Goal: Task Accomplishment & Management: Use online tool/utility

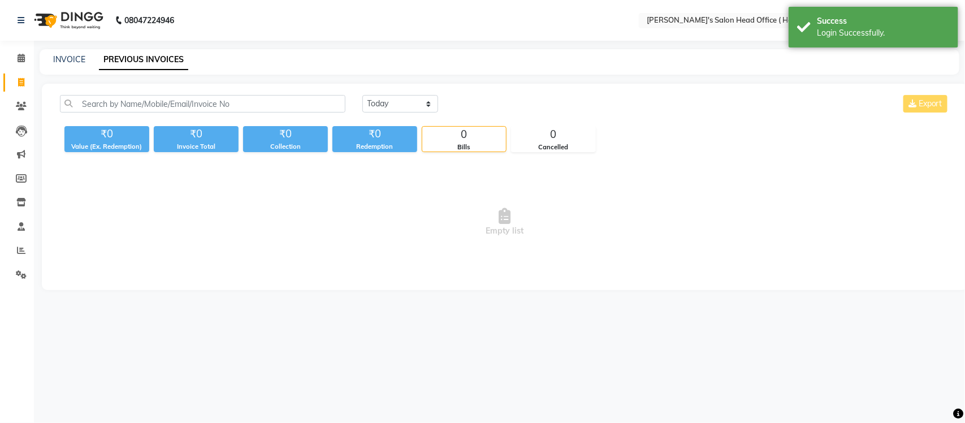
select select "en"
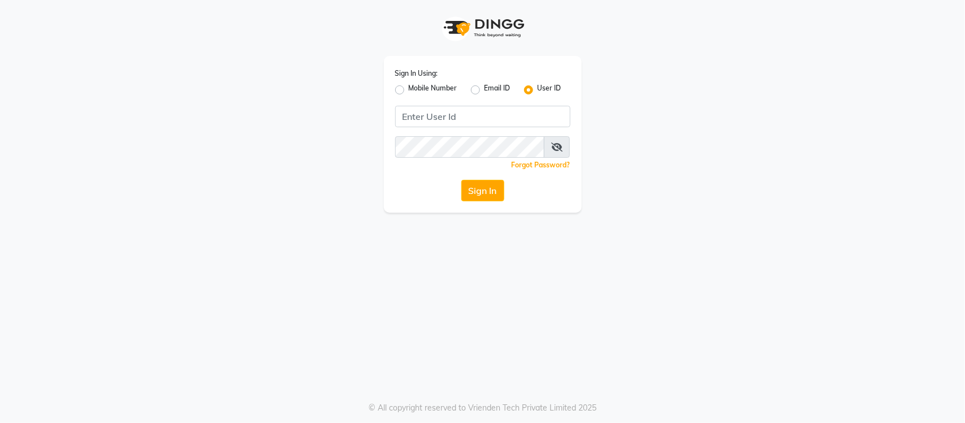
click at [525, 115] on input "Username" at bounding box center [482, 116] width 175 height 21
type input "s"
type input "[PERSON_NAME]"
click at [490, 184] on button "Sign In" at bounding box center [482, 190] width 43 height 21
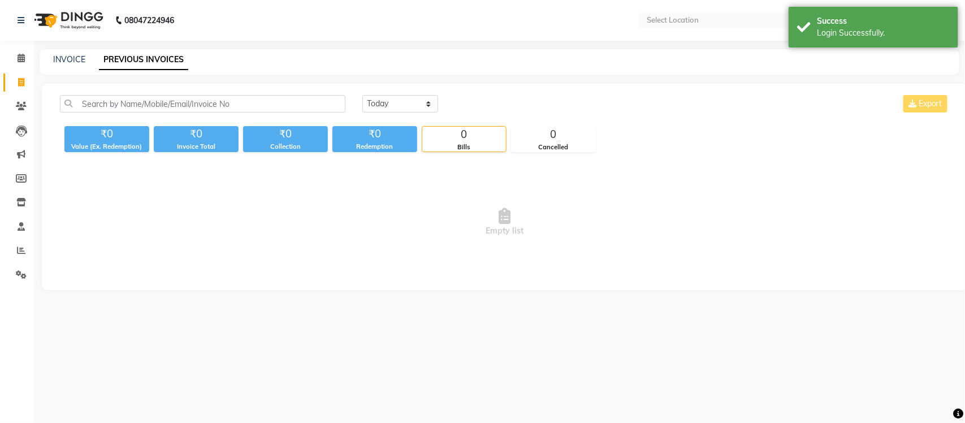
select select "en"
drag, startPoint x: 19, startPoint y: 62, endPoint x: 20, endPoint y: 81, distance: 18.7
click at [19, 61] on icon at bounding box center [21, 58] width 7 height 8
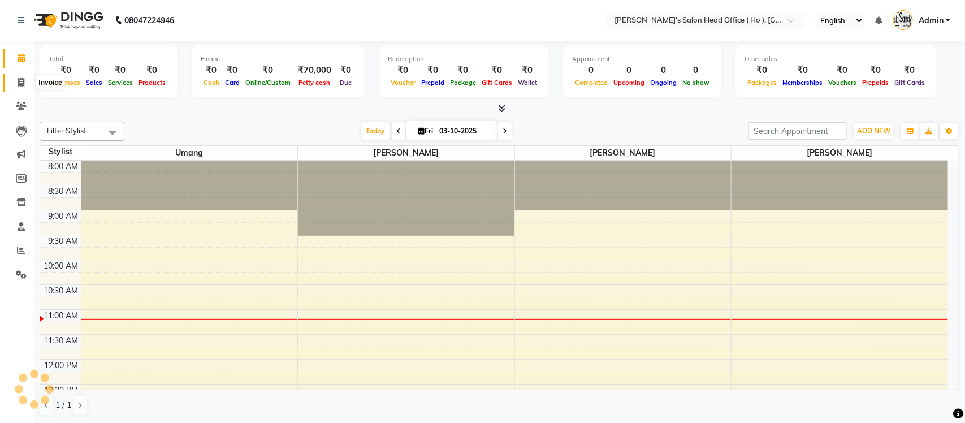
click at [21, 85] on icon at bounding box center [21, 82] width 6 height 8
select select "service"
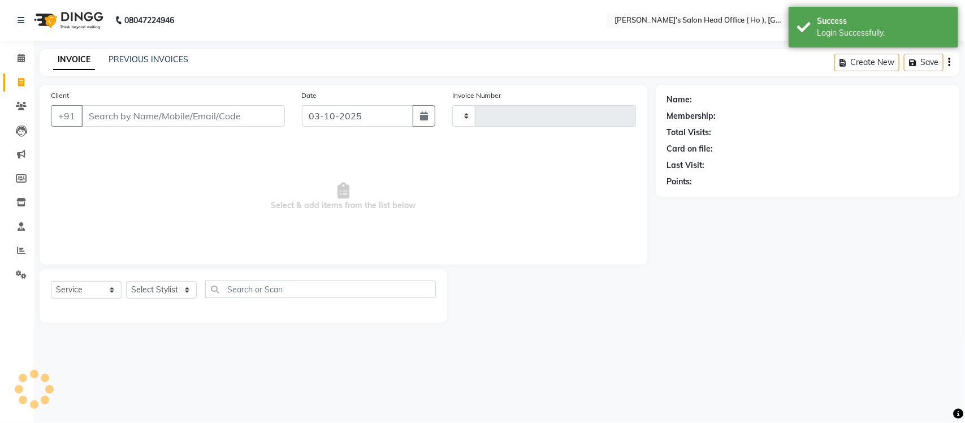
type input "0007"
select select "6981"
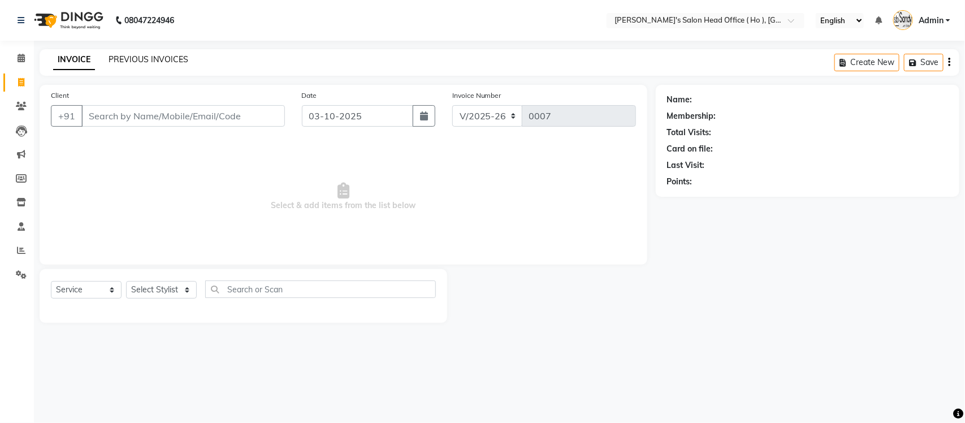
select select "membership"
click at [164, 58] on link "PREVIOUS INVOICES" at bounding box center [148, 59] width 80 height 10
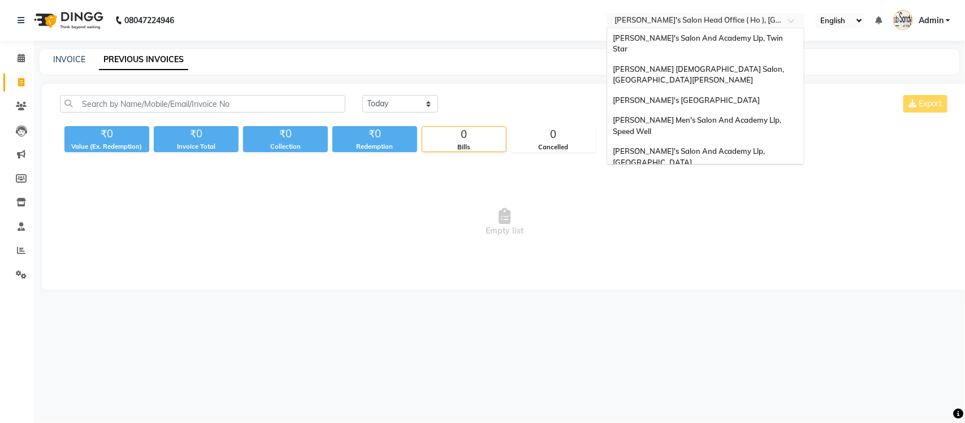
click at [695, 23] on input "text" at bounding box center [694, 21] width 164 height 11
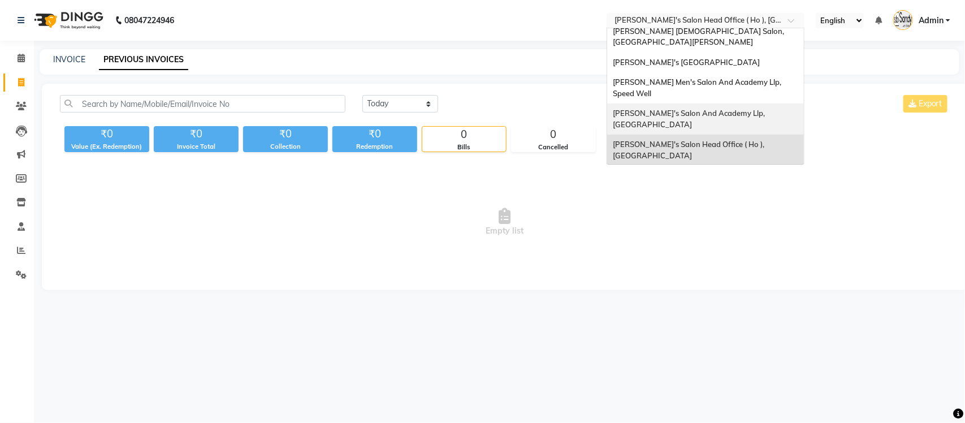
scroll to position [37, 0]
click at [713, 171] on span "[PERSON_NAME] Men's Salon & Academy Llp, [GEOGRAPHIC_DATA]" at bounding box center [693, 181] width 160 height 20
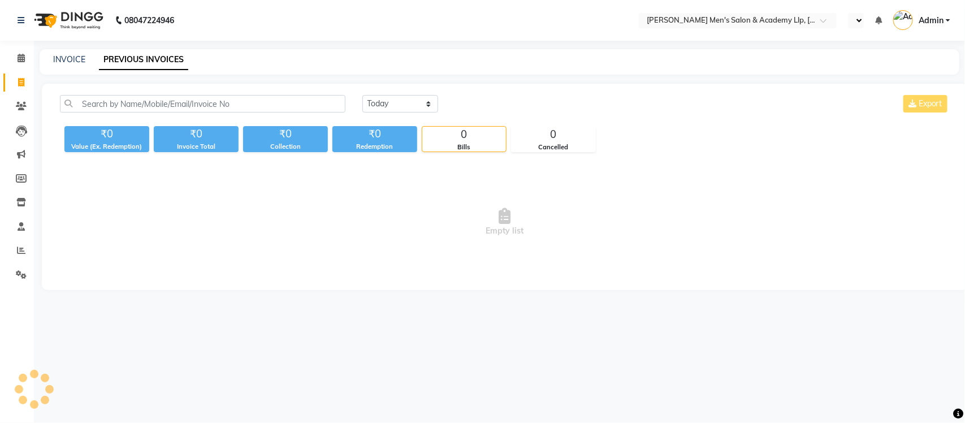
select select "en"
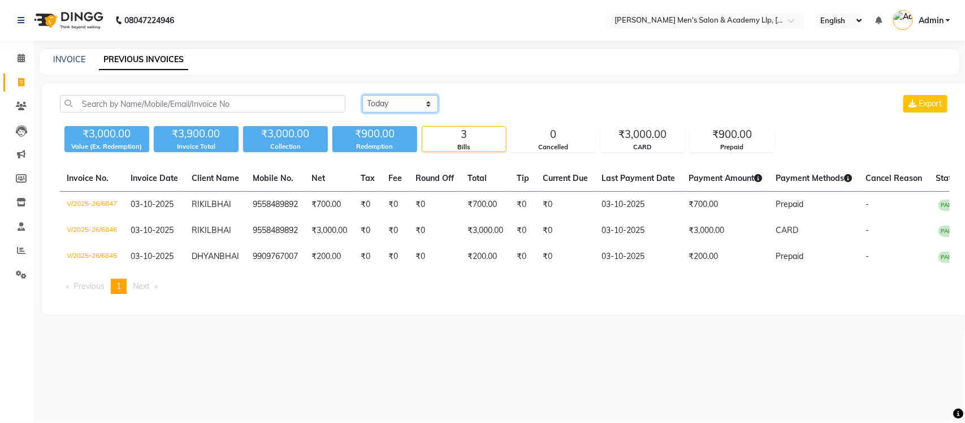
click at [417, 101] on select "[DATE] [DATE] Custom Range" at bounding box center [400, 104] width 76 height 18
select select "[DATE]"
click at [362, 95] on select "[DATE] [DATE] Custom Range" at bounding box center [400, 104] width 76 height 18
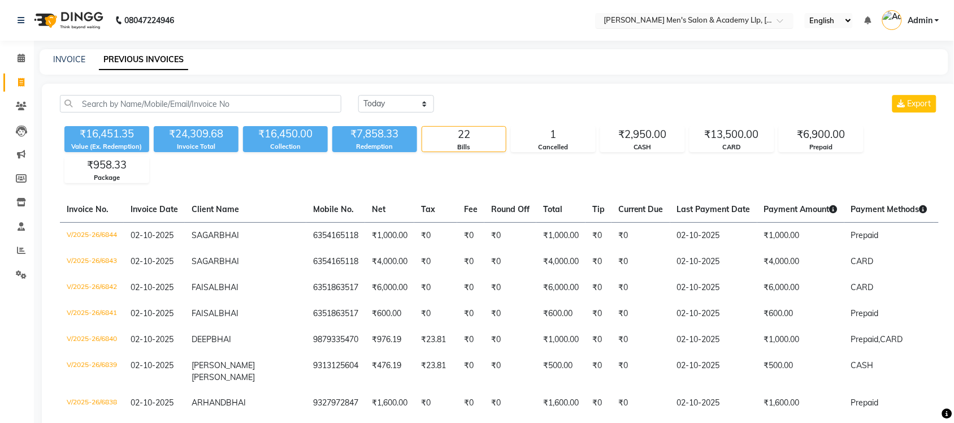
click at [747, 20] on input "text" at bounding box center [683, 21] width 164 height 11
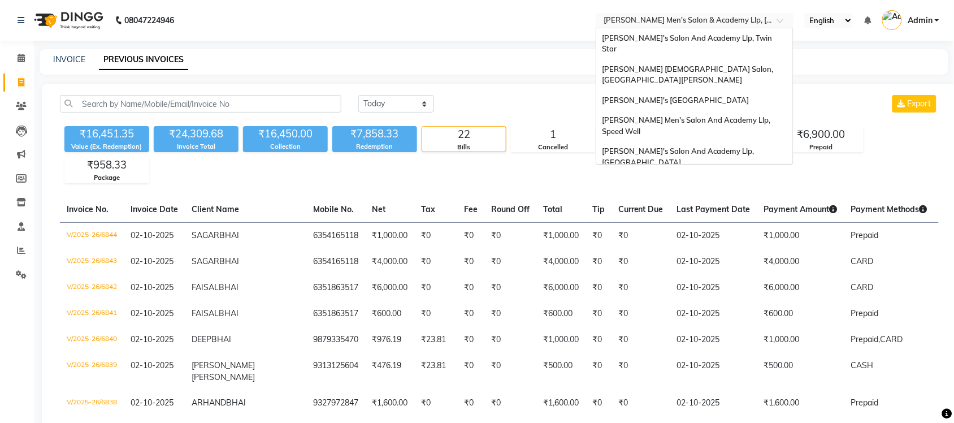
scroll to position [38, 0]
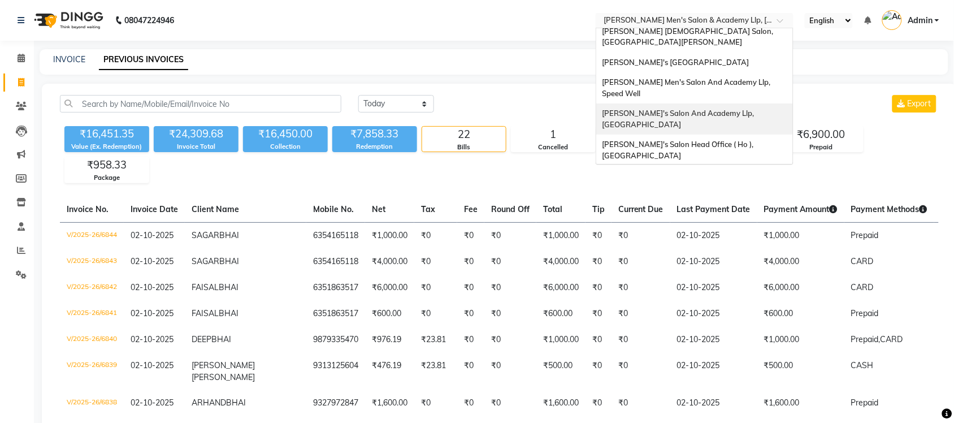
click at [747, 108] on span "[PERSON_NAME]'s Salon And Academy Llp, [GEOGRAPHIC_DATA]" at bounding box center [679, 118] width 154 height 20
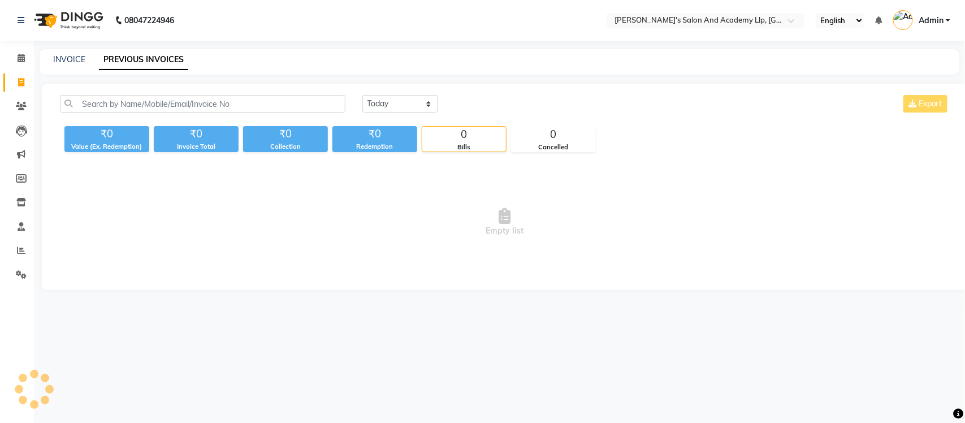
select select "en"
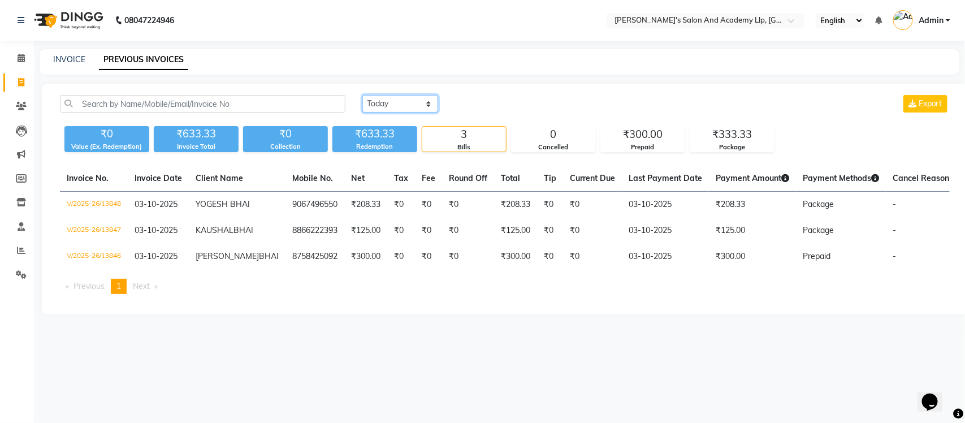
click at [377, 102] on select "Today Yesterday Custom Range" at bounding box center [400, 104] width 76 height 18
select select "yesterday"
click at [362, 95] on select "Today Yesterday Custom Range" at bounding box center [400, 104] width 76 height 18
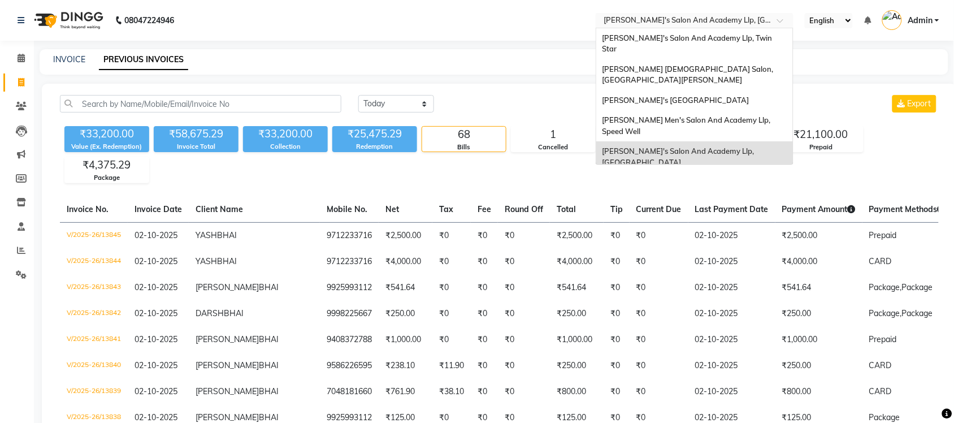
click at [756, 23] on input "text" at bounding box center [683, 21] width 164 height 11
click at [747, 115] on span "[PERSON_NAME] Men's Salon And Academy Llp, Speed Well" at bounding box center [687, 125] width 170 height 20
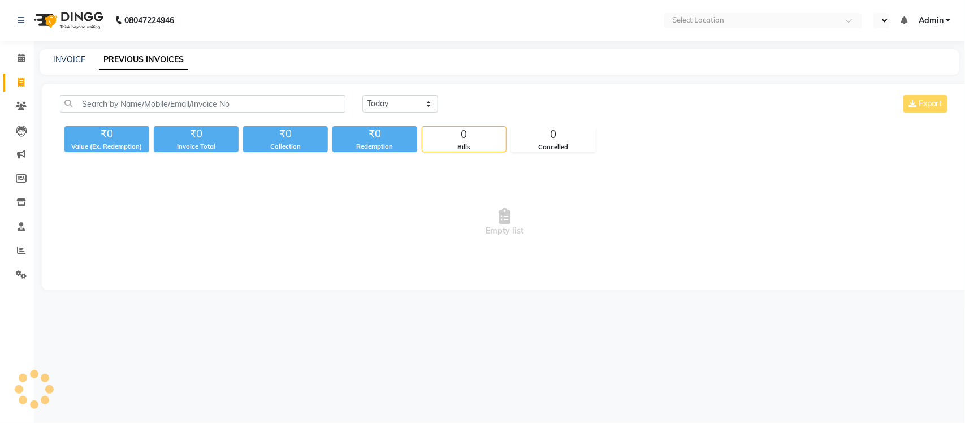
select select "en"
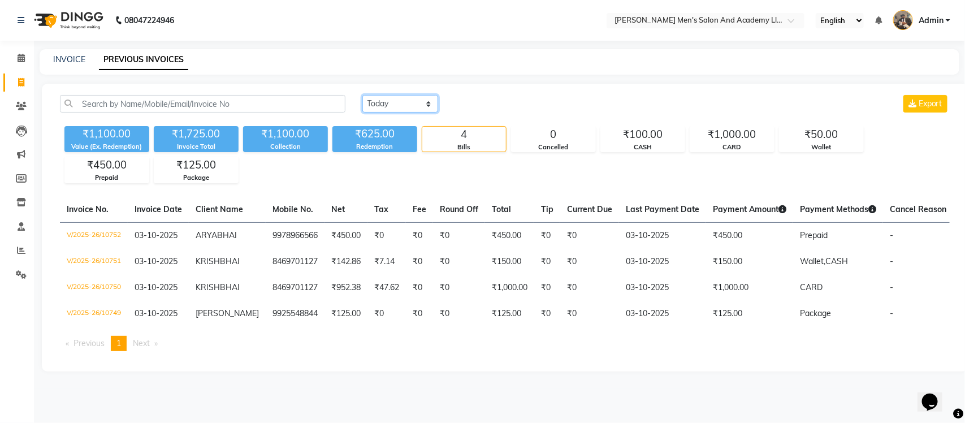
click at [399, 106] on select "[DATE] [DATE] Custom Range" at bounding box center [400, 104] width 76 height 18
select select "[DATE]"
click at [362, 95] on select "[DATE] [DATE] Custom Range" at bounding box center [400, 104] width 76 height 18
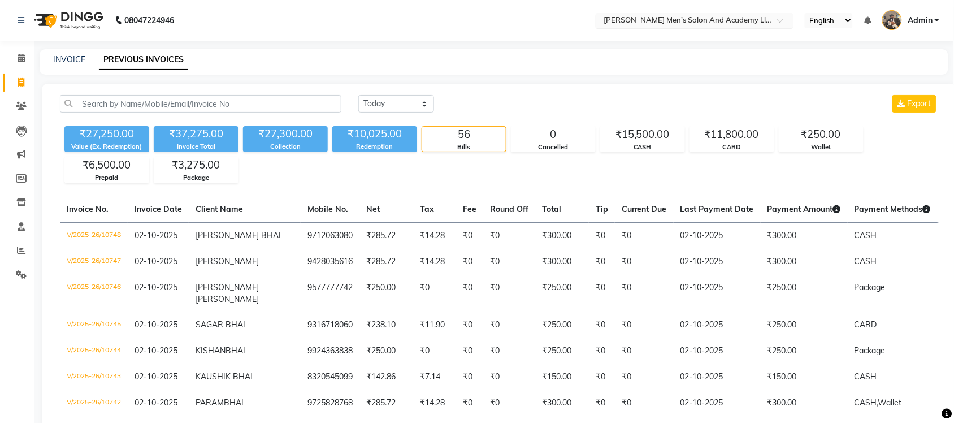
click at [732, 23] on input "text" at bounding box center [683, 21] width 164 height 11
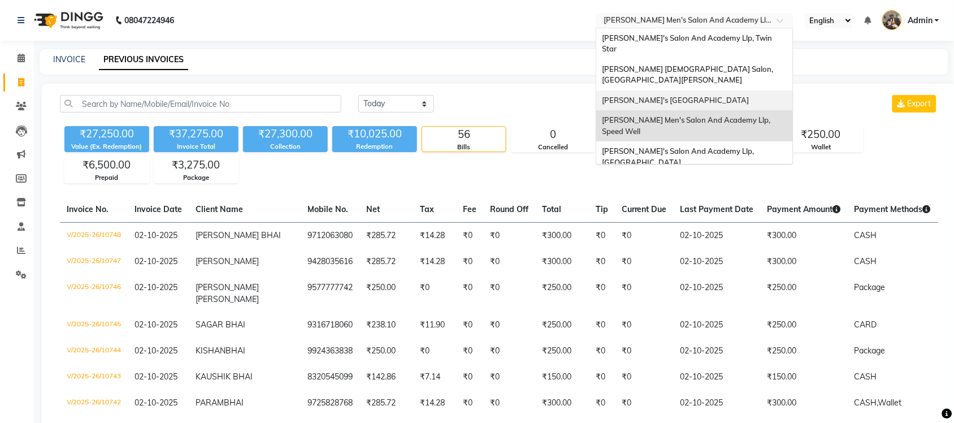
click at [736, 95] on span "[PERSON_NAME]'s [GEOGRAPHIC_DATA]" at bounding box center [675, 99] width 147 height 9
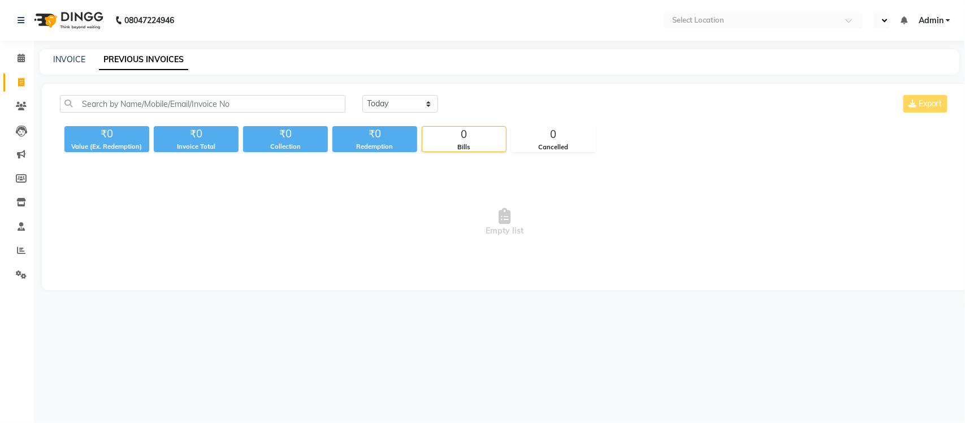
select select "en"
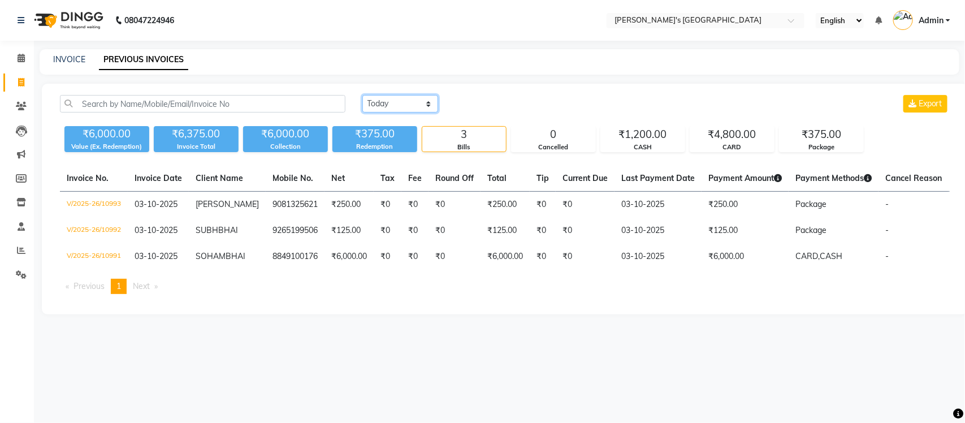
click at [420, 105] on select "[DATE] [DATE] Custom Range" at bounding box center [400, 104] width 76 height 18
select select "[DATE]"
click at [362, 95] on select "[DATE] [DATE] Custom Range" at bounding box center [400, 104] width 76 height 18
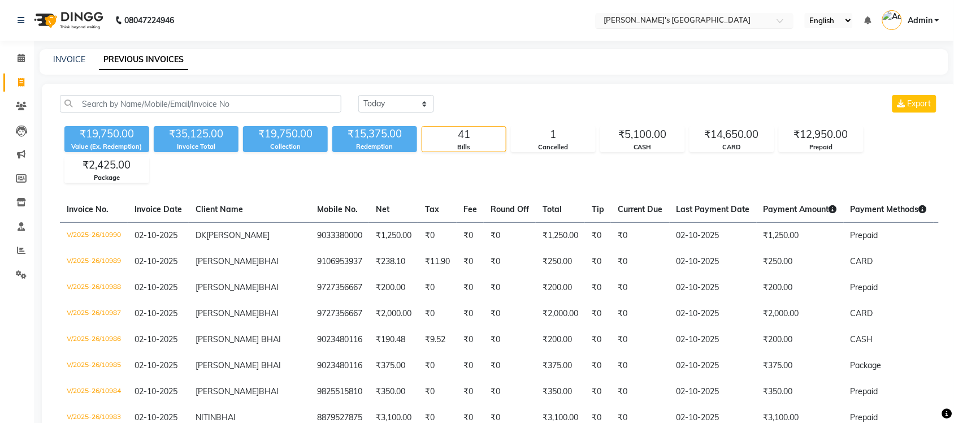
click at [754, 19] on input "text" at bounding box center [683, 21] width 164 height 11
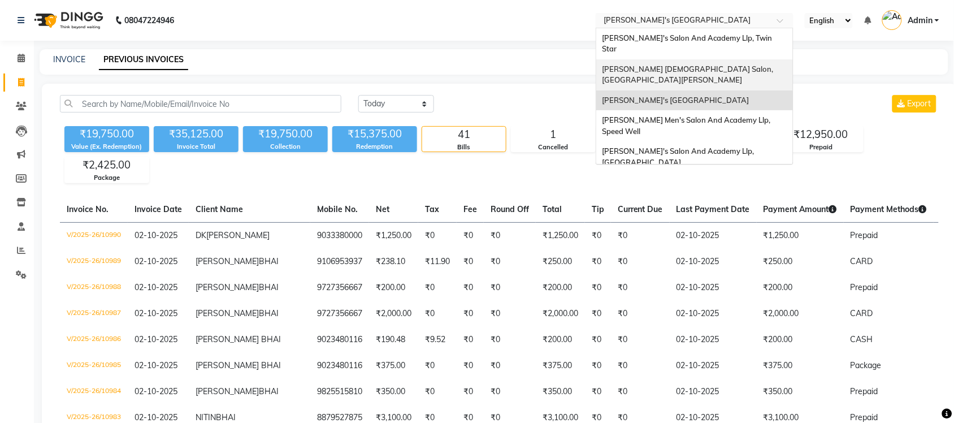
click at [705, 64] on span "[PERSON_NAME] [DEMOGRAPHIC_DATA] Salon, [GEOGRAPHIC_DATA][PERSON_NAME]" at bounding box center [688, 74] width 173 height 20
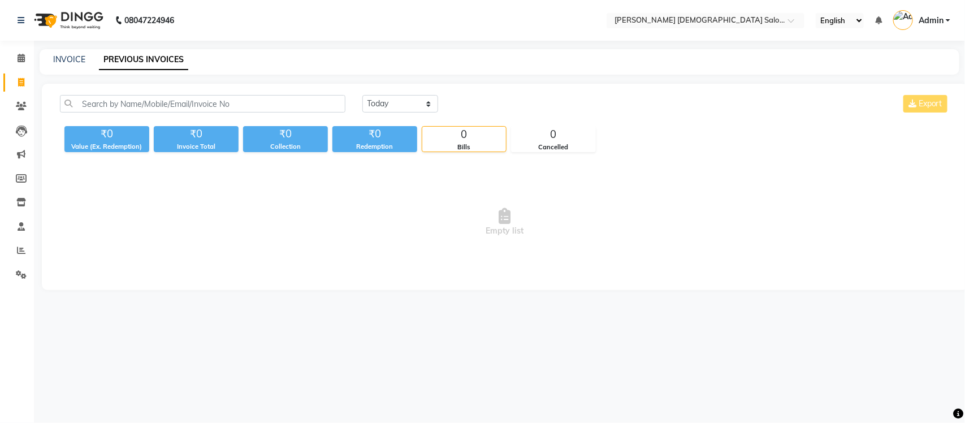
select select "en"
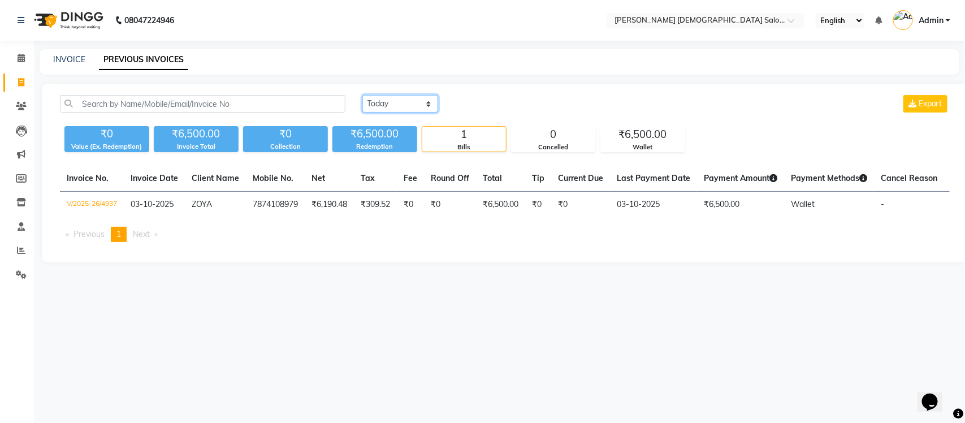
click at [403, 105] on select "[DATE] [DATE] Custom Range" at bounding box center [400, 104] width 76 height 18
select select "[DATE]"
click at [362, 95] on select "[DATE] [DATE] Custom Range" at bounding box center [400, 104] width 76 height 18
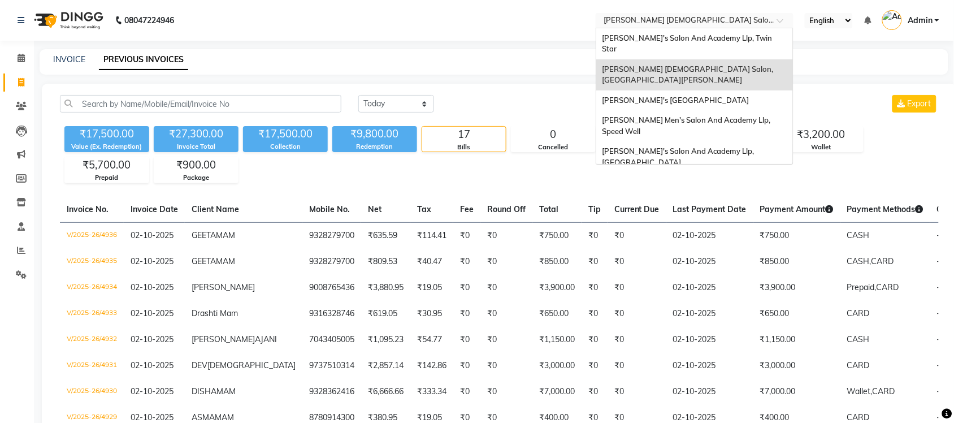
click at [735, 18] on input "text" at bounding box center [683, 21] width 164 height 11
click at [719, 40] on span "[PERSON_NAME]'s Salon And Academy Llp, Twin Star" at bounding box center [688, 43] width 172 height 20
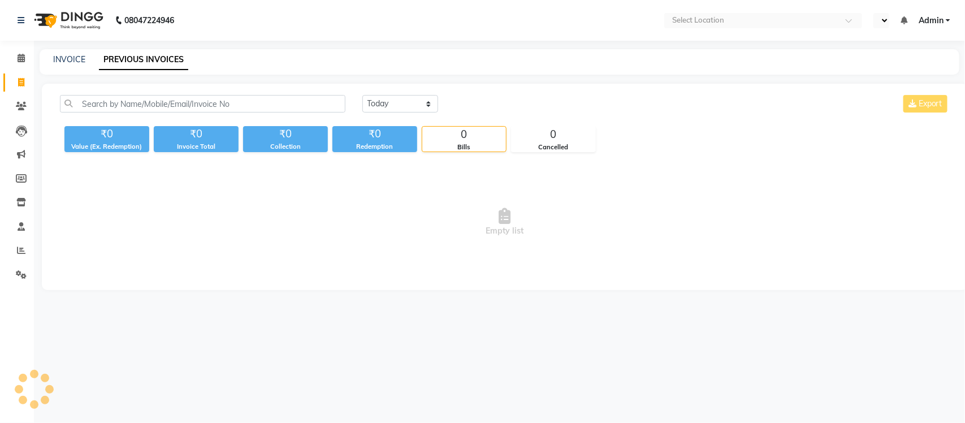
select select "en"
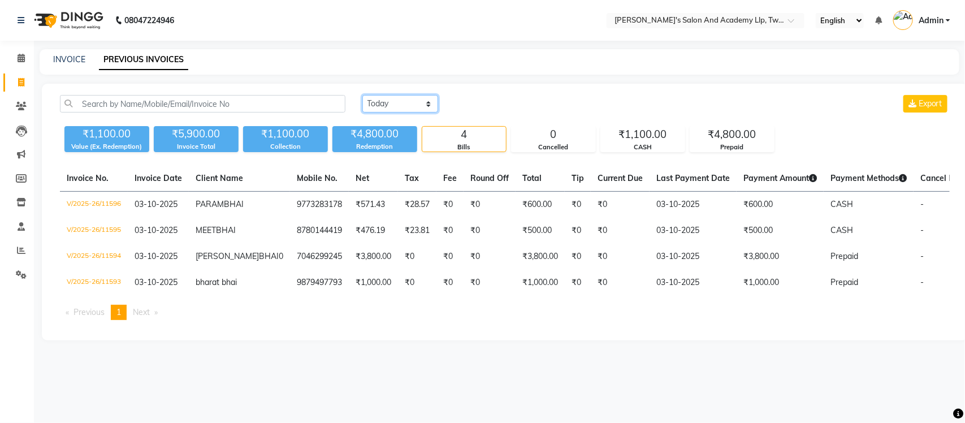
click at [393, 110] on select "[DATE] [DATE] Custom Range" at bounding box center [400, 104] width 76 height 18
select select "[DATE]"
click at [362, 95] on select "[DATE] [DATE] Custom Range" at bounding box center [400, 104] width 76 height 18
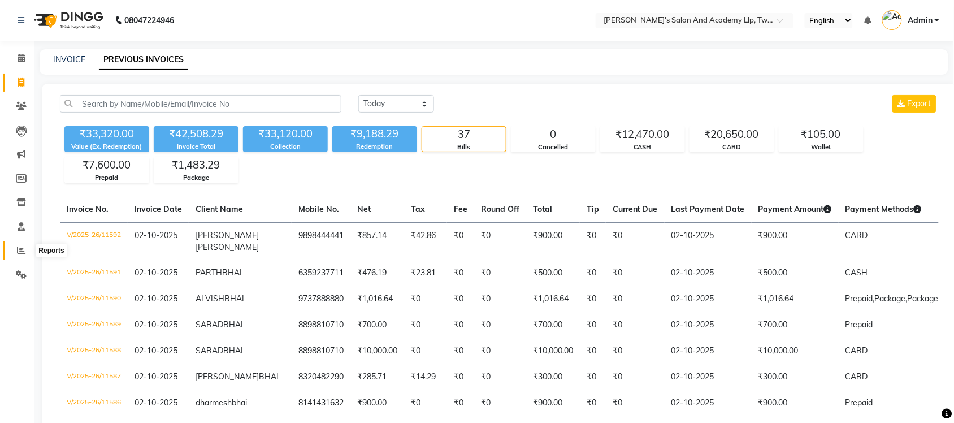
click at [24, 246] on icon at bounding box center [21, 250] width 8 height 8
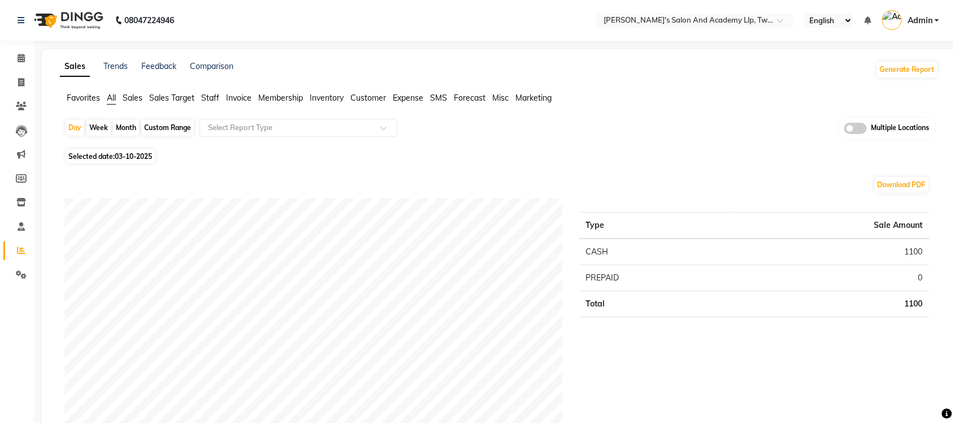
click at [859, 125] on span at bounding box center [855, 128] width 23 height 11
click at [844, 130] on input "checkbox" at bounding box center [844, 130] width 0 height 0
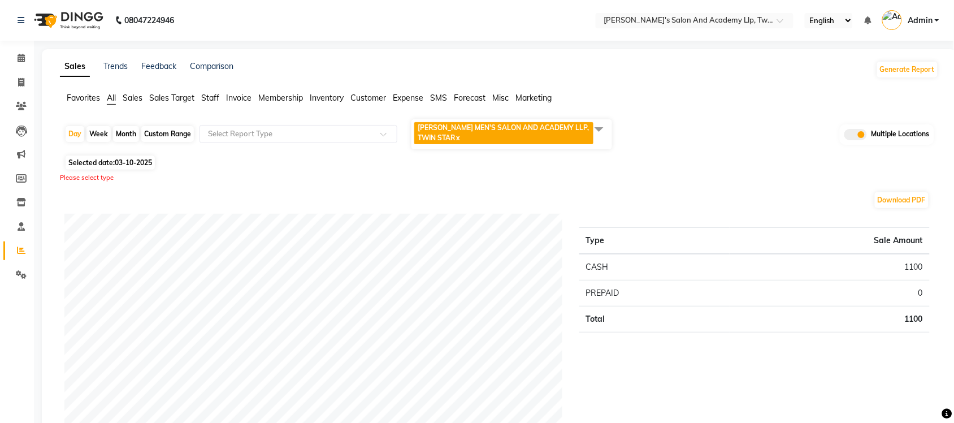
click at [149, 163] on span "03-10-2025" at bounding box center [133, 162] width 37 height 8
select select "10"
select select "2025"
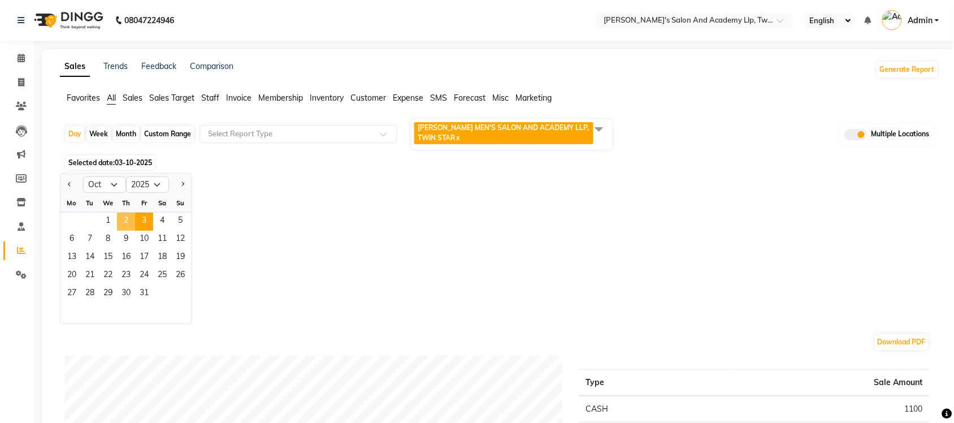
click at [125, 222] on span "2" at bounding box center [126, 221] width 18 height 18
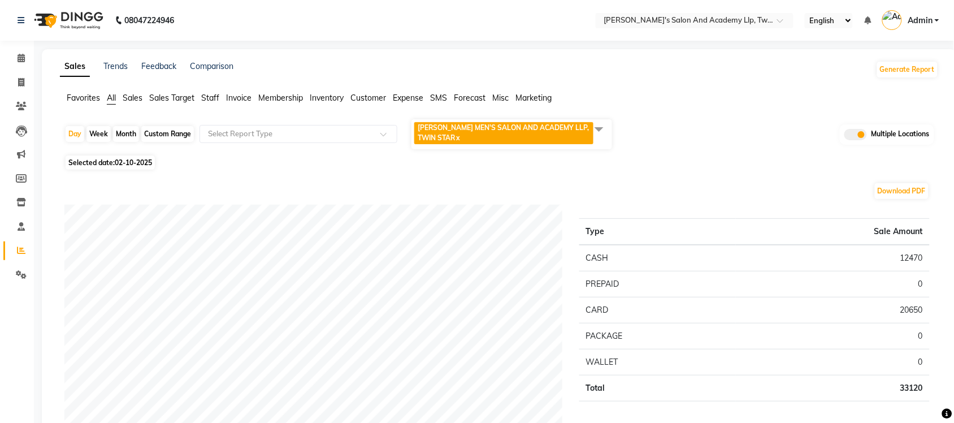
click at [598, 129] on span at bounding box center [599, 128] width 23 height 21
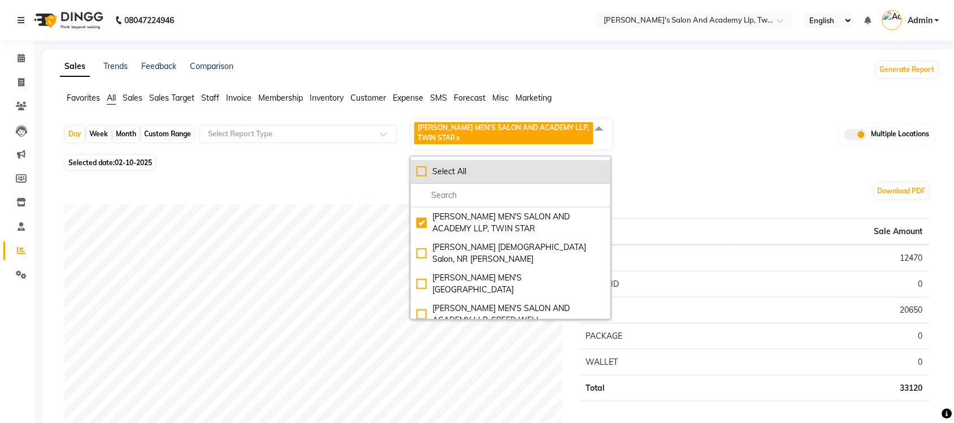
click at [413, 173] on li "Select All" at bounding box center [510, 172] width 199 height 24
checkbox input "true"
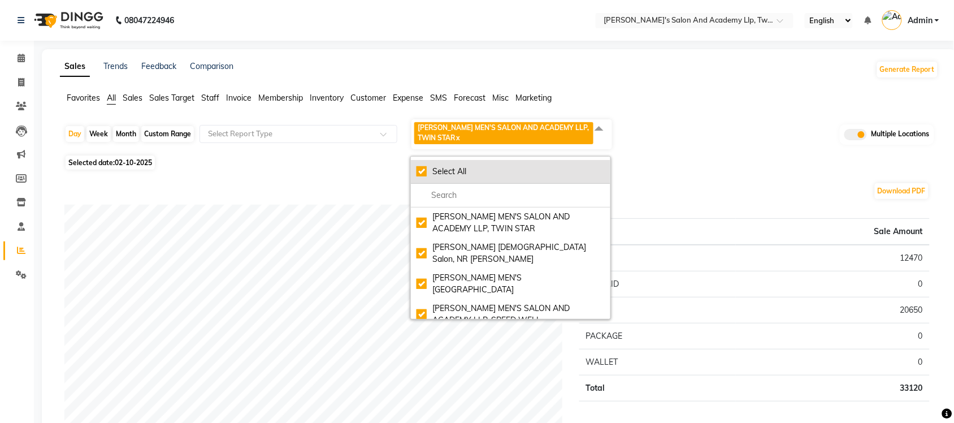
checkbox input "true"
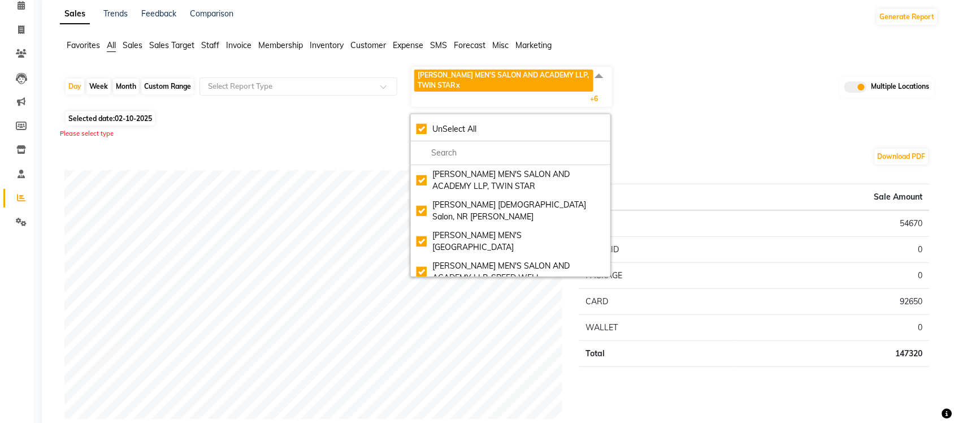
scroll to position [141, 0]
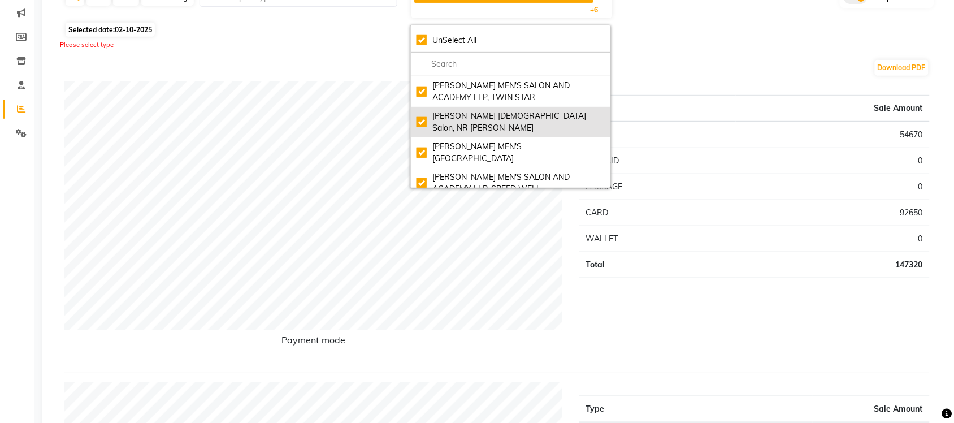
click at [421, 118] on div "Elaine Ladies Salon, NR Balaji Hall" at bounding box center [510, 122] width 188 height 24
checkbox input "false"
click at [420, 118] on div "Elaine Ladies Salon, NR Balaji Hall" at bounding box center [510, 122] width 188 height 24
checkbox input "true"
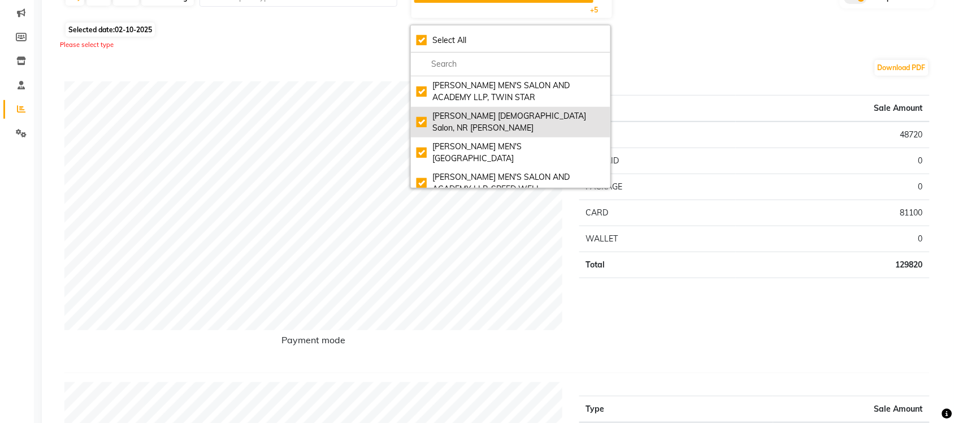
checkbox input "true"
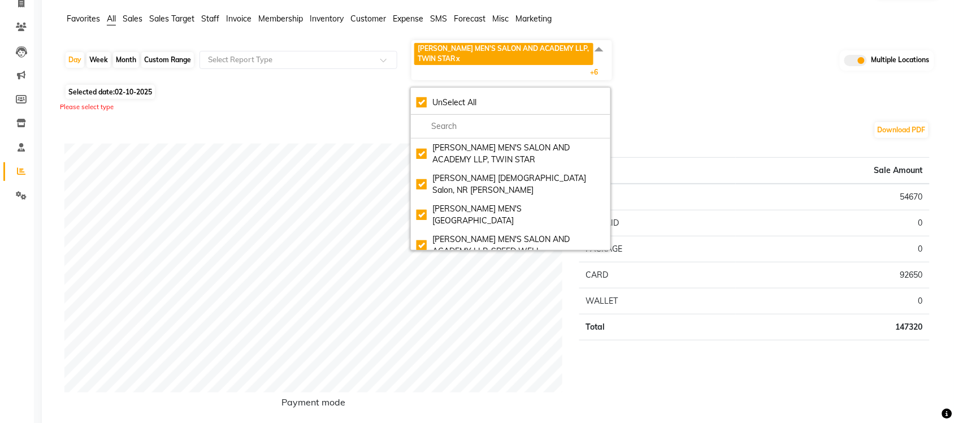
scroll to position [0, 0]
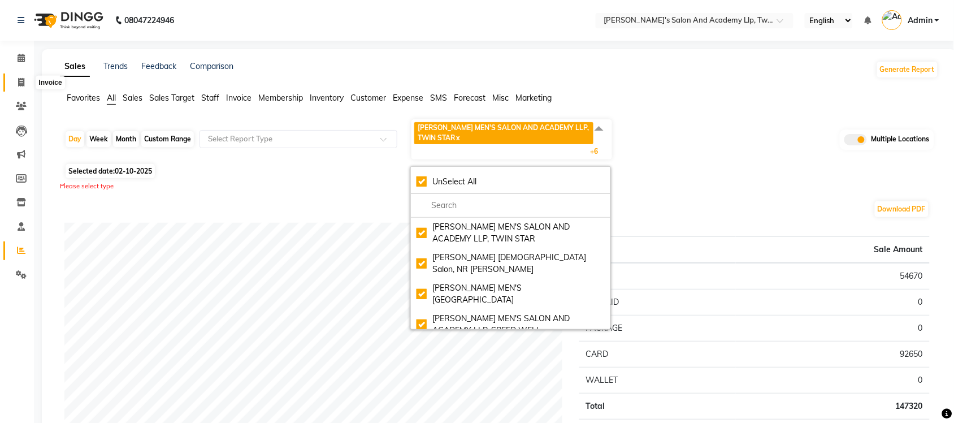
click at [17, 76] on span at bounding box center [21, 82] width 20 height 13
select select "service"
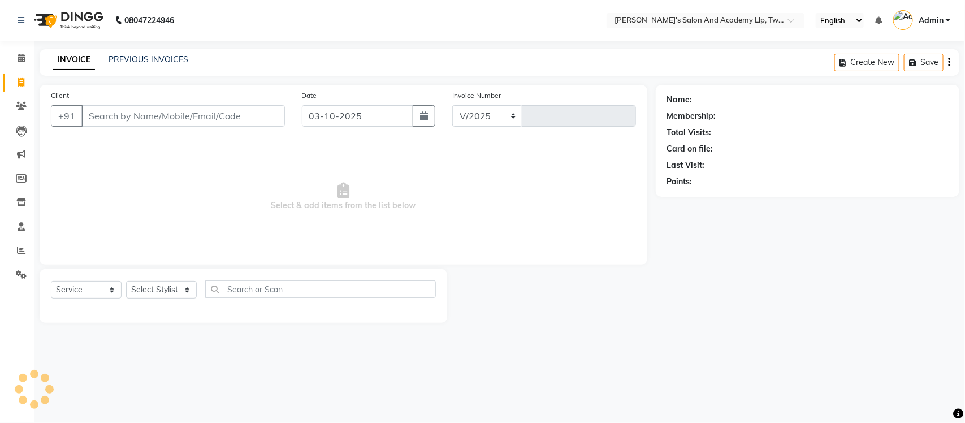
select select "6985"
type input "11597"
click at [148, 50] on div "INVOICE PREVIOUS INVOICES Create New Save" at bounding box center [499, 62] width 919 height 27
click at [151, 58] on link "PREVIOUS INVOICES" at bounding box center [148, 59] width 80 height 10
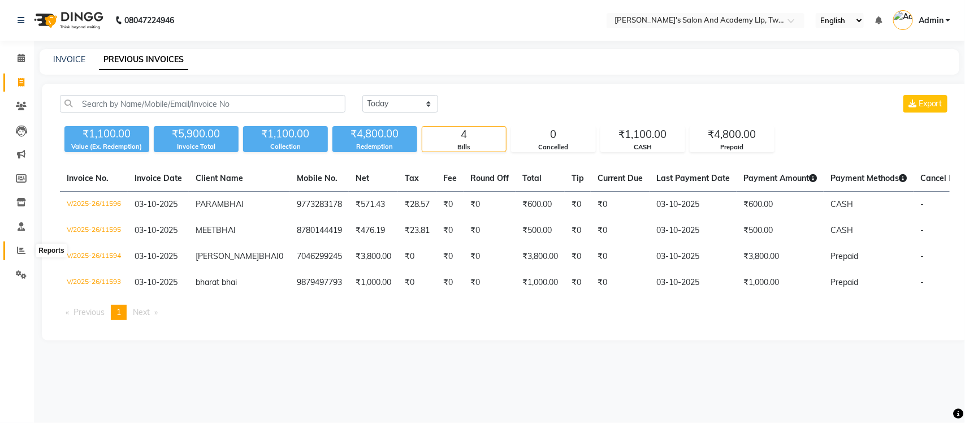
click at [18, 251] on icon at bounding box center [21, 250] width 8 height 8
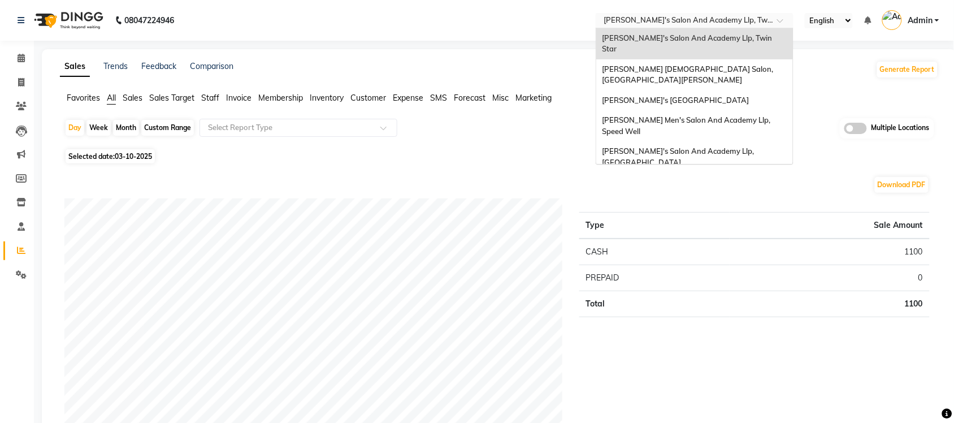
click at [744, 23] on input "text" at bounding box center [683, 21] width 164 height 11
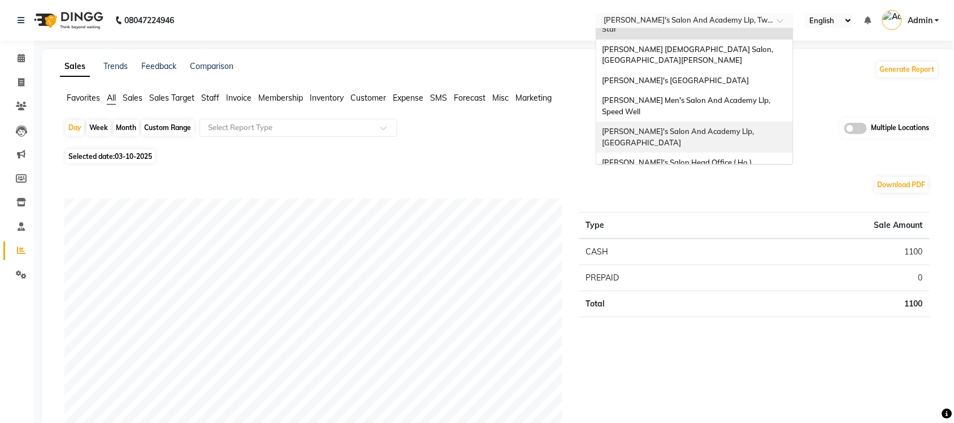
scroll to position [37, 0]
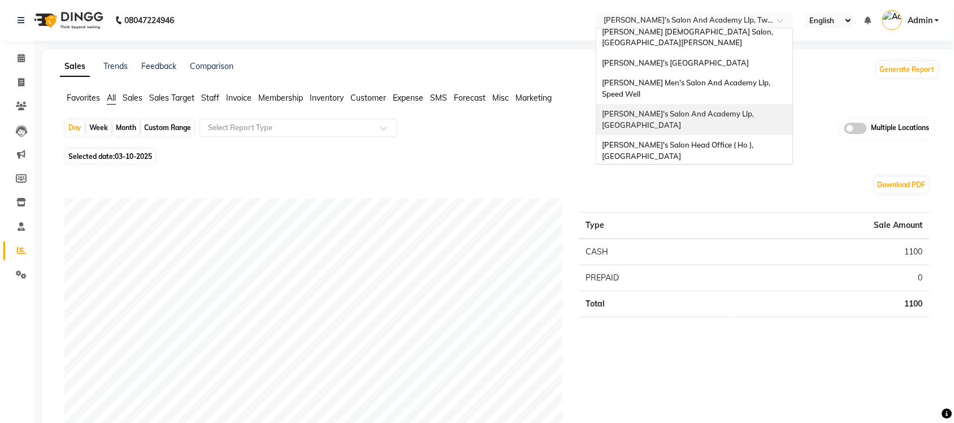
click at [735, 109] on span "[PERSON_NAME]'s Salon And Academy Llp, [GEOGRAPHIC_DATA]" at bounding box center [679, 119] width 154 height 20
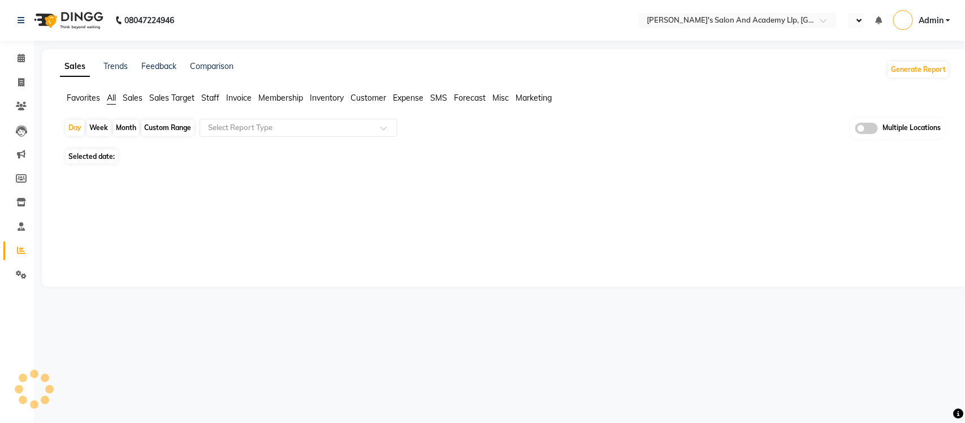
select select "en"
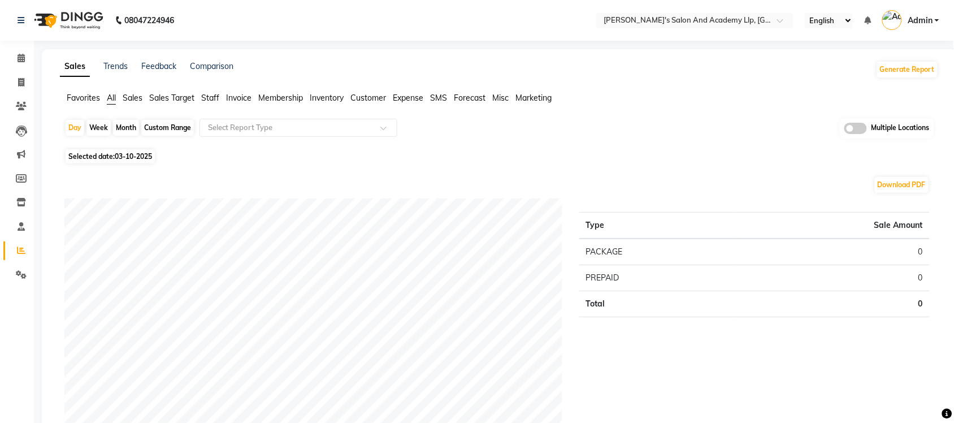
click at [138, 157] on span "03-10-2025" at bounding box center [133, 156] width 37 height 8
select select "10"
select select "2025"
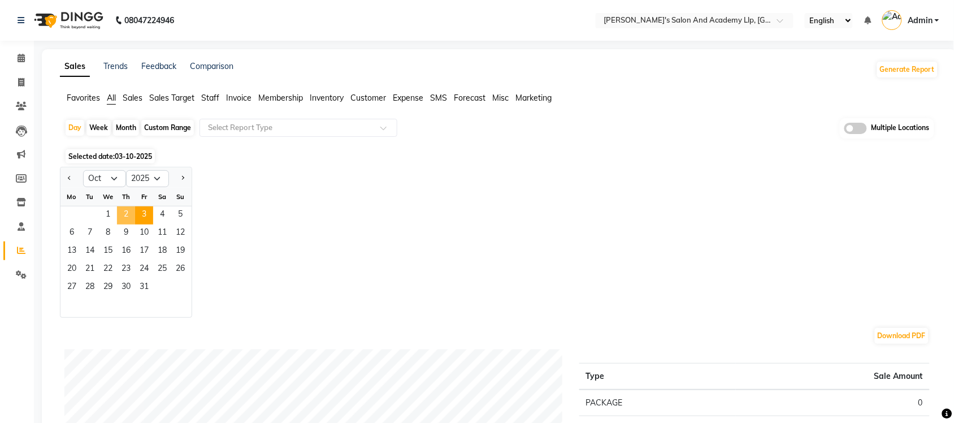
click at [124, 218] on span "2" at bounding box center [126, 215] width 18 height 18
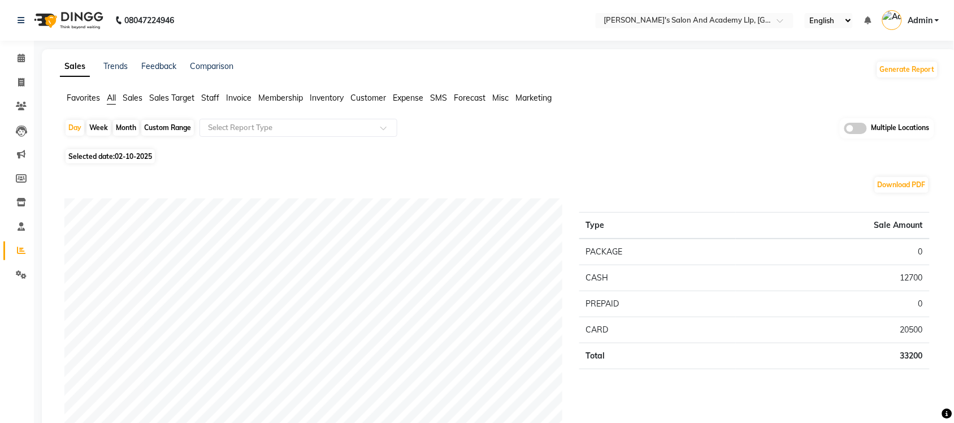
click at [136, 95] on span "Sales" at bounding box center [133, 98] width 20 height 10
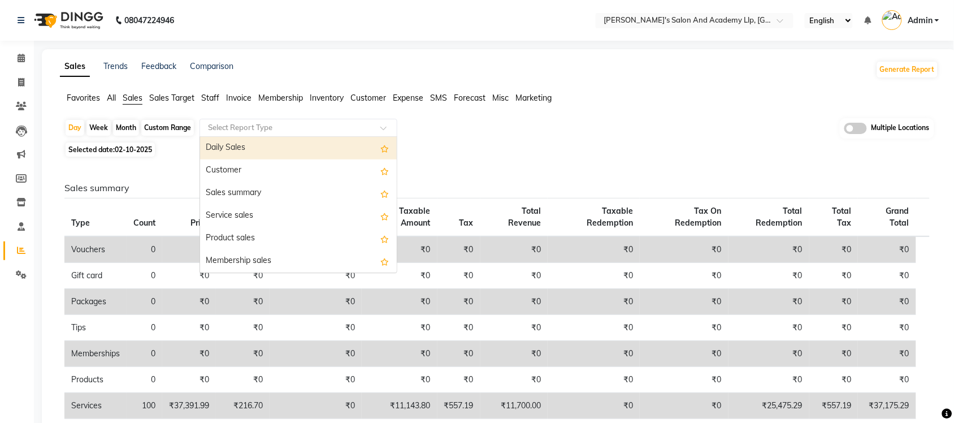
click at [331, 130] on input "text" at bounding box center [287, 127] width 163 height 11
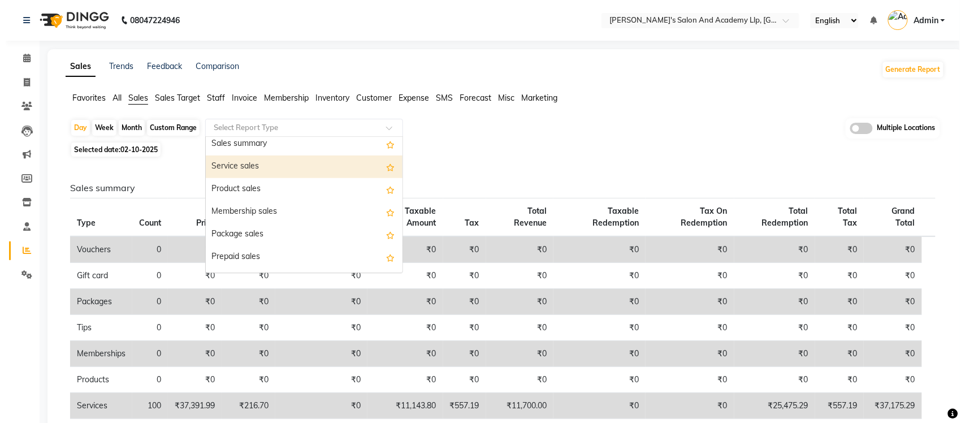
scroll to position [71, 0]
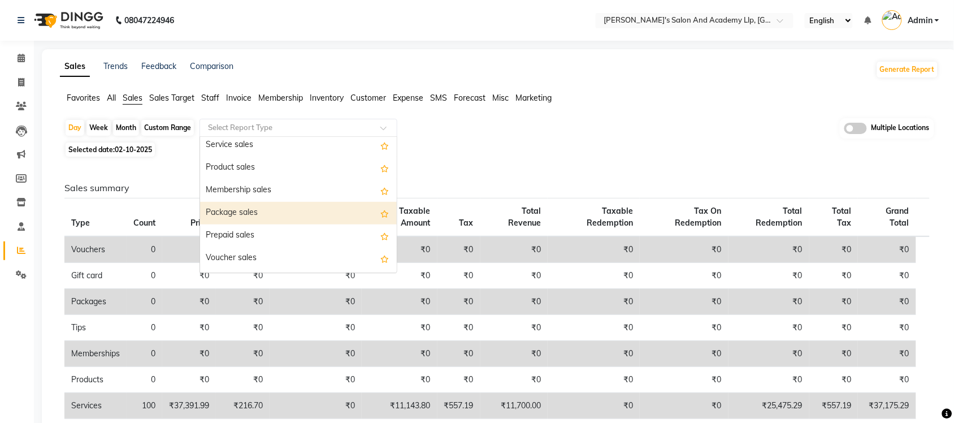
click at [284, 212] on div "Package sales" at bounding box center [298, 213] width 197 height 23
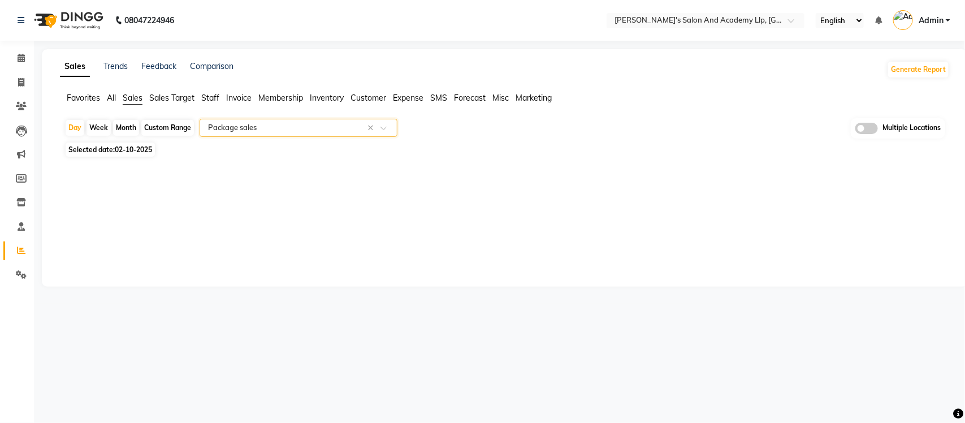
click at [291, 202] on div "Sales Trends Feedback Comparison Generate Report Favorites All Sales Sales Targ…" at bounding box center [505, 167] width 926 height 237
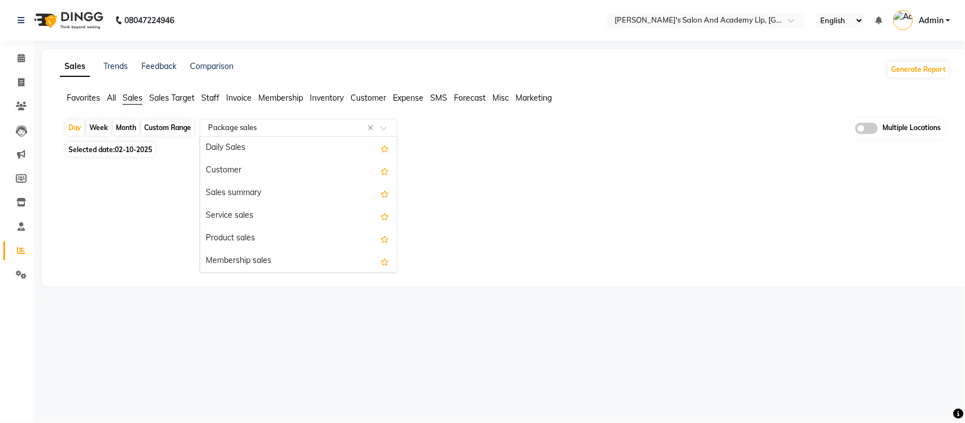
click at [299, 127] on input "text" at bounding box center [287, 127] width 163 height 11
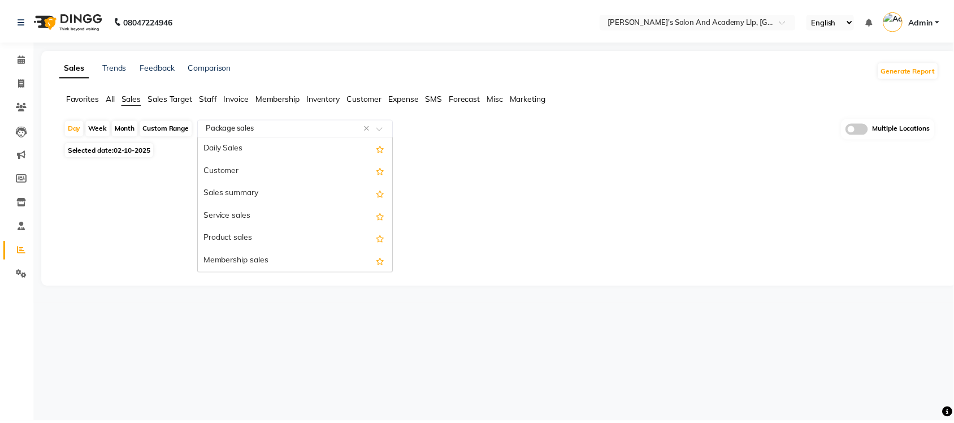
scroll to position [136, 0]
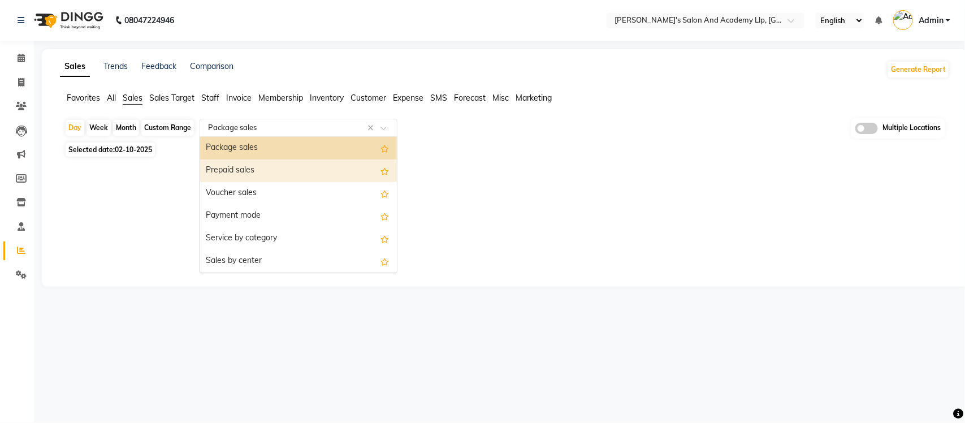
click at [283, 167] on div "Prepaid sales" at bounding box center [298, 170] width 197 height 23
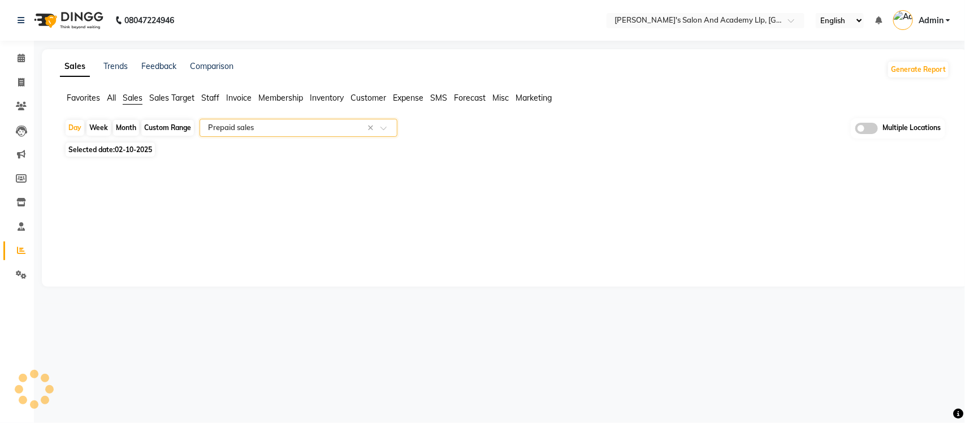
select select "full_report"
select select "csv"
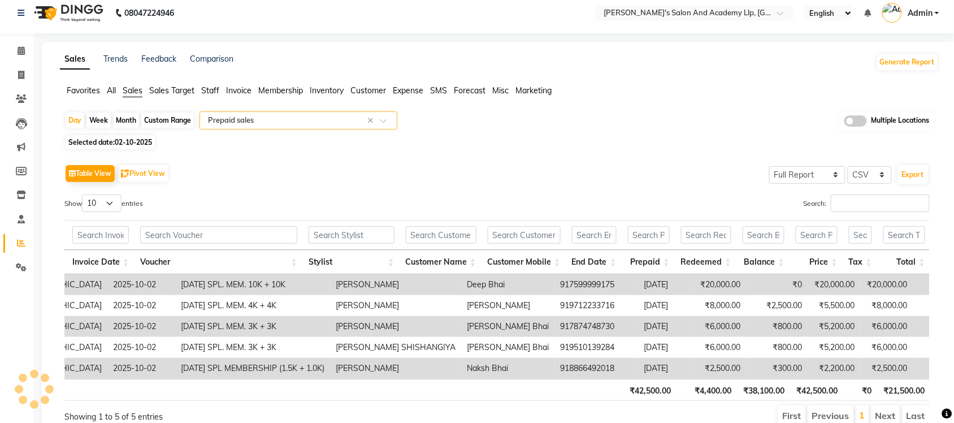
scroll to position [0, 0]
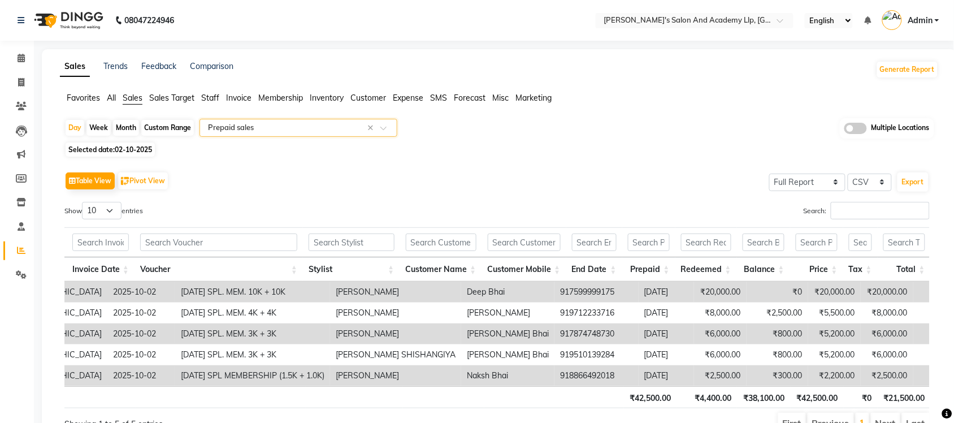
click at [312, 126] on input "text" at bounding box center [287, 127] width 163 height 11
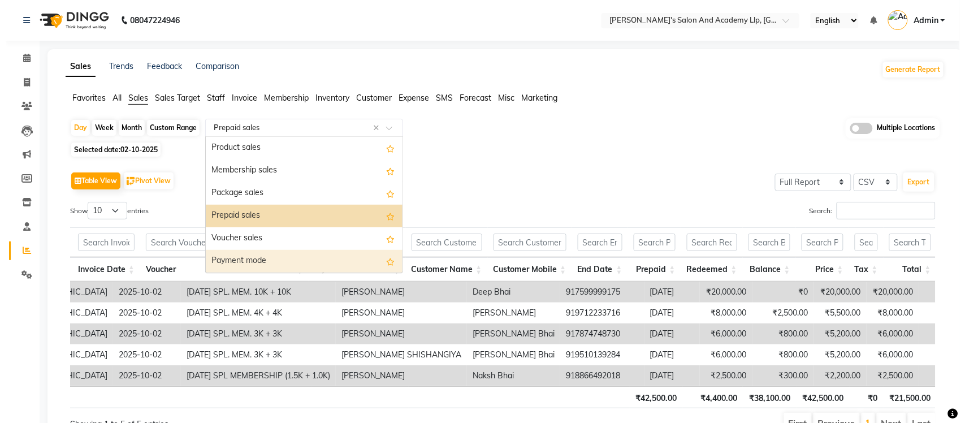
scroll to position [88, 0]
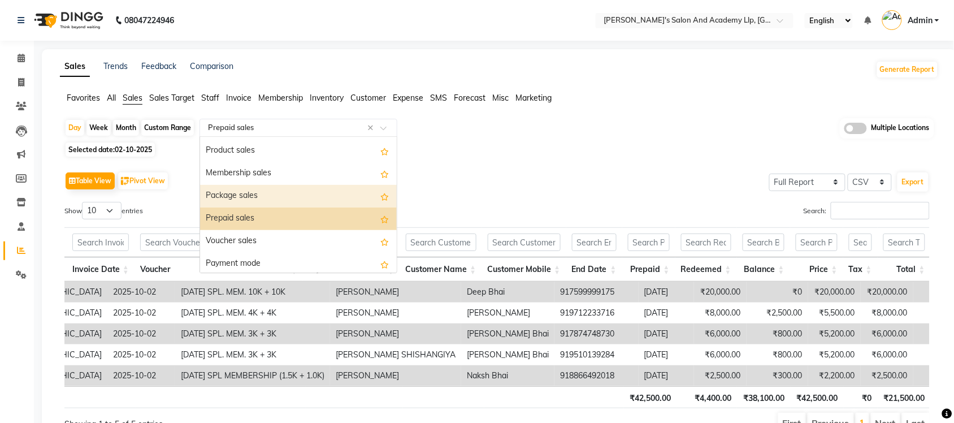
click at [277, 198] on div "Package sales" at bounding box center [298, 196] width 197 height 23
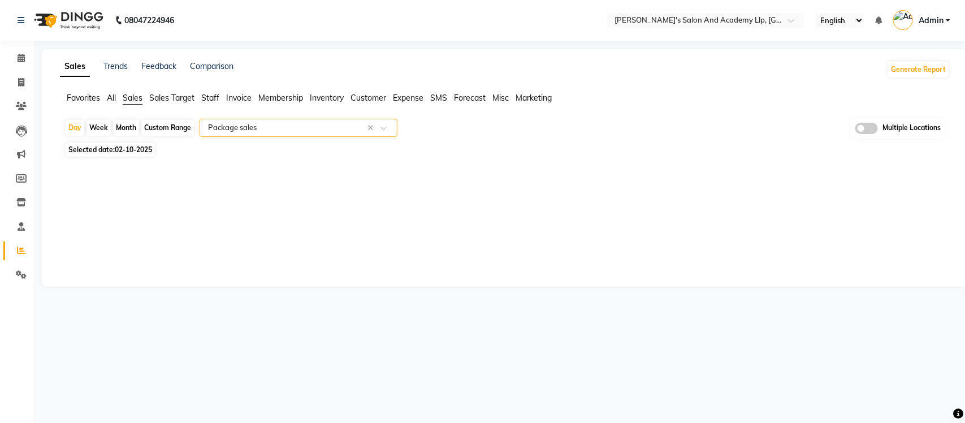
click at [275, 131] on input "text" at bounding box center [287, 127] width 163 height 11
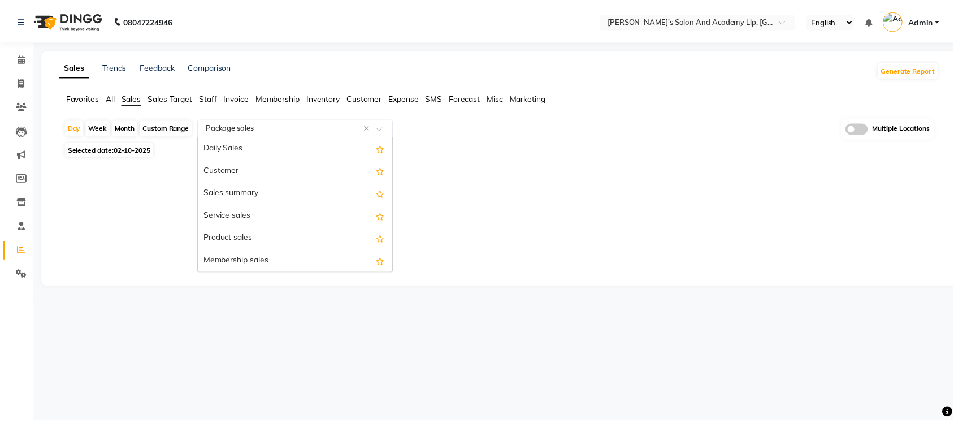
scroll to position [136, 0]
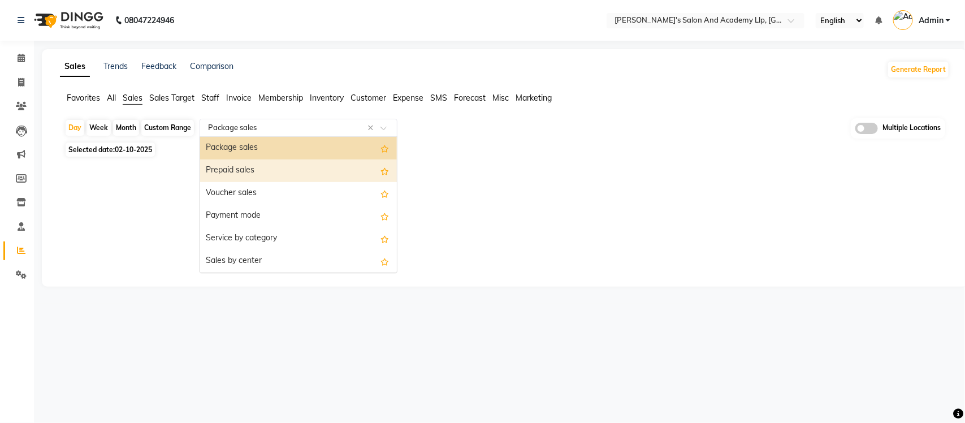
click at [266, 175] on div "Prepaid sales" at bounding box center [298, 170] width 197 height 23
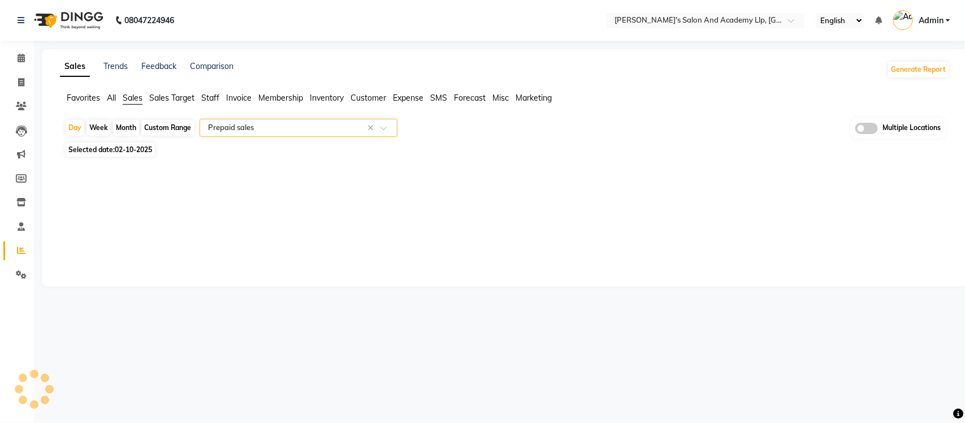
select select "full_report"
select select "csv"
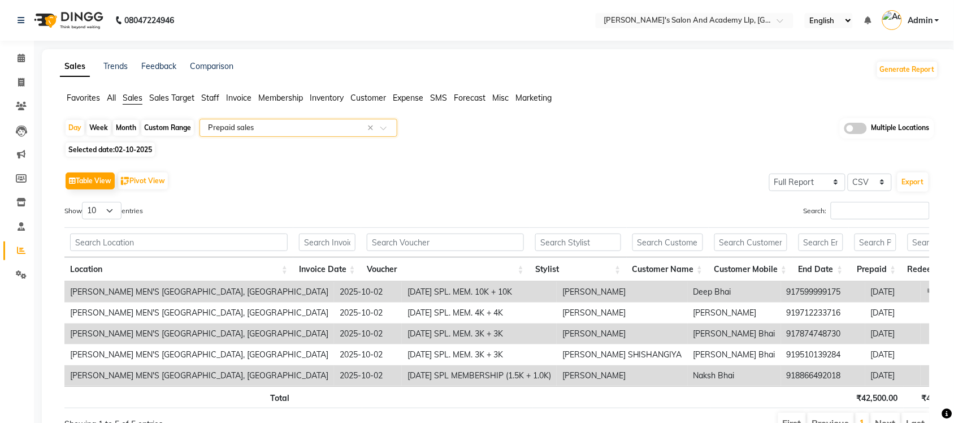
click at [284, 129] on input "text" at bounding box center [287, 127] width 163 height 11
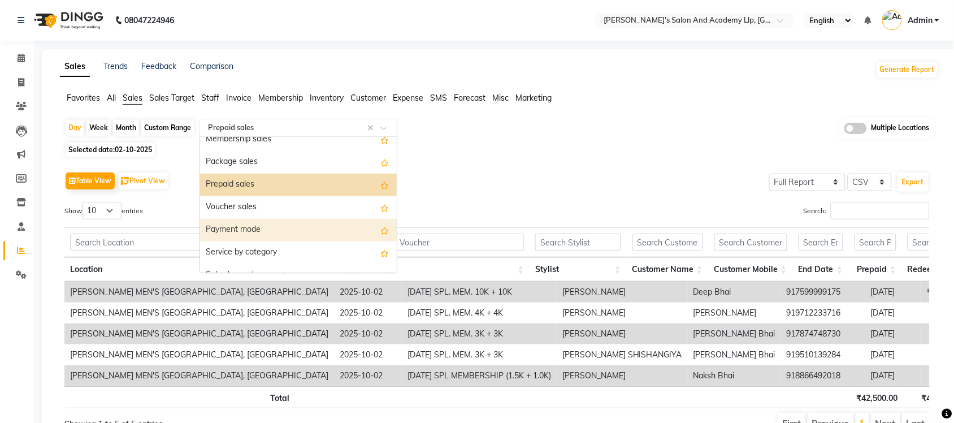
scroll to position [88, 0]
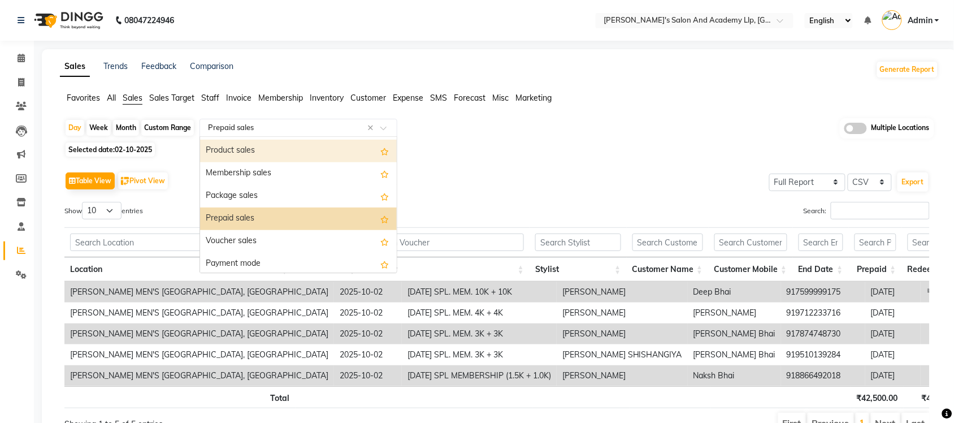
click at [278, 156] on div "Product sales" at bounding box center [298, 151] width 197 height 23
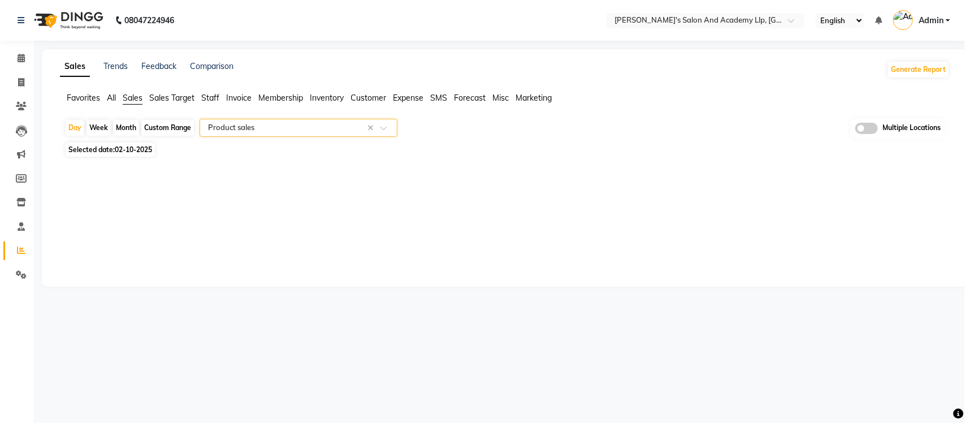
click at [455, 202] on div "Sales Trends Feedback Comparison Generate Report Favorites All Sales Sales Targ…" at bounding box center [505, 167] width 926 height 237
click at [411, 95] on span "Expense" at bounding box center [408, 98] width 31 height 10
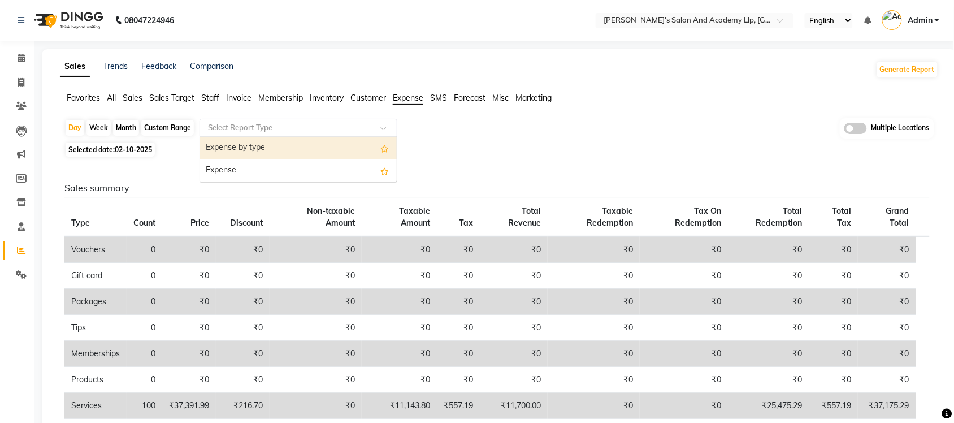
click at [346, 122] on input "text" at bounding box center [287, 127] width 163 height 11
click at [328, 145] on div "Expense by type" at bounding box center [298, 148] width 197 height 23
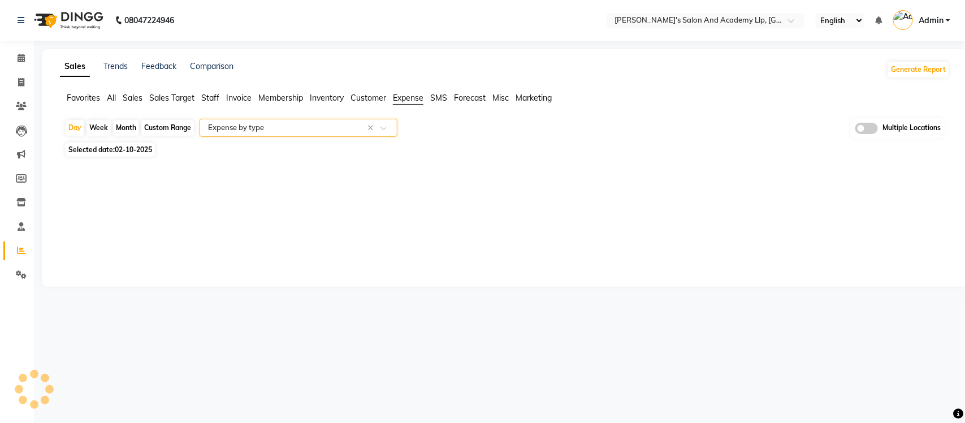
select select "full_report"
select select "csv"
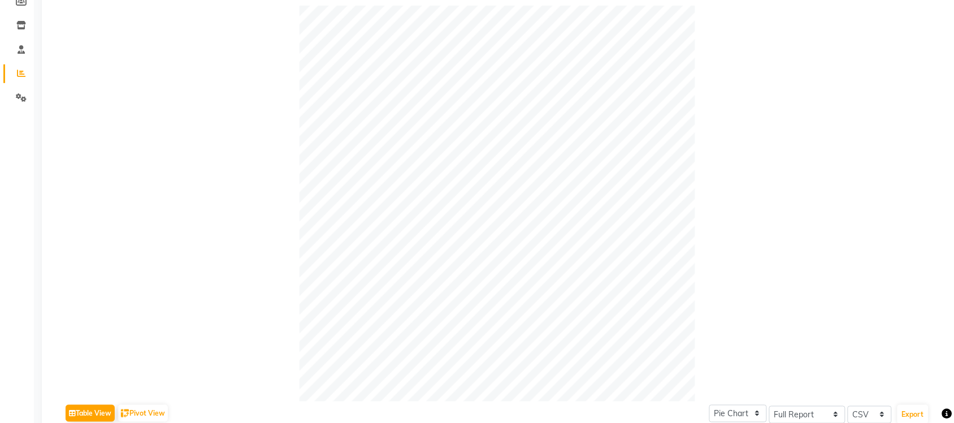
scroll to position [0, 0]
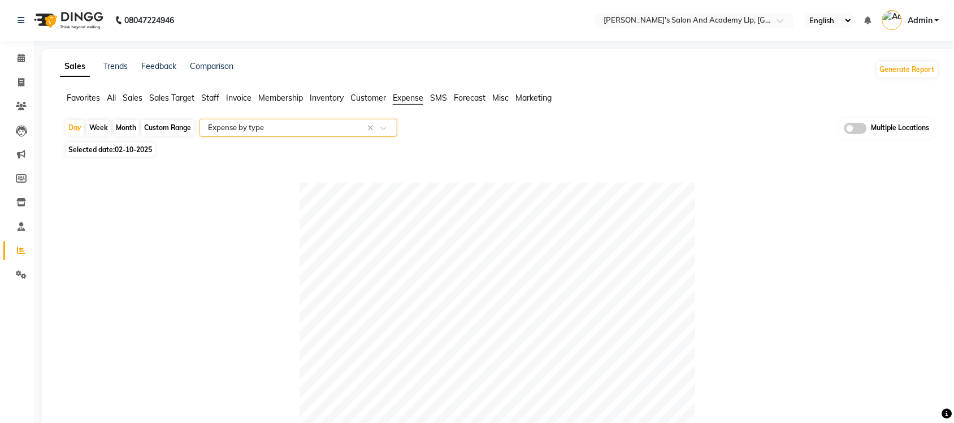
click at [114, 98] on span "All" at bounding box center [111, 98] width 9 height 10
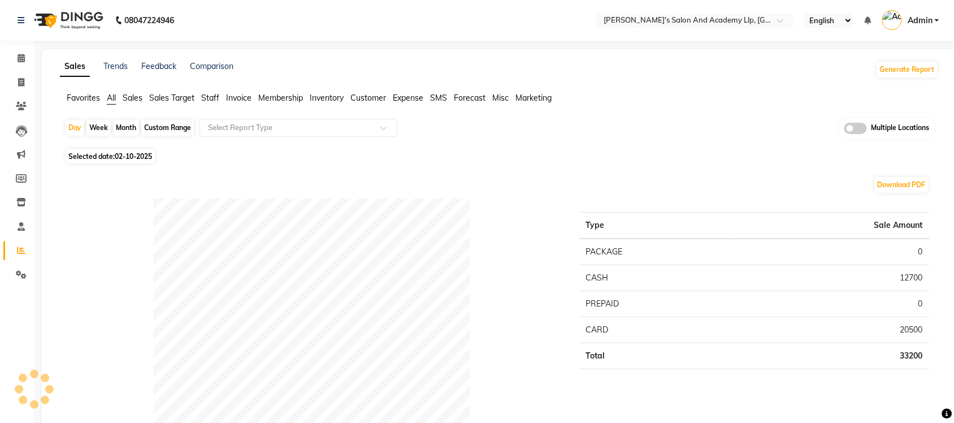
click at [171, 126] on div "Custom Range" at bounding box center [167, 128] width 53 height 16
click at [170, 123] on div "Custom Range" at bounding box center [167, 128] width 53 height 16
select select "10"
select select "2025"
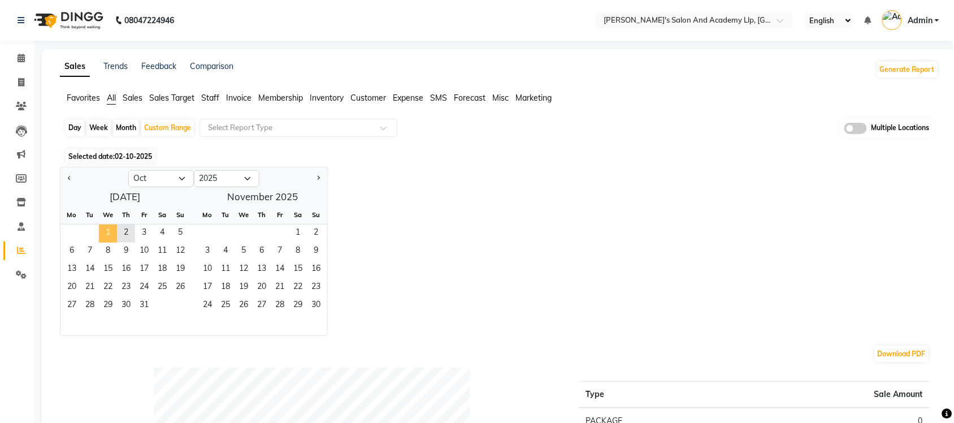
click at [109, 233] on span "1" at bounding box center [108, 233] width 18 height 18
click at [125, 233] on span "2" at bounding box center [126, 233] width 18 height 18
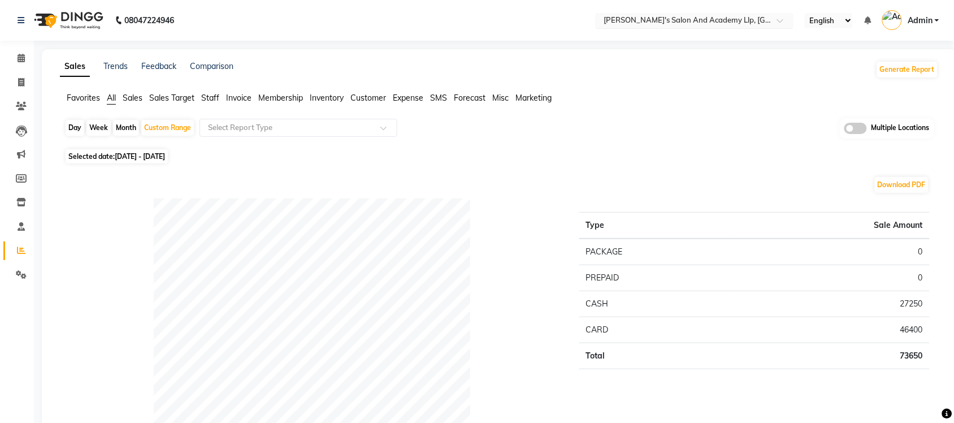
click at [707, 18] on input "text" at bounding box center [683, 21] width 164 height 11
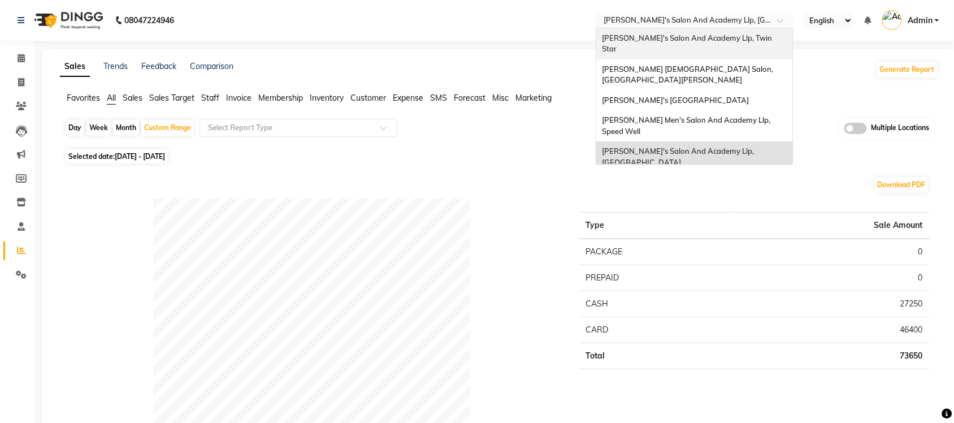
click at [750, 40] on span "[PERSON_NAME]'s Salon And Academy Llp, Twin Star" at bounding box center [688, 43] width 172 height 20
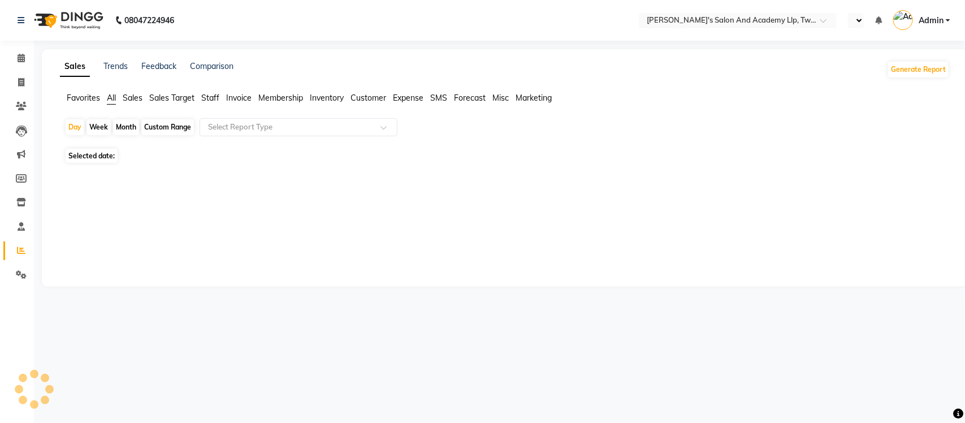
select select "en"
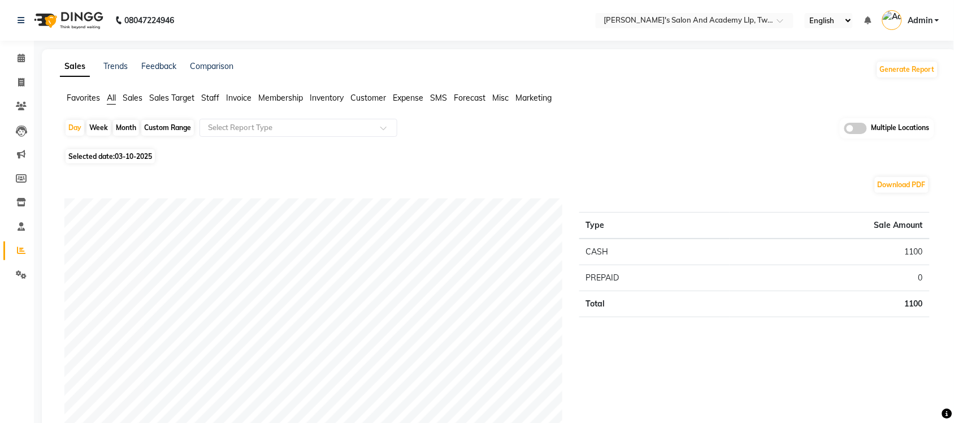
drag, startPoint x: 136, startPoint y: 99, endPoint x: 133, endPoint y: 160, distance: 60.5
click at [136, 99] on span "Sales" at bounding box center [133, 98] width 20 height 10
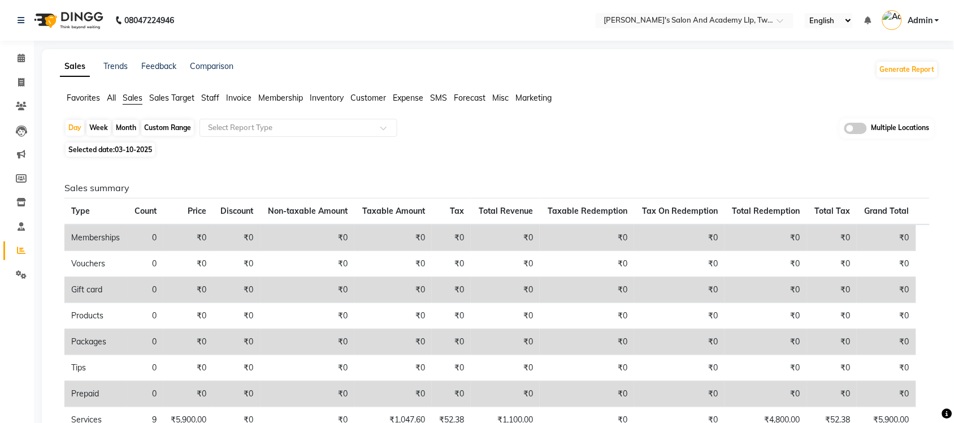
click at [133, 146] on span "03-10-2025" at bounding box center [133, 149] width 37 height 8
select select "10"
select select "2025"
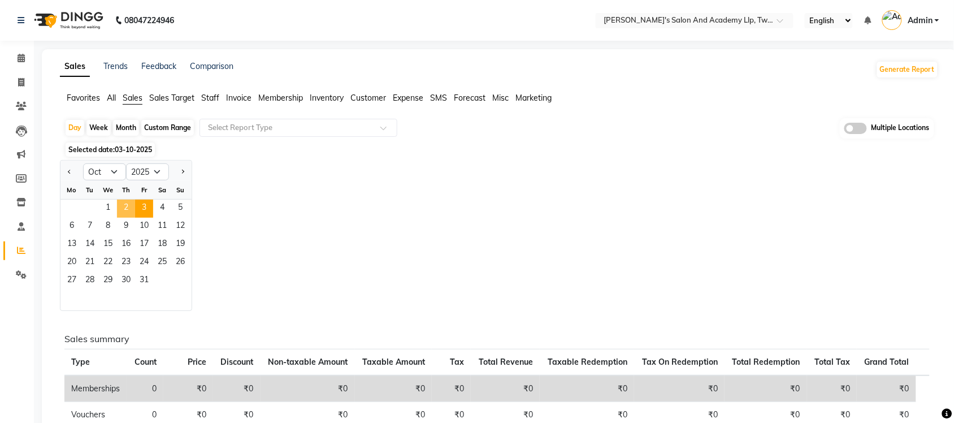
click at [131, 212] on span "2" at bounding box center [126, 208] width 18 height 18
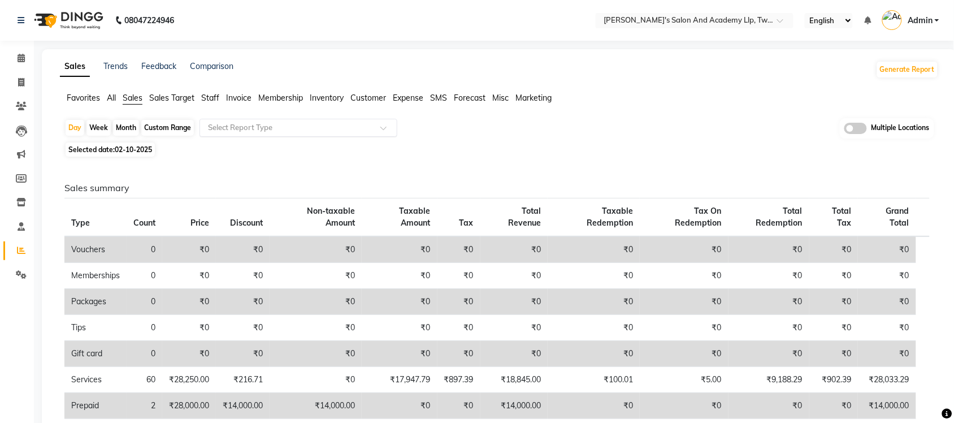
click at [237, 133] on input "text" at bounding box center [287, 127] width 163 height 11
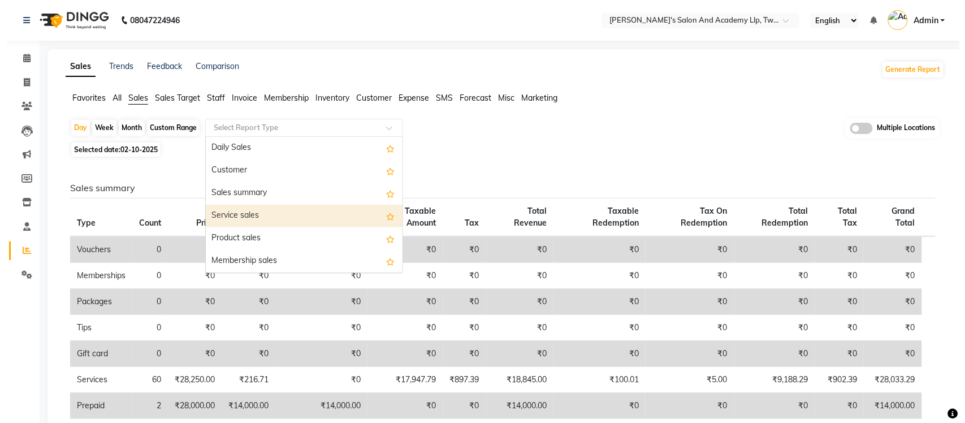
scroll to position [71, 0]
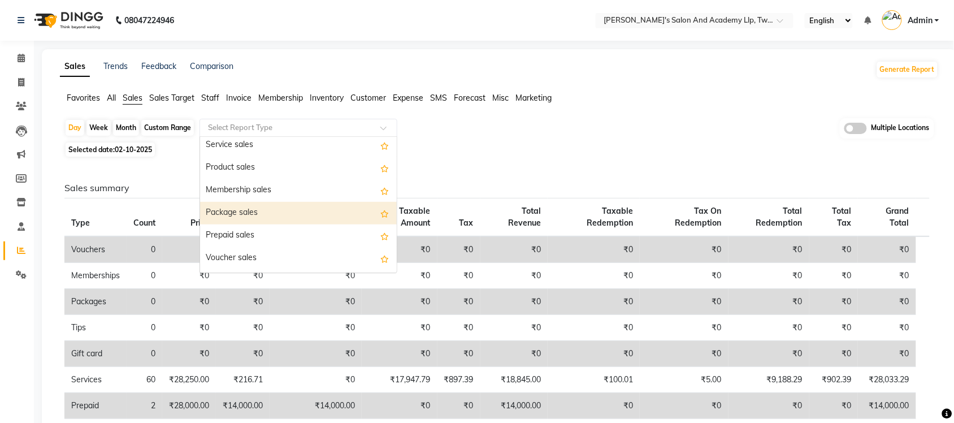
click at [275, 206] on div "Package sales" at bounding box center [298, 213] width 197 height 23
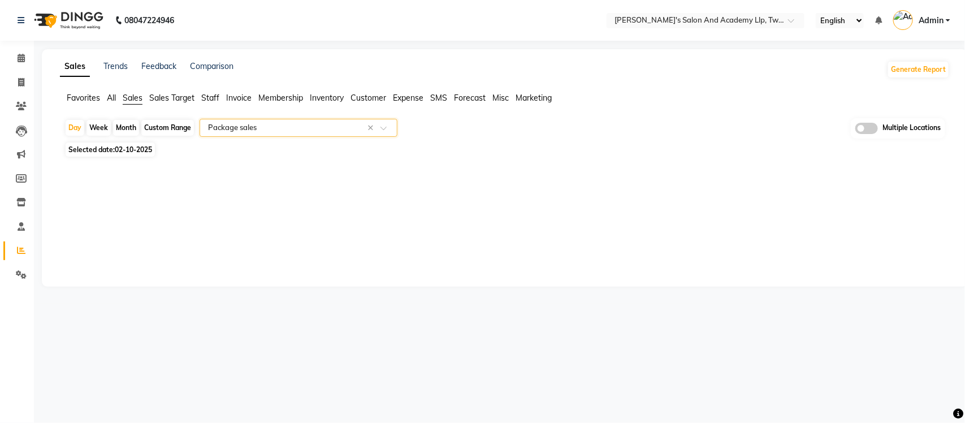
click at [362, 192] on div "Sales Trends Feedback Comparison Generate Report Favorites All Sales Sales Targ…" at bounding box center [505, 167] width 926 height 237
click at [292, 125] on input "text" at bounding box center [287, 127] width 163 height 11
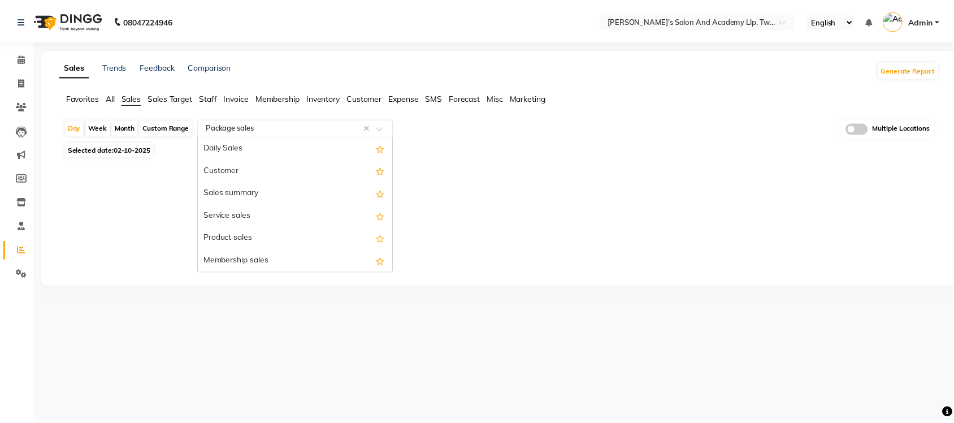
scroll to position [136, 0]
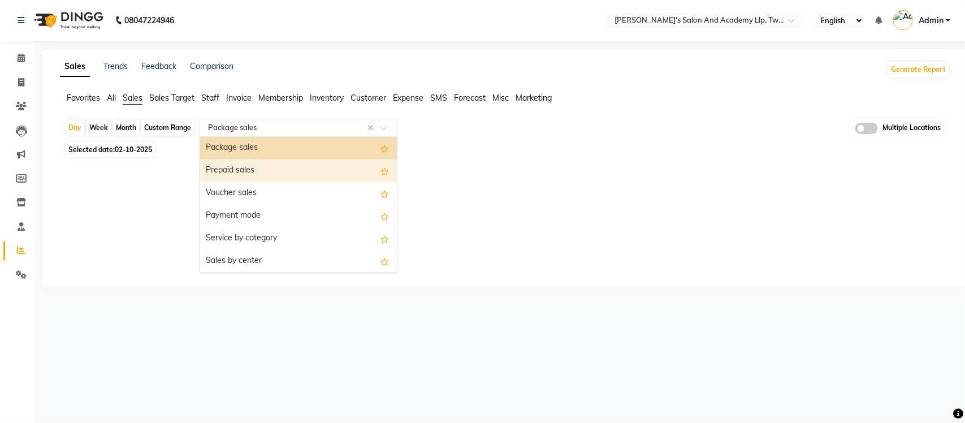
drag, startPoint x: 286, startPoint y: 168, endPoint x: 333, endPoint y: 180, distance: 48.8
click at [286, 170] on div "Prepaid sales" at bounding box center [298, 170] width 197 height 23
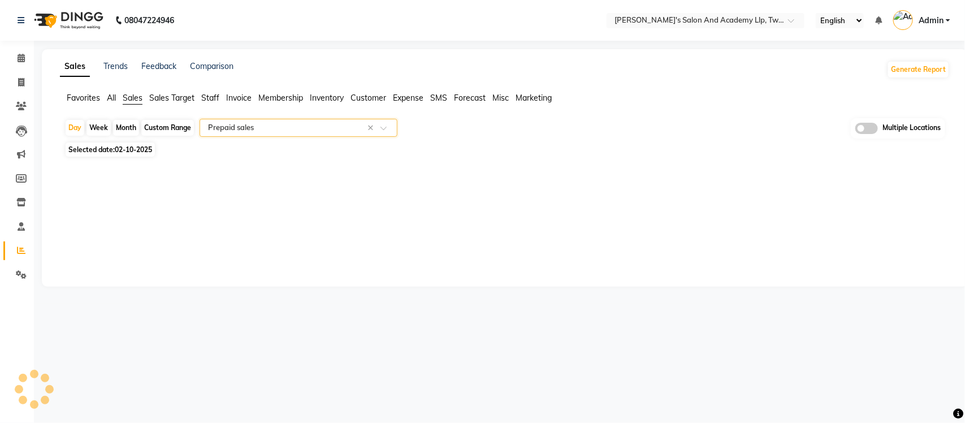
select select "full_report"
select select "csv"
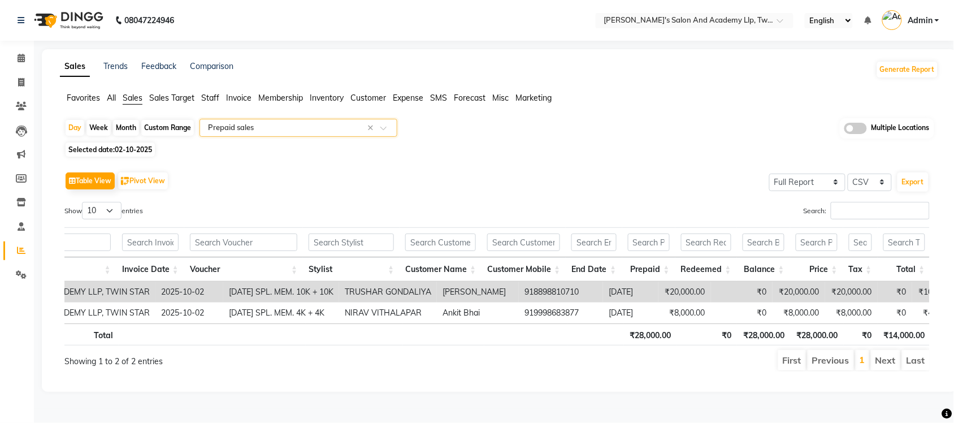
scroll to position [0, 0]
click at [324, 131] on input "text" at bounding box center [287, 127] width 163 height 11
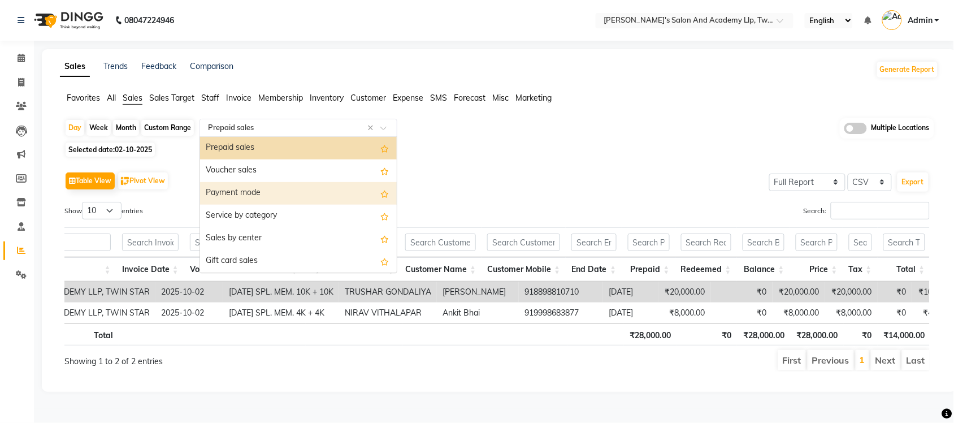
scroll to position [88, 0]
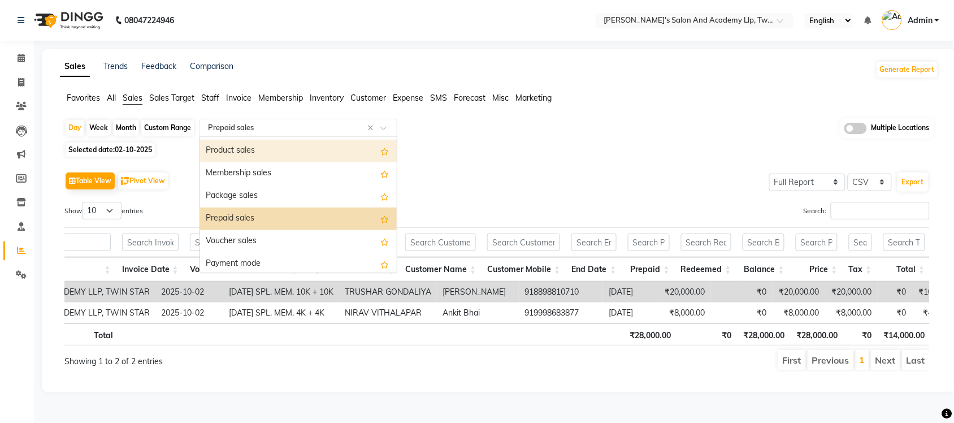
click at [286, 151] on div "Product sales" at bounding box center [298, 151] width 197 height 23
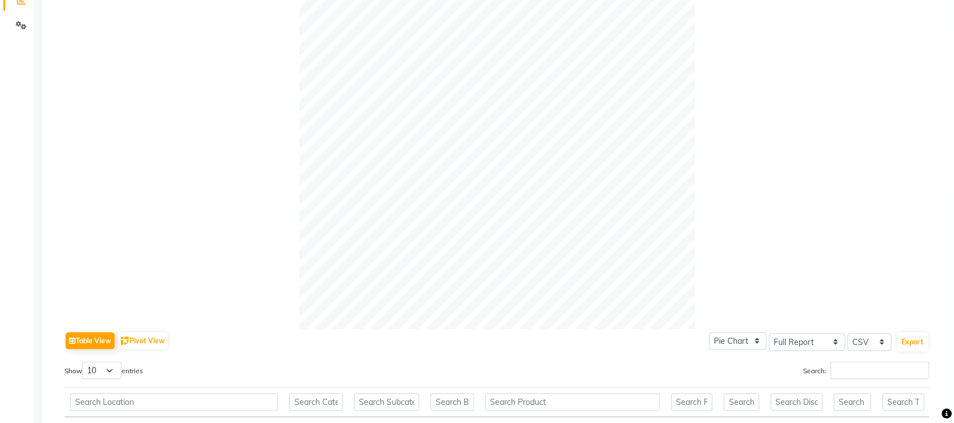
scroll to position [0, 0]
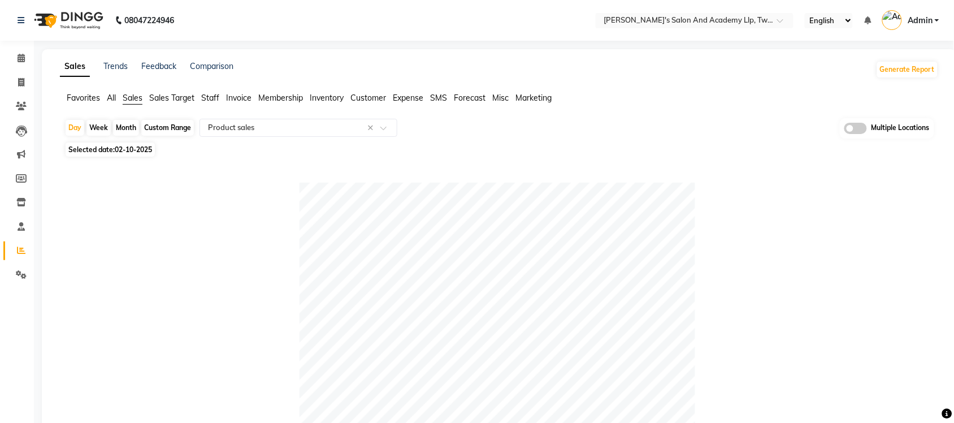
click at [414, 99] on span "Expense" at bounding box center [408, 98] width 31 height 10
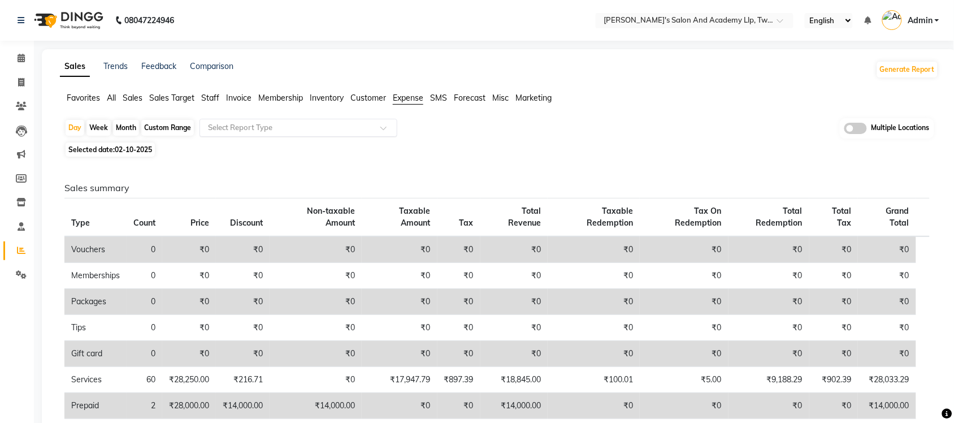
drag, startPoint x: 312, startPoint y: 123, endPoint x: 298, endPoint y: 136, distance: 19.2
click at [311, 123] on input "text" at bounding box center [287, 127] width 163 height 11
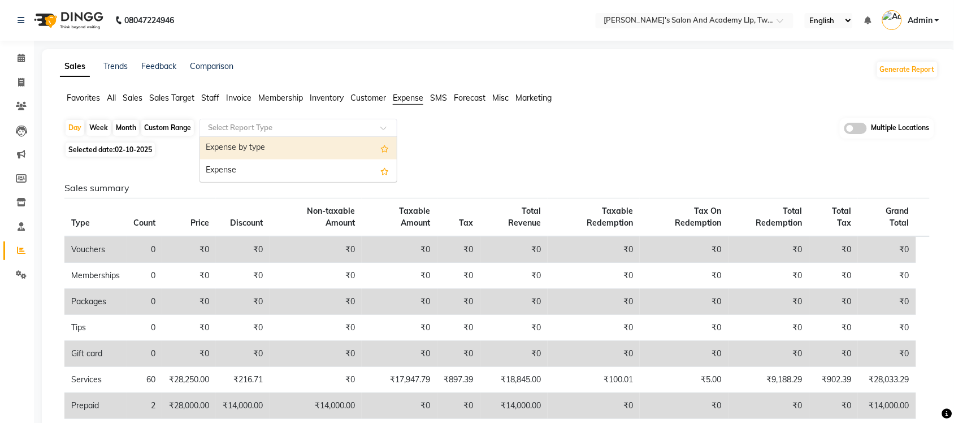
click at [293, 139] on div "Expense by type" at bounding box center [298, 148] width 197 height 23
select select "full_report"
select select "csv"
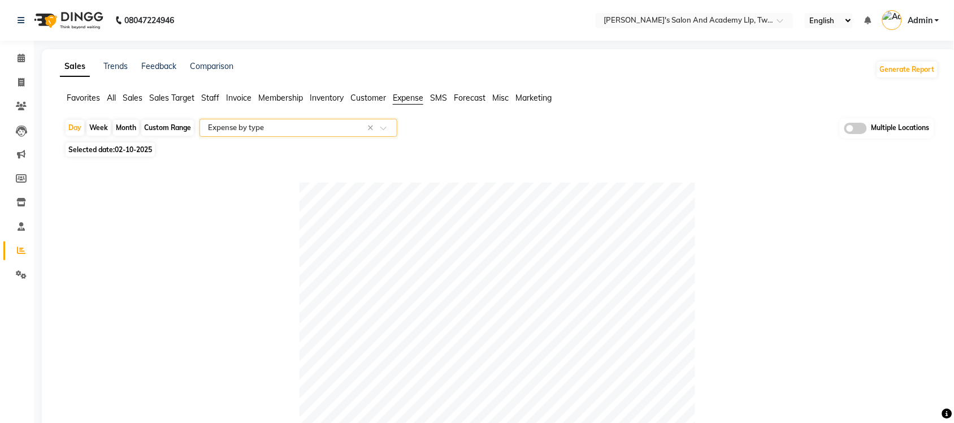
click at [110, 94] on span "All" at bounding box center [111, 98] width 9 height 10
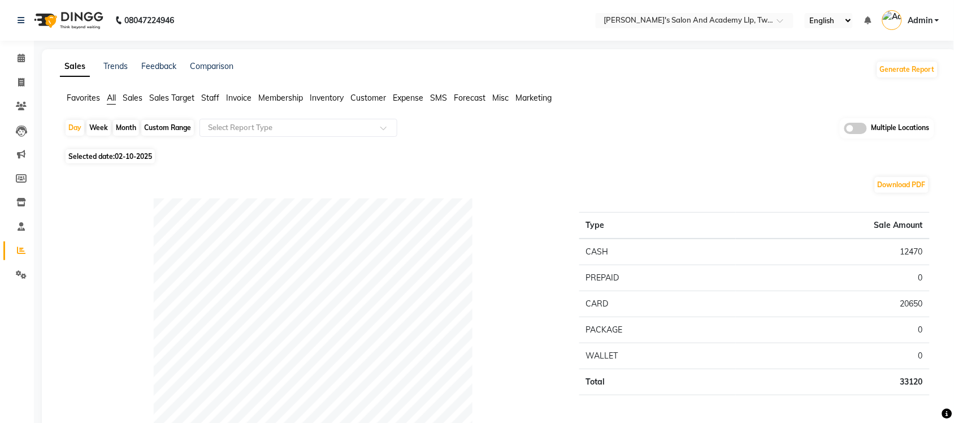
click at [179, 128] on div "Custom Range" at bounding box center [167, 128] width 53 height 16
select select "10"
select select "2025"
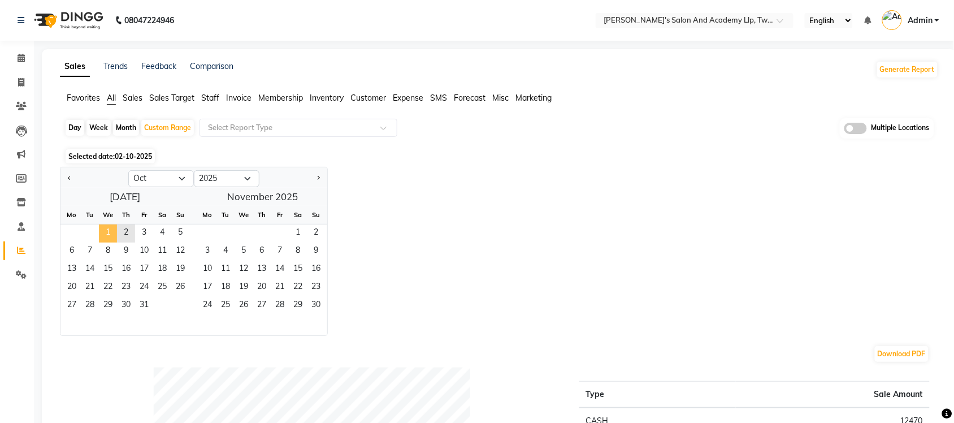
click at [108, 232] on span "1" at bounding box center [108, 233] width 18 height 18
click at [123, 238] on span "2" at bounding box center [126, 233] width 18 height 18
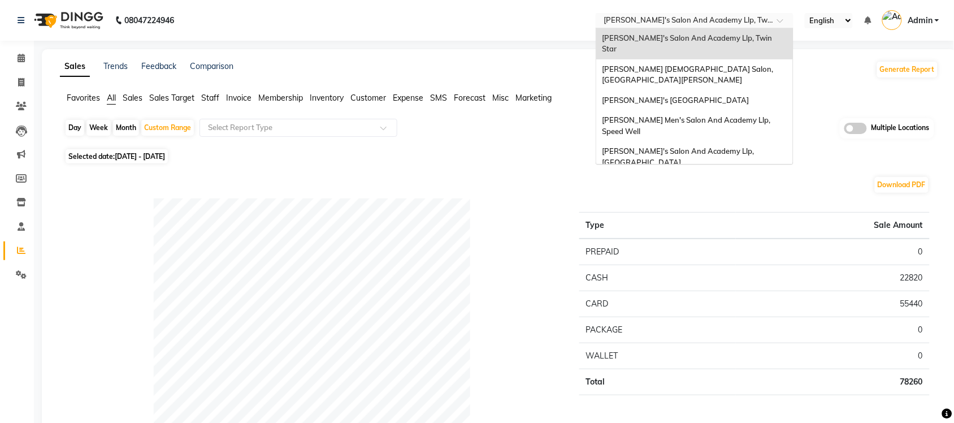
click at [742, 13] on div "Select Location × Sandy Men's Salon And Academy Llp, Twin Star" at bounding box center [695, 20] width 198 height 15
click at [739, 95] on span "[PERSON_NAME]'s [GEOGRAPHIC_DATA]" at bounding box center [675, 99] width 147 height 9
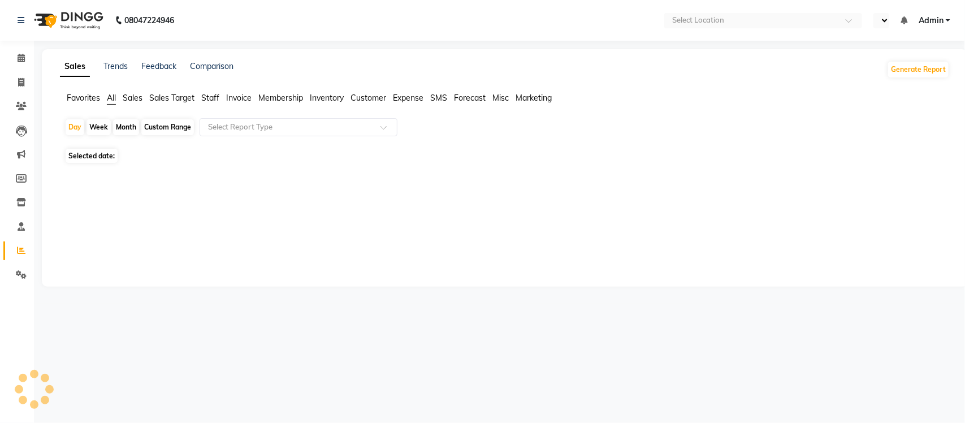
select select "en"
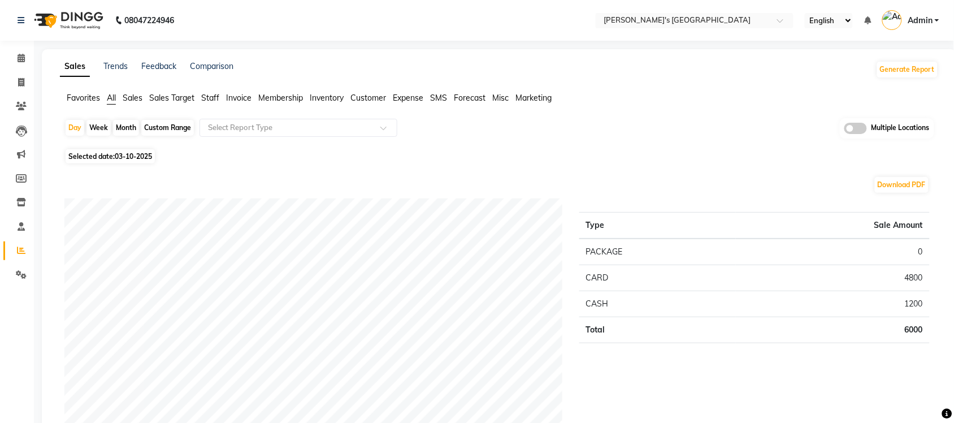
click at [133, 99] on span "Sales" at bounding box center [133, 98] width 20 height 10
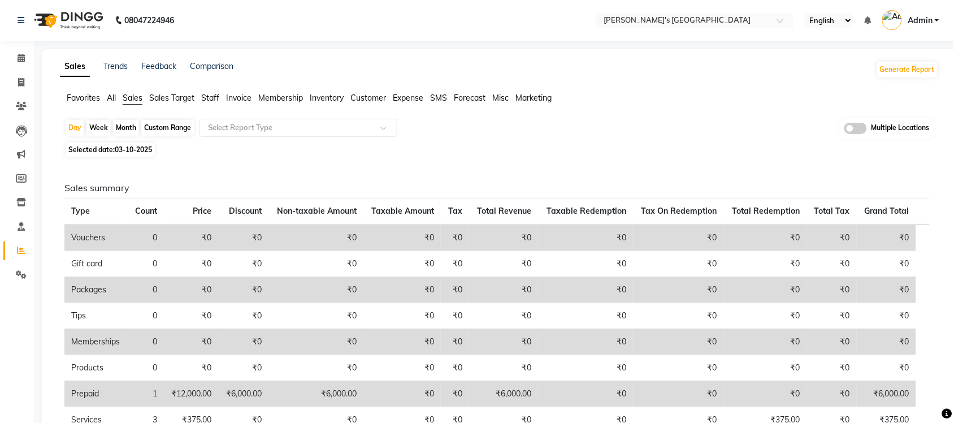
click at [136, 151] on span "03-10-2025" at bounding box center [133, 149] width 37 height 8
select select "10"
select select "2025"
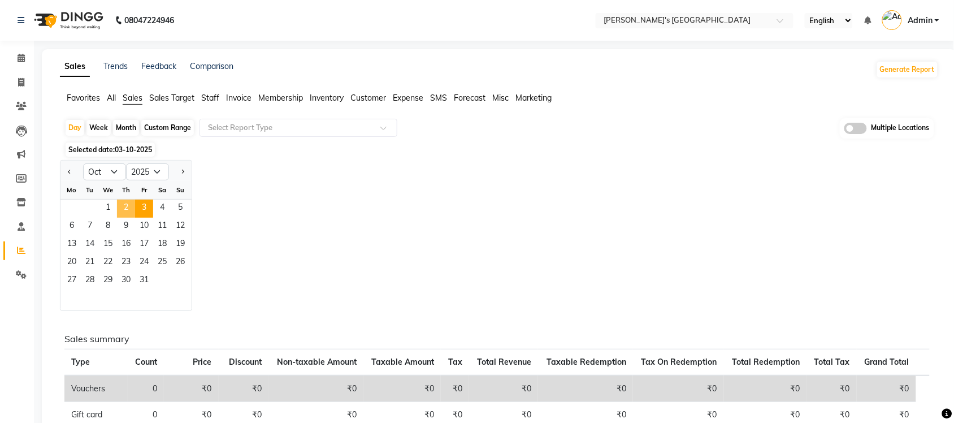
click at [127, 210] on span "2" at bounding box center [126, 208] width 18 height 18
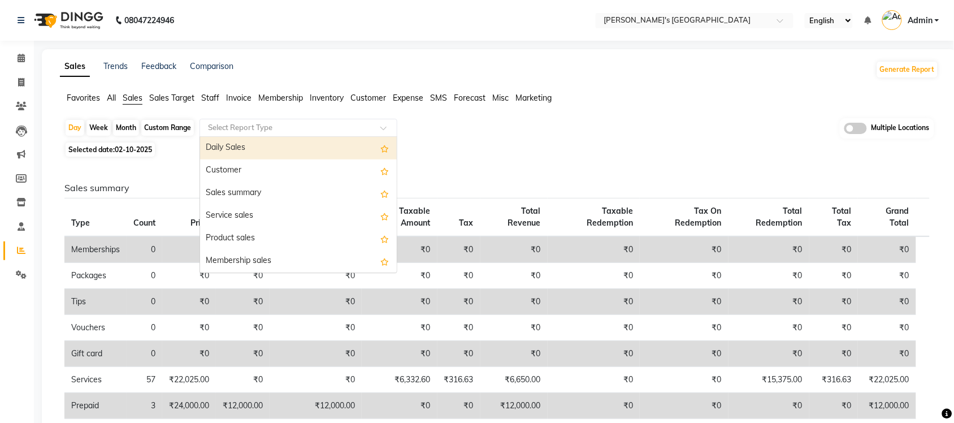
drag, startPoint x: 243, startPoint y: 129, endPoint x: 247, endPoint y: 134, distance: 6.9
click at [243, 131] on input "text" at bounding box center [287, 127] width 163 height 11
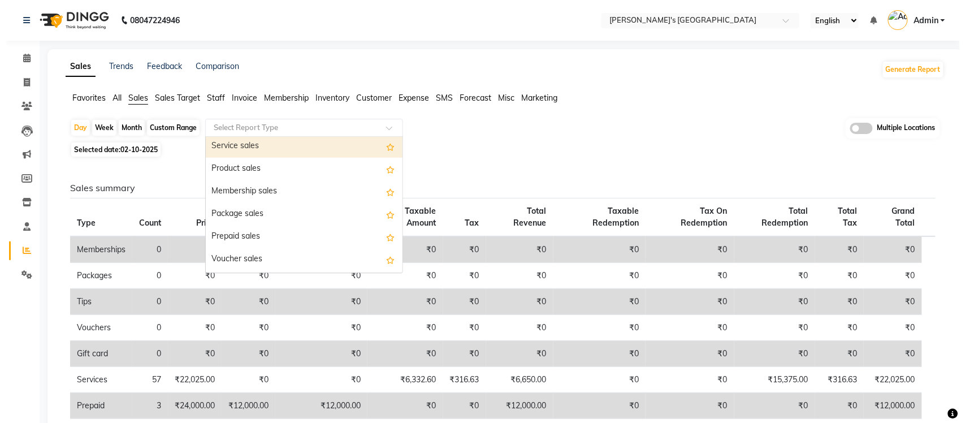
scroll to position [71, 0]
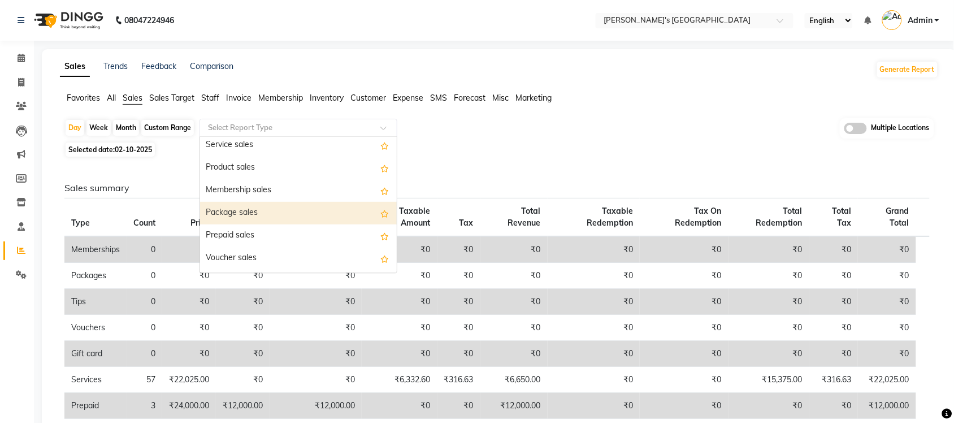
click at [310, 219] on div "Package sales" at bounding box center [298, 213] width 197 height 23
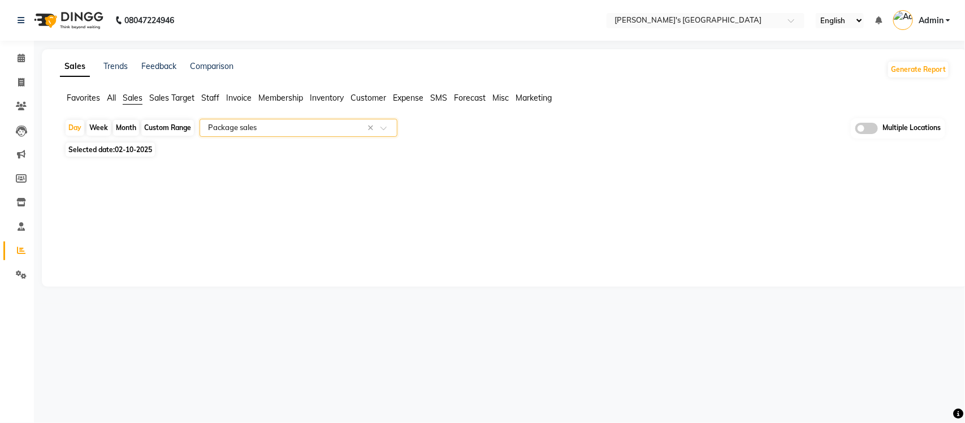
click at [327, 184] on div "Sales Trends Feedback Comparison Generate Report Favorites All Sales Sales Targ…" at bounding box center [505, 167] width 926 height 237
click at [321, 130] on input "text" at bounding box center [287, 127] width 163 height 11
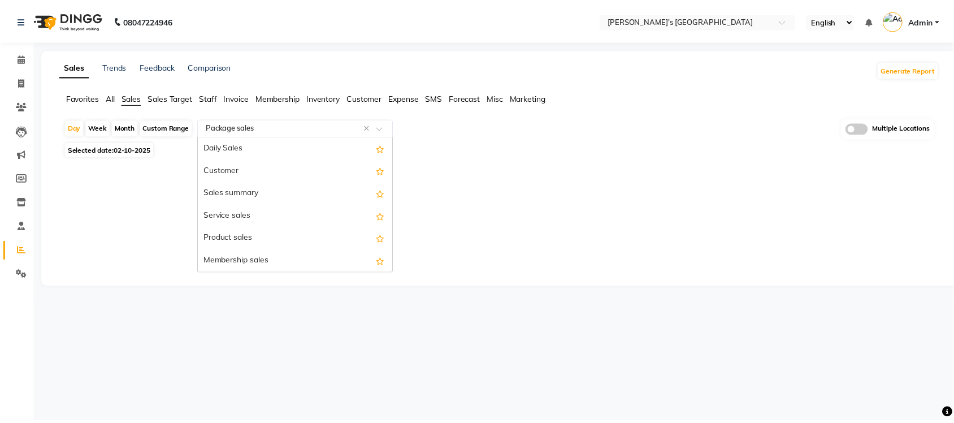
scroll to position [136, 0]
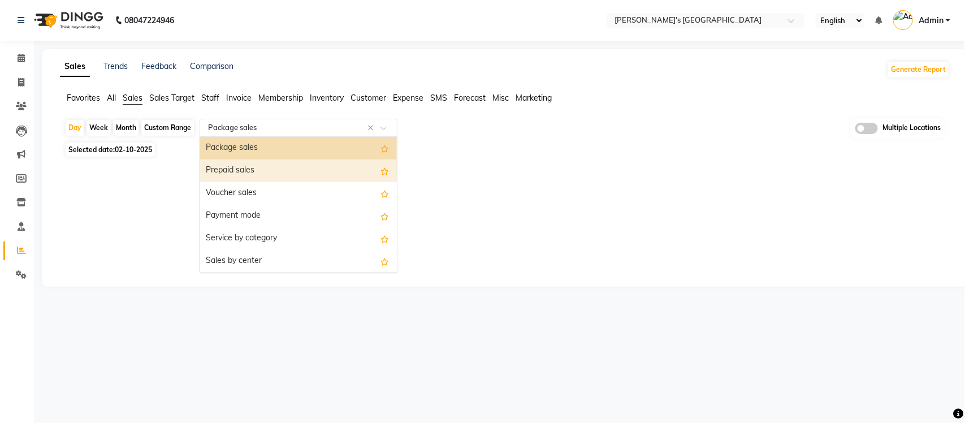
click at [298, 166] on div "Prepaid sales" at bounding box center [298, 170] width 197 height 23
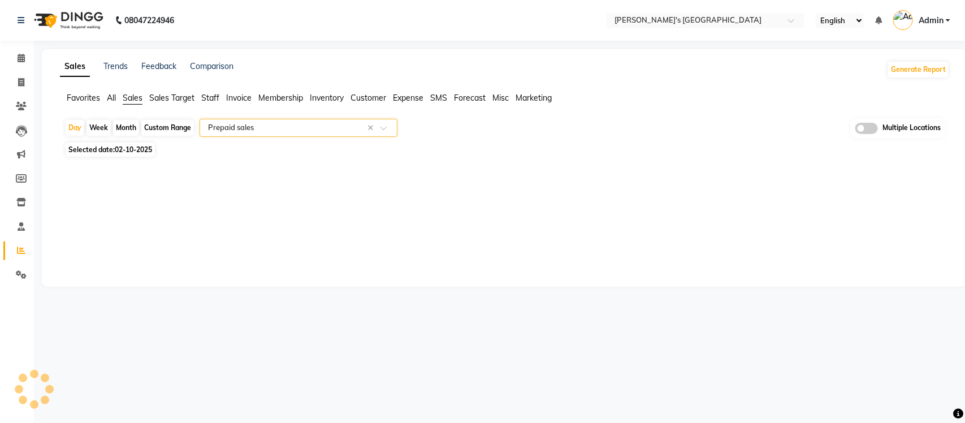
select select "full_report"
select select "csv"
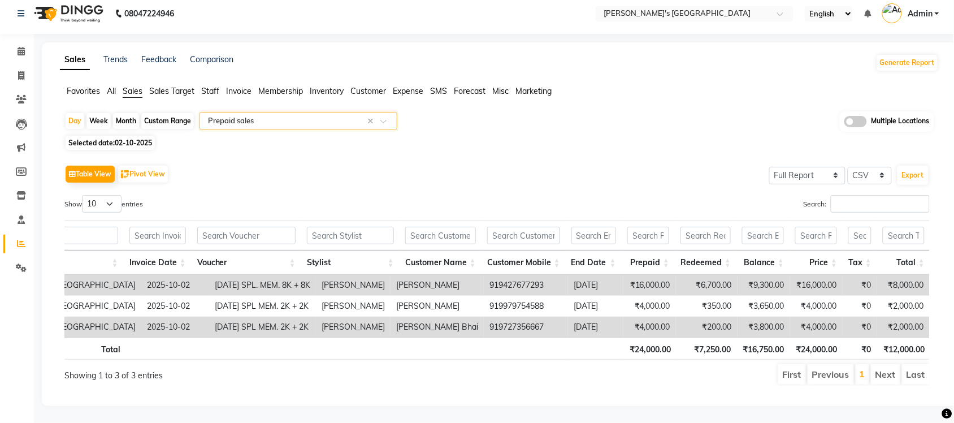
scroll to position [0, 0]
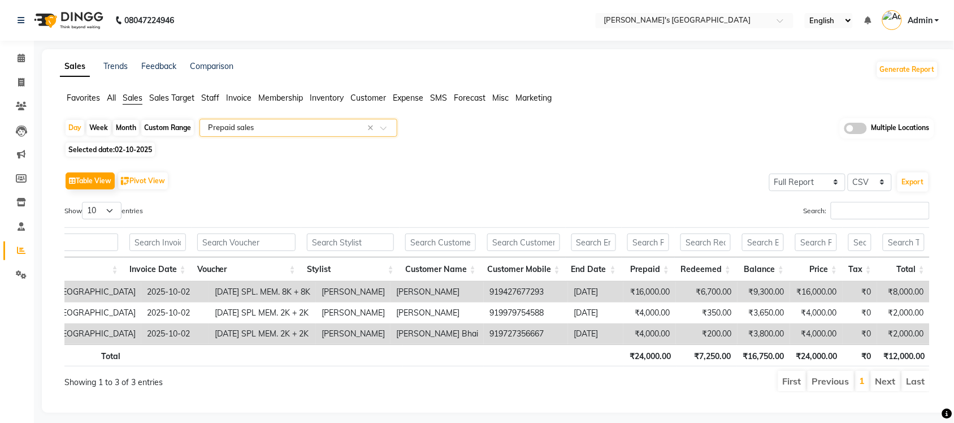
click at [331, 133] on input "text" at bounding box center [287, 127] width 163 height 11
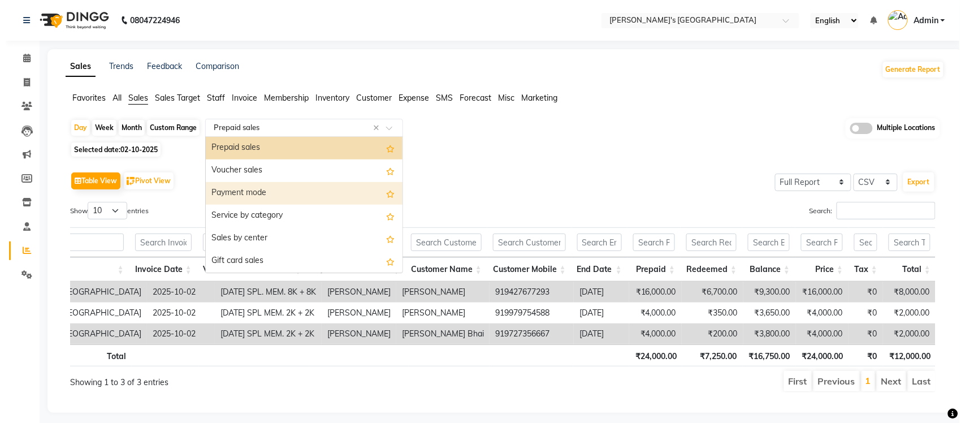
scroll to position [88, 0]
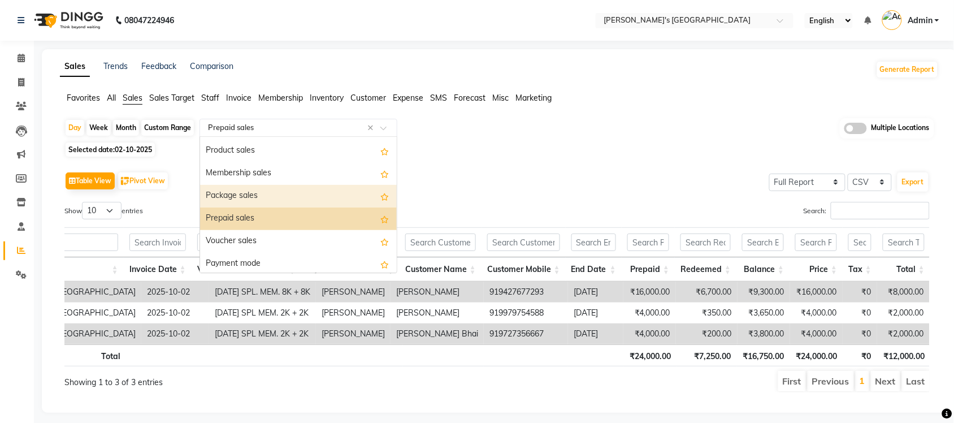
click at [267, 195] on div "Package sales" at bounding box center [298, 196] width 197 height 23
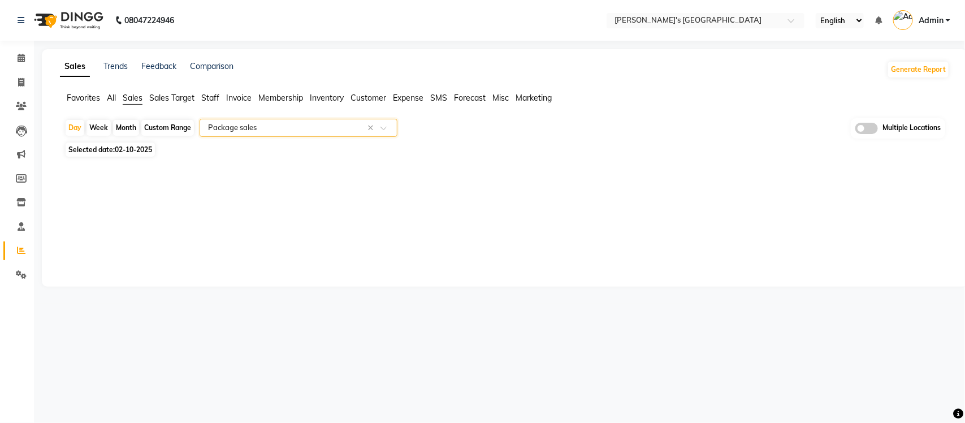
click at [283, 133] on input "text" at bounding box center [287, 127] width 163 height 11
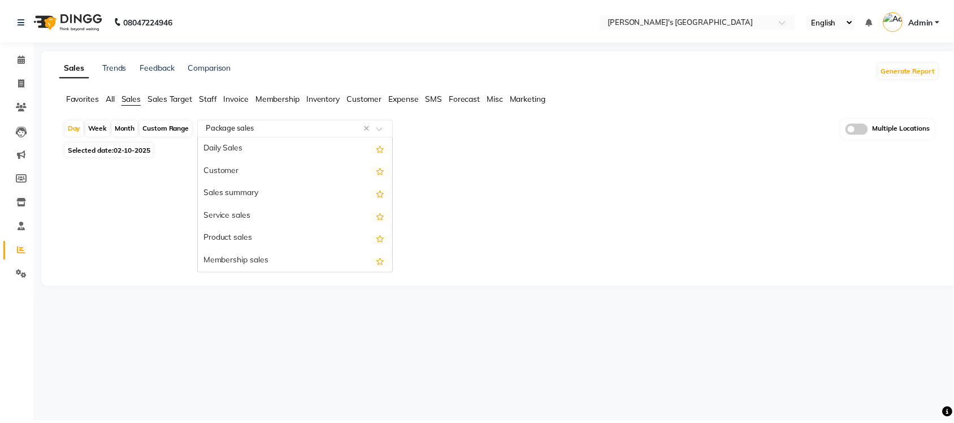
scroll to position [136, 0]
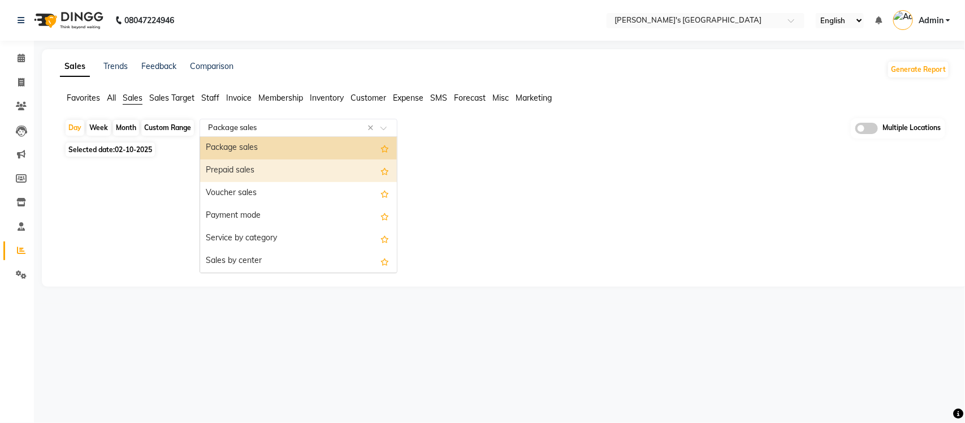
click at [272, 159] on div "Prepaid sales" at bounding box center [298, 170] width 197 height 23
select select "full_report"
select select "csv"
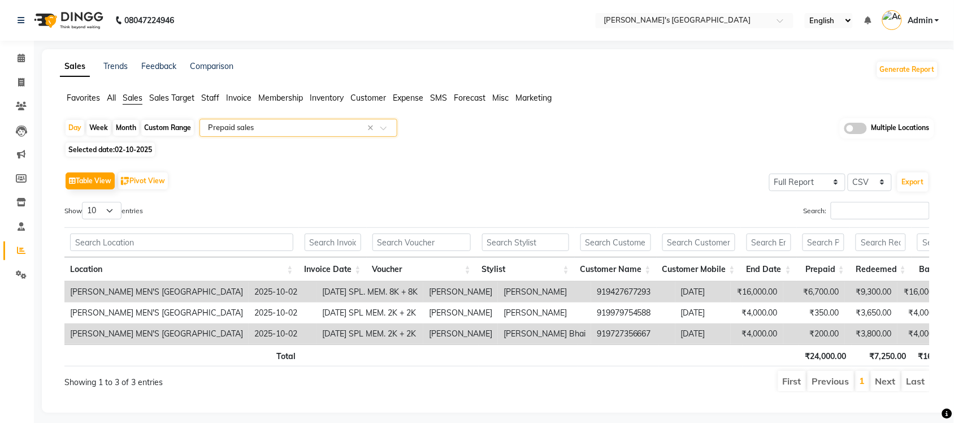
click at [296, 133] on input "text" at bounding box center [287, 127] width 163 height 11
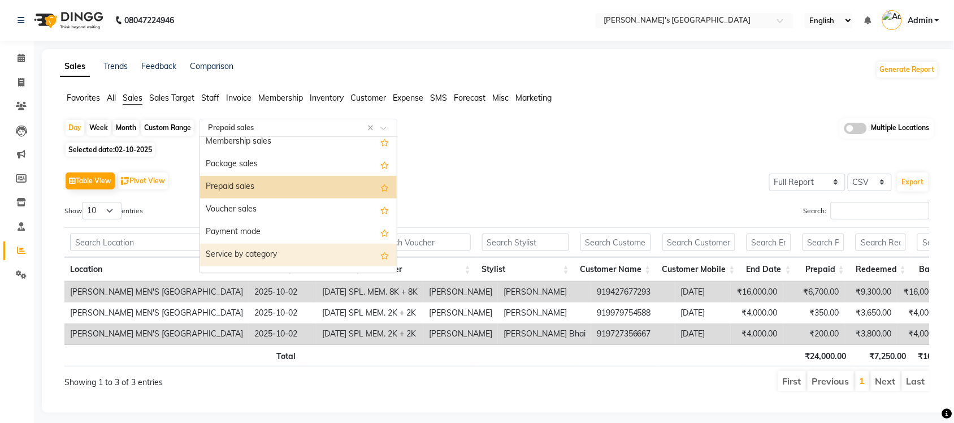
scroll to position [88, 0]
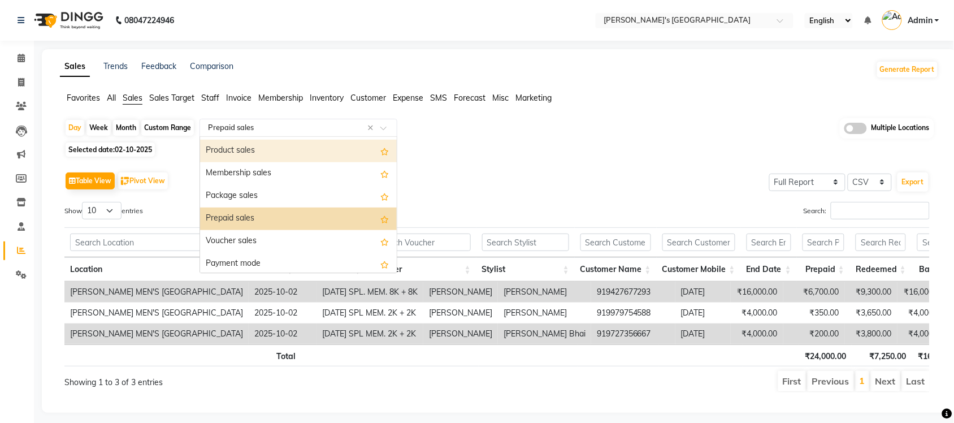
click at [269, 157] on div "Product sales" at bounding box center [298, 151] width 197 height 23
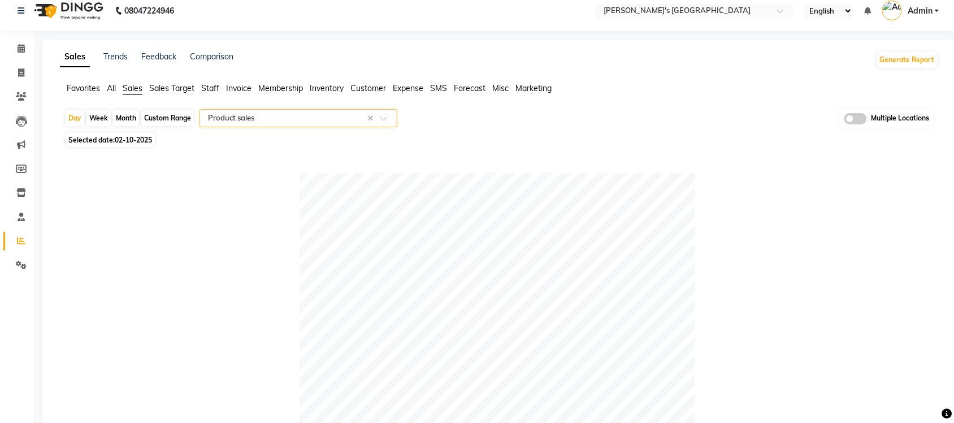
scroll to position [0, 0]
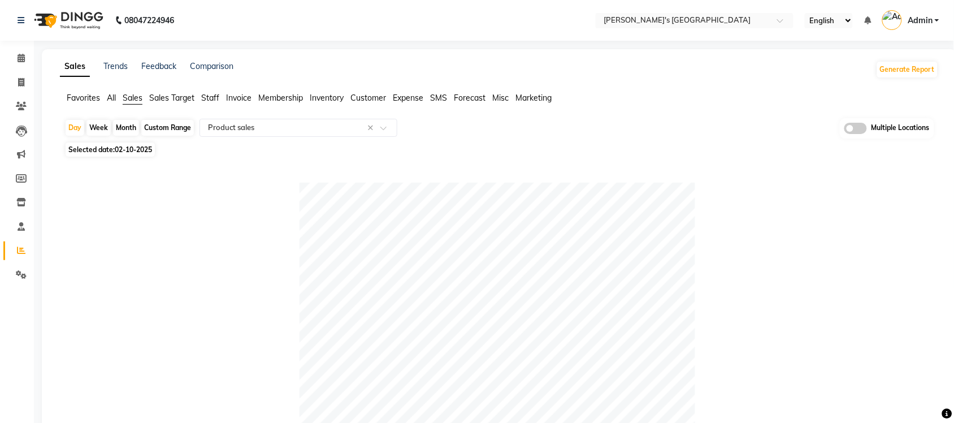
click at [419, 98] on span "Expense" at bounding box center [408, 98] width 31 height 10
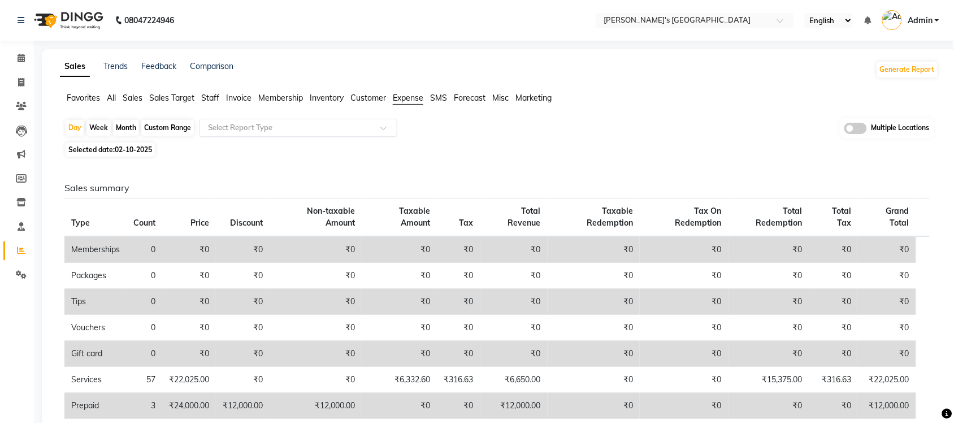
click at [345, 128] on input "text" at bounding box center [287, 127] width 163 height 11
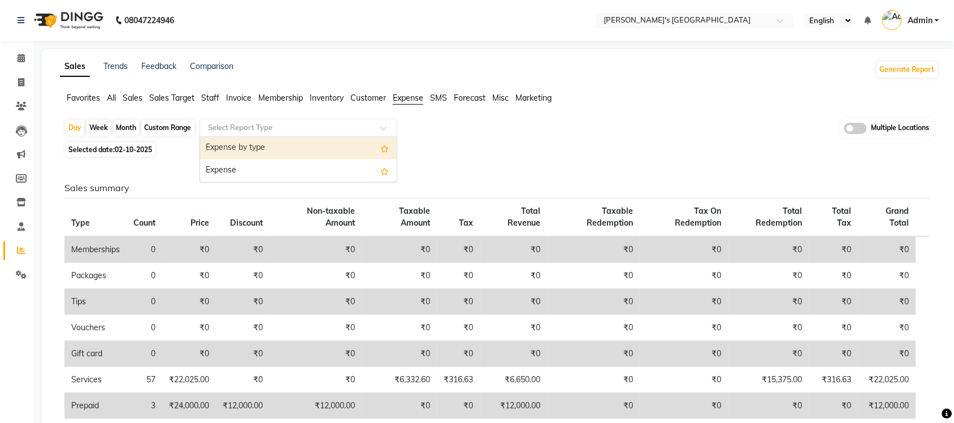
click at [320, 147] on div "Expense by type" at bounding box center [298, 148] width 197 height 23
select select "full_report"
select select "csv"
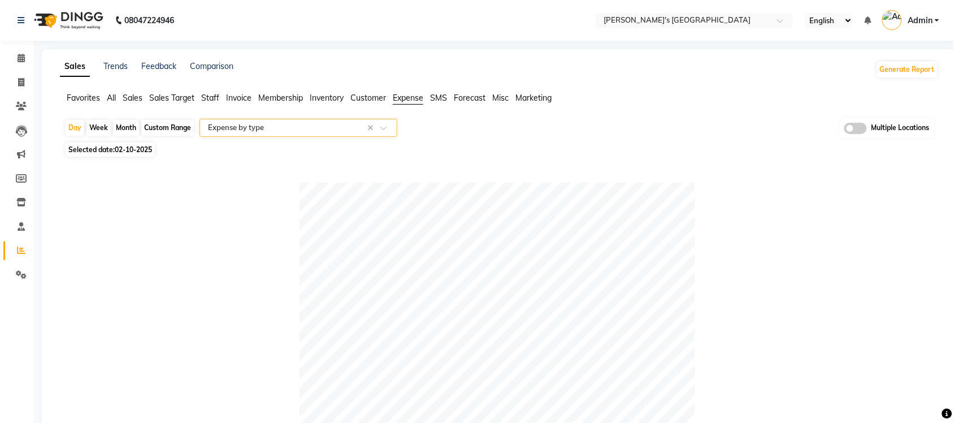
click at [115, 95] on span "All" at bounding box center [111, 98] width 9 height 10
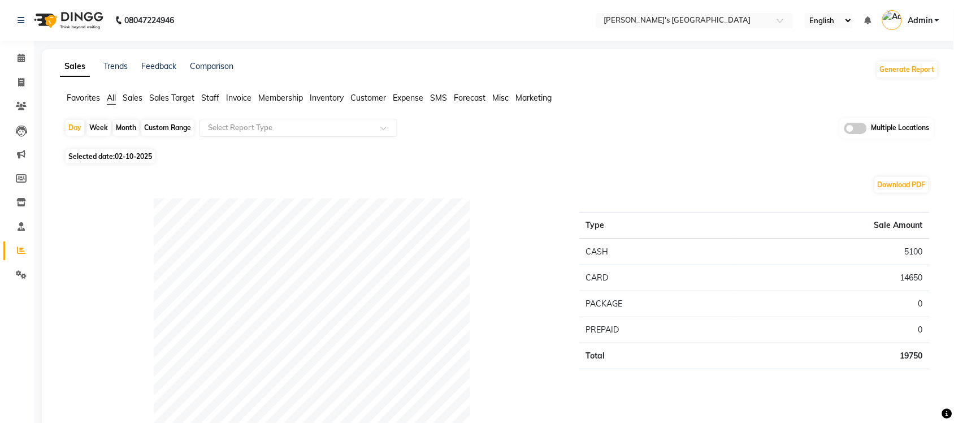
click at [173, 124] on div "Custom Range" at bounding box center [167, 128] width 53 height 16
select select "10"
select select "2025"
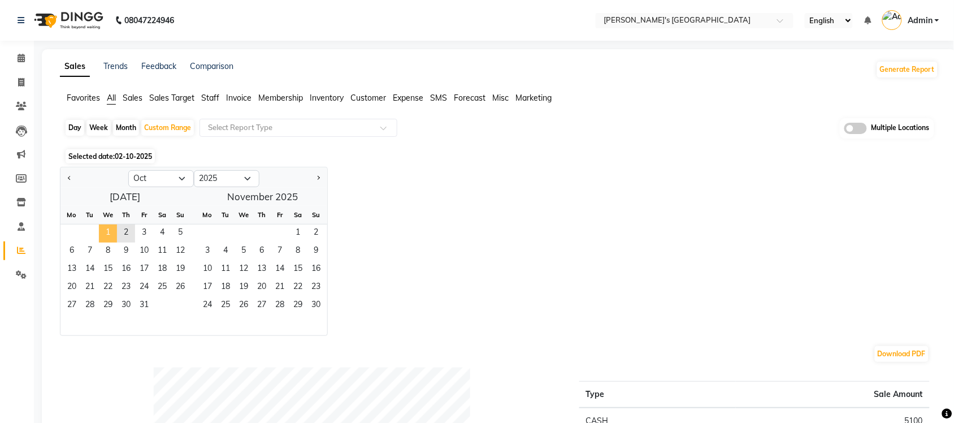
click at [106, 232] on span "1" at bounding box center [108, 233] width 18 height 18
click at [126, 234] on span "2" at bounding box center [126, 233] width 18 height 18
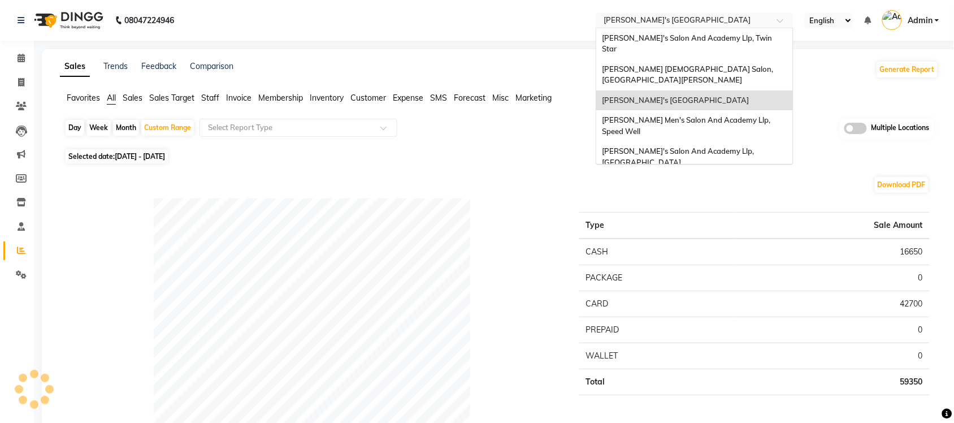
click at [719, 23] on input "text" at bounding box center [683, 21] width 164 height 11
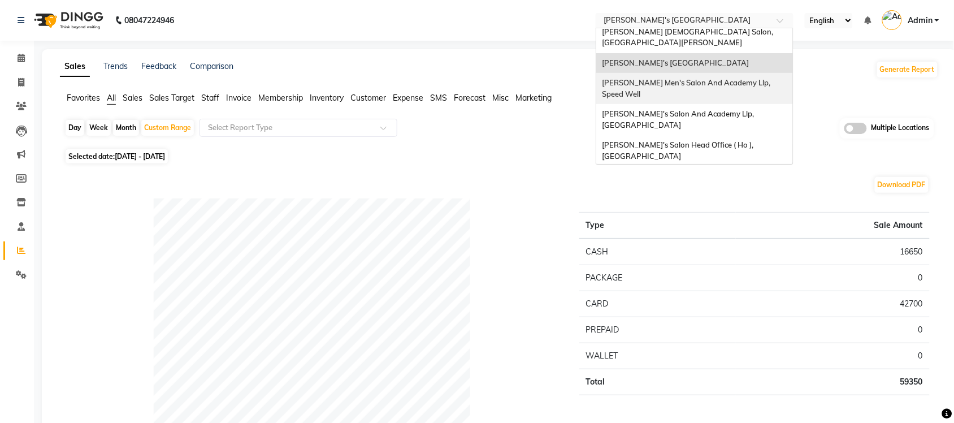
click at [740, 77] on div "[PERSON_NAME] Men's Salon And Academy Llp, Speed Well" at bounding box center [694, 88] width 197 height 31
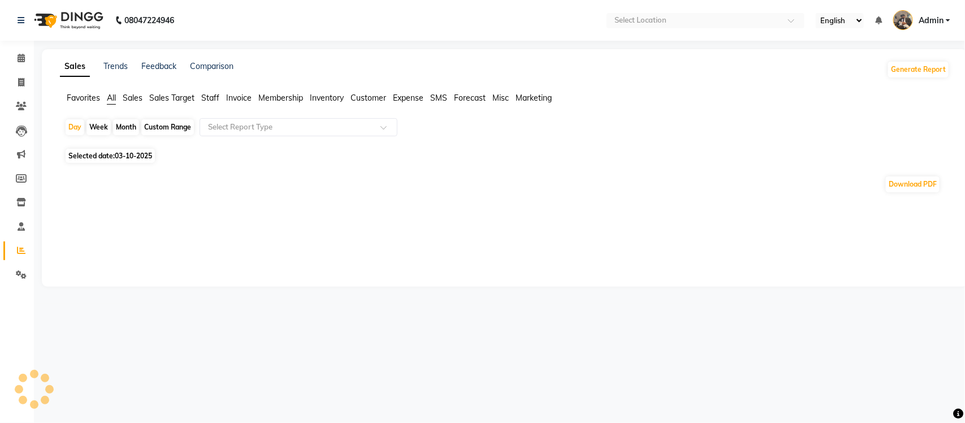
select select "en"
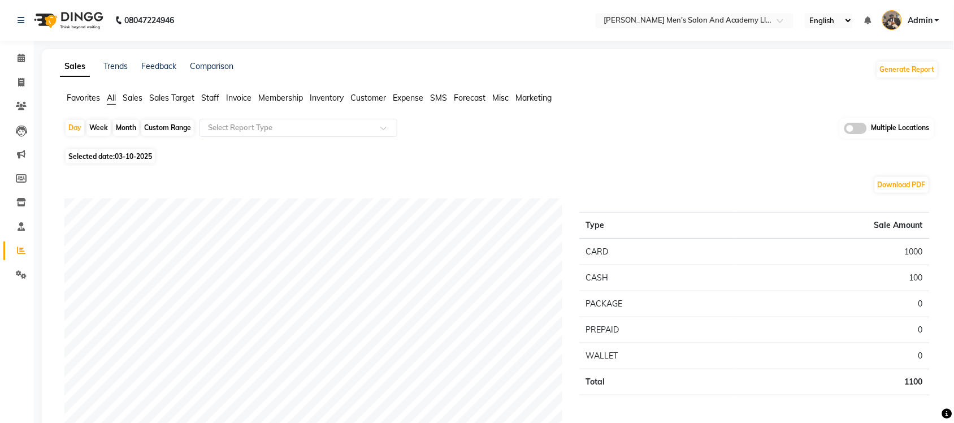
click at [117, 155] on span "03-10-2025" at bounding box center [133, 156] width 37 height 8
select select "10"
select select "2025"
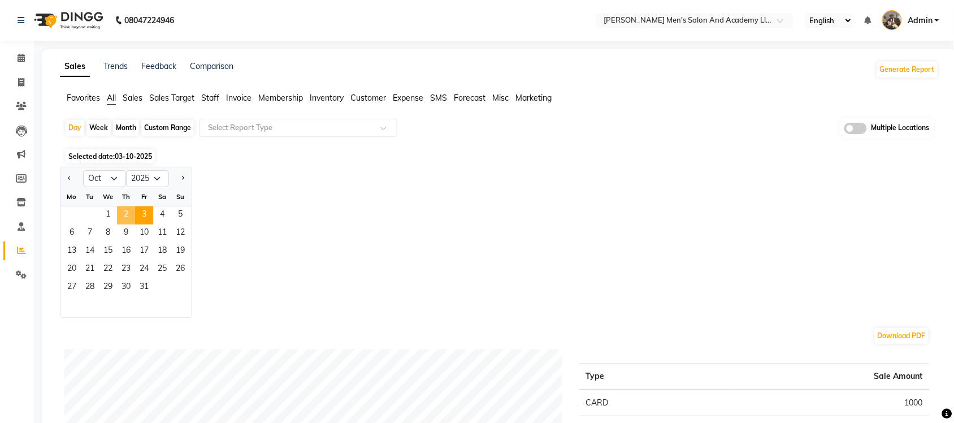
click at [126, 212] on span "2" at bounding box center [126, 215] width 18 height 18
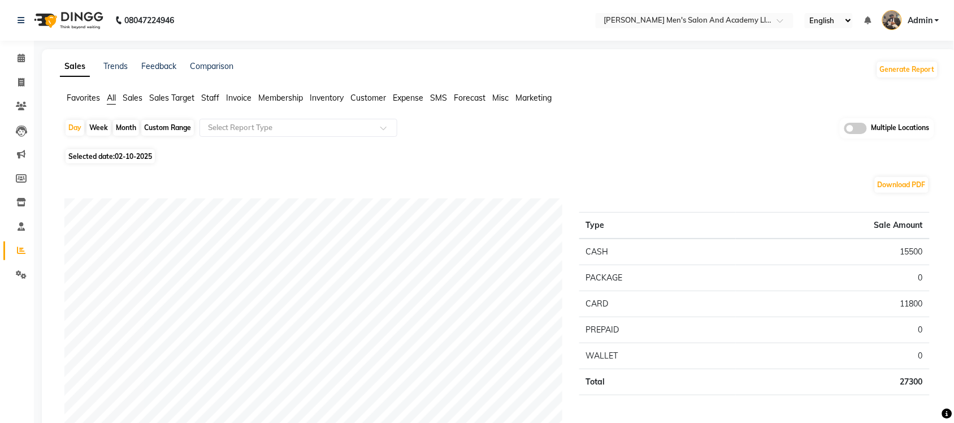
click at [137, 99] on span "Sales" at bounding box center [133, 98] width 20 height 10
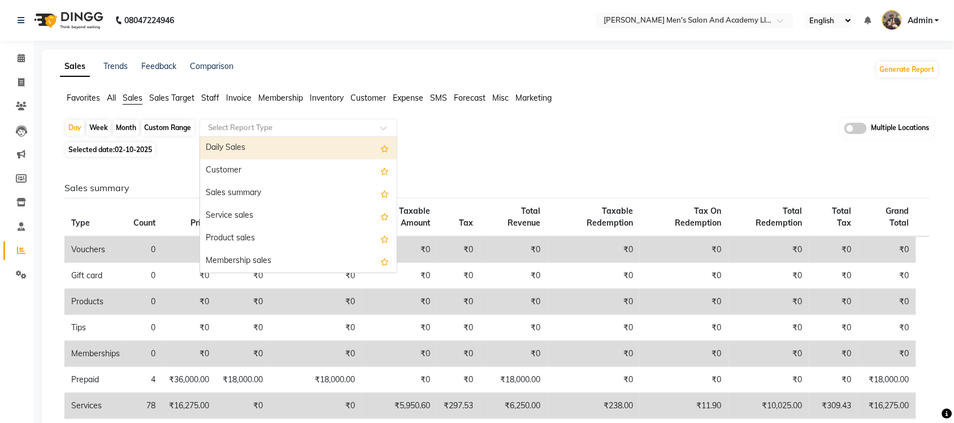
click at [266, 136] on div "Select Report Type" at bounding box center [298, 128] width 198 height 18
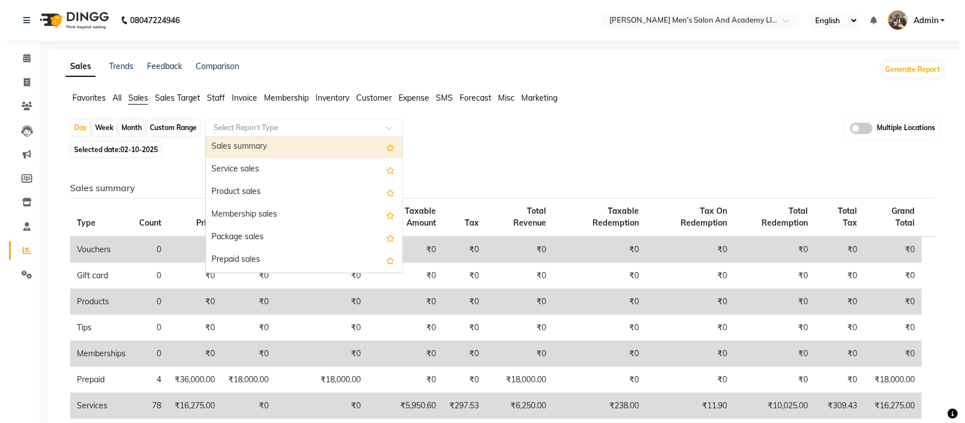
scroll to position [71, 0]
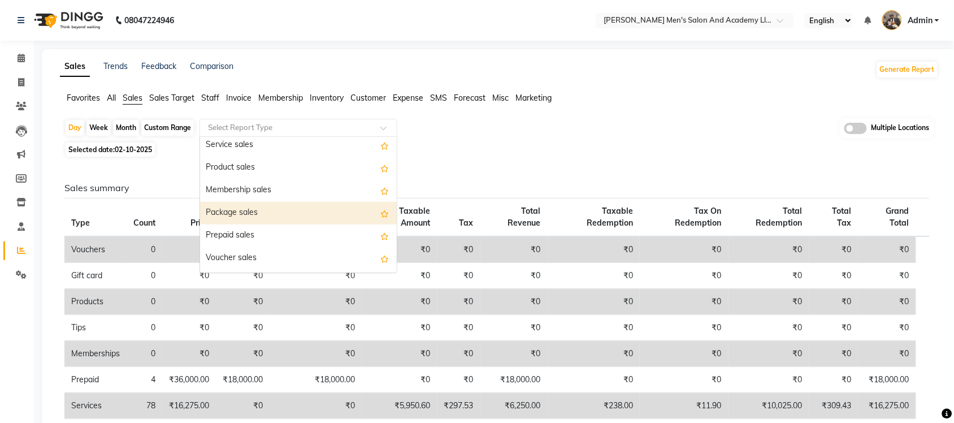
click at [272, 208] on div "Package sales" at bounding box center [298, 213] width 197 height 23
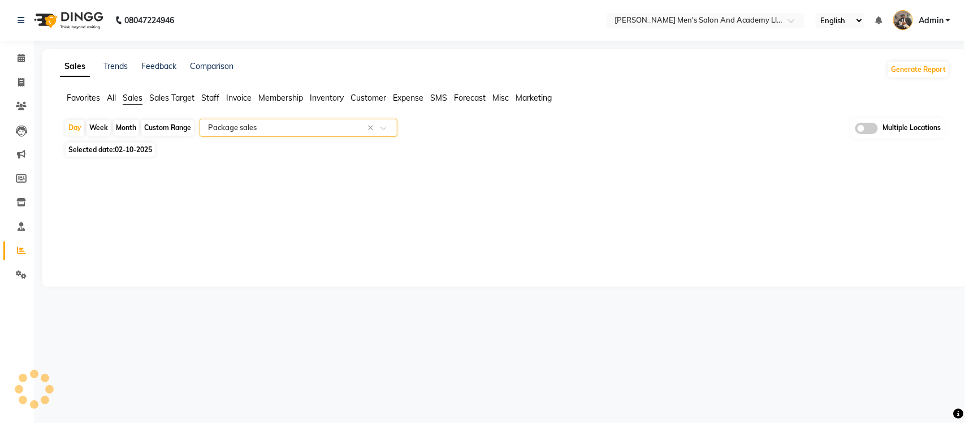
select select "full_report"
select select "csv"
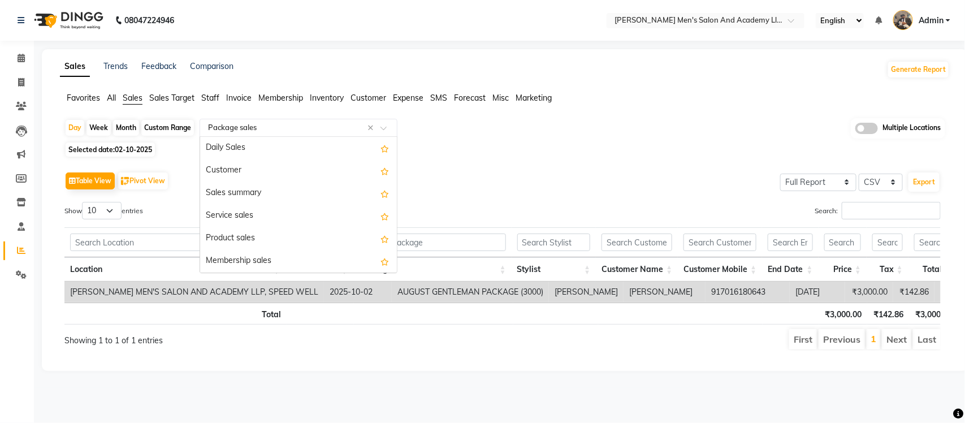
click at [279, 129] on input "text" at bounding box center [287, 127] width 163 height 11
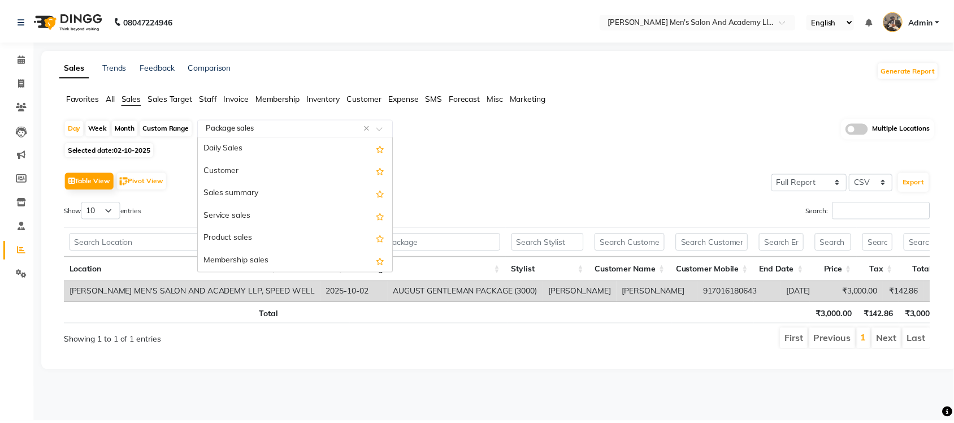
scroll to position [136, 0]
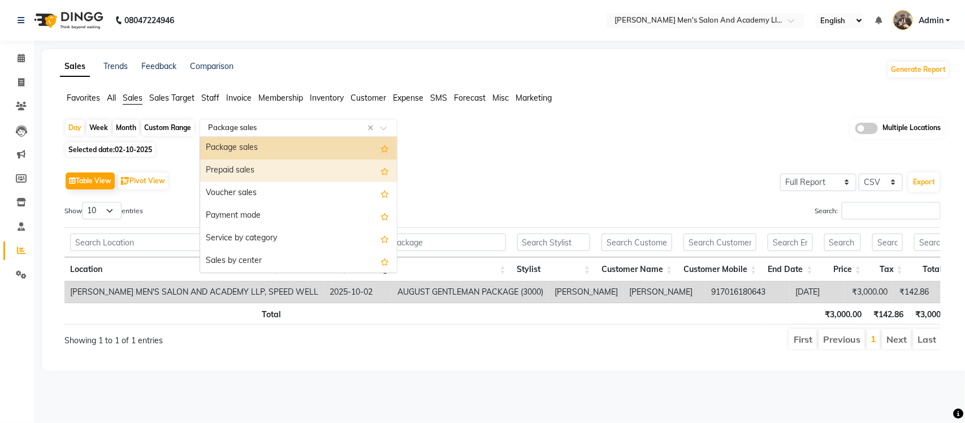
click at [272, 172] on div "Prepaid sales" at bounding box center [298, 170] width 197 height 23
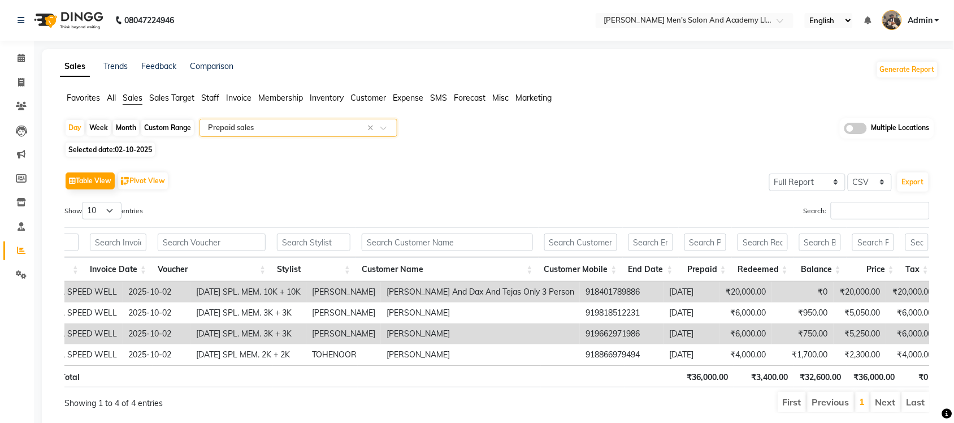
scroll to position [0, 258]
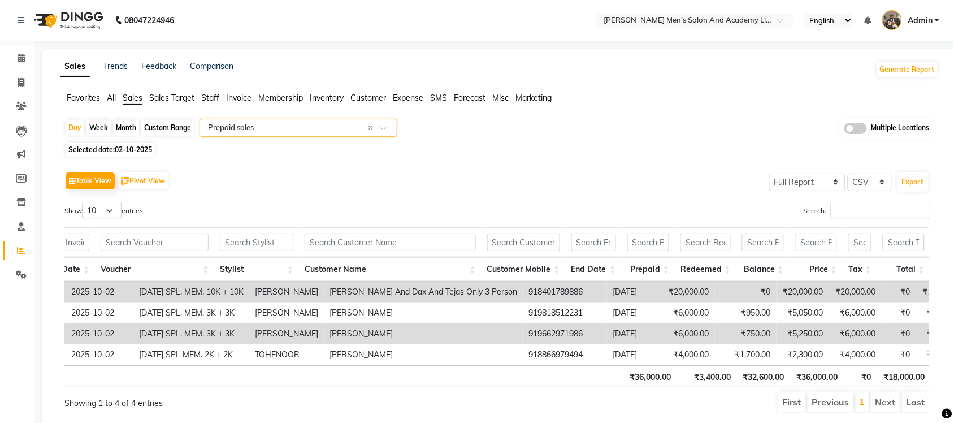
click at [283, 131] on input "text" at bounding box center [287, 127] width 163 height 11
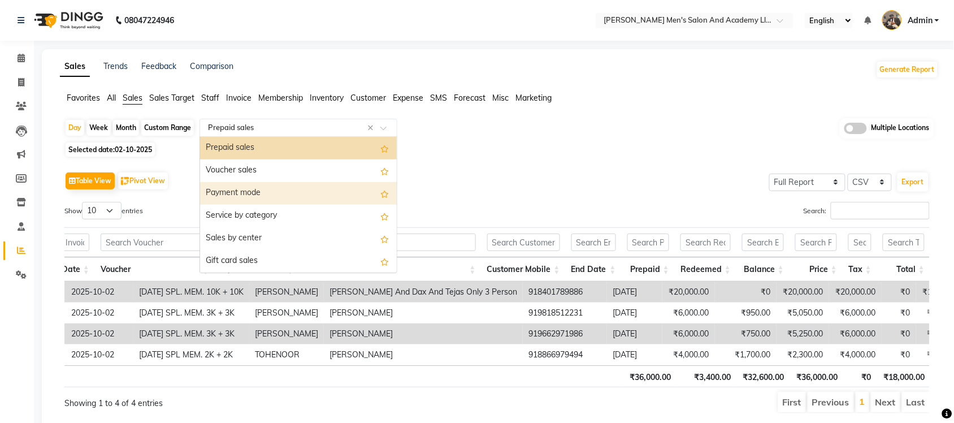
scroll to position [88, 0]
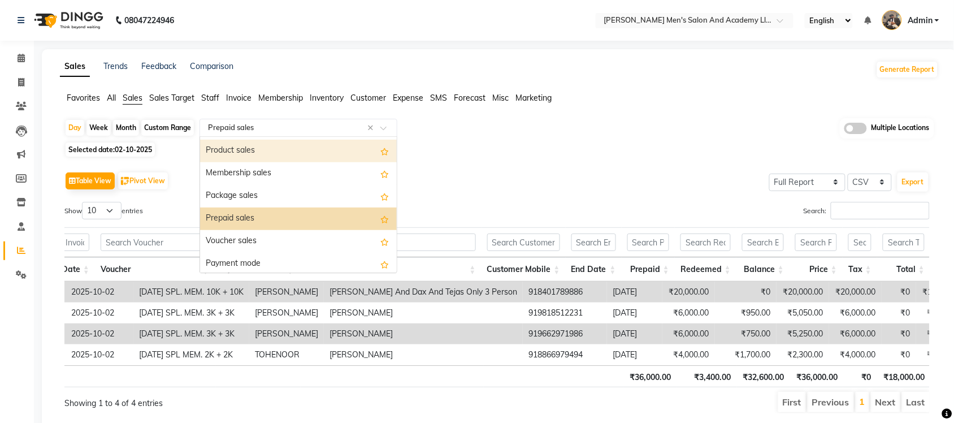
click at [274, 153] on div "Product sales" at bounding box center [298, 151] width 197 height 23
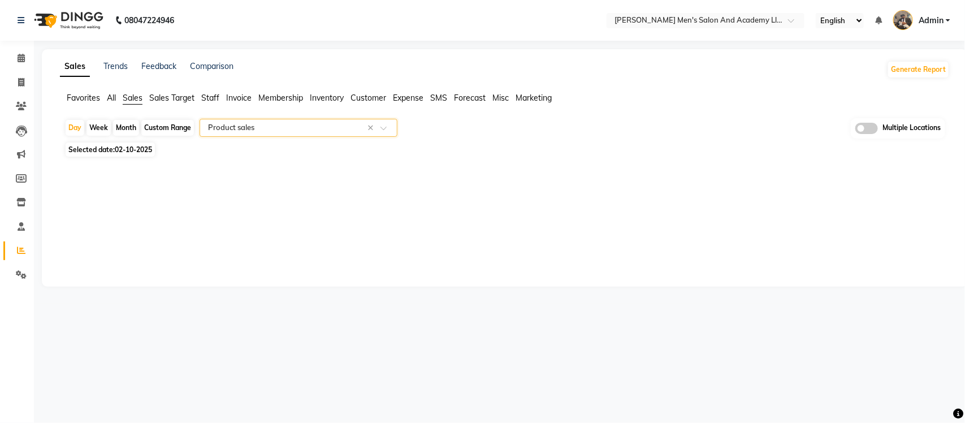
click at [407, 97] on span "Expense" at bounding box center [408, 98] width 31 height 10
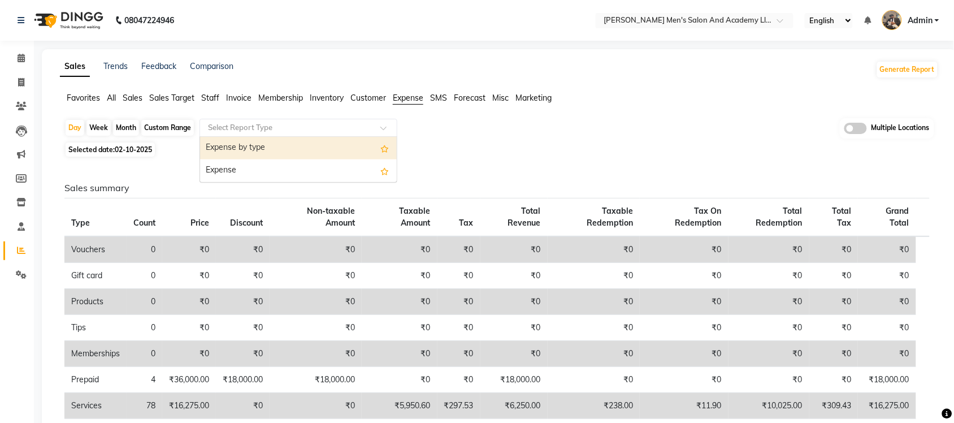
click at [301, 128] on input "text" at bounding box center [287, 127] width 163 height 11
click at [281, 154] on div "Expense by type" at bounding box center [298, 148] width 197 height 23
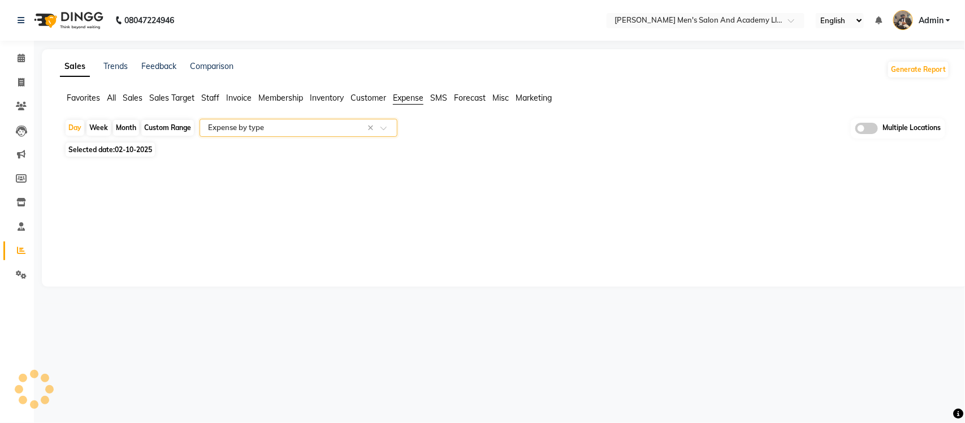
select select "full_report"
select select "csv"
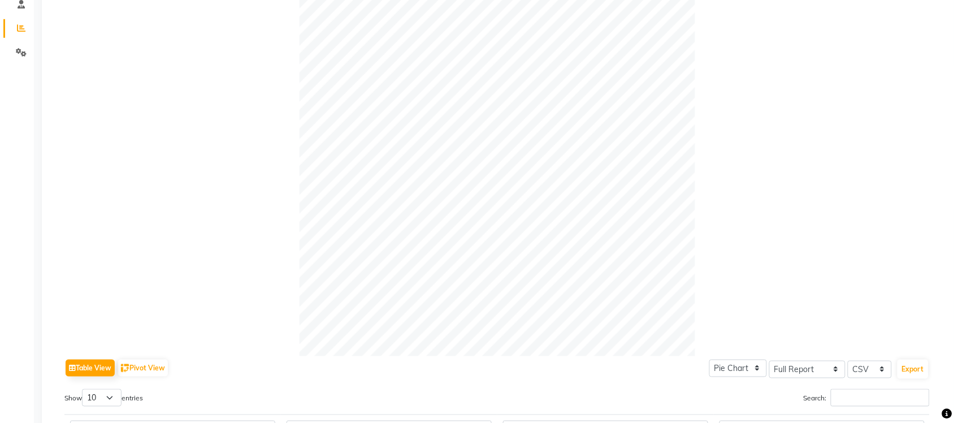
scroll to position [0, 0]
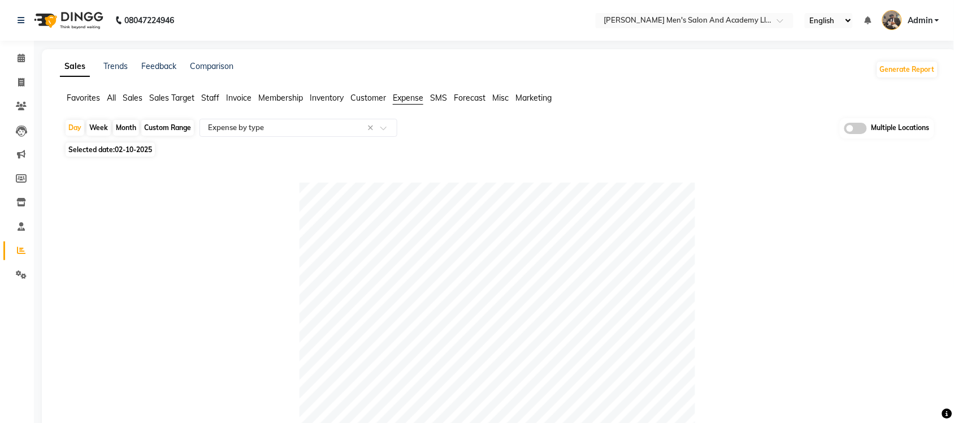
click at [114, 91] on div "Sales Trends Feedback Comparison Generate Report Favorites All Sales Sales Targ…" at bounding box center [499, 425] width 915 height 752
click at [111, 97] on span "All" at bounding box center [111, 98] width 9 height 10
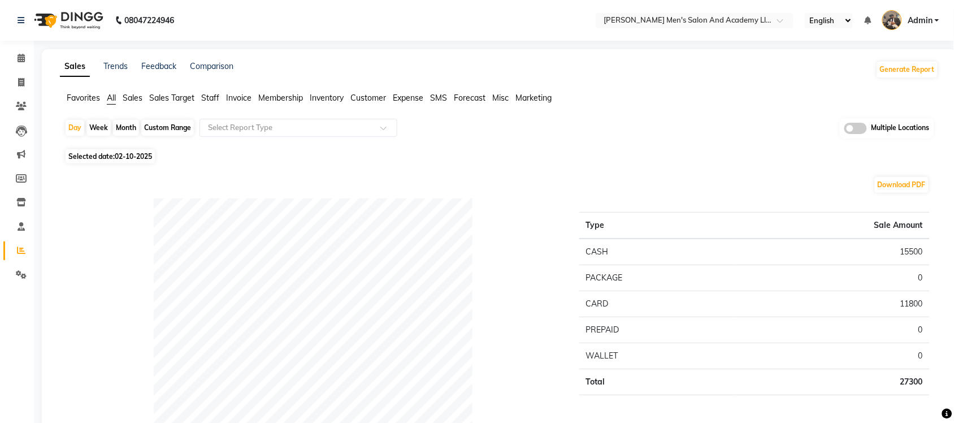
click at [171, 125] on div "Custom Range" at bounding box center [167, 128] width 53 height 16
select select "10"
select select "2025"
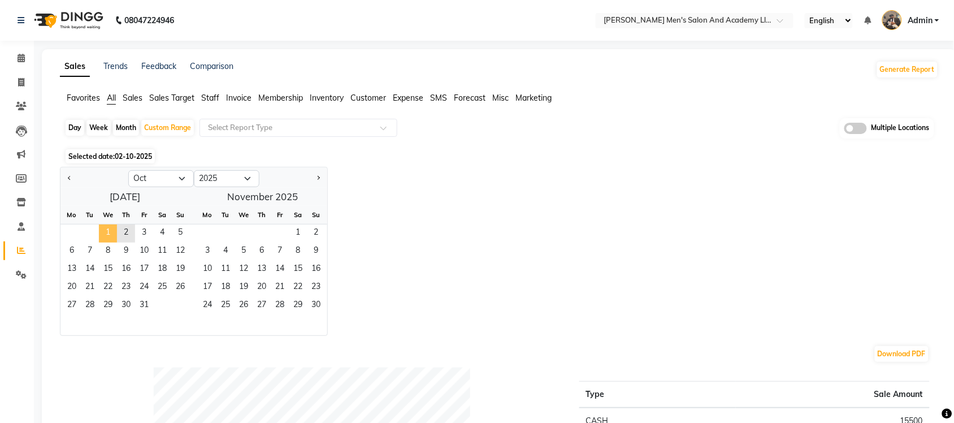
click at [103, 232] on span "1" at bounding box center [108, 233] width 18 height 18
click at [120, 231] on span "2" at bounding box center [126, 233] width 18 height 18
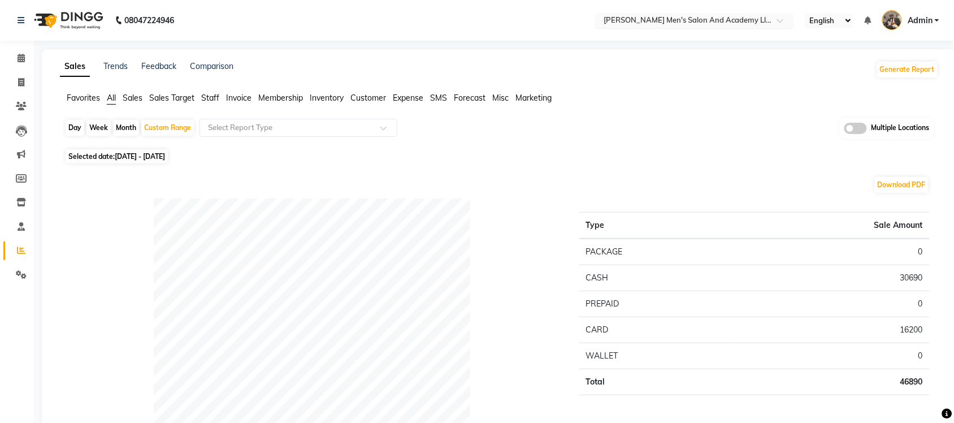
click at [713, 24] on input "text" at bounding box center [683, 21] width 164 height 11
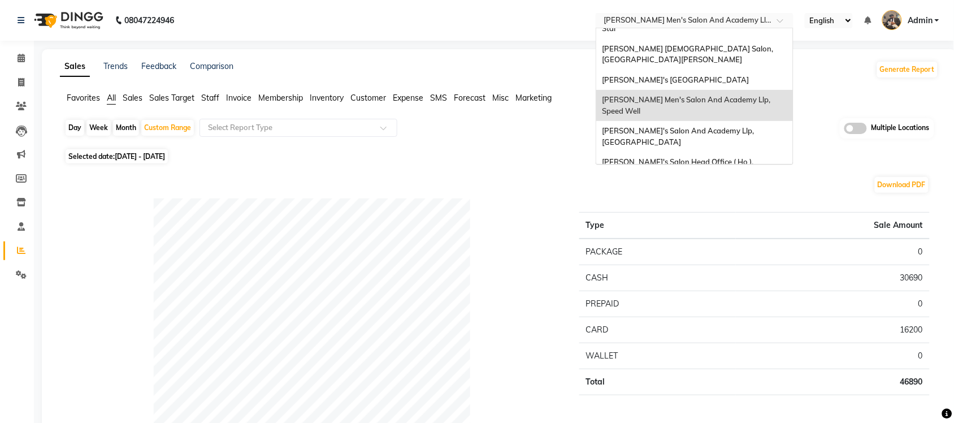
scroll to position [37, 0]
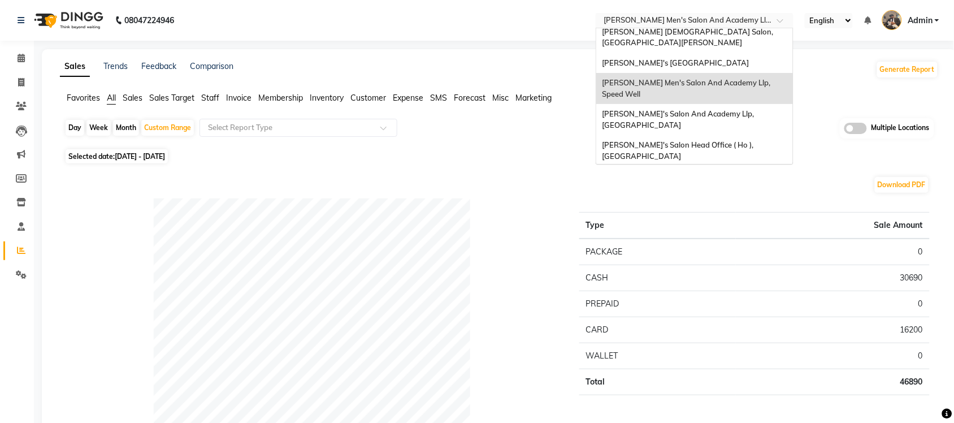
click at [732, 166] on div "[PERSON_NAME] Men's Salon & Academy Llp, [GEOGRAPHIC_DATA]" at bounding box center [694, 181] width 197 height 31
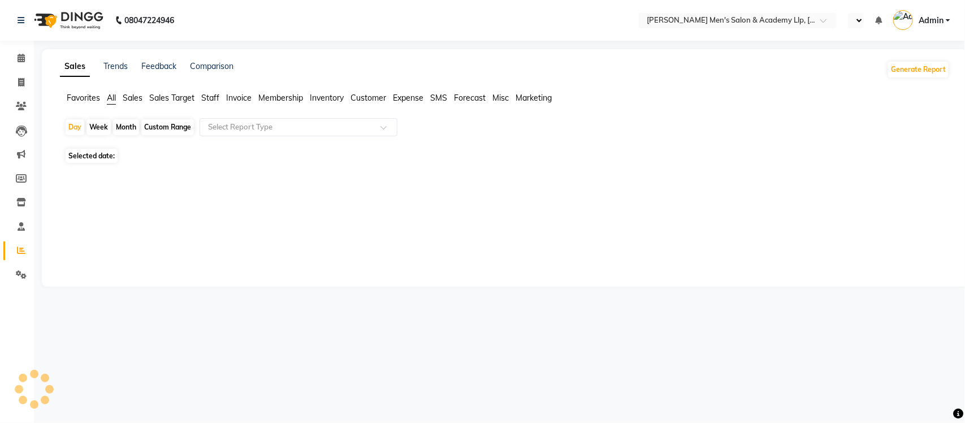
select select "en"
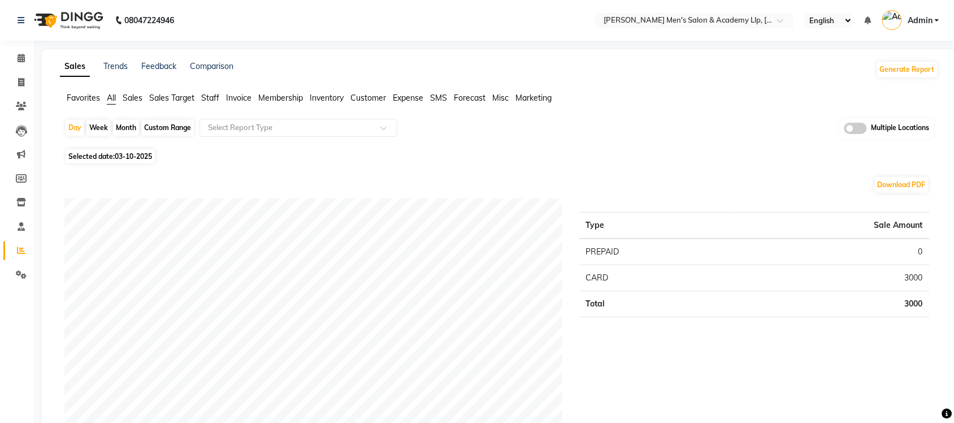
click at [136, 97] on span "Sales" at bounding box center [133, 98] width 20 height 10
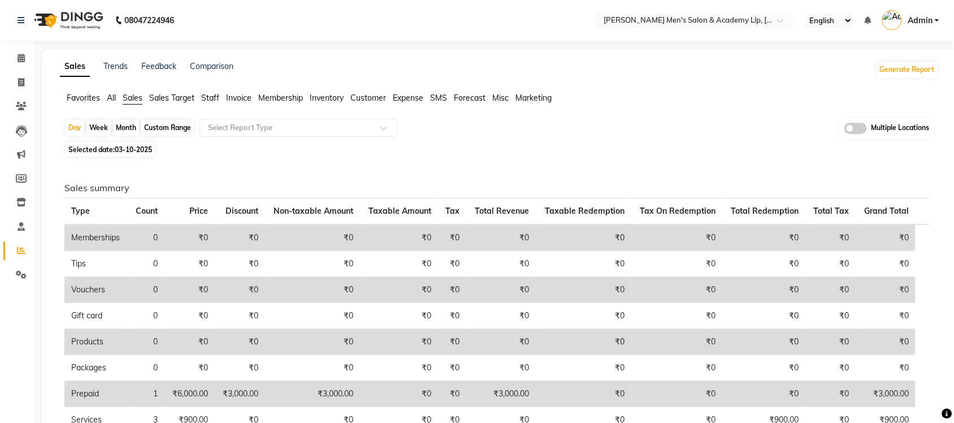
click at [137, 154] on span "Selected date: 03-10-2025" at bounding box center [110, 149] width 89 height 14
select select "10"
select select "2025"
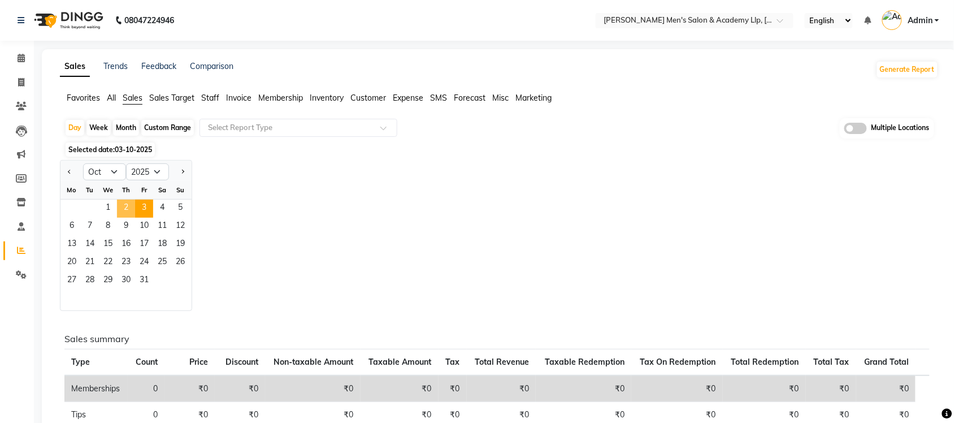
click at [125, 210] on span "2" at bounding box center [126, 208] width 18 height 18
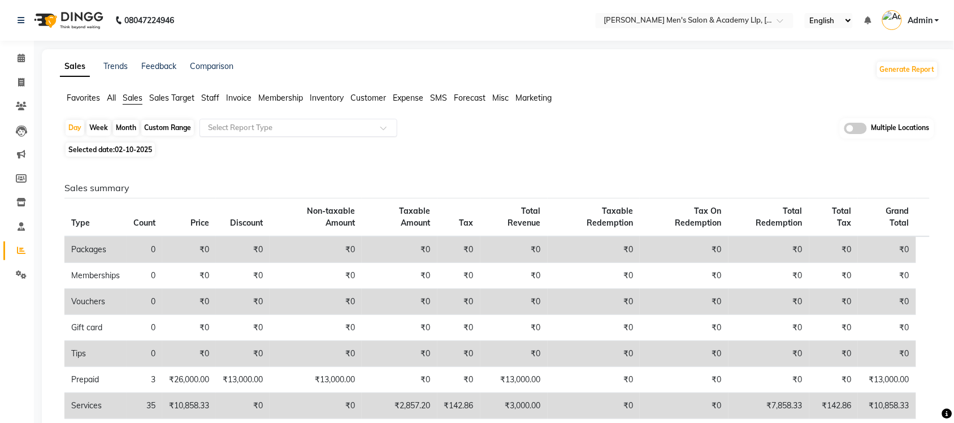
click at [262, 129] on input "text" at bounding box center [287, 127] width 163 height 11
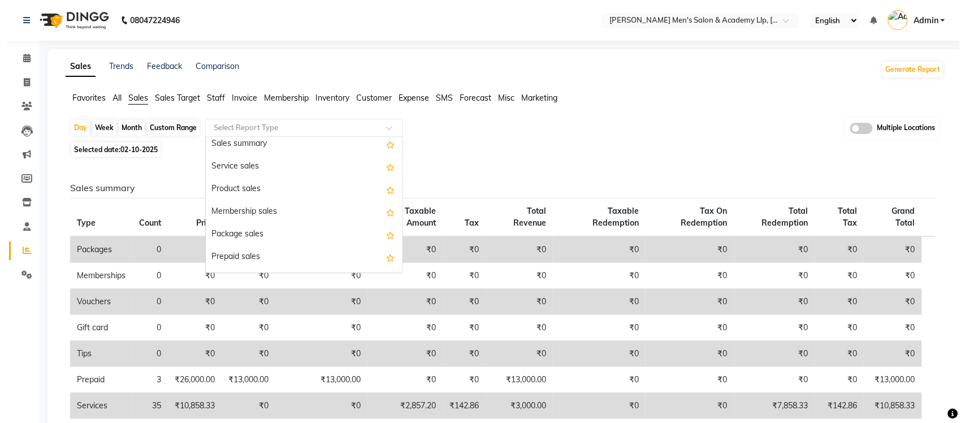
scroll to position [141, 0]
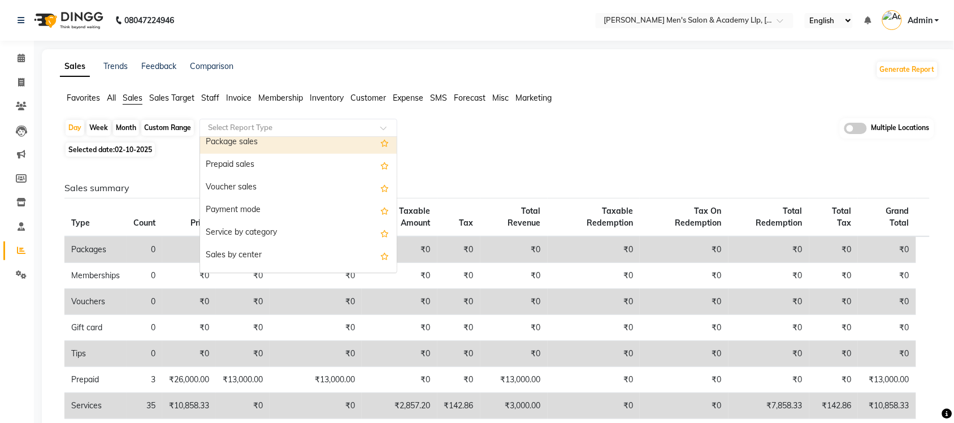
click at [289, 147] on div "Package sales" at bounding box center [298, 142] width 197 height 23
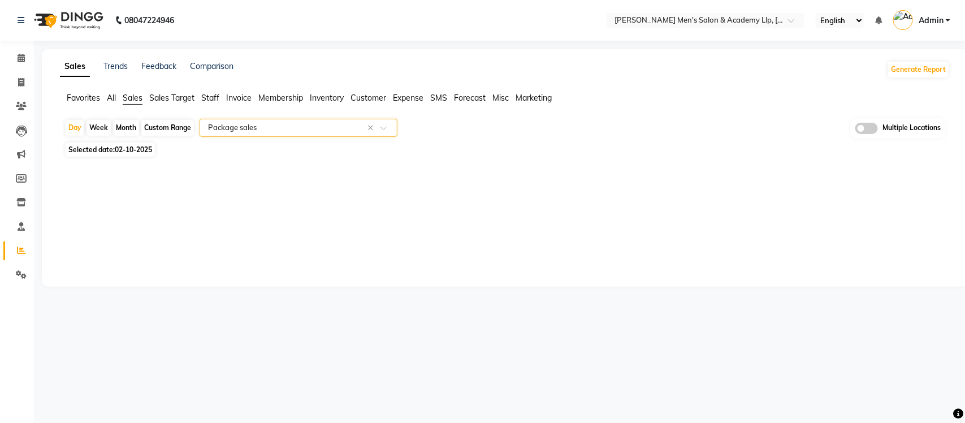
click at [312, 180] on div "Sales Trends Feedback Comparison Generate Report Favorites All Sales Sales Targ…" at bounding box center [505, 167] width 926 height 237
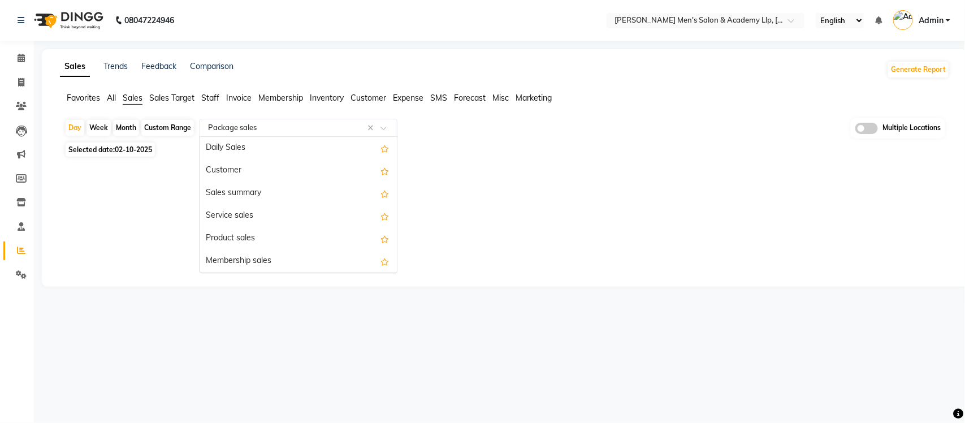
click at [303, 128] on input "text" at bounding box center [287, 127] width 163 height 11
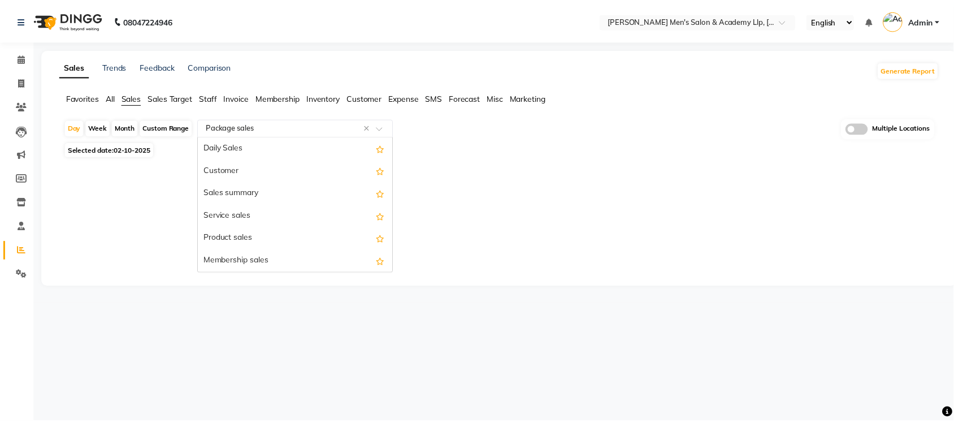
scroll to position [136, 0]
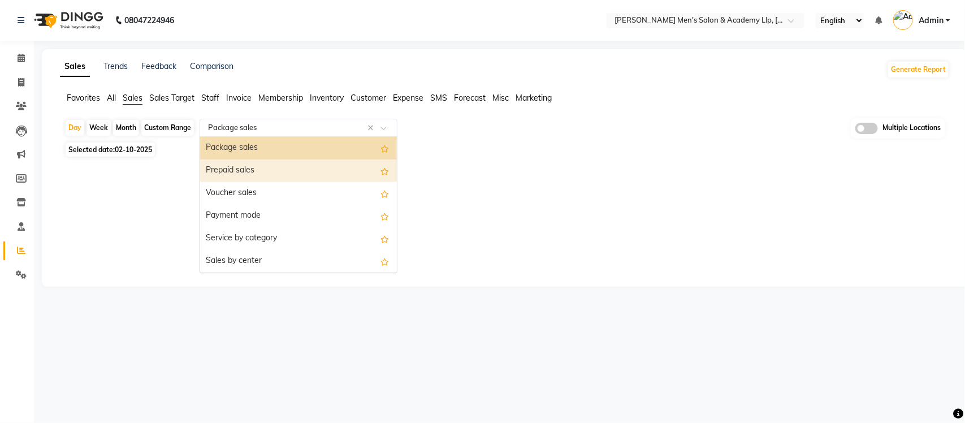
click at [284, 170] on div "Prepaid sales" at bounding box center [298, 170] width 197 height 23
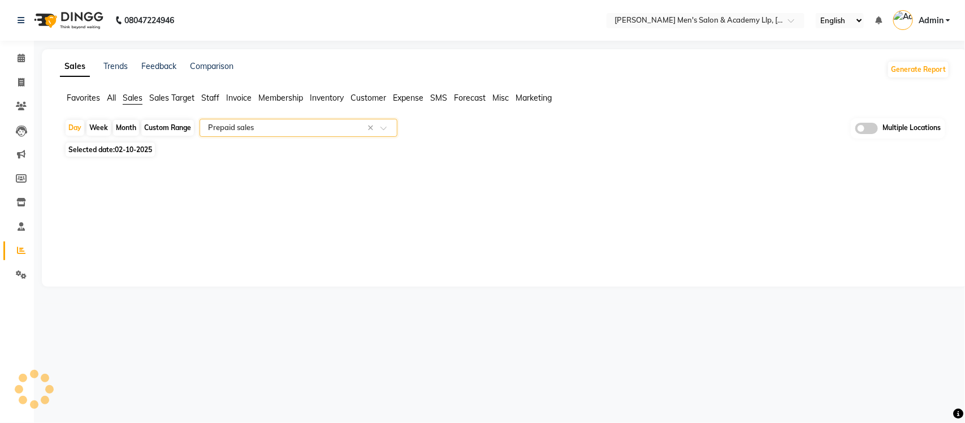
select select "full_report"
select select "csv"
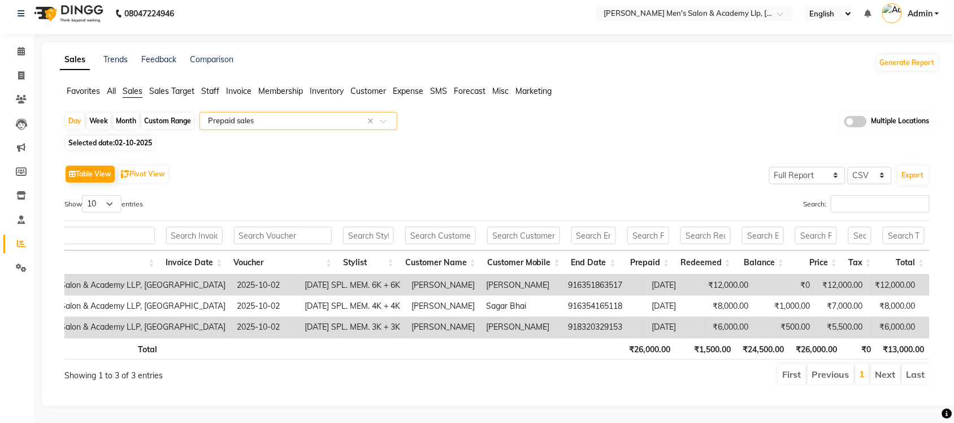
scroll to position [0, 0]
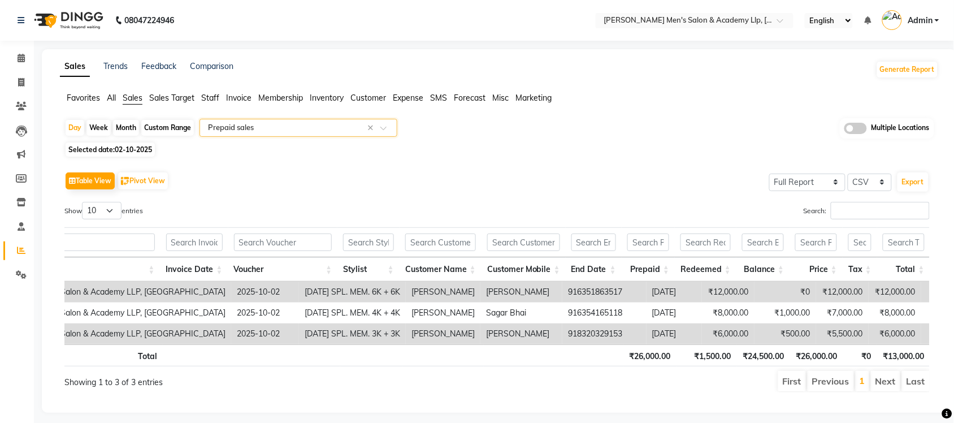
click at [275, 125] on input "text" at bounding box center [287, 127] width 163 height 11
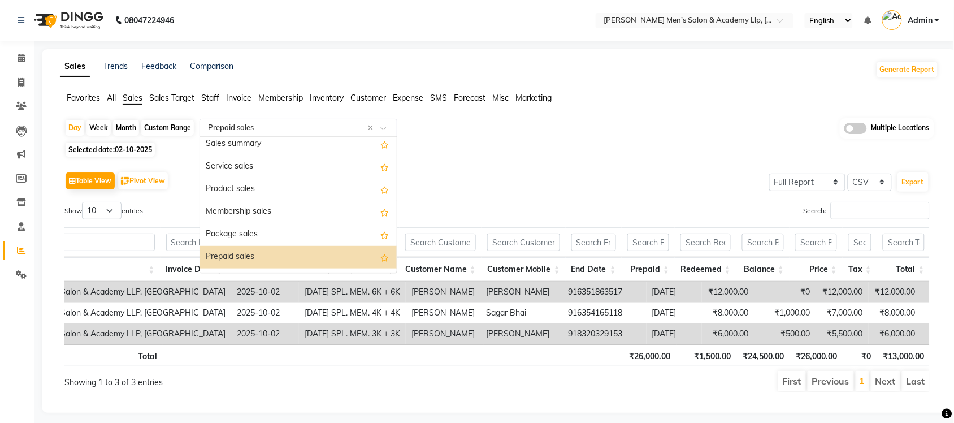
scroll to position [17, 0]
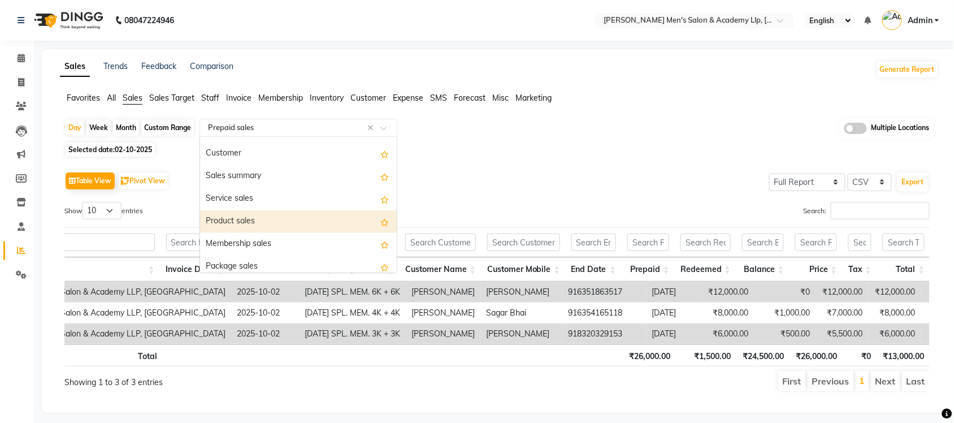
click at [256, 219] on div "Product sales" at bounding box center [298, 221] width 197 height 23
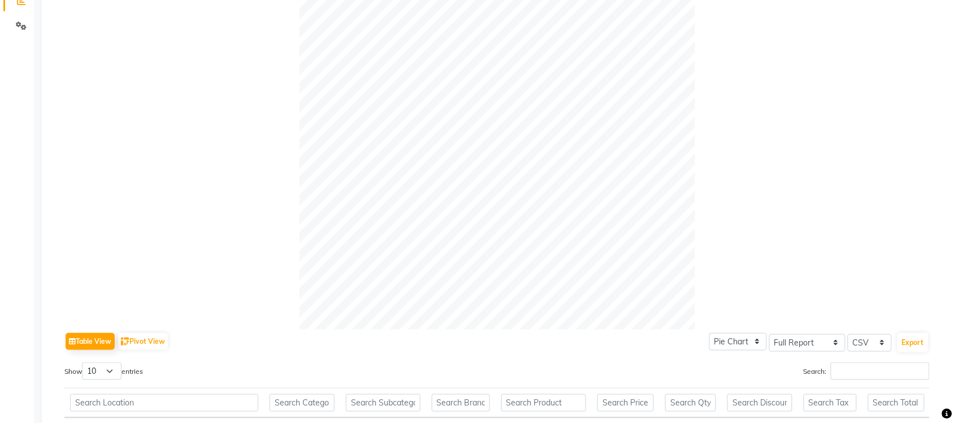
scroll to position [0, 0]
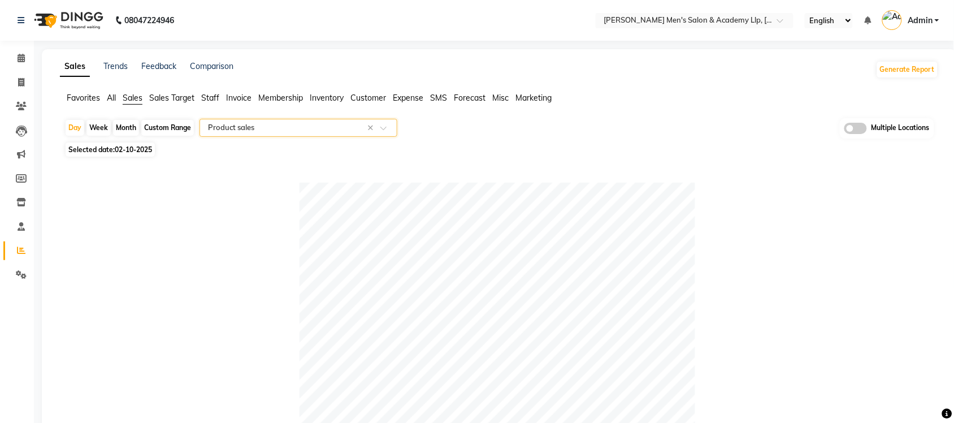
drag, startPoint x: 416, startPoint y: 98, endPoint x: 413, endPoint y: 106, distance: 8.4
click at [416, 99] on span "Expense" at bounding box center [408, 98] width 31 height 10
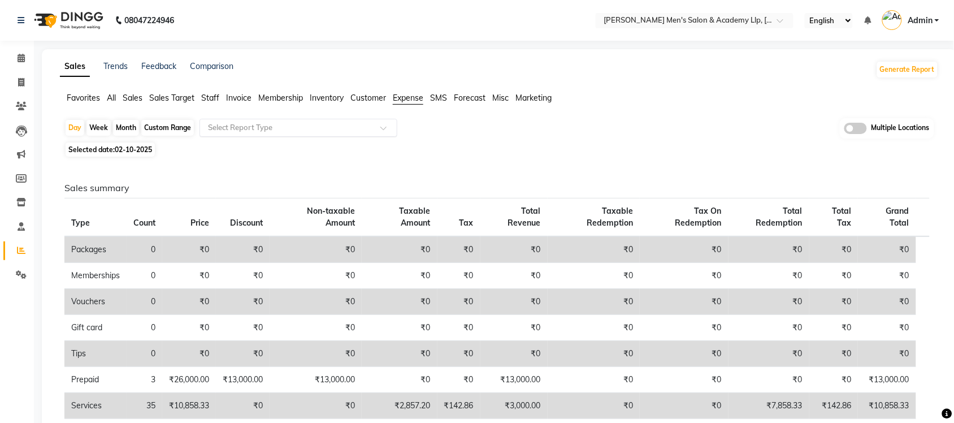
click at [328, 129] on input "text" at bounding box center [287, 127] width 163 height 11
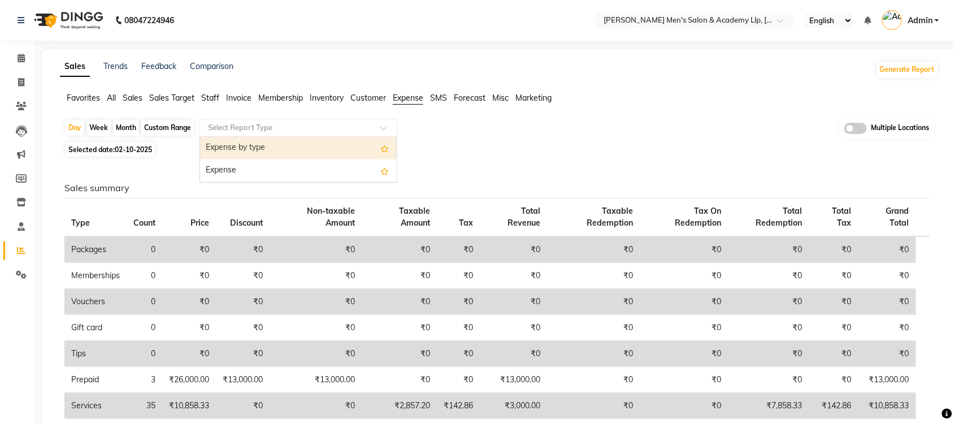
click at [318, 137] on div "Expense by type" at bounding box center [298, 148] width 197 height 23
select select "full_report"
select select "csv"
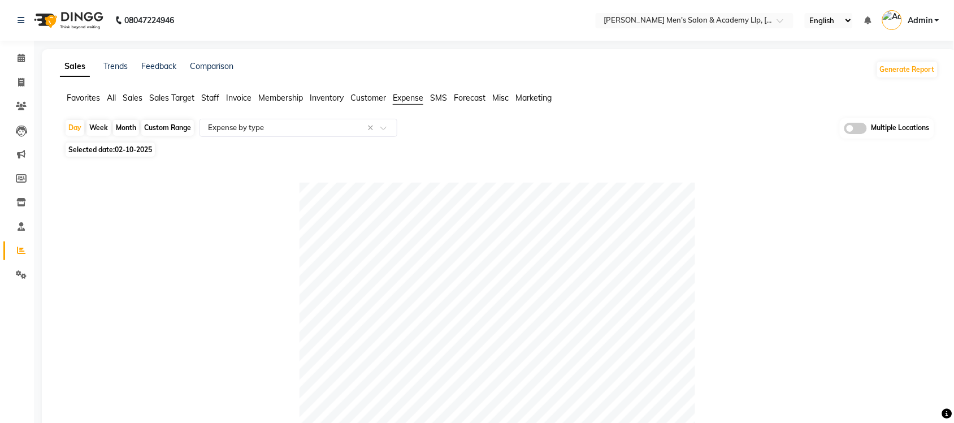
click at [154, 128] on div "Custom Range" at bounding box center [167, 128] width 53 height 16
select select "10"
select select "2025"
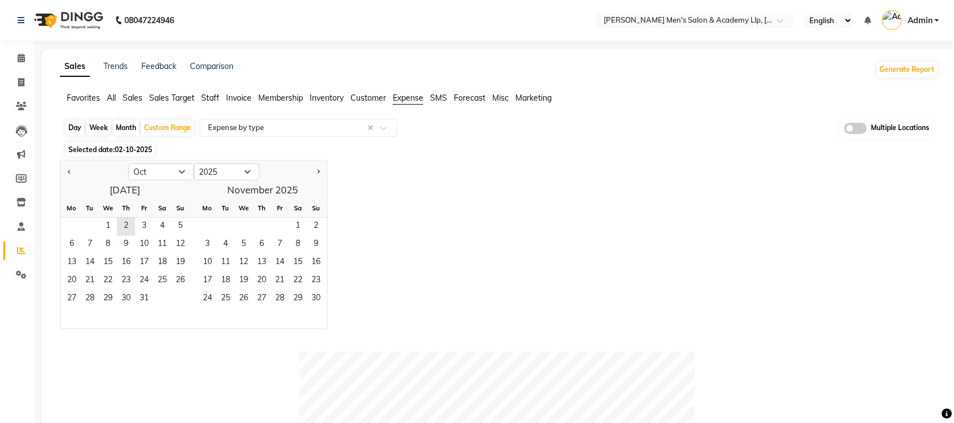
click at [98, 227] on div "1 2 3 4 5" at bounding box center [124, 227] width 129 height 18
click at [107, 226] on span "1" at bounding box center [108, 227] width 18 height 18
click at [123, 228] on span "2" at bounding box center [126, 227] width 18 height 18
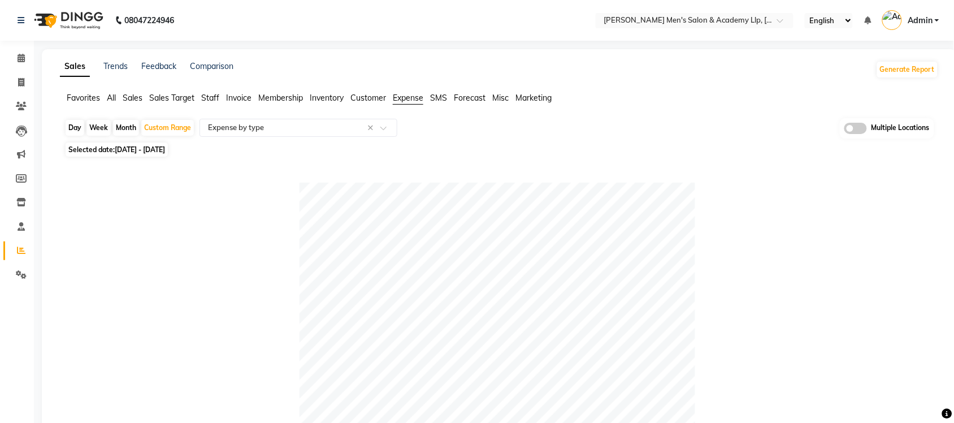
click at [112, 97] on span "All" at bounding box center [111, 98] width 9 height 10
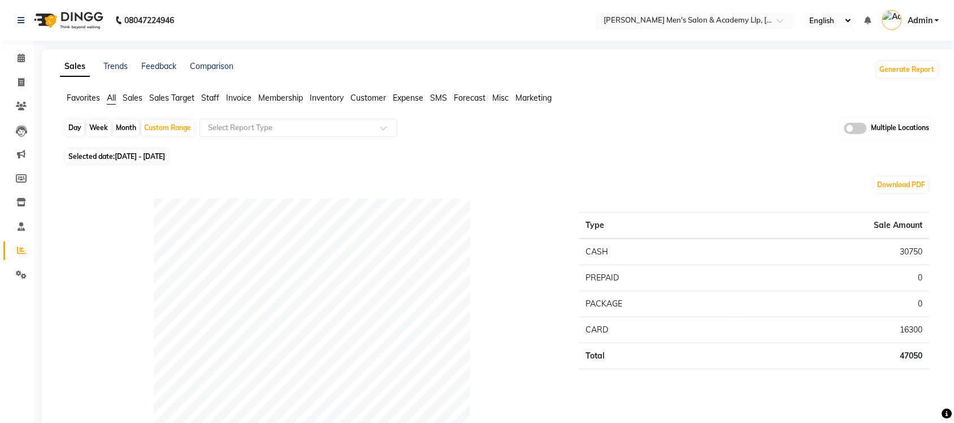
click at [741, 20] on input "text" at bounding box center [683, 21] width 164 height 11
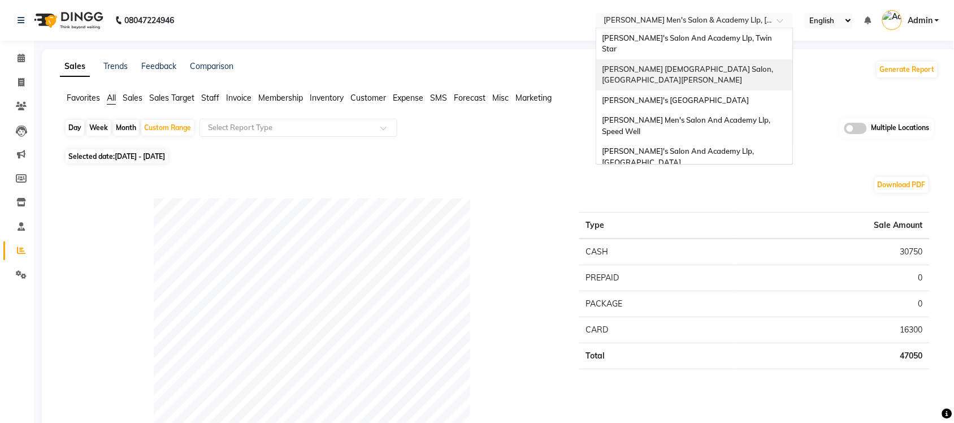
click at [712, 64] on span "[PERSON_NAME] [DEMOGRAPHIC_DATA] Salon, [GEOGRAPHIC_DATA][PERSON_NAME]" at bounding box center [688, 74] width 173 height 20
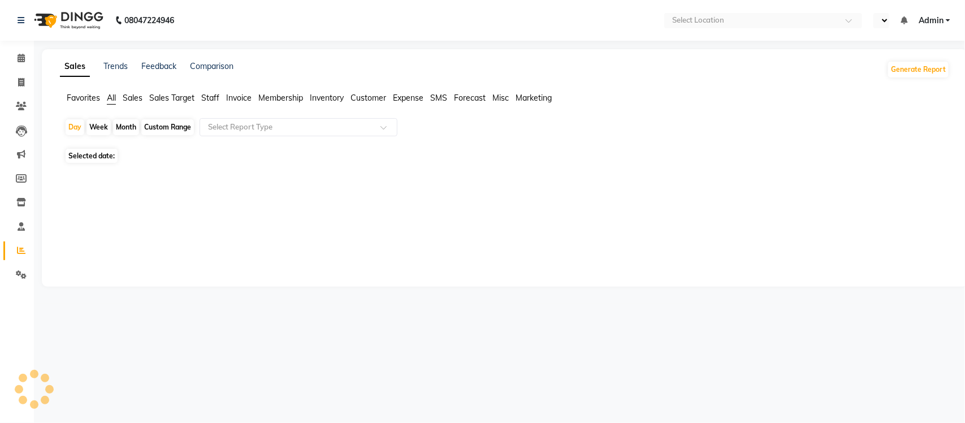
select select "en"
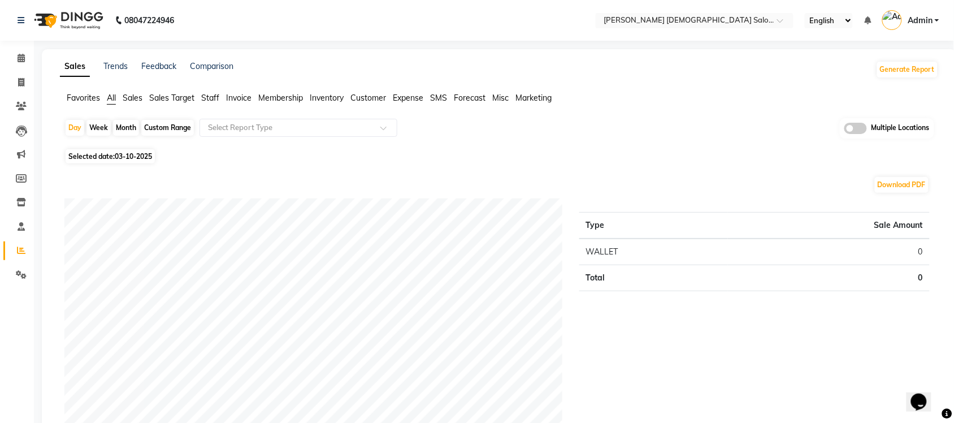
click at [138, 97] on span "Sales" at bounding box center [133, 98] width 20 height 10
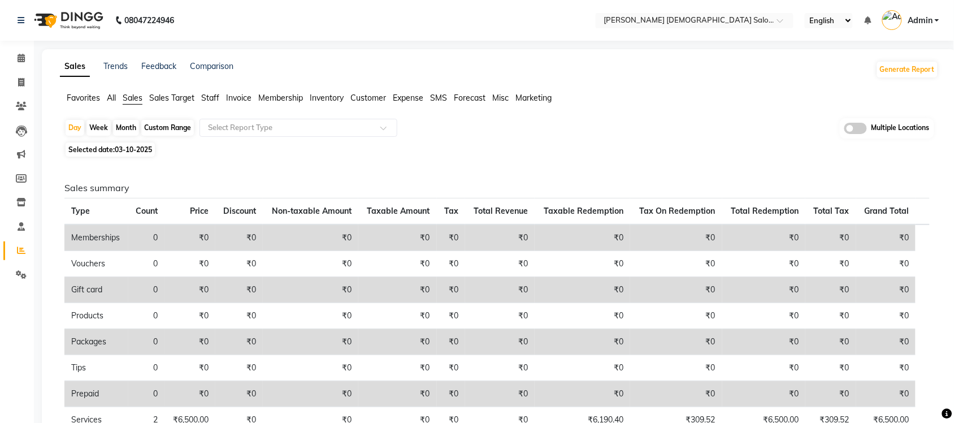
click at [138, 154] on span "Selected date: 03-10-2025" at bounding box center [110, 149] width 89 height 14
select select "10"
select select "2025"
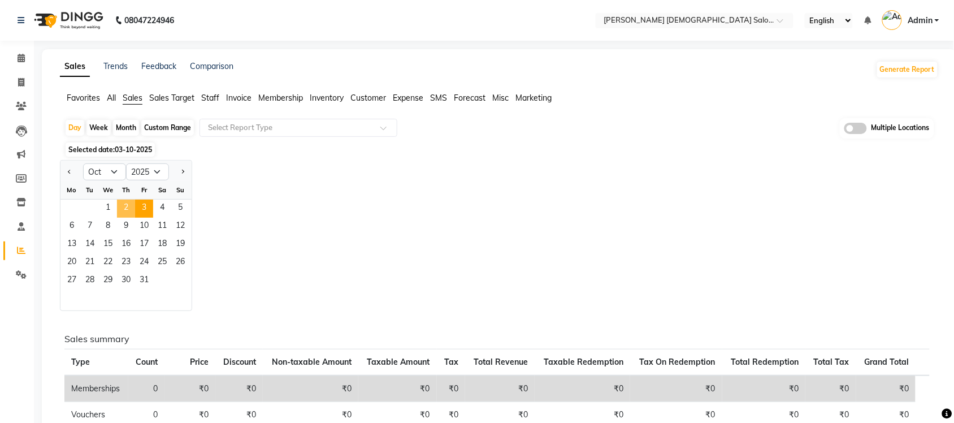
click at [123, 210] on span "2" at bounding box center [126, 208] width 18 height 18
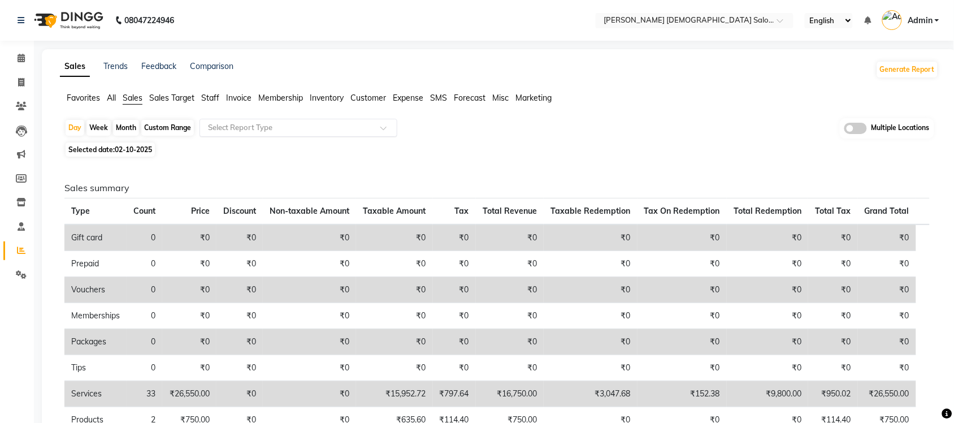
click at [238, 124] on input "text" at bounding box center [287, 127] width 163 height 11
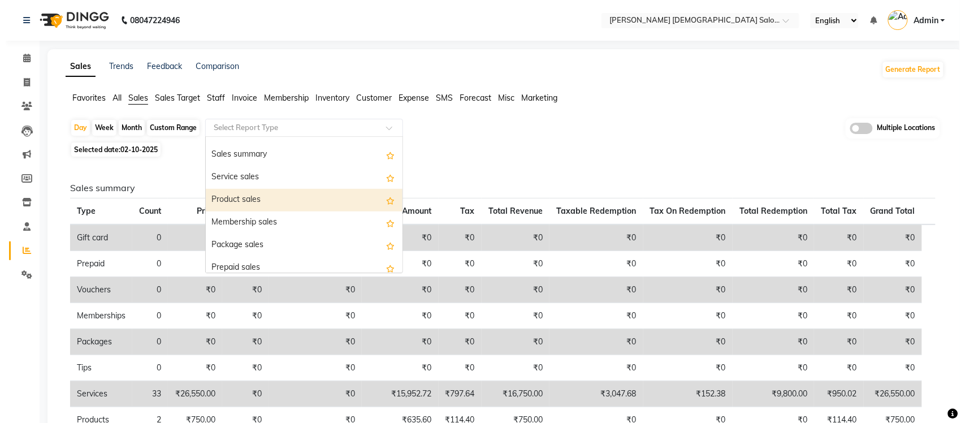
scroll to position [71, 0]
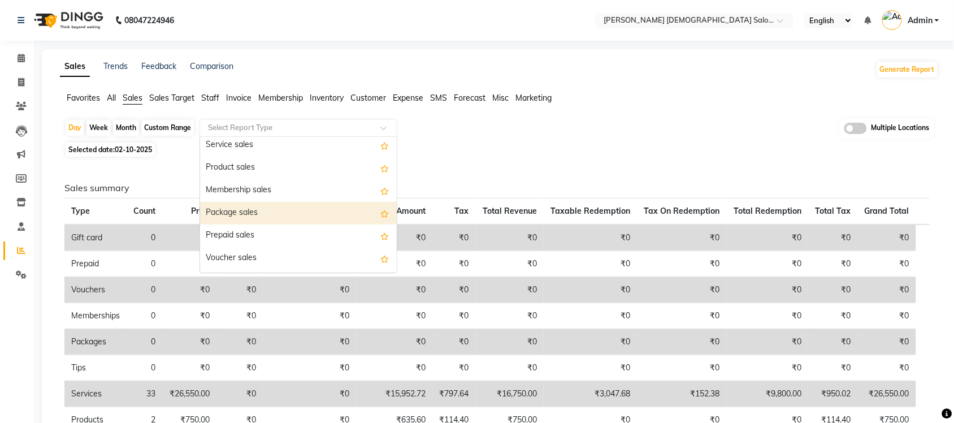
click at [260, 209] on div "Package sales" at bounding box center [298, 213] width 197 height 23
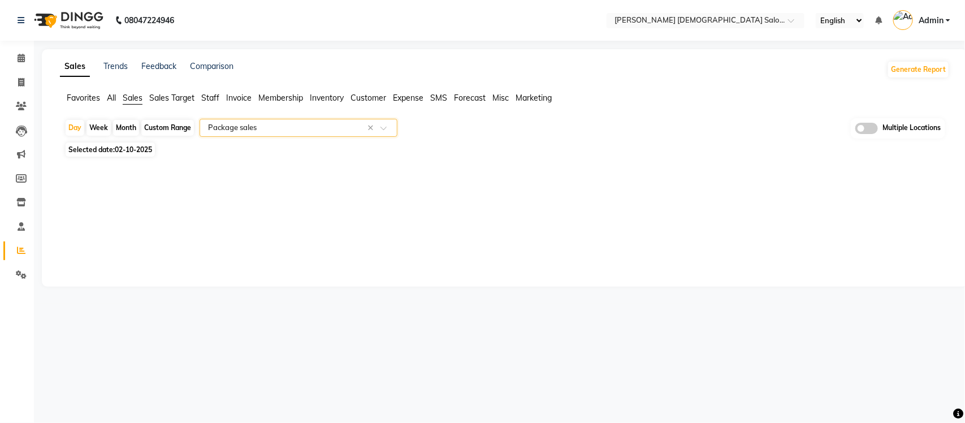
drag, startPoint x: 323, startPoint y: 210, endPoint x: 314, endPoint y: 188, distance: 23.5
click at [323, 209] on div "Sales Trends Feedback Comparison Generate Report Favorites All Sales Sales Targ…" at bounding box center [505, 167] width 926 height 237
click at [290, 132] on input "text" at bounding box center [287, 127] width 163 height 11
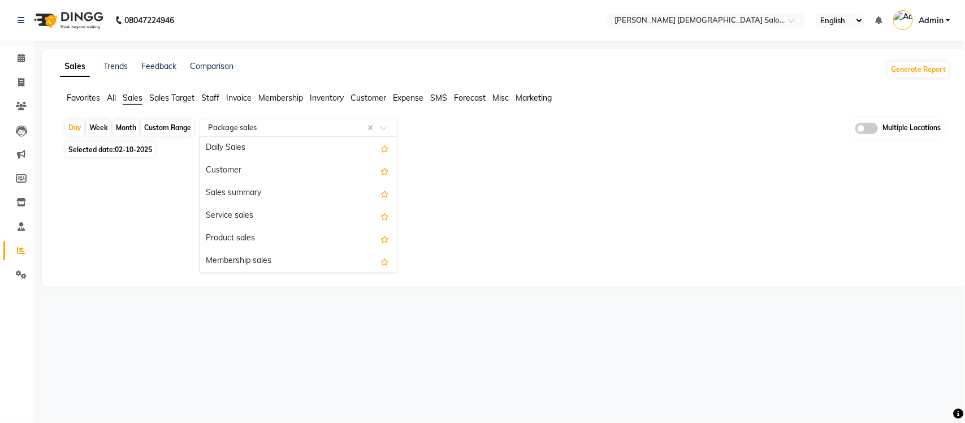
scroll to position [136, 0]
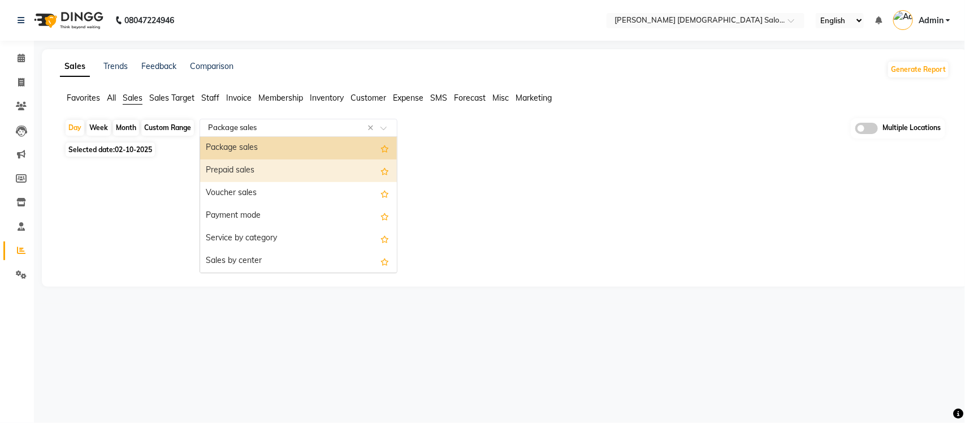
click at [267, 164] on div "Prepaid sales" at bounding box center [298, 170] width 197 height 23
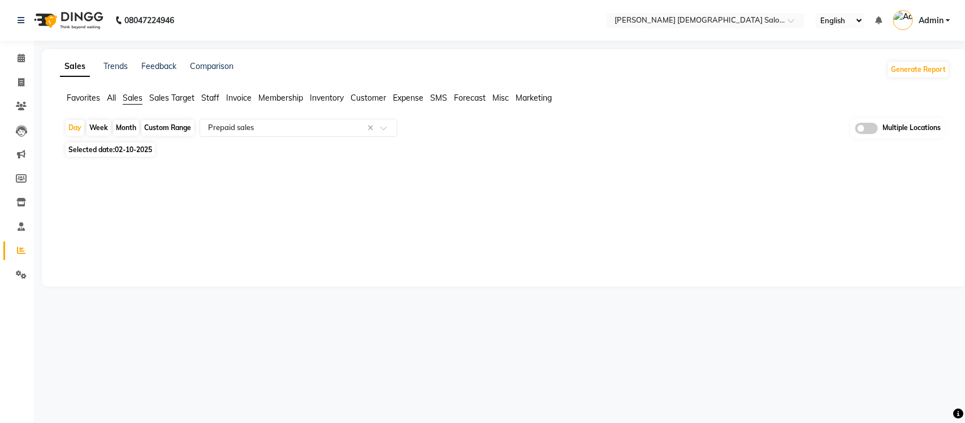
click at [407, 221] on div "Sales Trends Feedback Comparison Generate Report Favorites All Sales Sales Targ…" at bounding box center [505, 167] width 926 height 237
click at [326, 131] on input "text" at bounding box center [287, 127] width 163 height 11
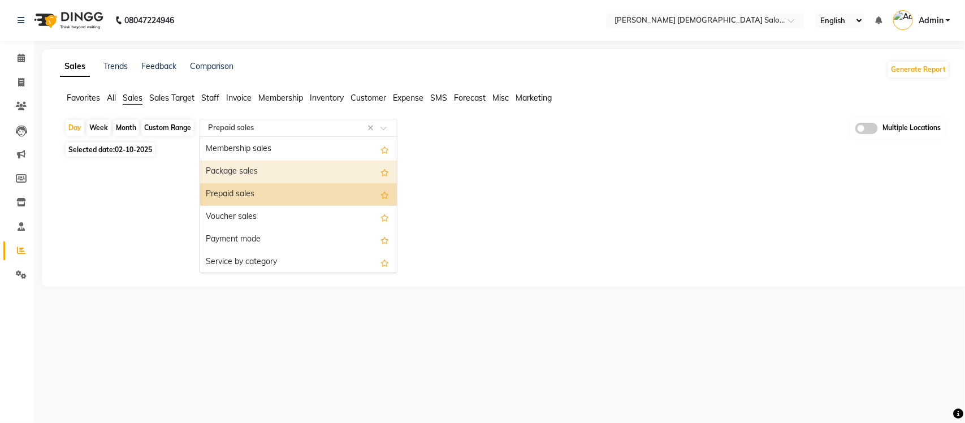
scroll to position [88, 0]
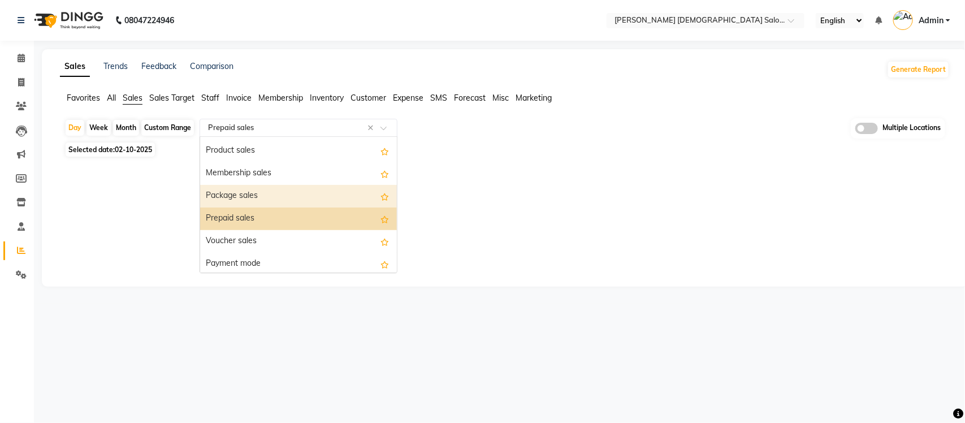
click at [259, 198] on div "Package sales" at bounding box center [298, 196] width 197 height 23
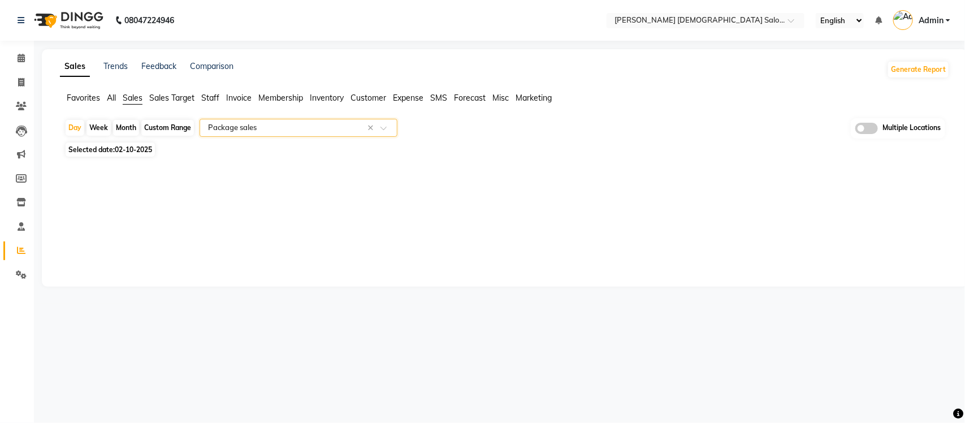
click at [297, 131] on input "text" at bounding box center [287, 127] width 163 height 11
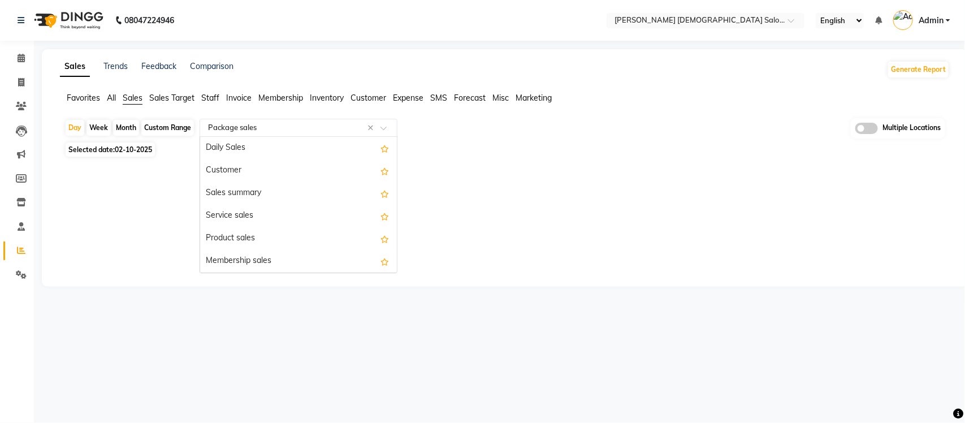
scroll to position [136, 0]
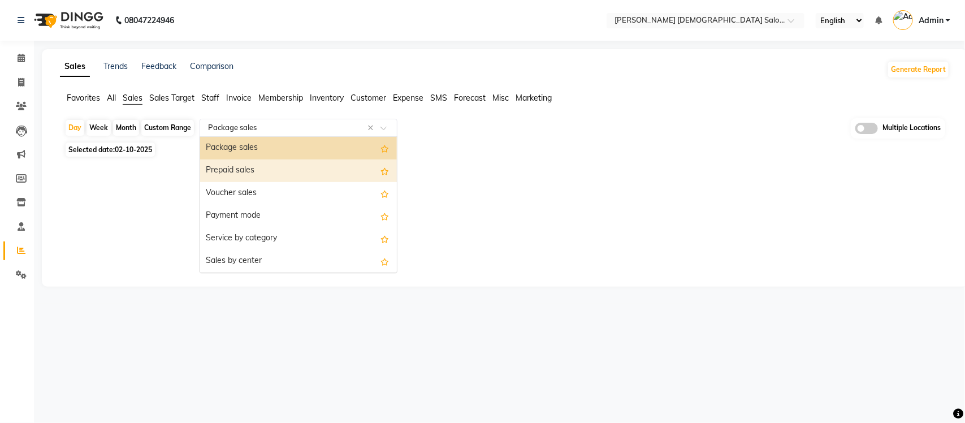
click at [285, 174] on div "Prepaid sales" at bounding box center [298, 170] width 197 height 23
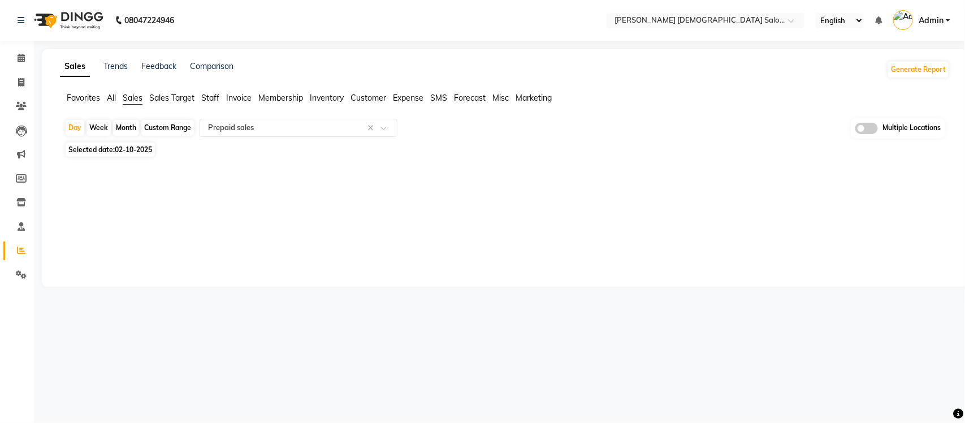
click at [288, 214] on div "Sales Trends Feedback Comparison Generate Report Favorites All Sales Sales Targ…" at bounding box center [505, 167] width 926 height 237
click at [303, 127] on input "text" at bounding box center [287, 127] width 163 height 11
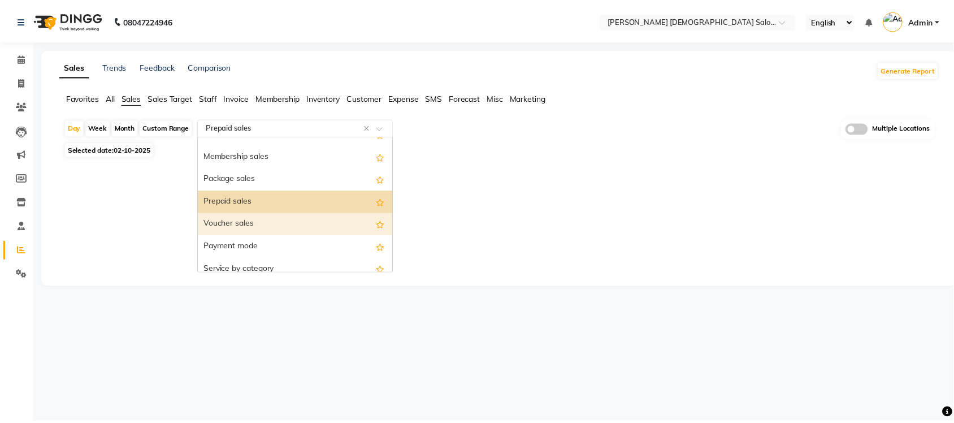
scroll to position [0, 0]
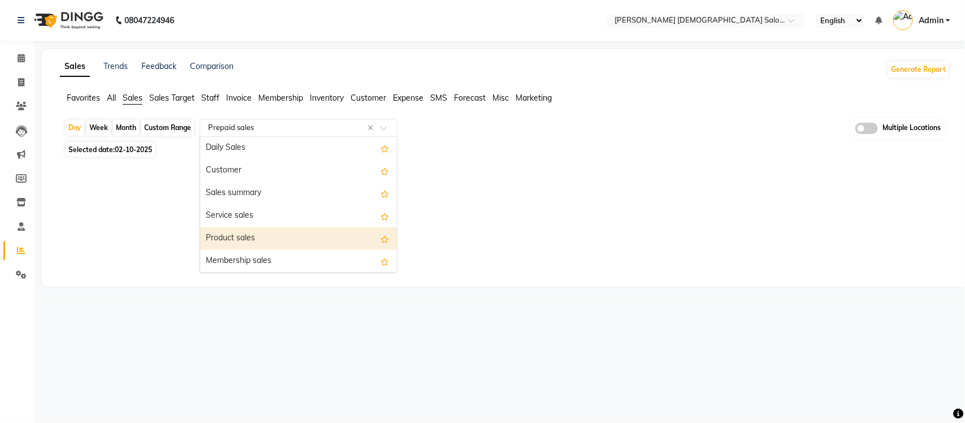
click at [236, 233] on div "Product sales" at bounding box center [298, 238] width 197 height 23
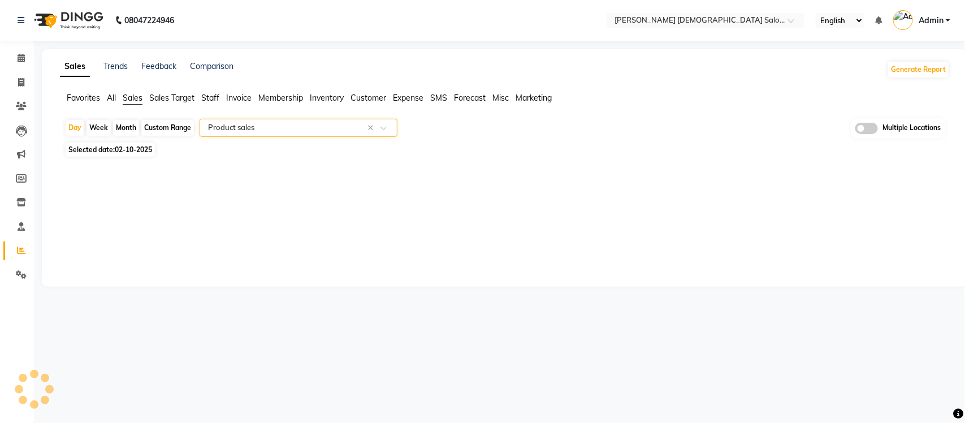
select select "full_report"
select select "csv"
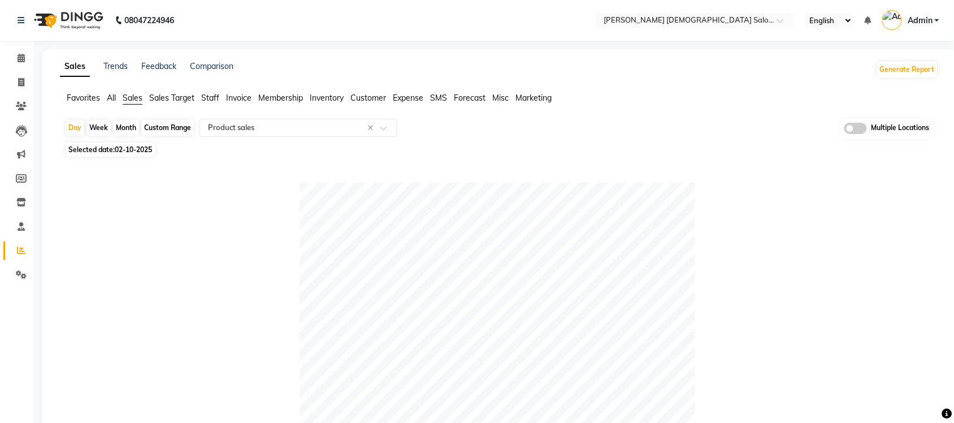
click at [414, 93] on span "Expense" at bounding box center [408, 98] width 31 height 10
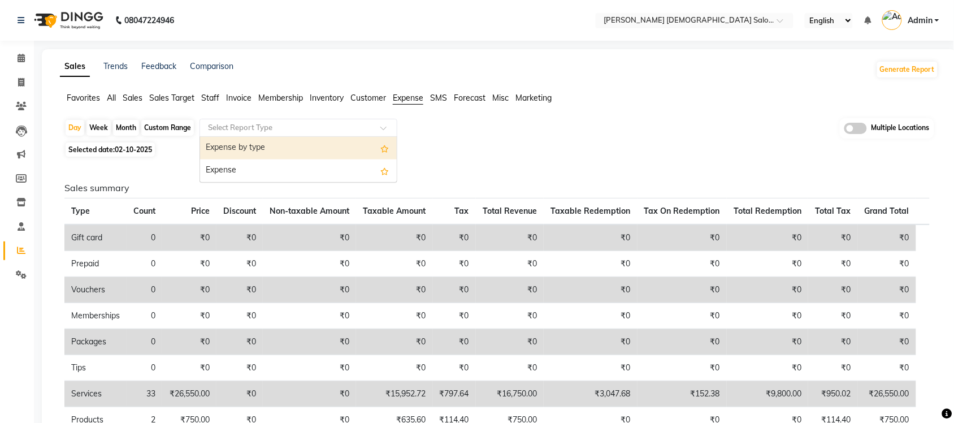
click at [328, 125] on input "text" at bounding box center [287, 127] width 163 height 11
click at [314, 143] on div "Expense by type" at bounding box center [298, 148] width 197 height 23
select select "full_report"
select select "csv"
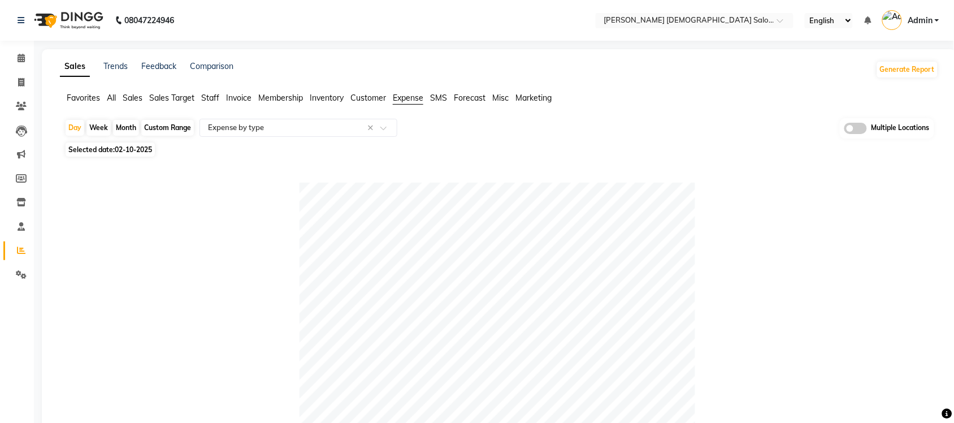
click at [159, 128] on div "Custom Range" at bounding box center [167, 128] width 53 height 16
select select "10"
select select "2025"
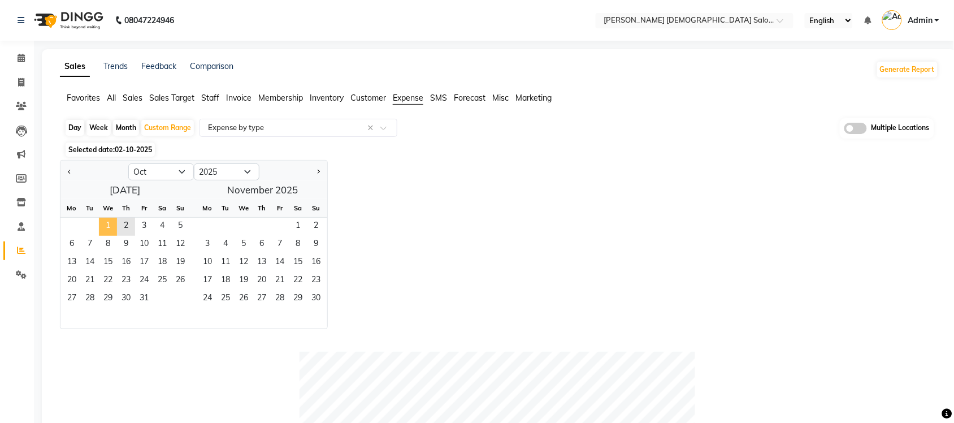
click at [102, 226] on span "1" at bounding box center [108, 227] width 18 height 18
click at [121, 229] on span "2" at bounding box center [126, 227] width 18 height 18
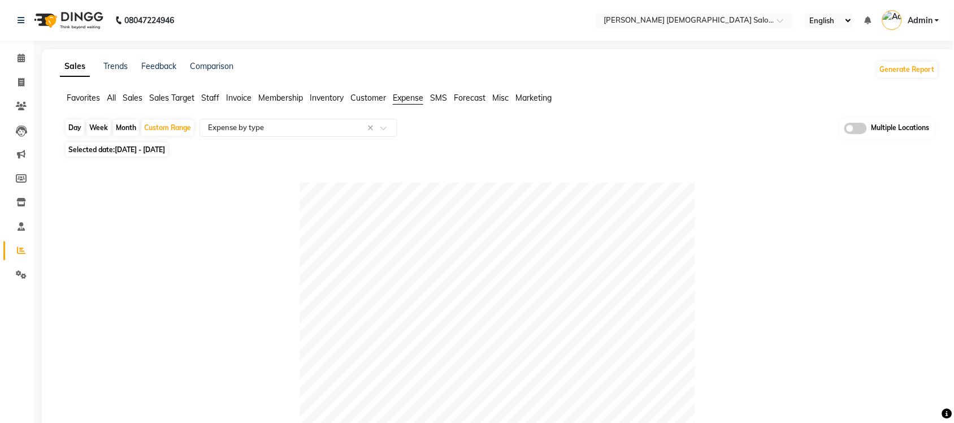
click at [112, 94] on span "All" at bounding box center [111, 98] width 9 height 10
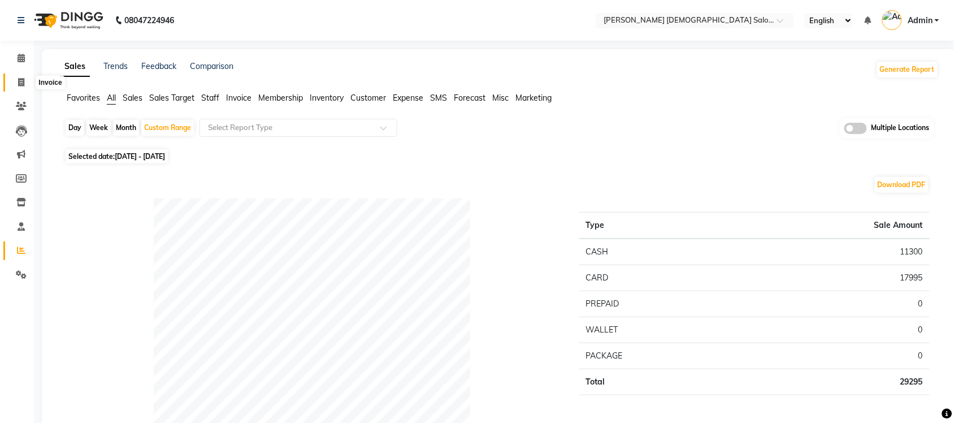
click at [23, 80] on icon at bounding box center [21, 82] width 6 height 8
select select "service"
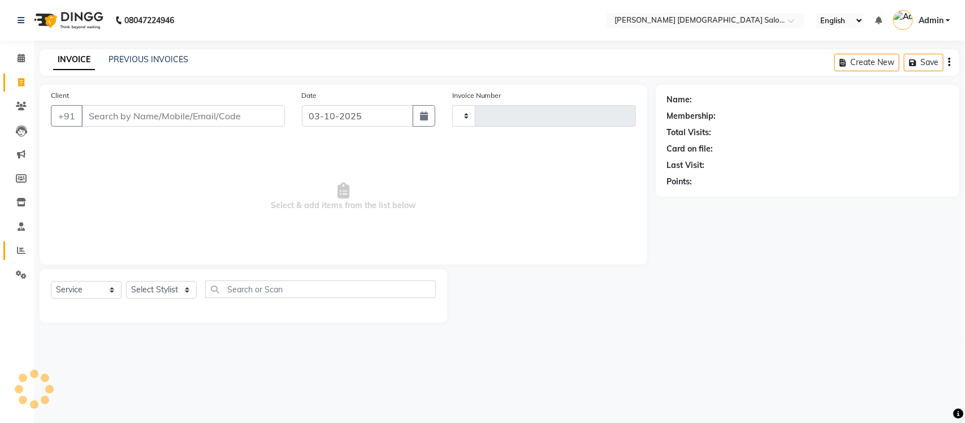
type input "4938"
select select "7542"
click at [14, 249] on span at bounding box center [21, 250] width 20 height 13
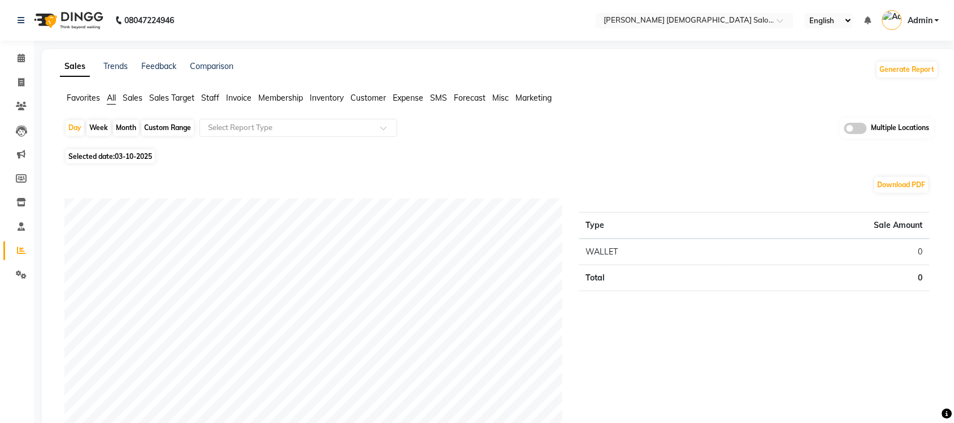
click at [171, 126] on div "Custom Range" at bounding box center [167, 128] width 53 height 16
select select "10"
select select "2025"
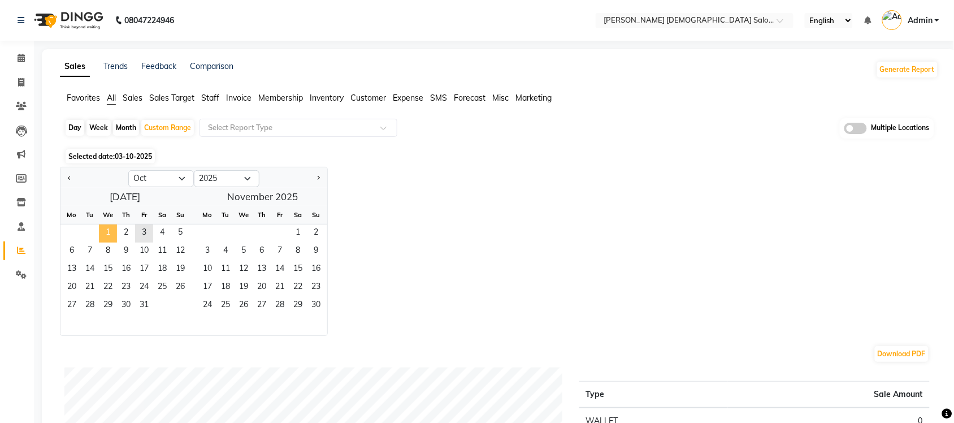
click at [103, 225] on span "1" at bounding box center [108, 233] width 18 height 18
click at [117, 229] on span "2" at bounding box center [126, 233] width 18 height 18
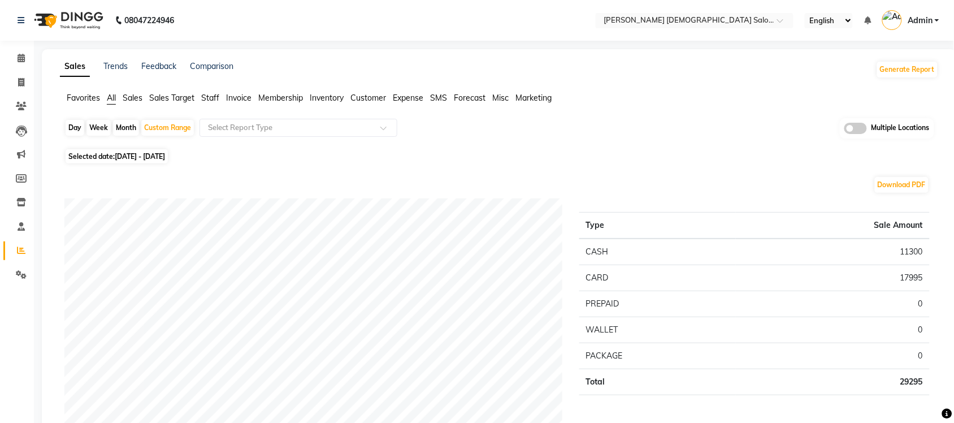
click at [849, 128] on span at bounding box center [855, 128] width 23 height 11
click at [844, 130] on input "checkbox" at bounding box center [844, 130] width 0 height 0
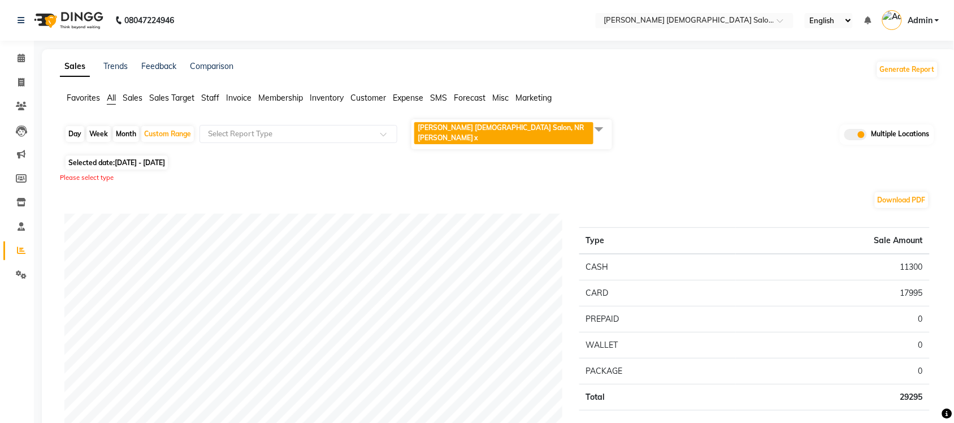
drag, startPoint x: 605, startPoint y: 125, endPoint x: 585, endPoint y: 125, distance: 19.8
click at [603, 125] on span at bounding box center [599, 128] width 23 height 21
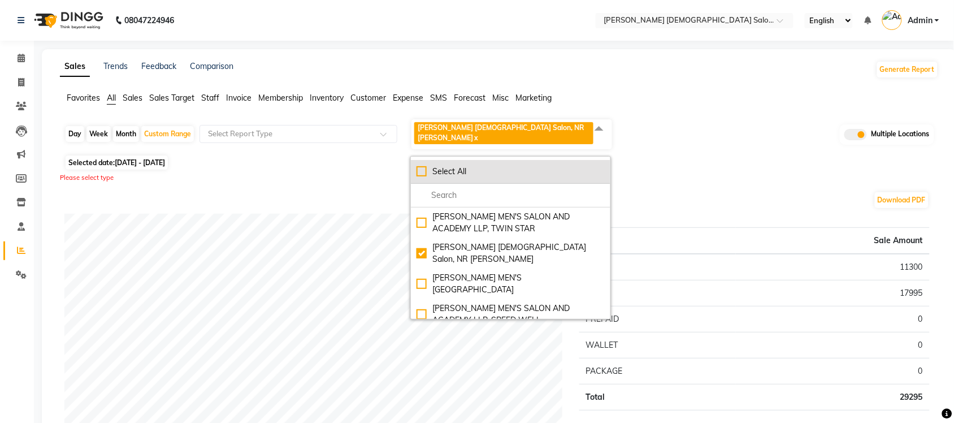
click at [420, 166] on div "Select All" at bounding box center [510, 172] width 188 height 12
checkbox input "true"
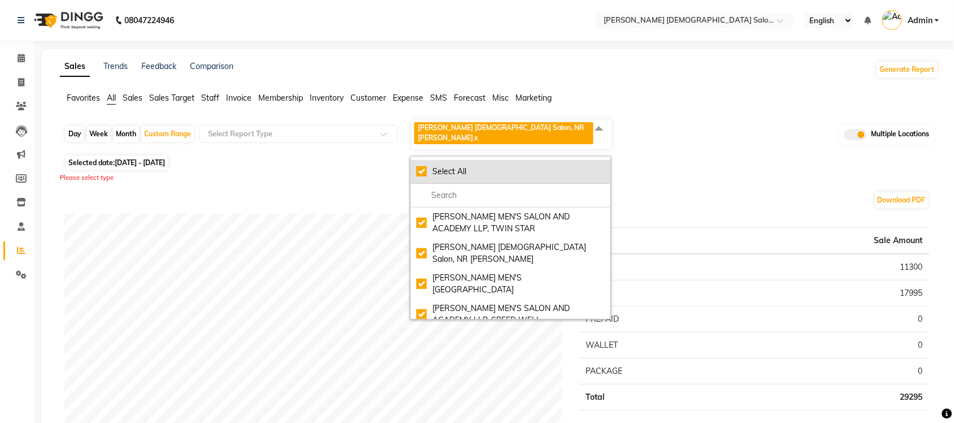
checkbox input "true"
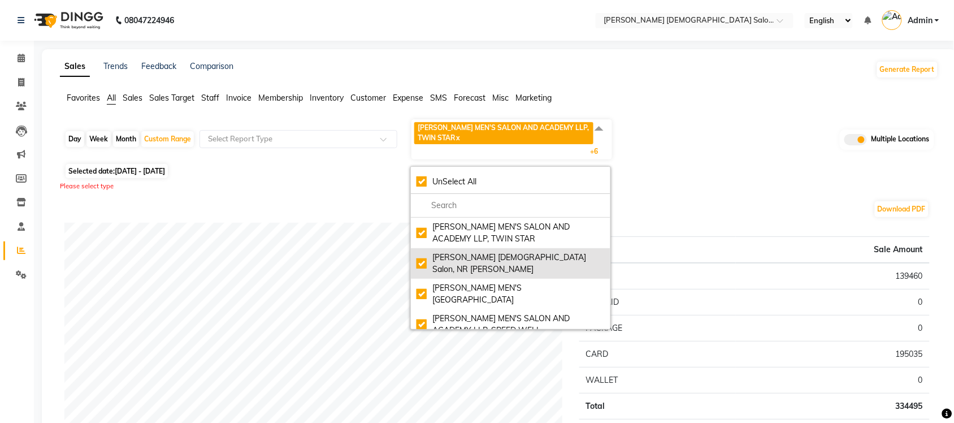
click at [425, 259] on div "Elaine Ladies Salon, NR Balaji Hall" at bounding box center [510, 263] width 188 height 24
checkbox input "false"
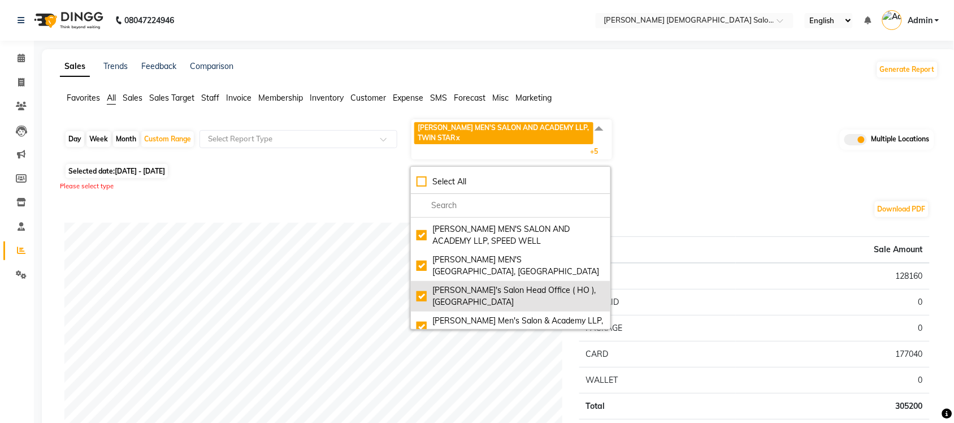
scroll to position [90, 0]
click at [421, 283] on div "Sandy Men's Salon Head Office ( HO ), University Road" at bounding box center [510, 295] width 188 height 24
checkbox input "false"
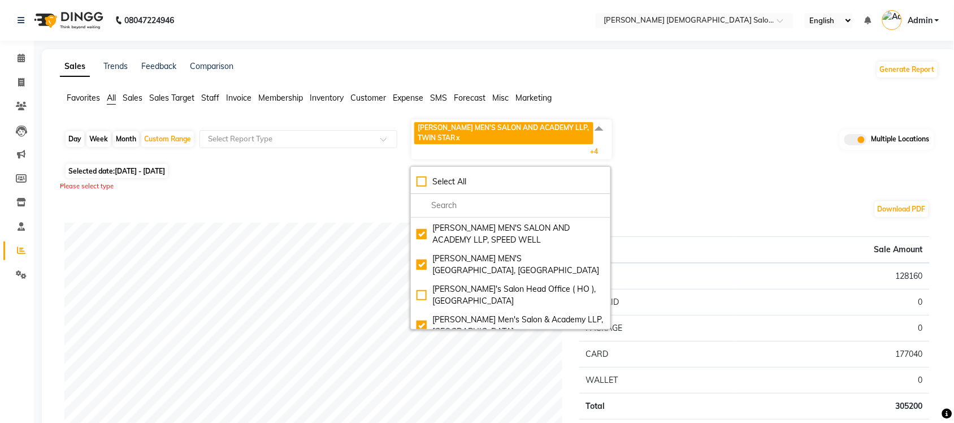
click at [675, 166] on div "Selected date: 01-10-2025 - 02-10-2025" at bounding box center [501, 171] width 874 height 12
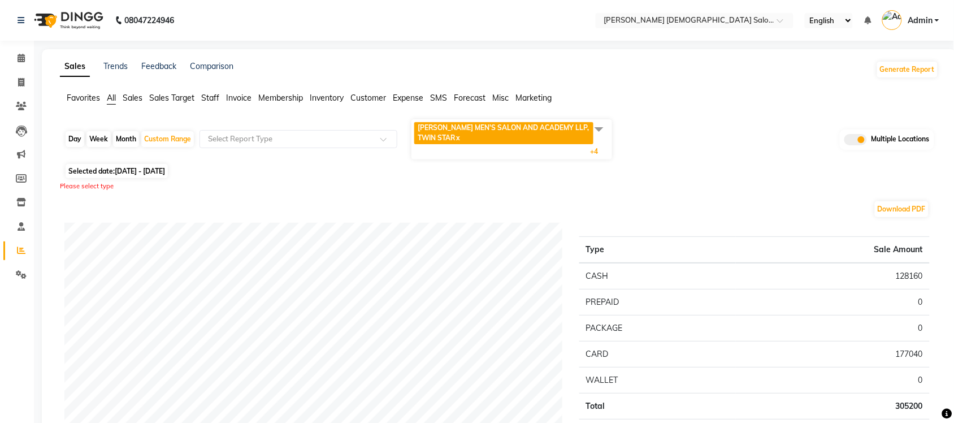
click at [136, 94] on span "Sales" at bounding box center [133, 98] width 20 height 10
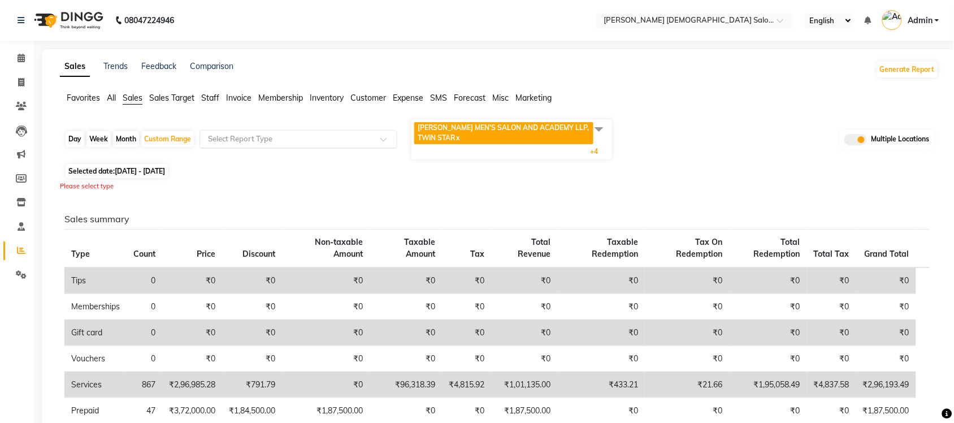
click at [247, 140] on input "text" at bounding box center [287, 138] width 163 height 11
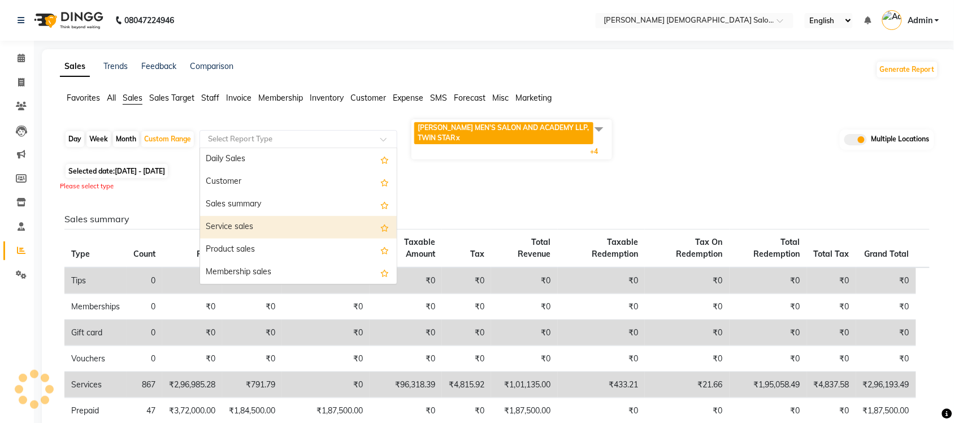
scroll to position [71, 0]
click at [263, 219] on div "Package sales" at bounding box center [298, 224] width 197 height 23
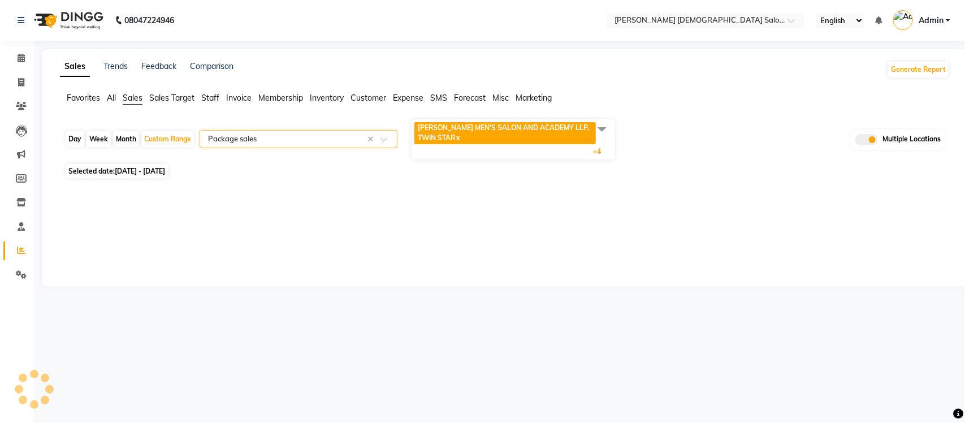
select select "full_report"
select select "csv"
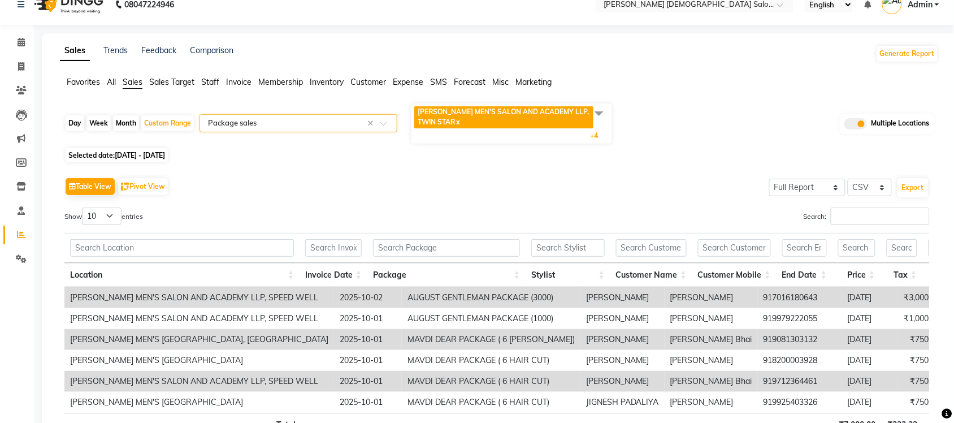
scroll to position [0, 0]
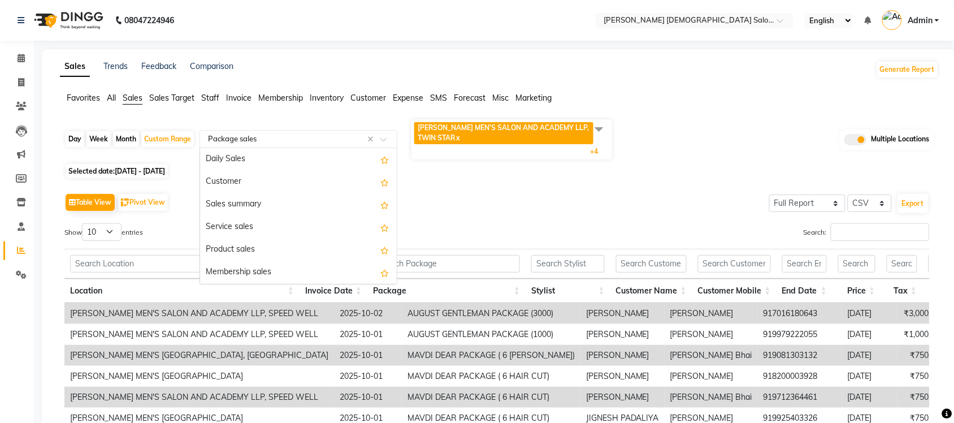
click at [246, 142] on input "text" at bounding box center [287, 138] width 163 height 11
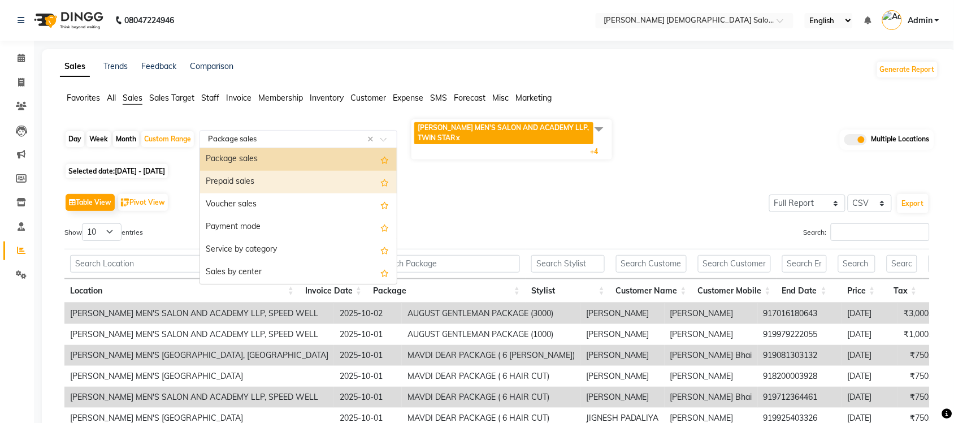
click at [253, 178] on div "Prepaid sales" at bounding box center [298, 182] width 197 height 23
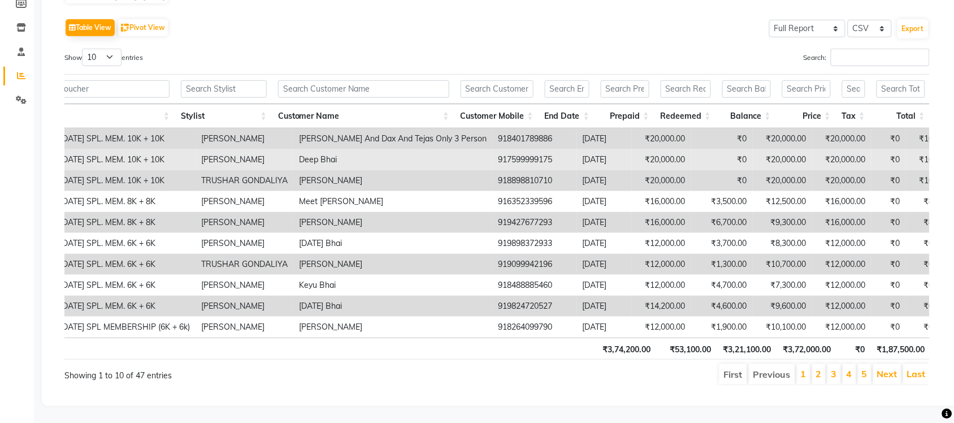
scroll to position [0, 0]
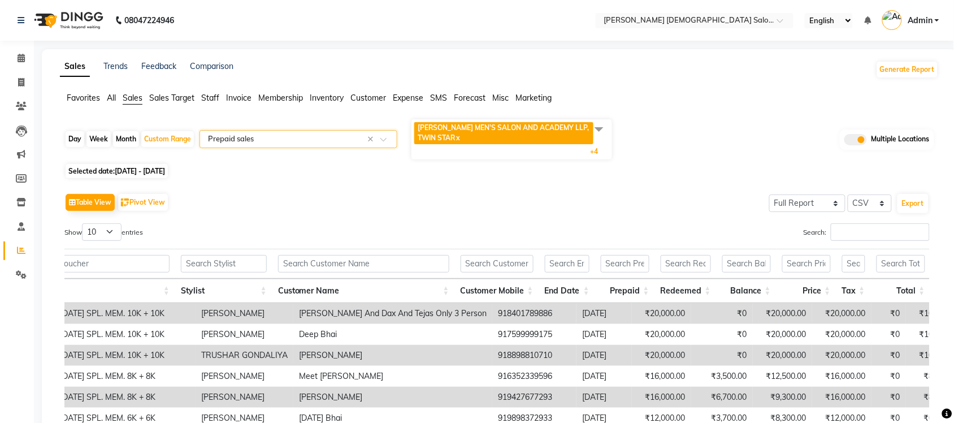
click at [281, 138] on input "text" at bounding box center [287, 138] width 163 height 11
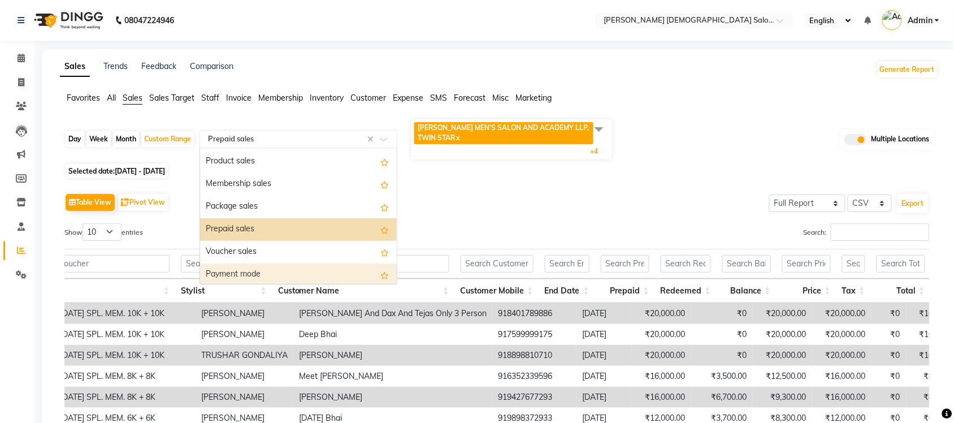
scroll to position [88, 0]
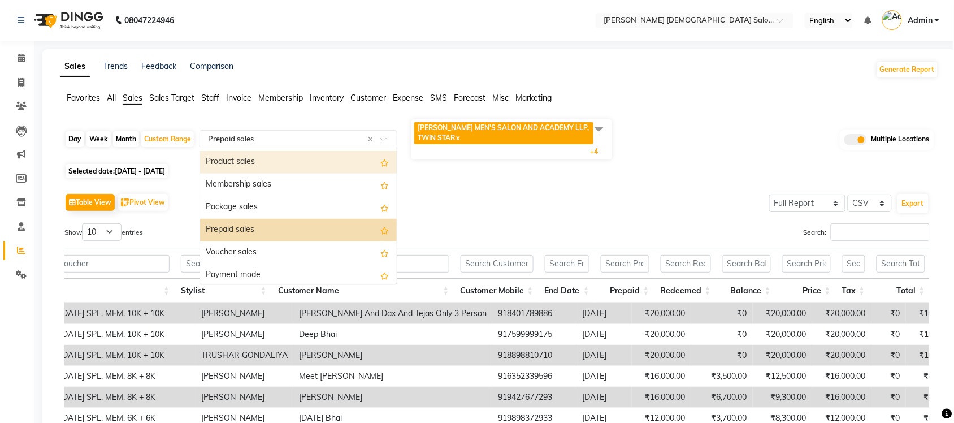
click at [270, 168] on div "Product sales" at bounding box center [298, 162] width 197 height 23
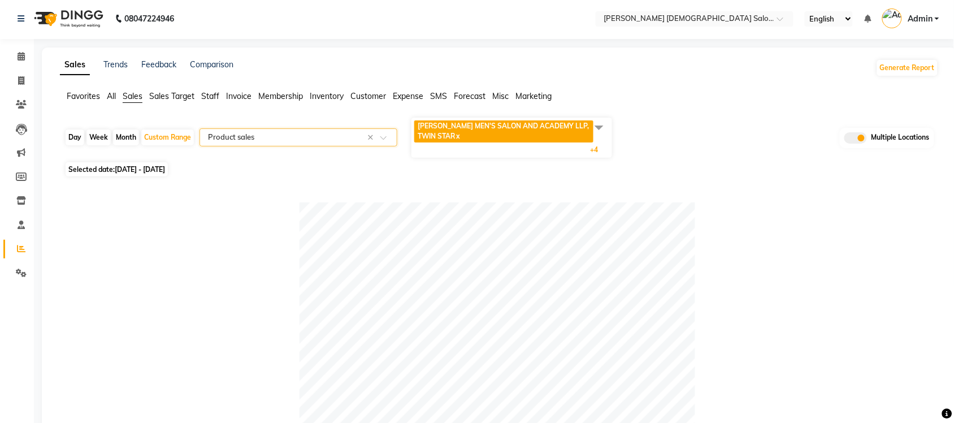
scroll to position [0, 0]
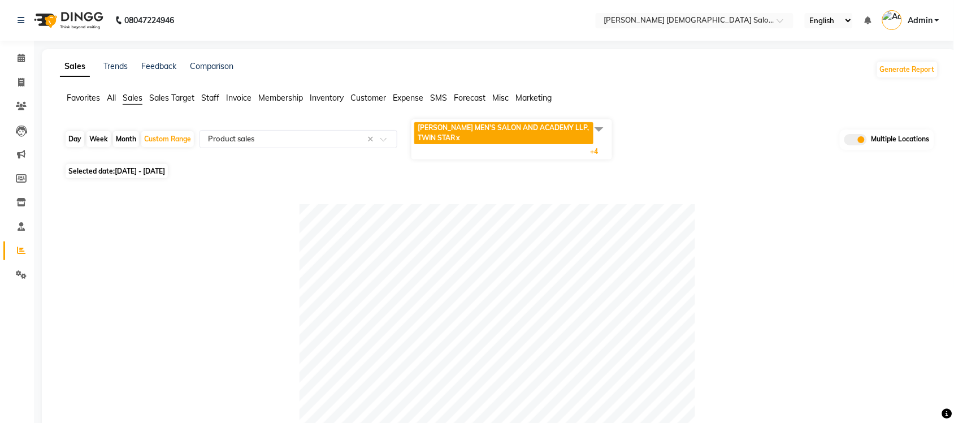
click at [116, 95] on span "All" at bounding box center [111, 98] width 9 height 10
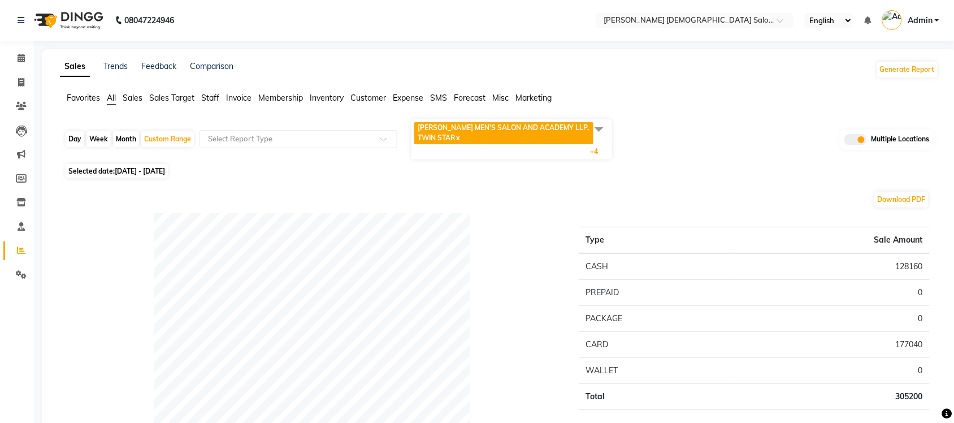
click at [399, 97] on span "Expense" at bounding box center [408, 98] width 31 height 10
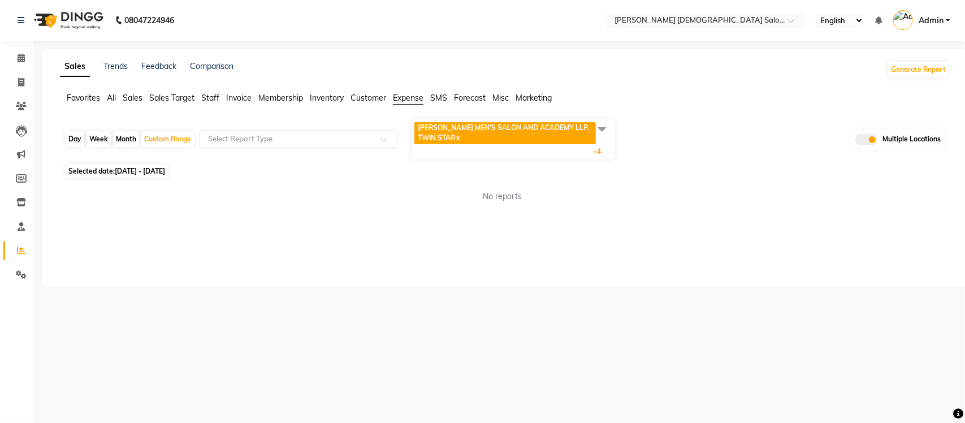
click at [322, 136] on input "text" at bounding box center [287, 138] width 163 height 11
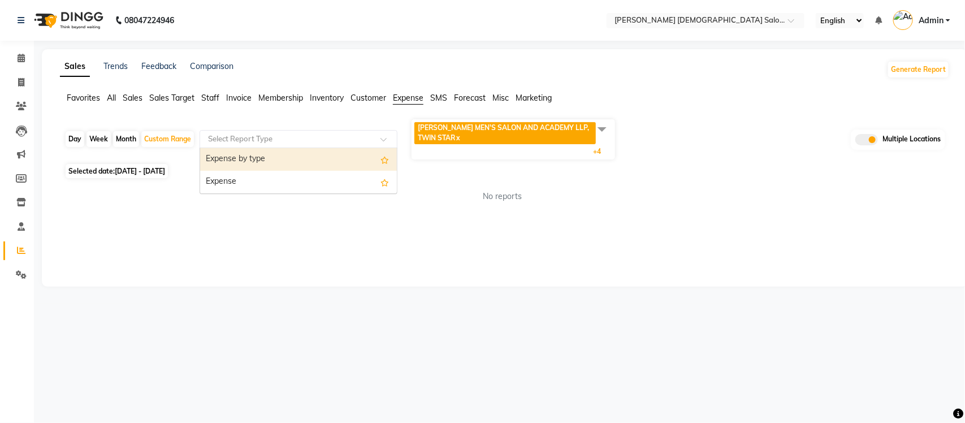
click at [289, 166] on div "Expense by type" at bounding box center [298, 159] width 197 height 23
select select "full_report"
select select "csv"
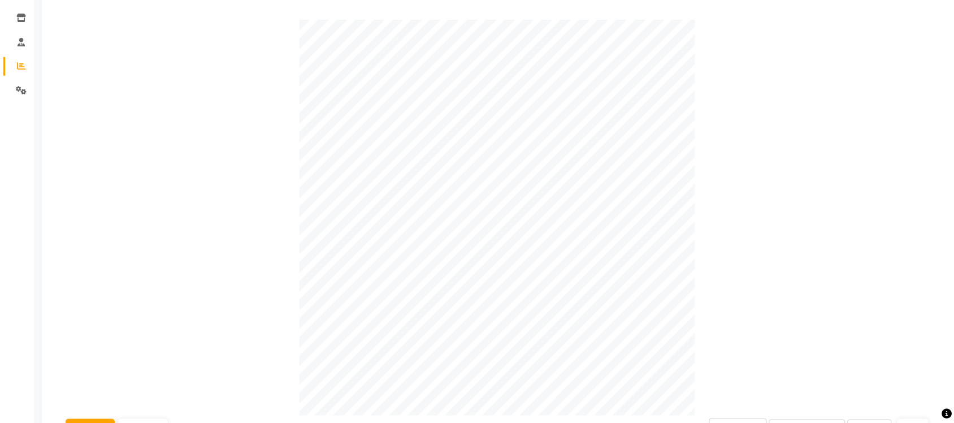
scroll to position [38, 0]
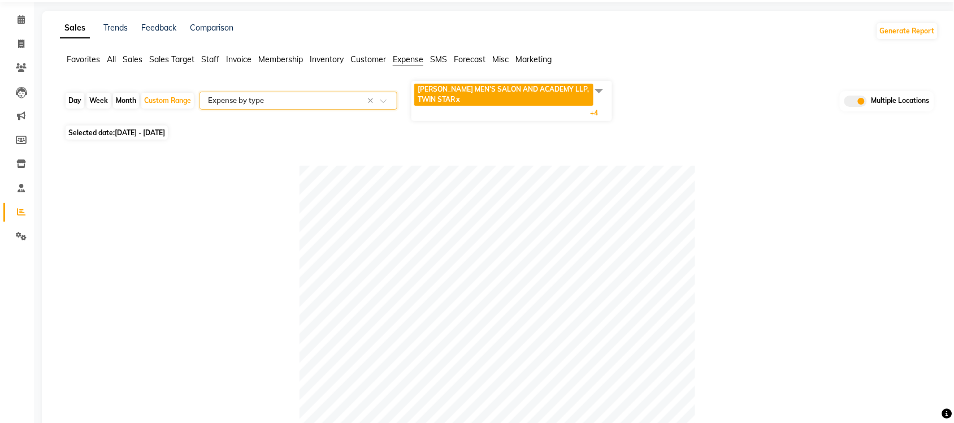
click at [598, 90] on span at bounding box center [599, 90] width 23 height 21
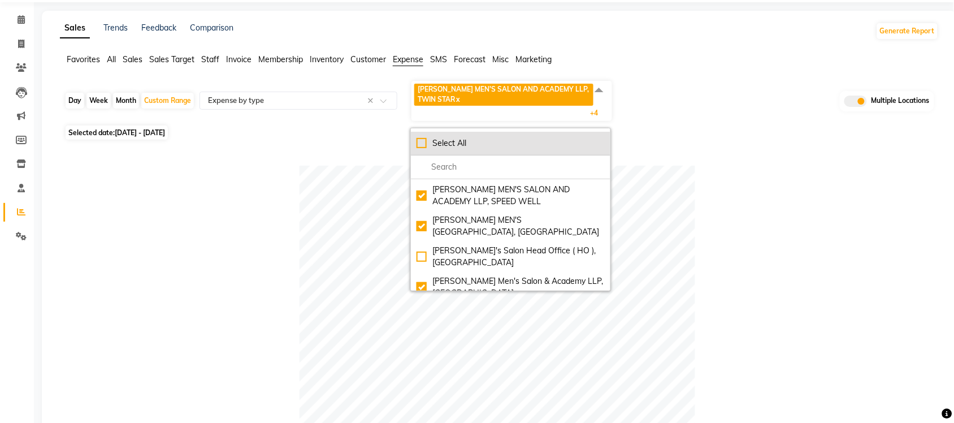
click at [425, 139] on div "Select All" at bounding box center [510, 143] width 188 height 12
checkbox input "true"
click at [420, 142] on div "UnSelect All" at bounding box center [510, 143] width 188 height 12
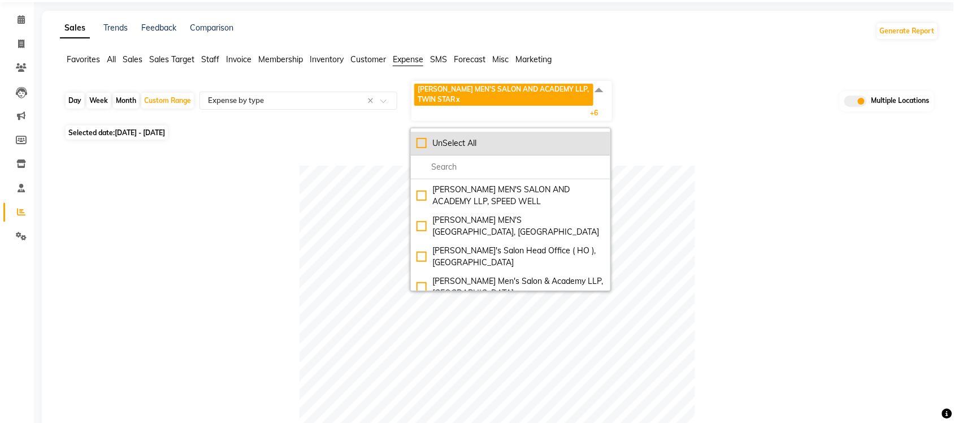
checkbox input "false"
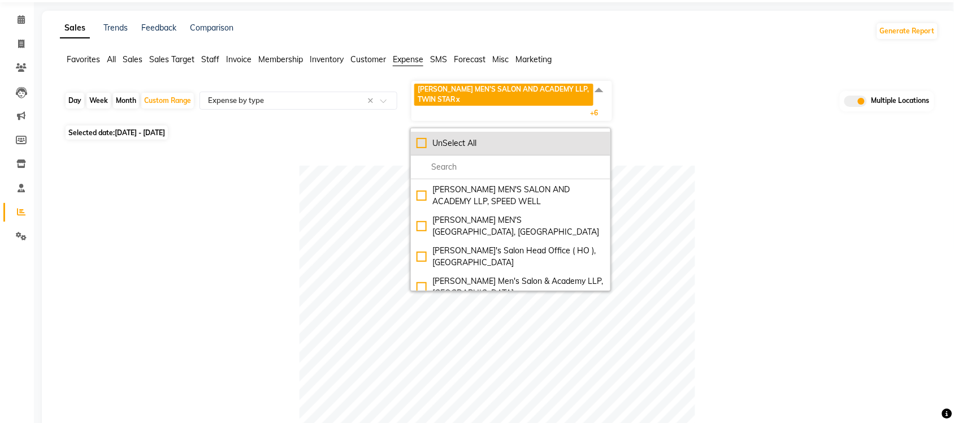
checkbox input "false"
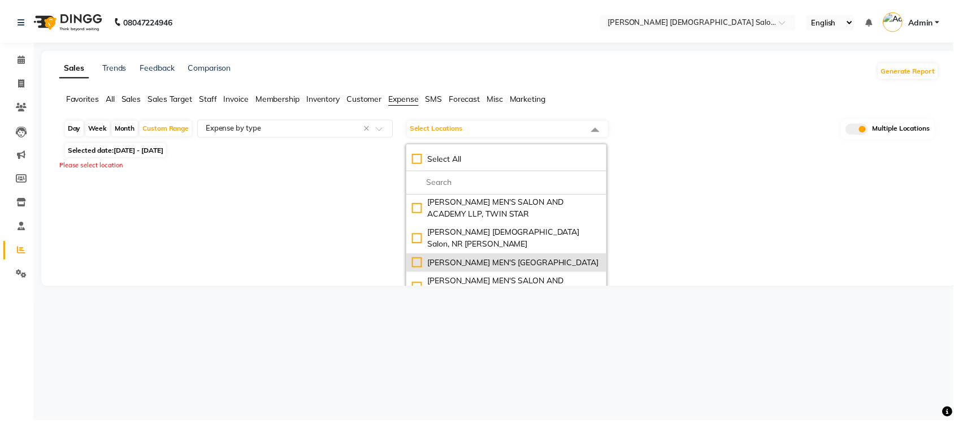
scroll to position [0, 0]
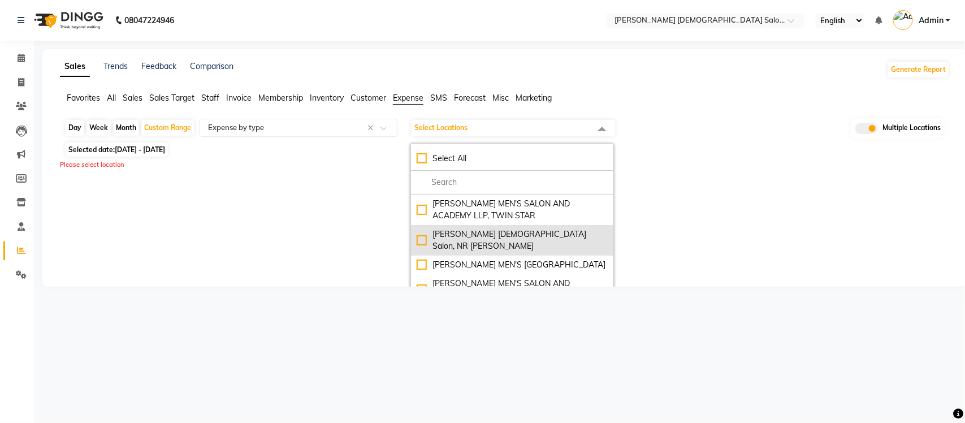
click at [423, 240] on div "Elaine Ladies Salon, NR Balaji Hall" at bounding box center [511, 240] width 191 height 24
checkbox input "true"
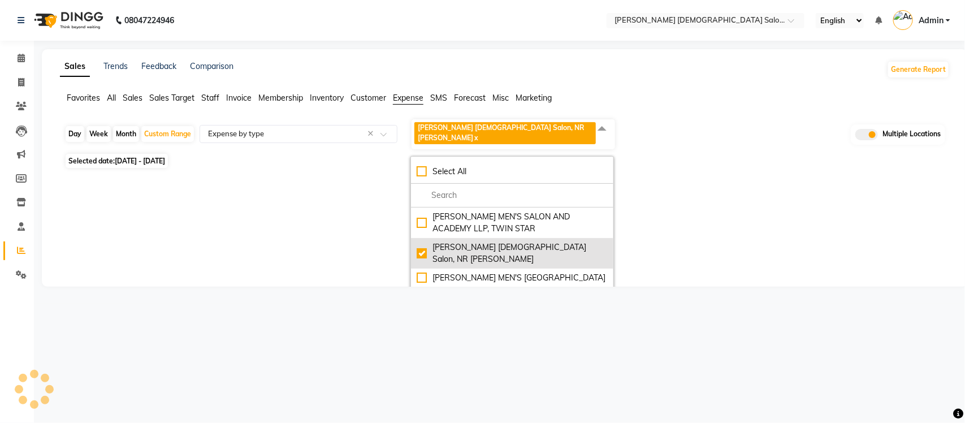
select select "full_report"
select select "csv"
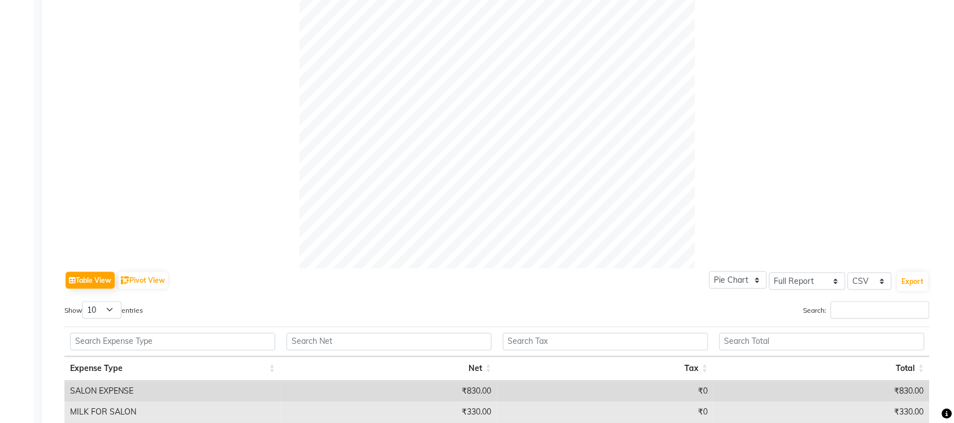
scroll to position [26, 0]
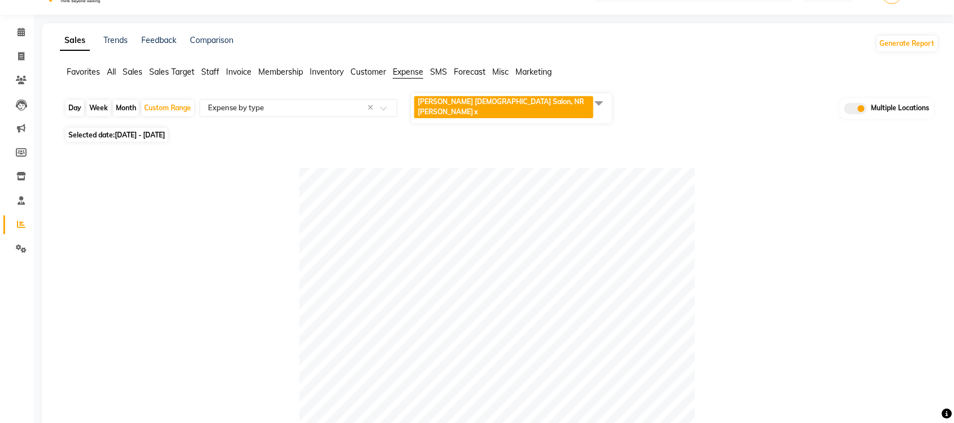
click at [134, 75] on span "Sales" at bounding box center [133, 72] width 20 height 10
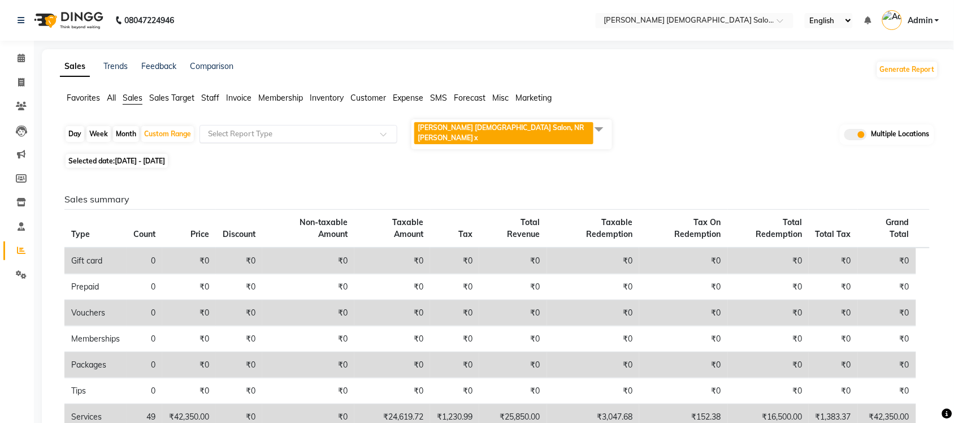
click at [277, 130] on input "text" at bounding box center [287, 133] width 163 height 11
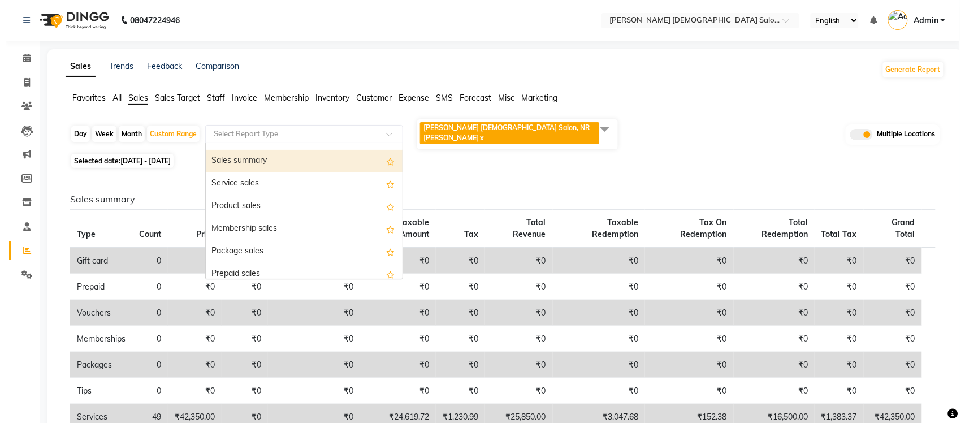
scroll to position [71, 0]
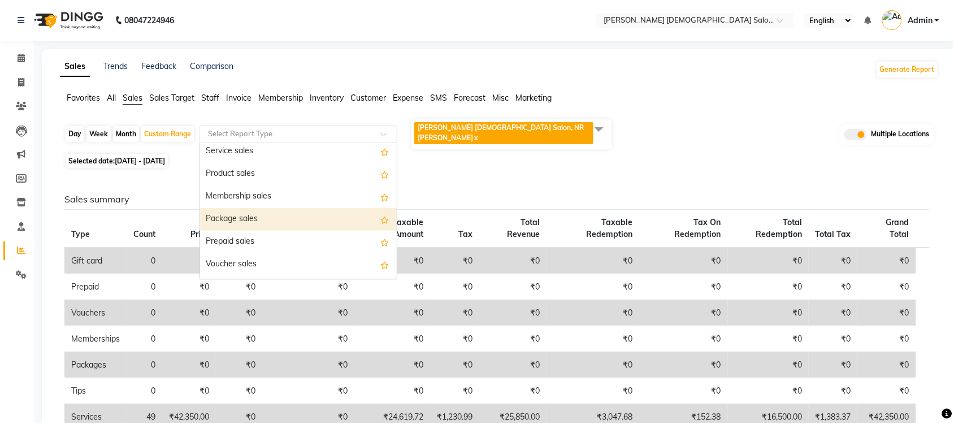
click at [255, 208] on div "Package sales" at bounding box center [298, 219] width 197 height 23
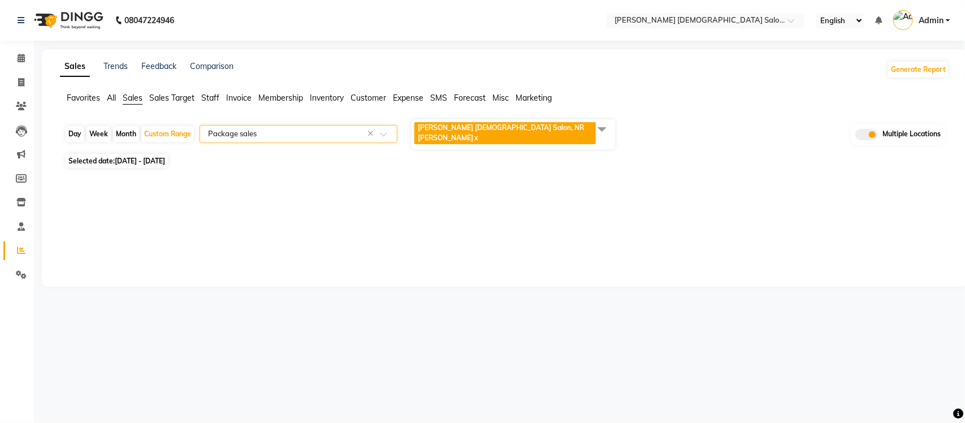
click at [300, 133] on input "text" at bounding box center [287, 133] width 163 height 11
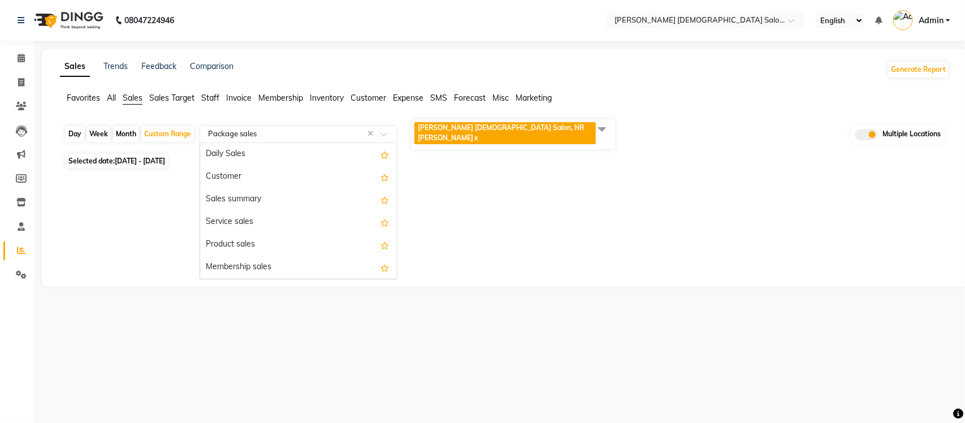
scroll to position [136, 0]
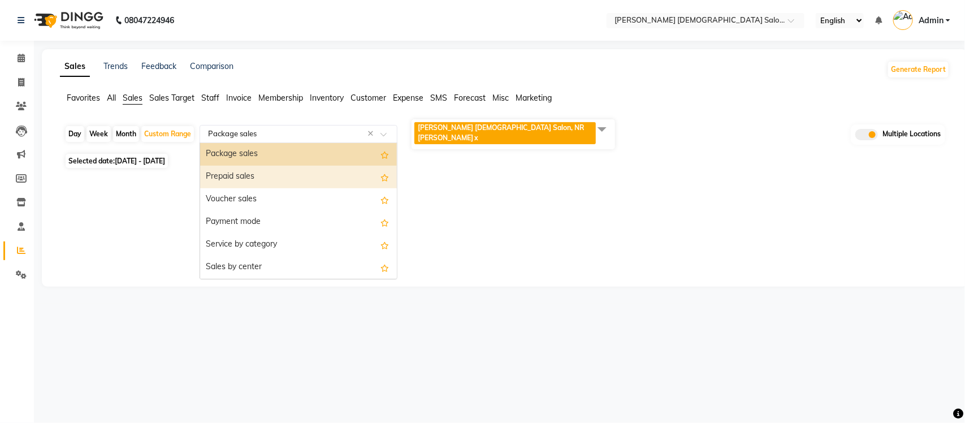
drag, startPoint x: 272, startPoint y: 171, endPoint x: 337, endPoint y: 158, distance: 66.7
click at [271, 171] on div "Prepaid sales" at bounding box center [298, 177] width 197 height 23
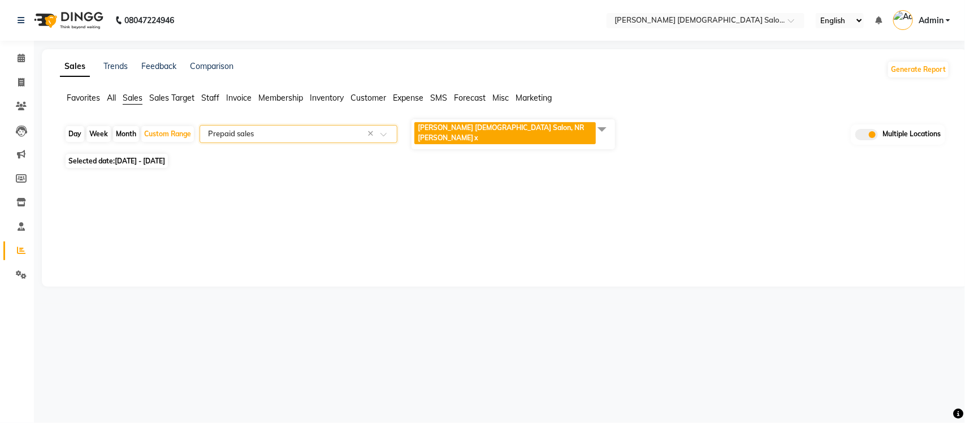
click at [294, 131] on input "text" at bounding box center [287, 133] width 163 height 11
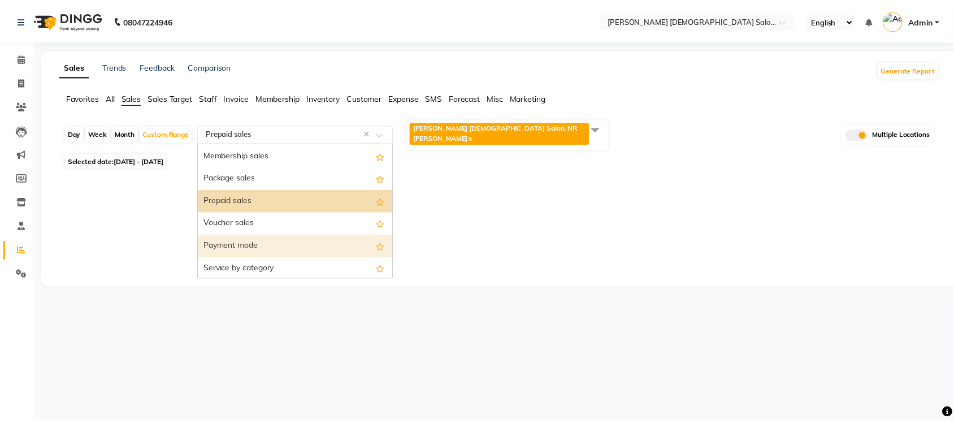
scroll to position [88, 0]
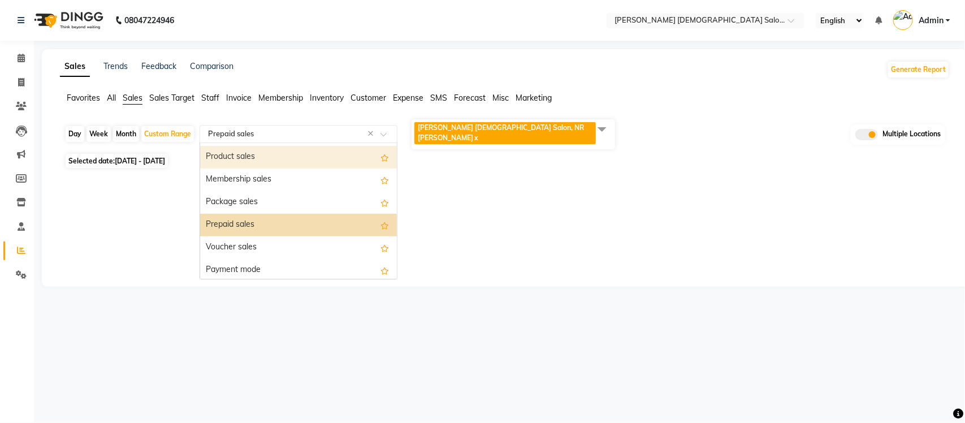
click at [272, 146] on div "Product sales" at bounding box center [298, 157] width 197 height 23
select select "full_report"
select select "csv"
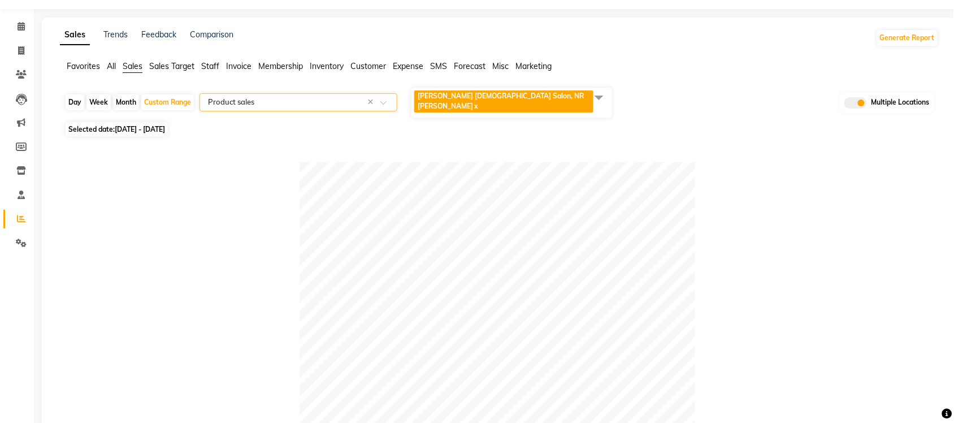
scroll to position [26, 0]
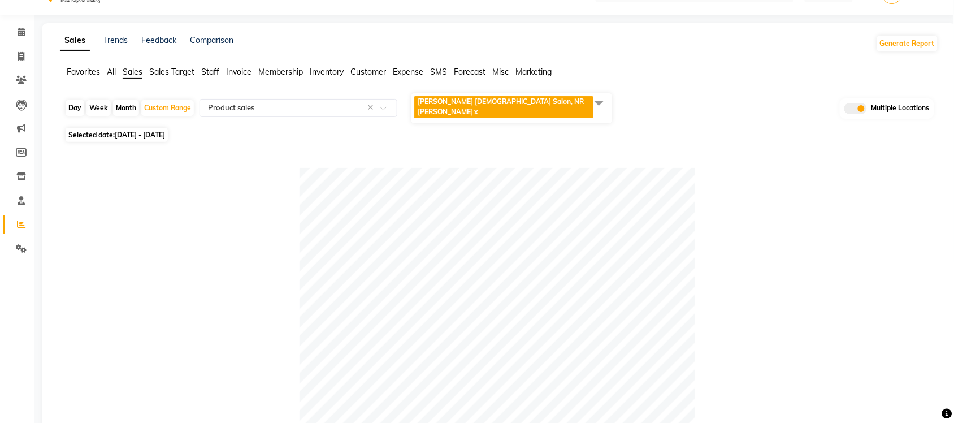
click at [116, 71] on span "All" at bounding box center [111, 72] width 9 height 10
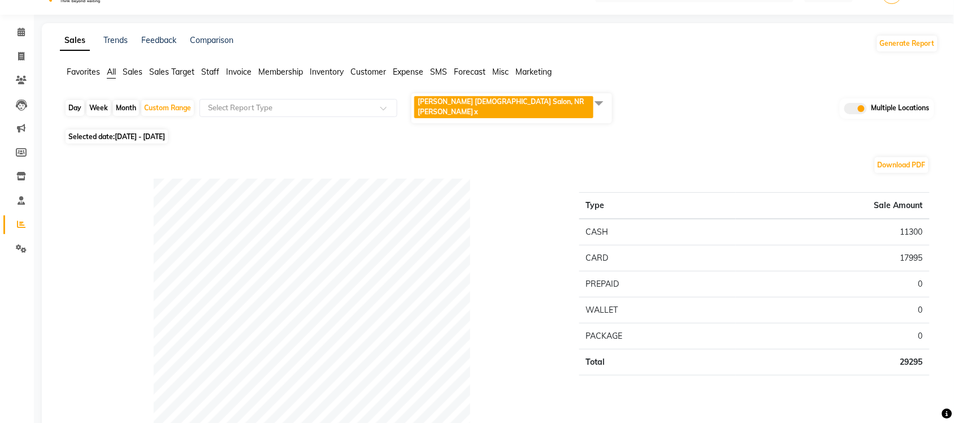
click at [75, 101] on div "Day" at bounding box center [75, 108] width 19 height 16
select select "10"
select select "2025"
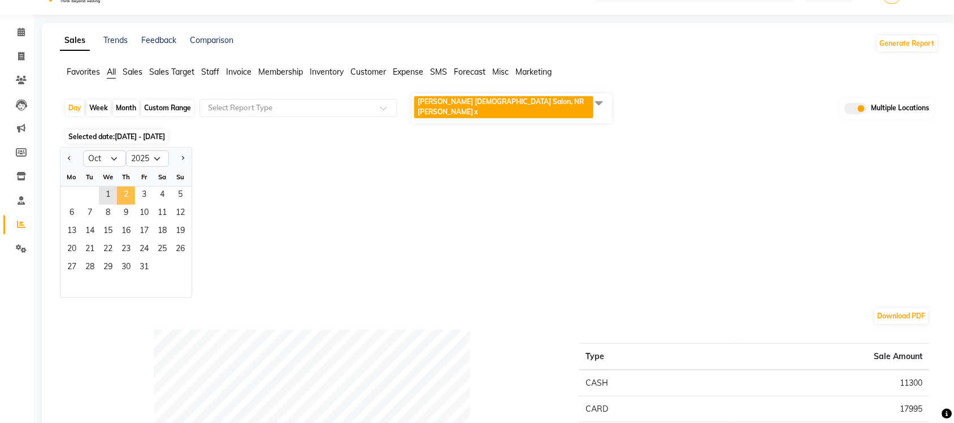
click at [124, 193] on span "2" at bounding box center [126, 195] width 18 height 18
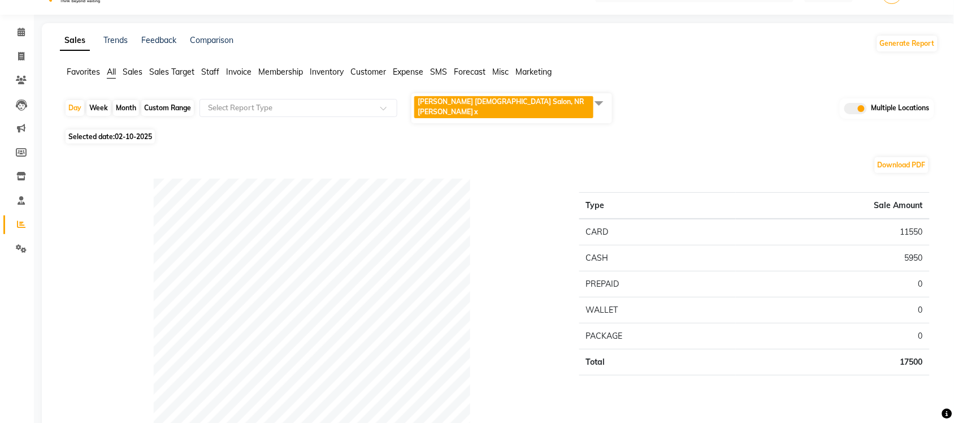
click at [597, 103] on span at bounding box center [599, 102] width 23 height 21
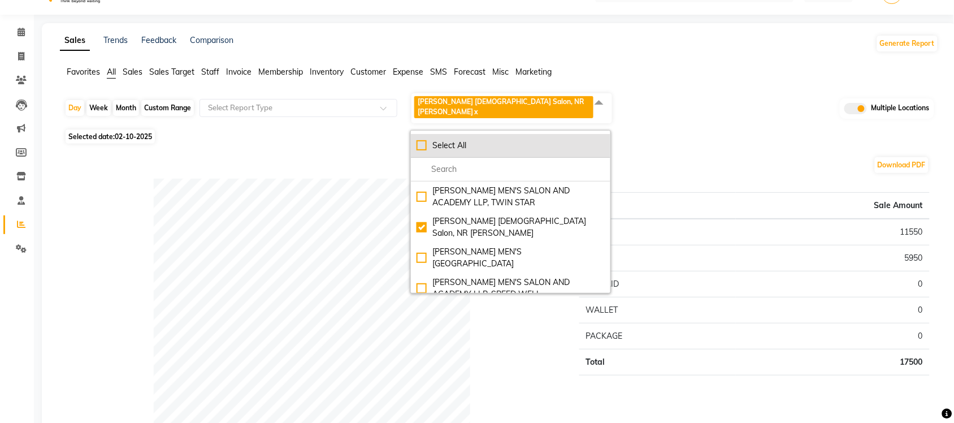
click at [428, 140] on div "Select All" at bounding box center [510, 146] width 188 height 12
checkbox input "true"
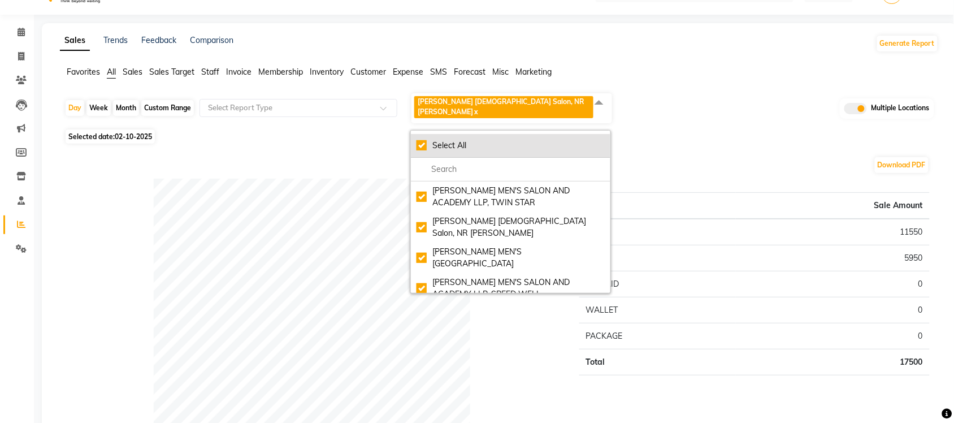
checkbox input "true"
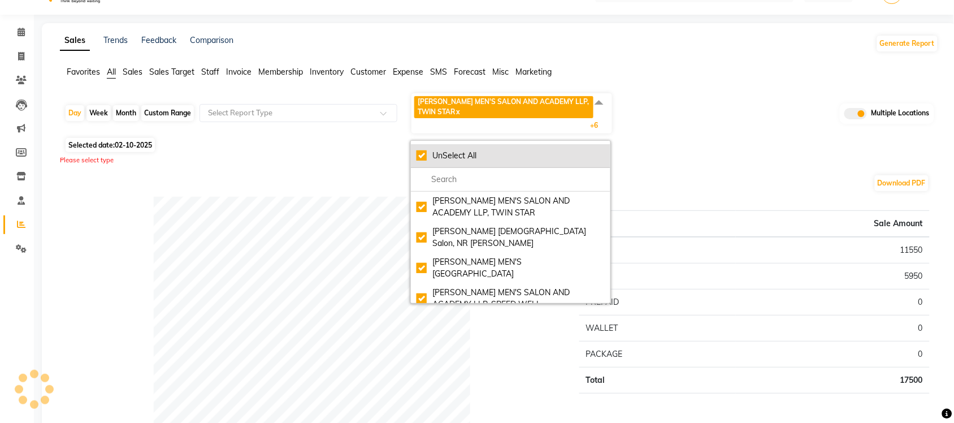
click at [424, 153] on div "UnSelect All" at bounding box center [510, 156] width 188 height 12
checkbox input "false"
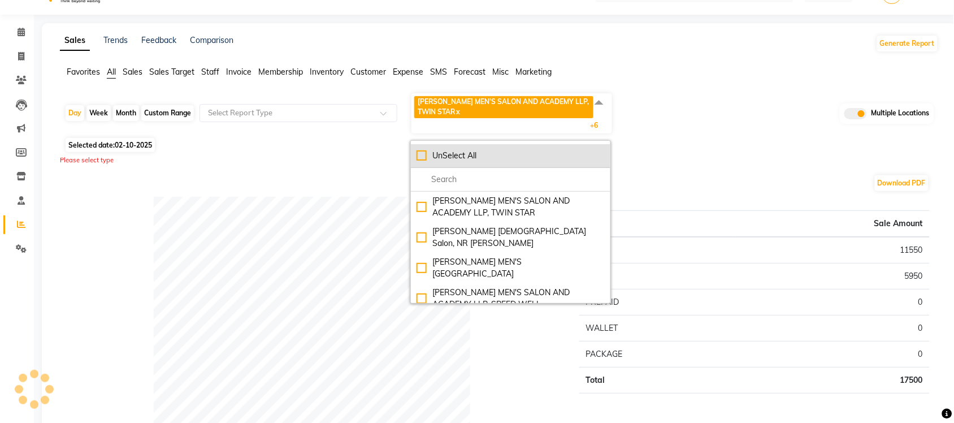
checkbox input "false"
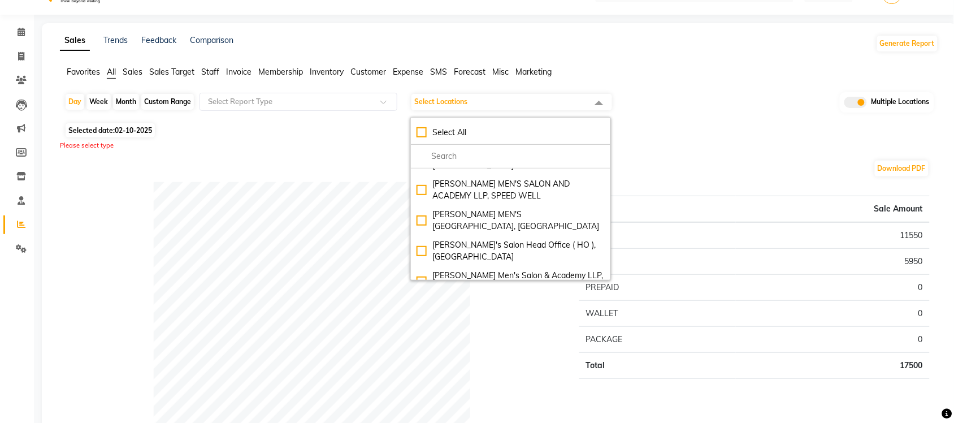
scroll to position [90, 0]
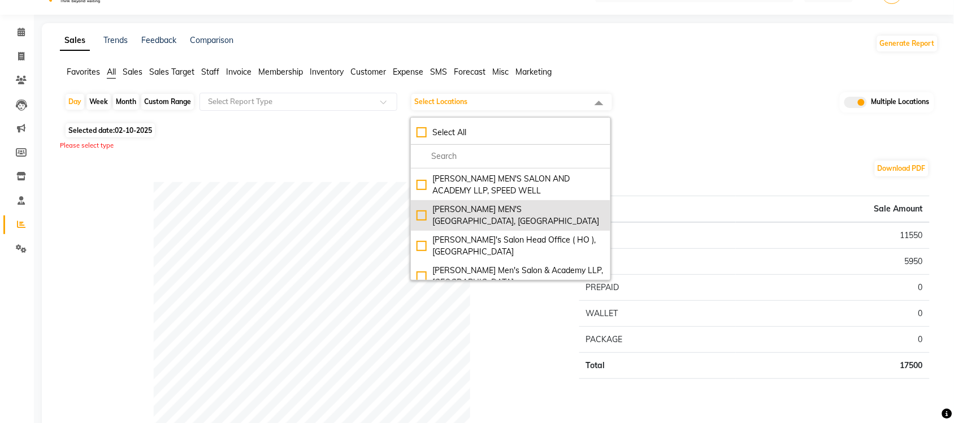
click at [419, 206] on div "SANDY MEN'S SALON AND ACADEMY LLP, University Road" at bounding box center [510, 215] width 188 height 24
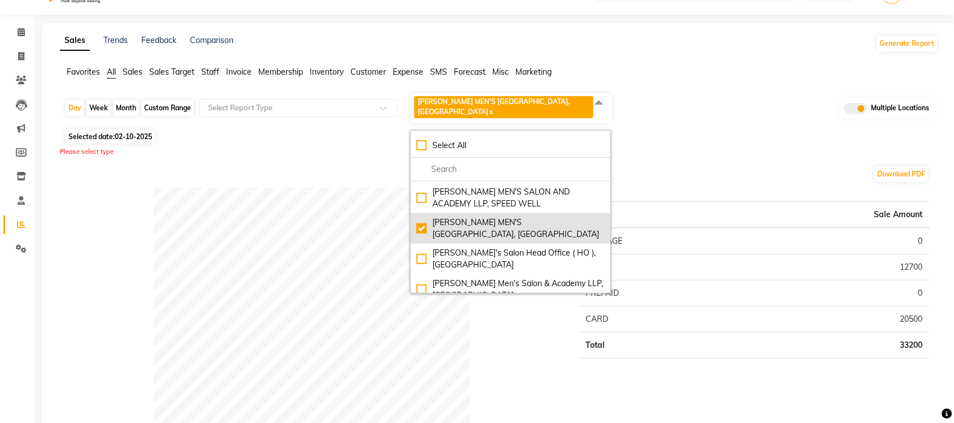
click at [424, 220] on div "SANDY MEN'S SALON AND ACADEMY LLP, University Road" at bounding box center [510, 228] width 188 height 24
checkbox input "false"
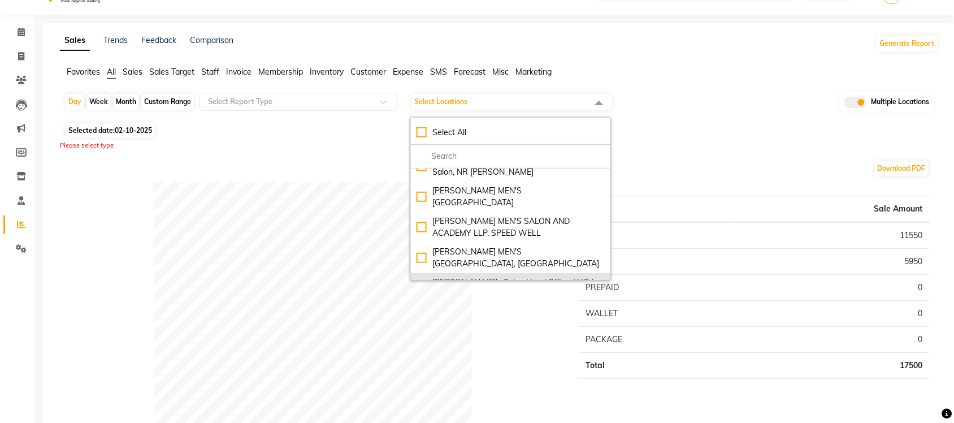
scroll to position [0, 0]
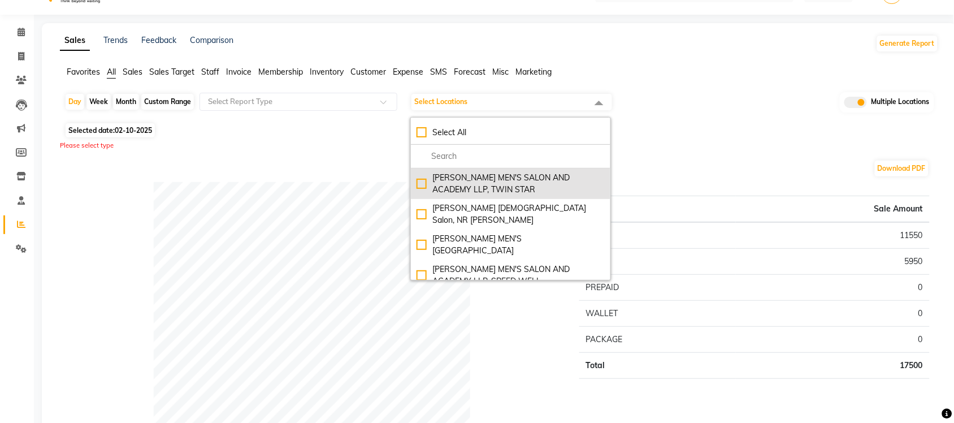
click at [424, 182] on div "SANDY MEN'S SALON AND ACADEMY LLP, TWIN STAR" at bounding box center [510, 184] width 188 height 24
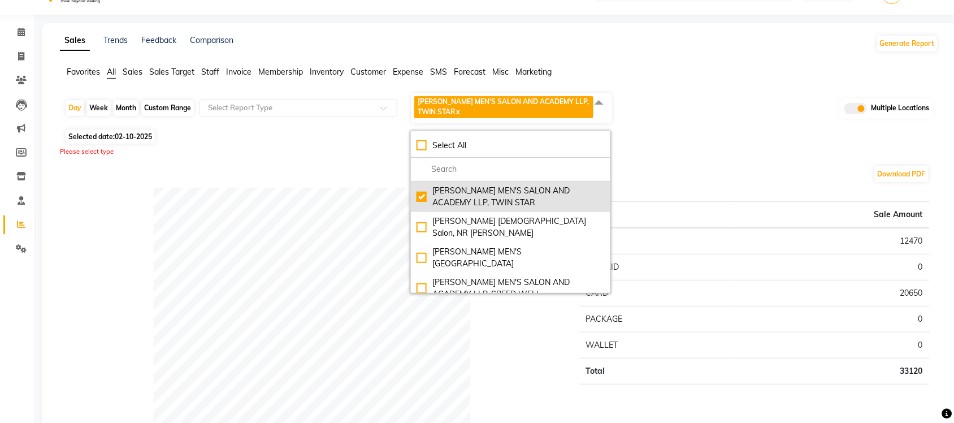
click at [420, 194] on div "SANDY MEN'S SALON AND ACADEMY LLP, TWIN STAR" at bounding box center [510, 197] width 188 height 24
checkbox input "false"
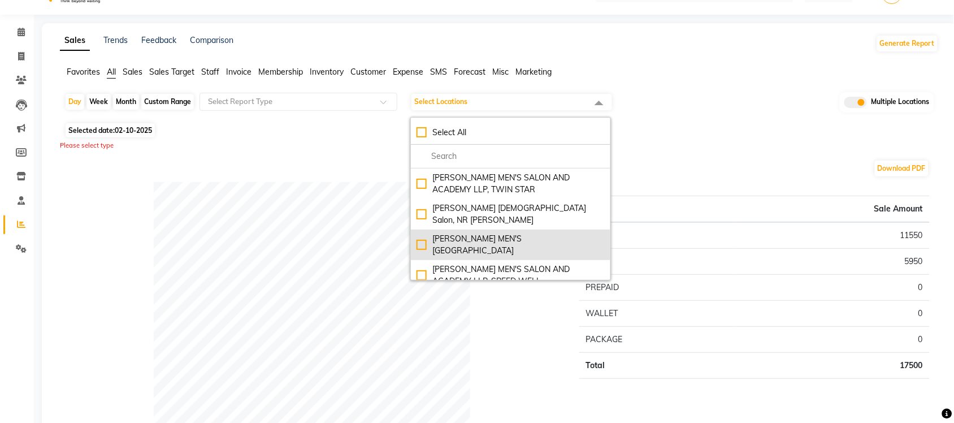
click at [422, 233] on div "SANDY MEN'S SALON AND ACADEMY LLP, Mavdi Main Road" at bounding box center [510, 245] width 188 height 24
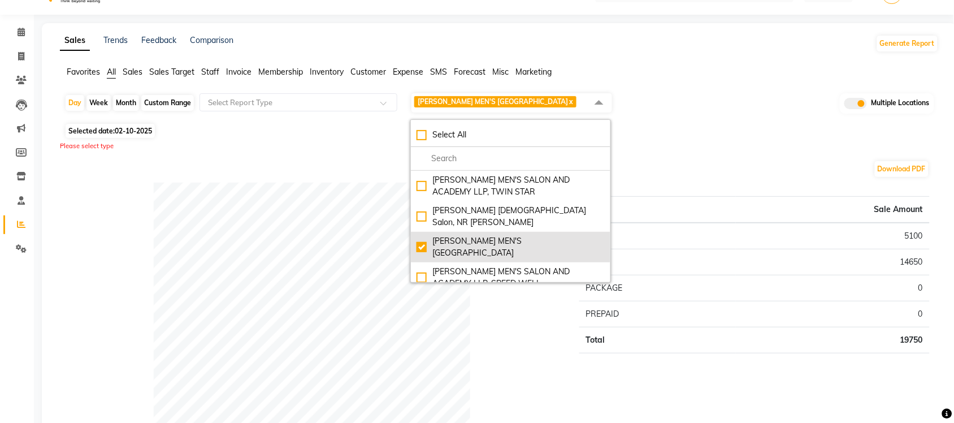
click at [422, 241] on div "SANDY MEN'S SALON AND ACADEMY LLP, Mavdi Main Road" at bounding box center [510, 247] width 188 height 24
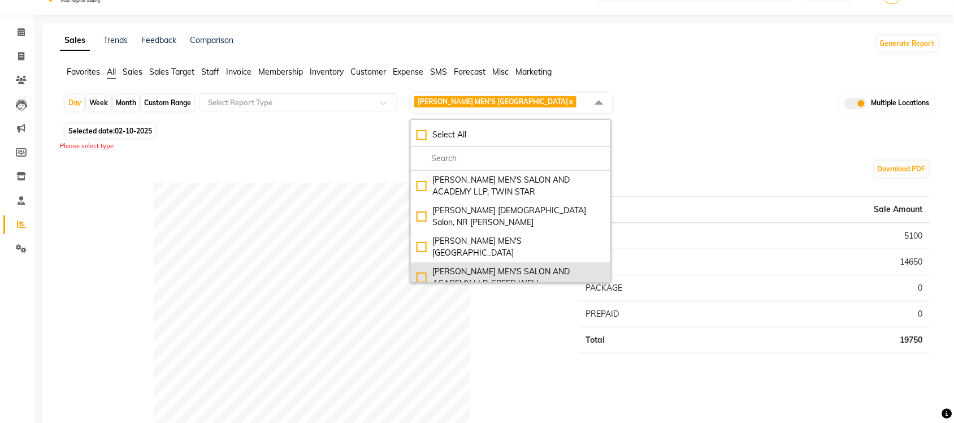
checkbox input "false"
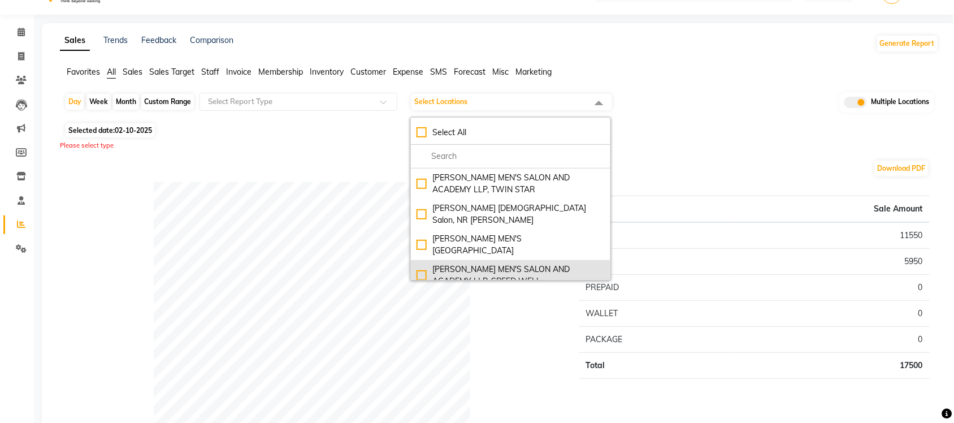
click at [423, 263] on div "SANDY MEN'S SALON AND ACADEMY LLP, SPEED WELL" at bounding box center [510, 275] width 188 height 24
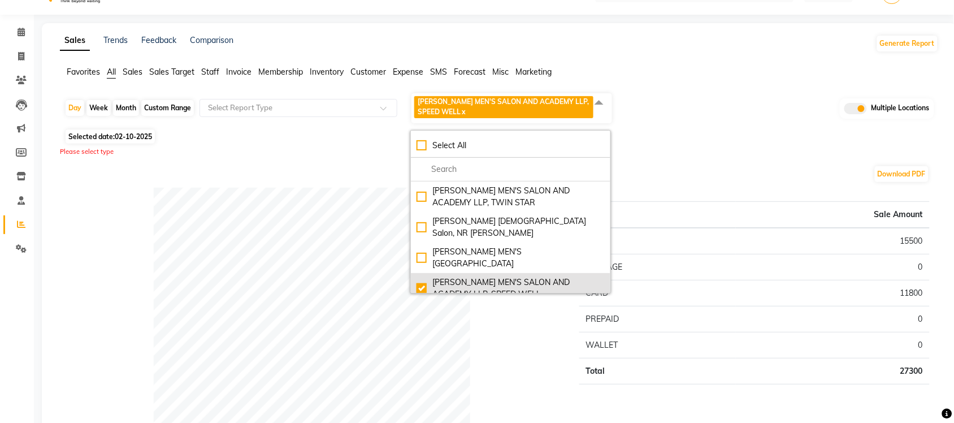
click at [422, 278] on div "SANDY MEN'S SALON AND ACADEMY LLP, SPEED WELL" at bounding box center [510, 288] width 188 height 24
checkbox input "false"
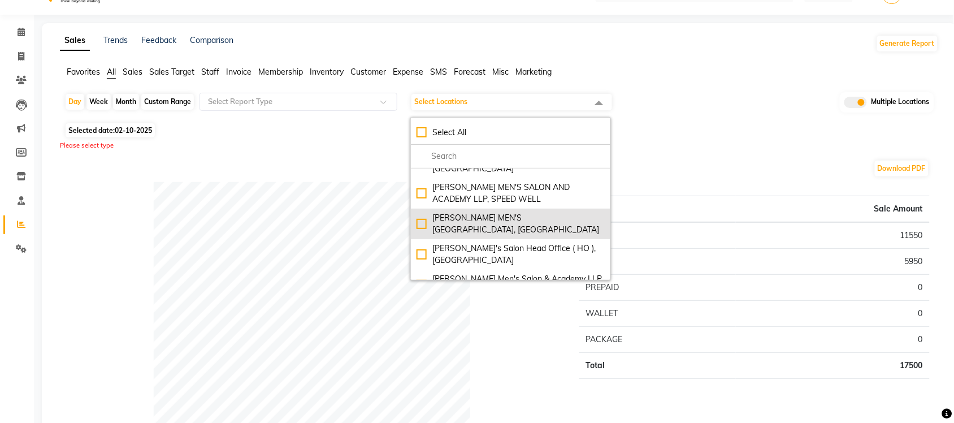
scroll to position [90, 0]
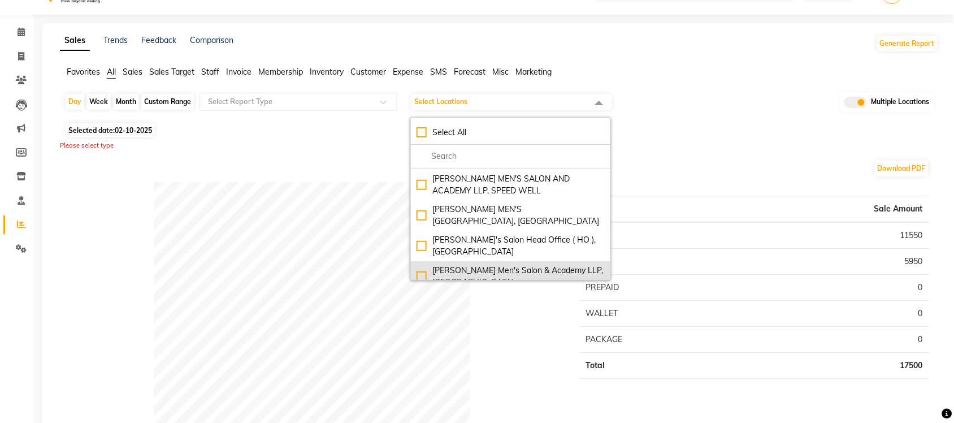
click at [424, 264] on div "Sandy Men's Salon & Academy LLP, Ravapar Road" at bounding box center [510, 276] width 188 height 24
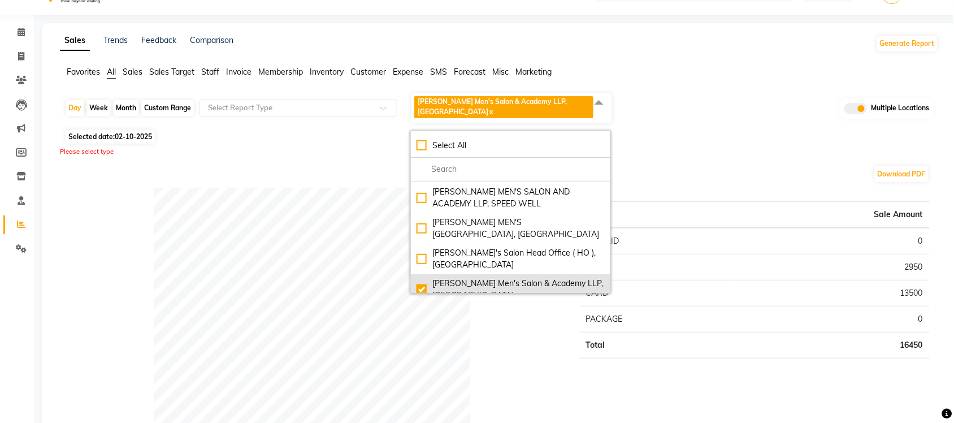
click at [424, 277] on div "Sandy Men's Salon & Academy LLP, Ravapar Road" at bounding box center [510, 289] width 188 height 24
checkbox input "false"
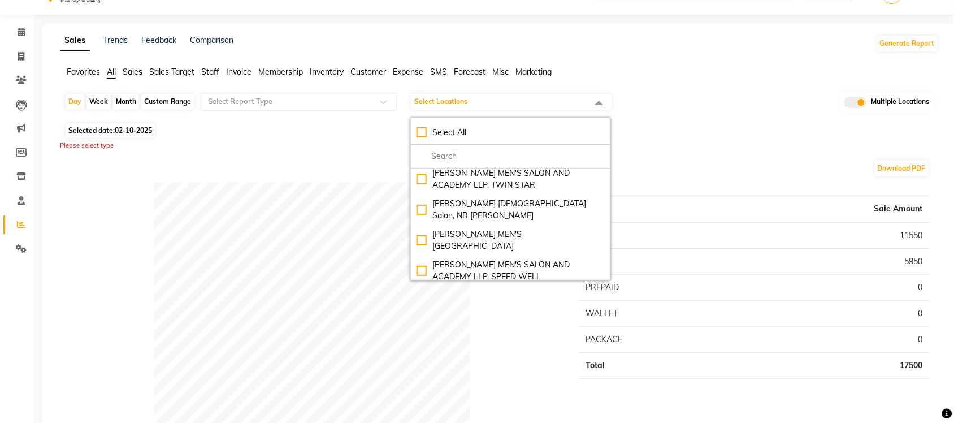
scroll to position [0, 0]
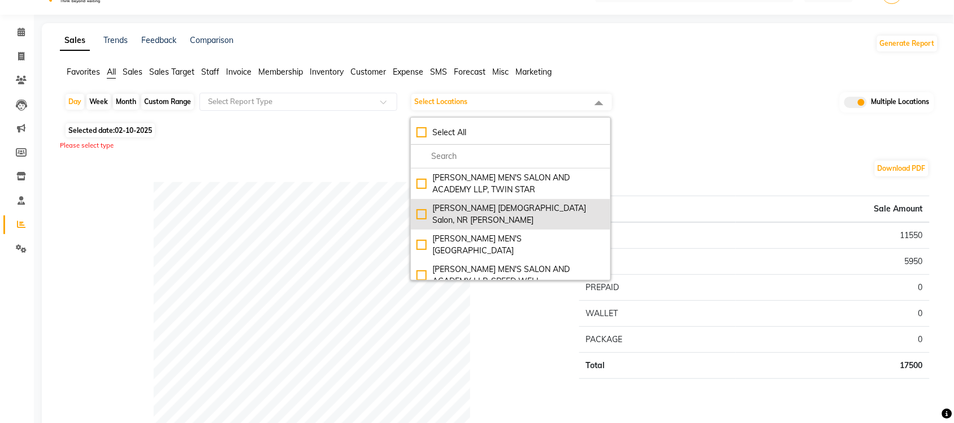
click at [423, 209] on div "Elaine Ladies Salon, NR Balaji Hall" at bounding box center [510, 214] width 188 height 24
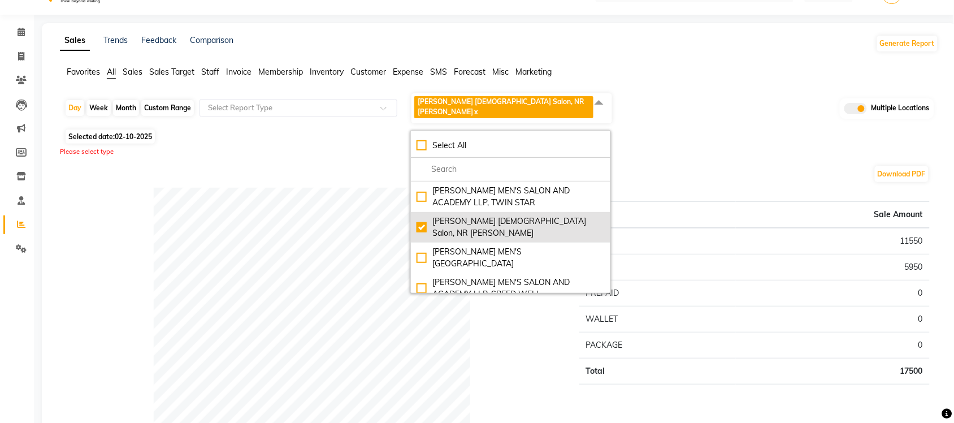
click at [424, 215] on div "Elaine Ladies Salon, NR Balaji Hall" at bounding box center [510, 227] width 188 height 24
checkbox input "false"
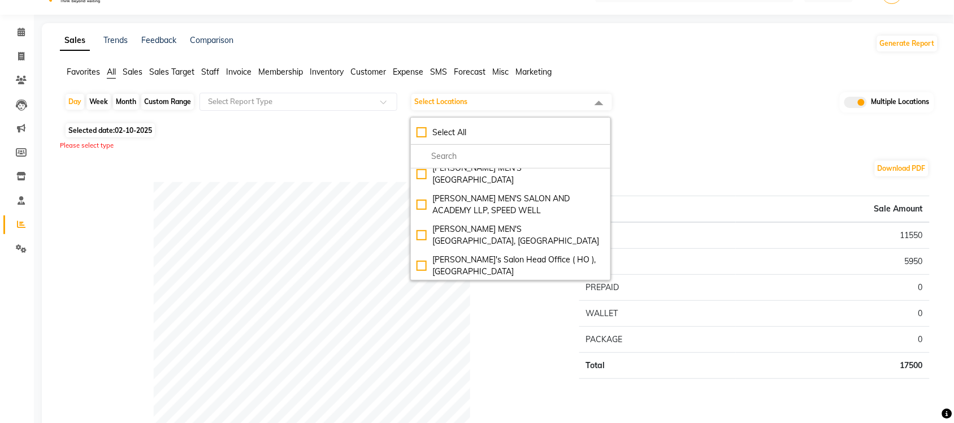
scroll to position [90, 0]
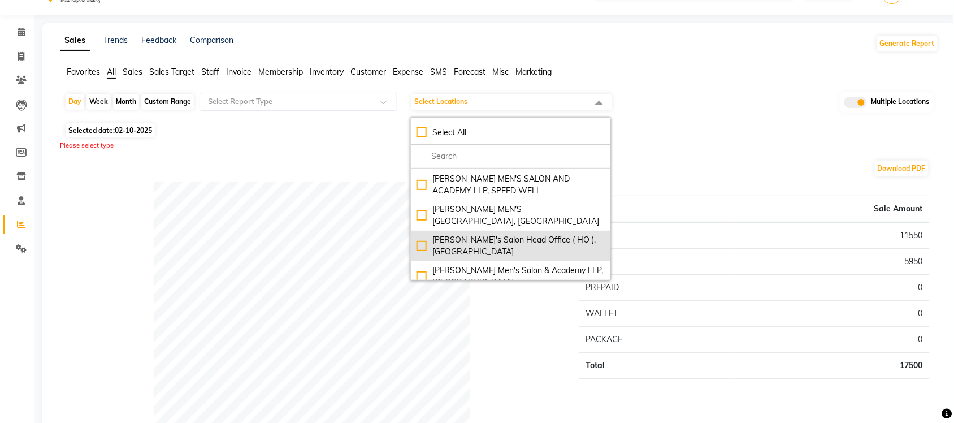
click at [424, 234] on div "Sandy Men's Salon Head Office ( HO ), University Road" at bounding box center [510, 246] width 188 height 24
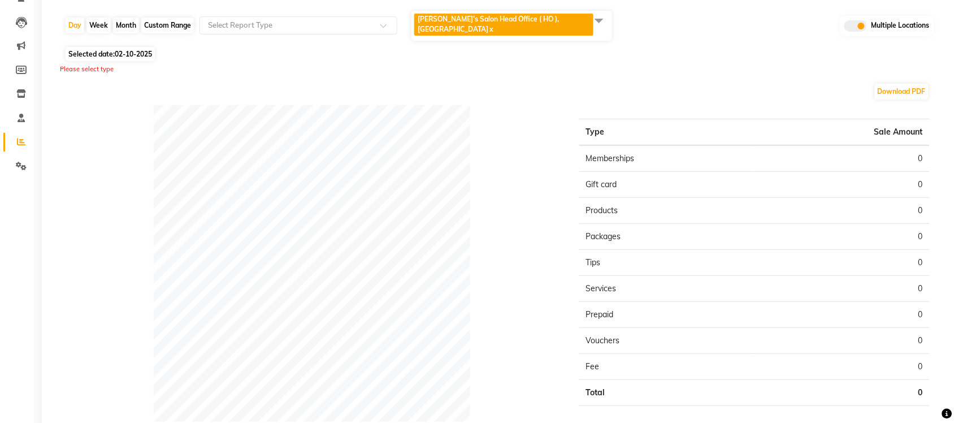
scroll to position [0, 0]
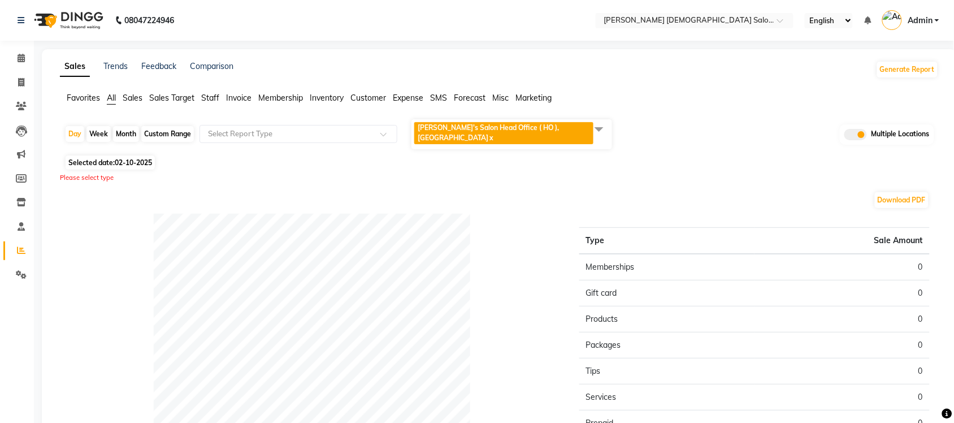
click at [594, 137] on span at bounding box center [599, 128] width 23 height 21
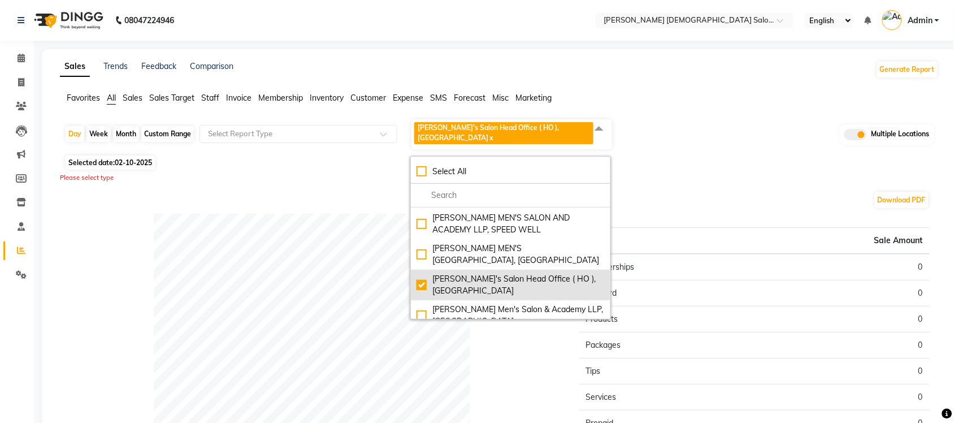
click at [417, 273] on div "Sandy Men's Salon Head Office ( HO ), University Road" at bounding box center [510, 285] width 188 height 24
checkbox input "false"
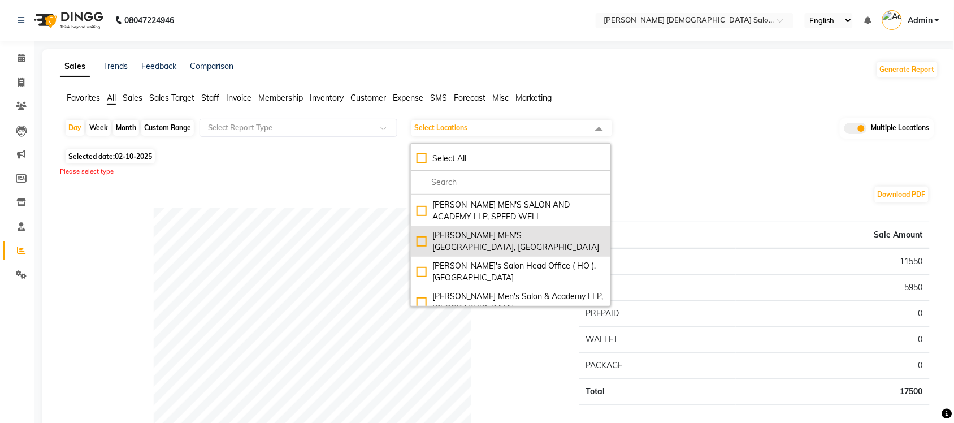
click at [420, 230] on div "SANDY MEN'S SALON AND ACADEMY LLP, University Road" at bounding box center [510, 241] width 188 height 24
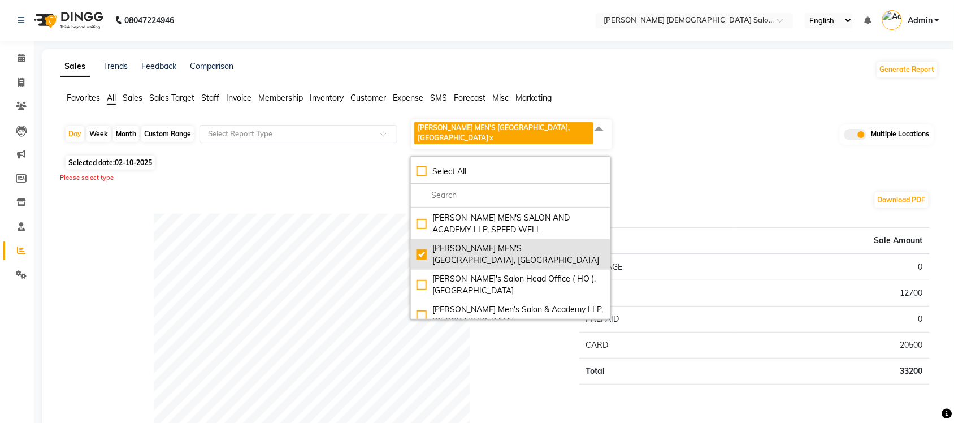
click at [422, 244] on div "SANDY MEN'S SALON AND ACADEMY LLP, University Road" at bounding box center [510, 254] width 188 height 24
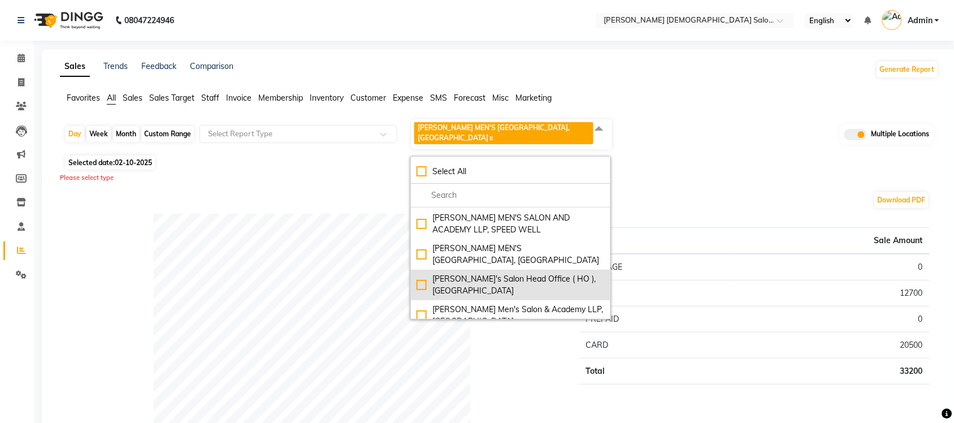
checkbox input "false"
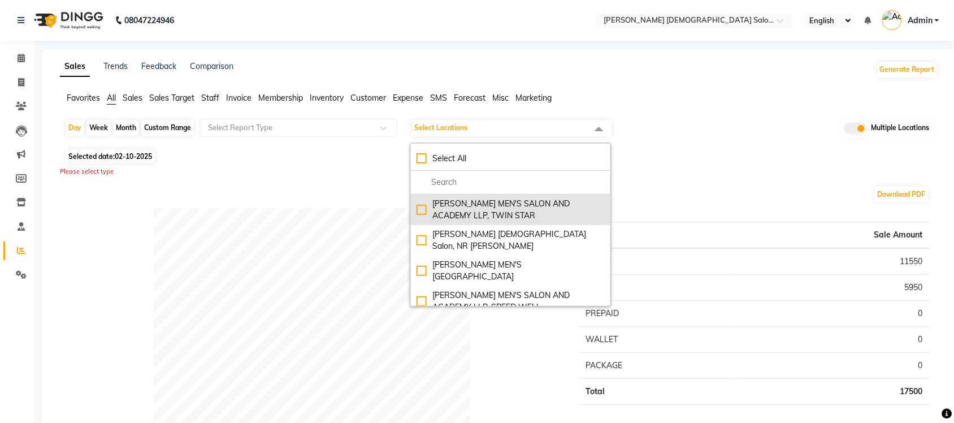
click at [425, 214] on div "SANDY MEN'S SALON AND ACADEMY LLP, TWIN STAR" at bounding box center [510, 210] width 188 height 24
checkbox input "true"
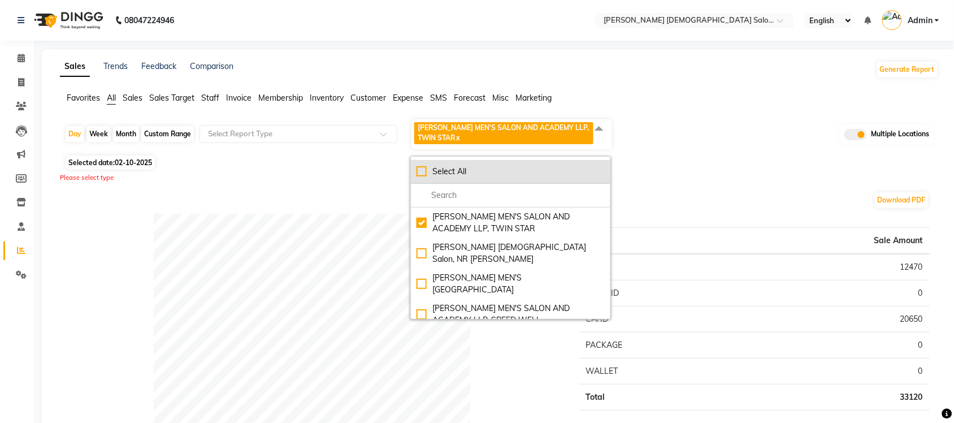
click at [414, 172] on li "Select All" at bounding box center [510, 172] width 199 height 24
checkbox input "true"
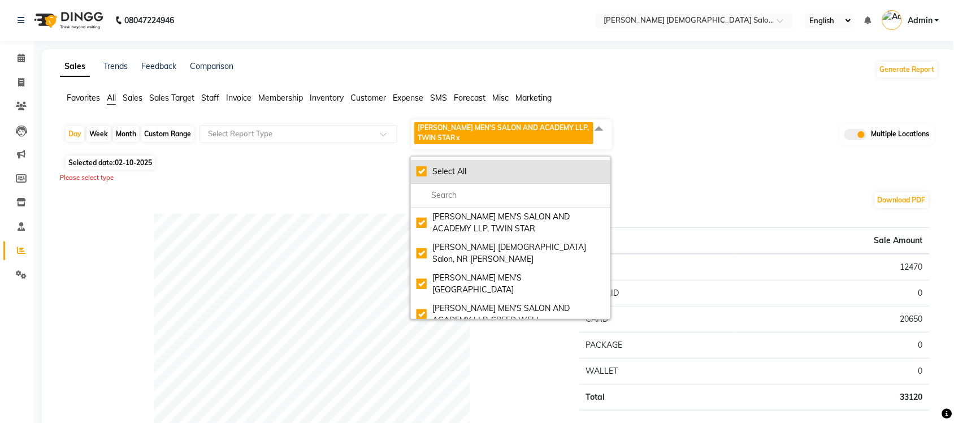
checkbox input "true"
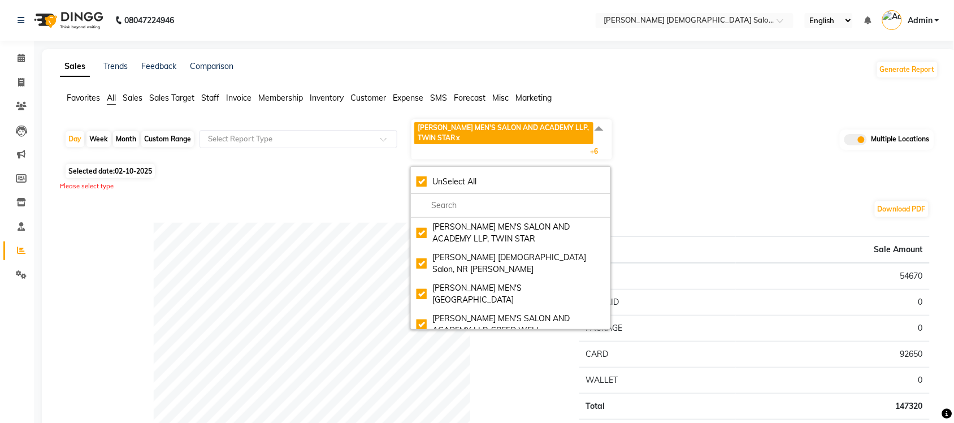
click at [672, 97] on ul "Favorites All Sales Sales Target Staff Invoice Membership Inventory Customer Ex…" at bounding box center [499, 98] width 879 height 12
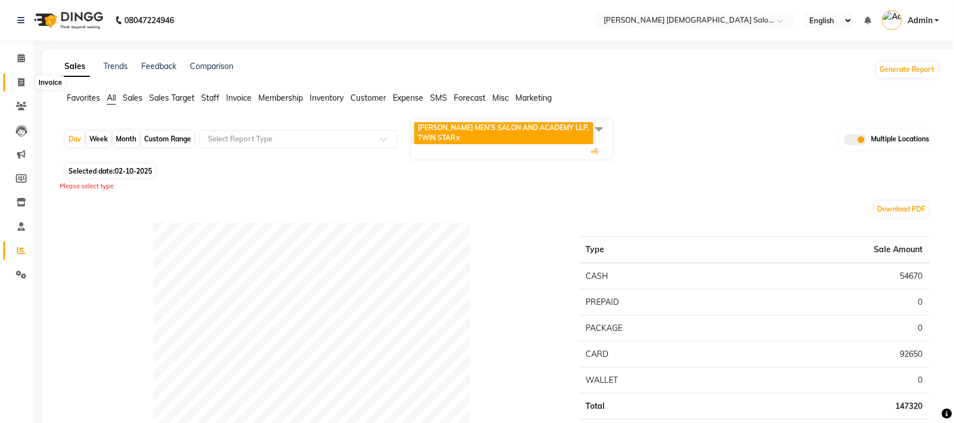
drag, startPoint x: 12, startPoint y: 84, endPoint x: 23, endPoint y: 73, distance: 14.8
click at [12, 84] on span at bounding box center [21, 82] width 20 height 13
select select "service"
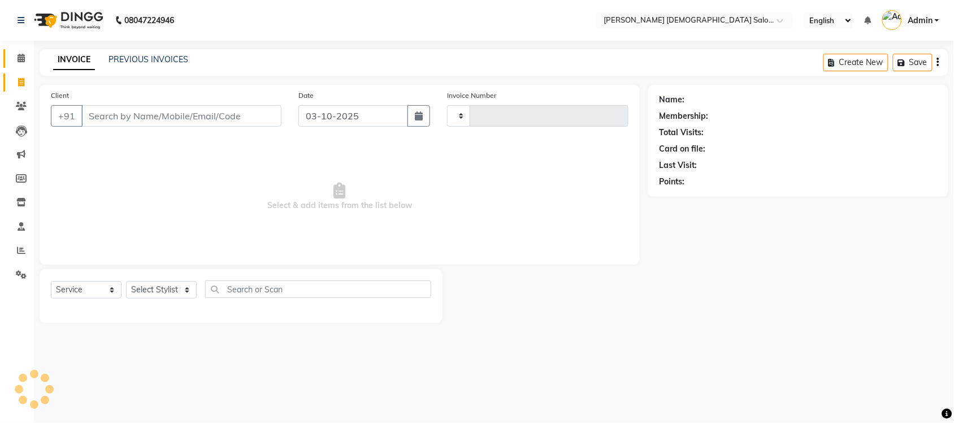
type input "4938"
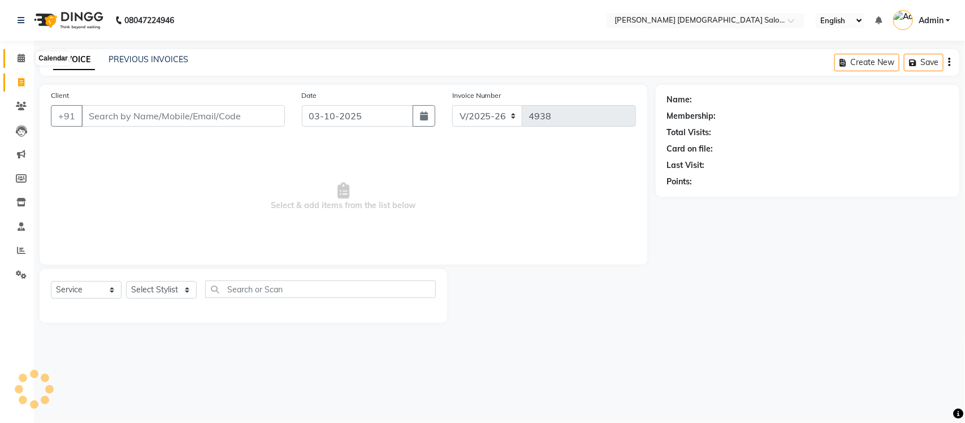
click at [18, 54] on icon at bounding box center [21, 58] width 7 height 8
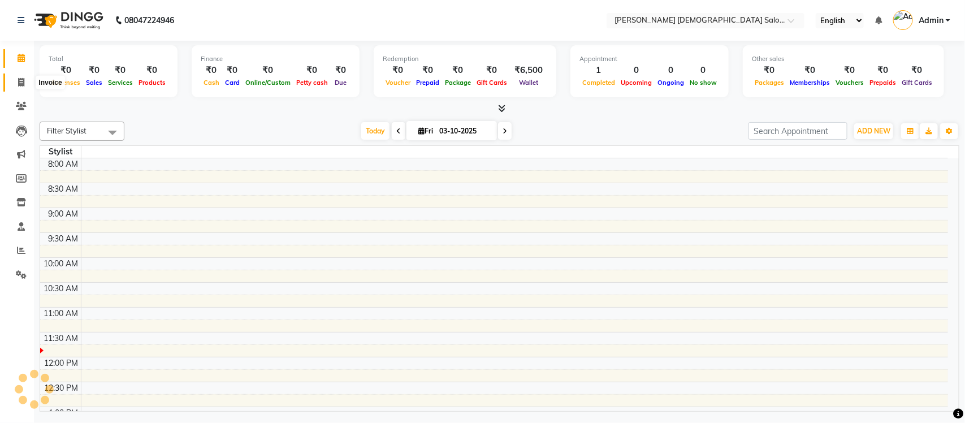
click at [23, 85] on icon at bounding box center [21, 82] width 6 height 8
select select "service"
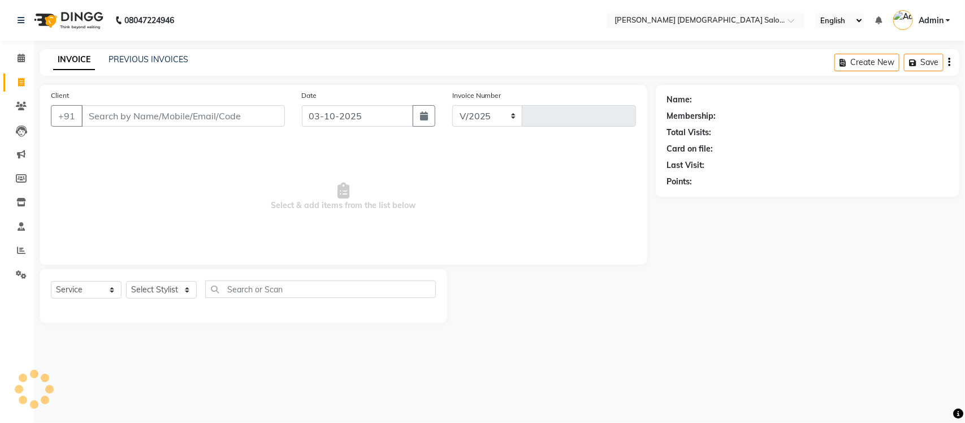
select select "7542"
type input "4938"
click at [181, 61] on link "PREVIOUS INVOICES" at bounding box center [148, 59] width 80 height 10
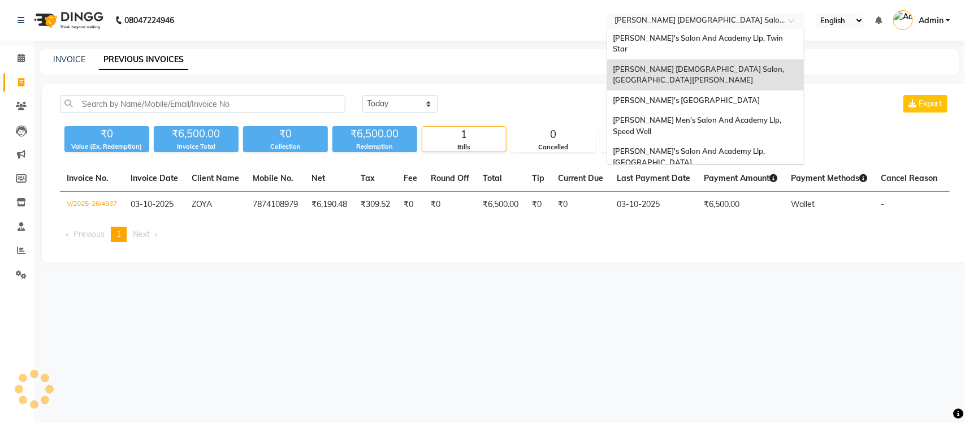
click at [737, 21] on input "text" at bounding box center [694, 21] width 164 height 11
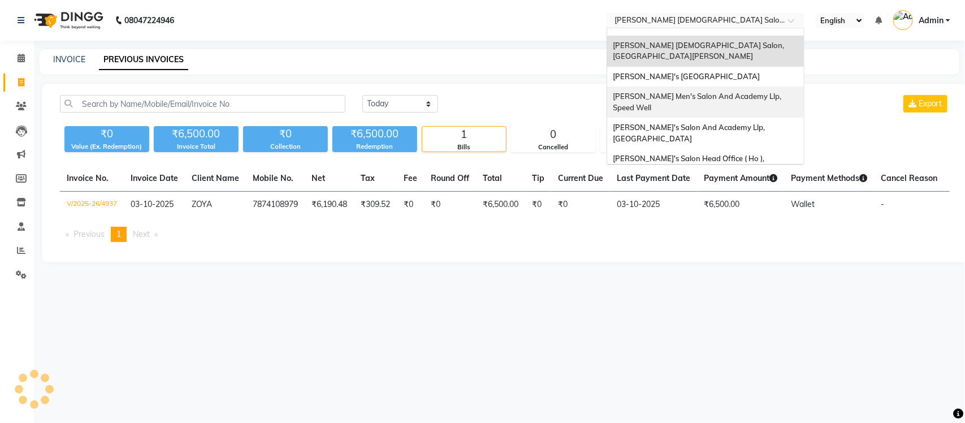
scroll to position [37, 0]
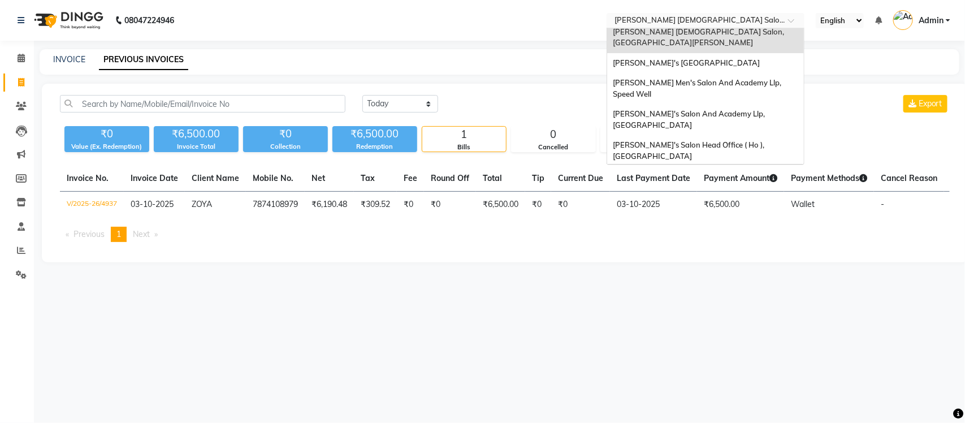
click at [722, 171] on span "[PERSON_NAME] Men's Salon & Academy Llp, [GEOGRAPHIC_DATA]" at bounding box center [693, 181] width 160 height 20
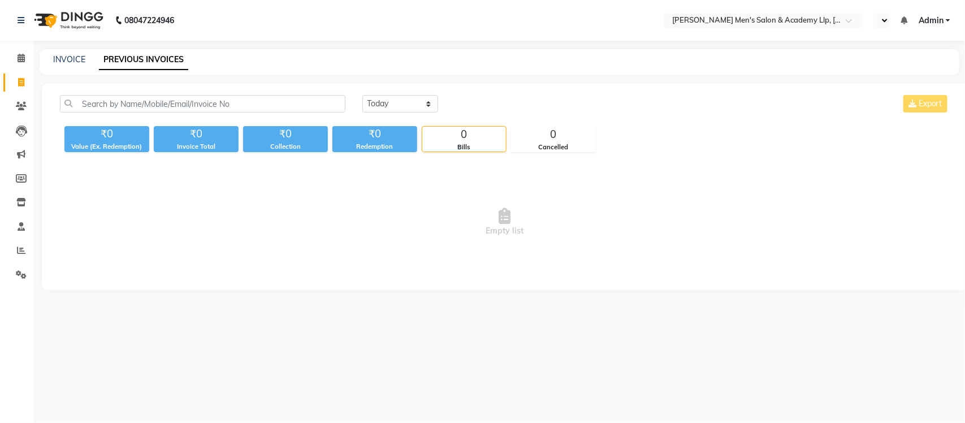
select select "en"
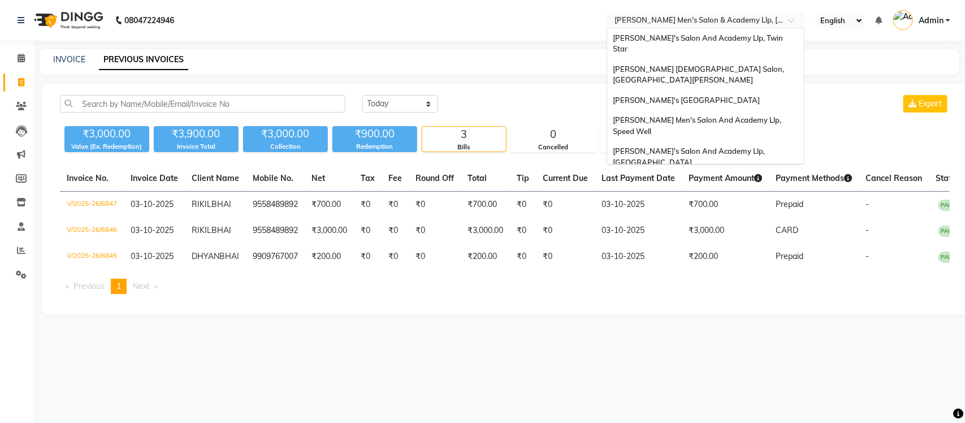
click at [746, 21] on input "text" at bounding box center [694, 21] width 164 height 11
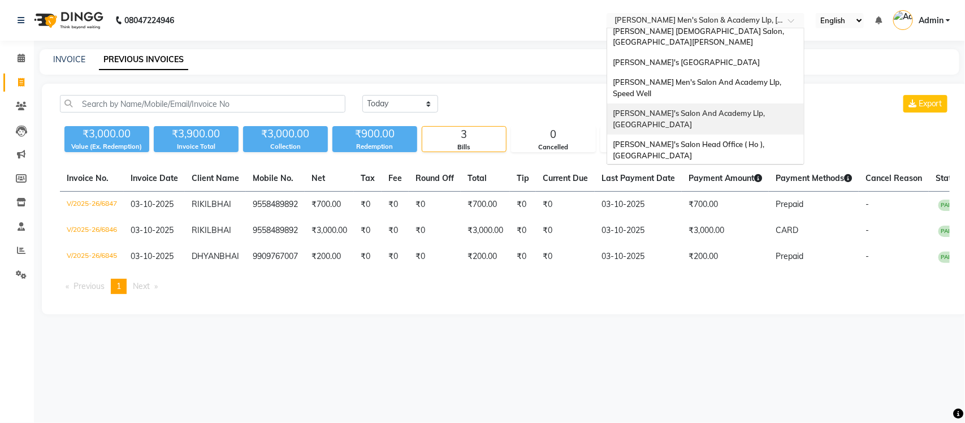
click at [743, 108] on span "[PERSON_NAME]'s Salon And Academy Llp, [GEOGRAPHIC_DATA]" at bounding box center [690, 118] width 154 height 20
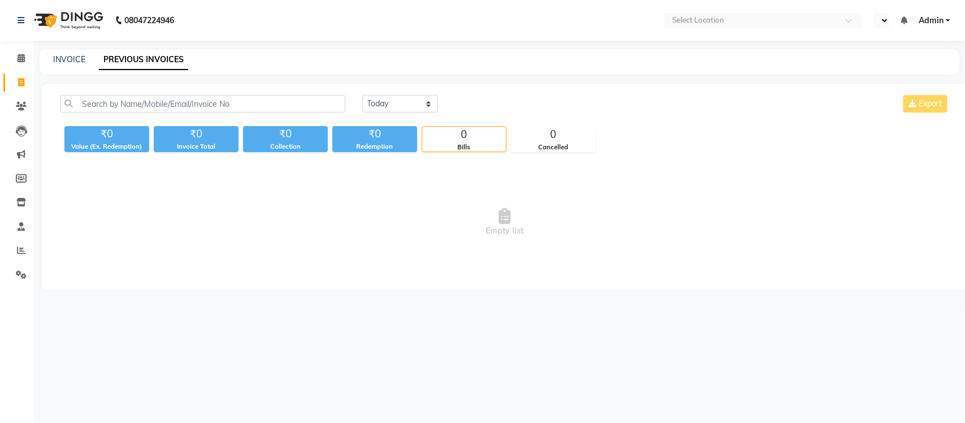
select select "en"
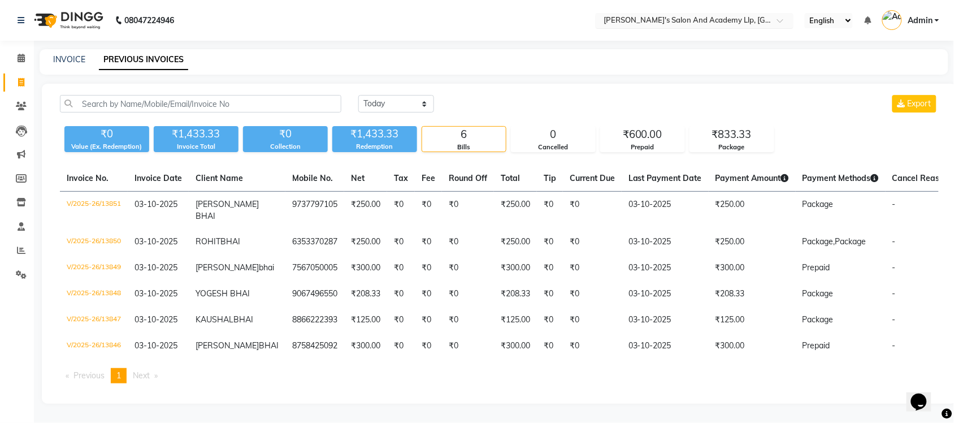
click at [700, 20] on input "text" at bounding box center [683, 21] width 164 height 11
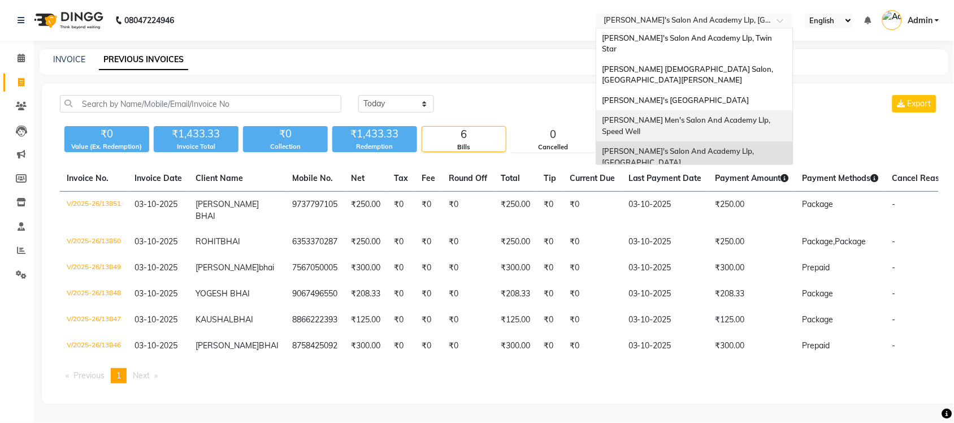
click at [725, 115] on span "[PERSON_NAME] Men's Salon And Academy Llp, Speed Well" at bounding box center [687, 125] width 170 height 20
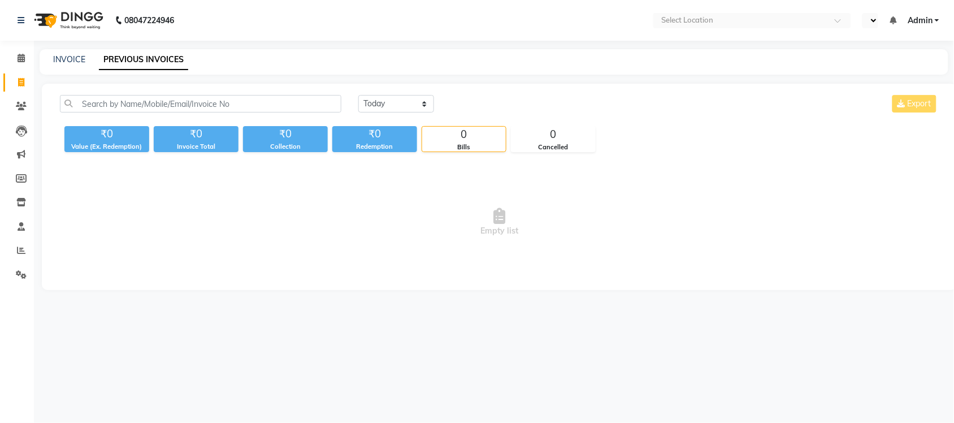
select select "en"
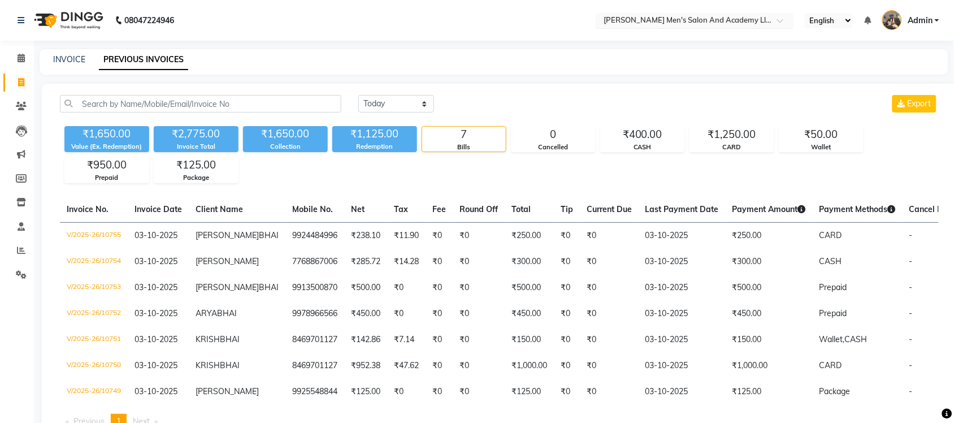
click at [744, 16] on input "text" at bounding box center [683, 21] width 164 height 11
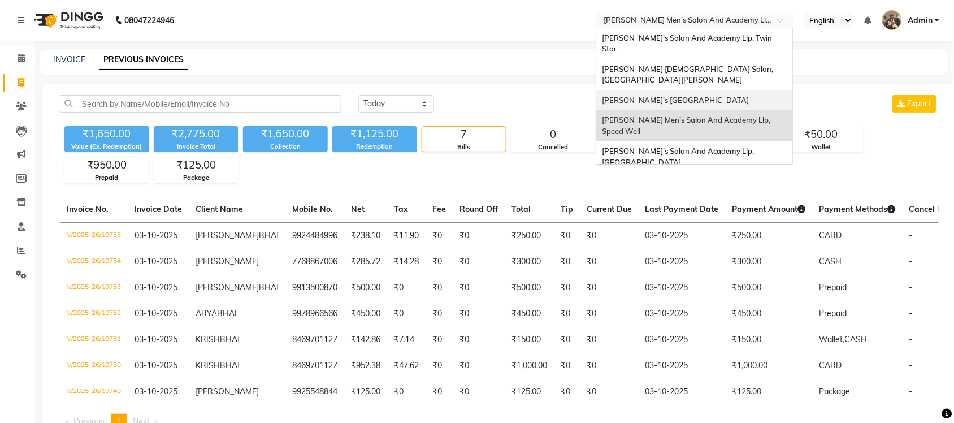
click at [749, 95] on span "[PERSON_NAME]'s [GEOGRAPHIC_DATA]" at bounding box center [675, 99] width 147 height 9
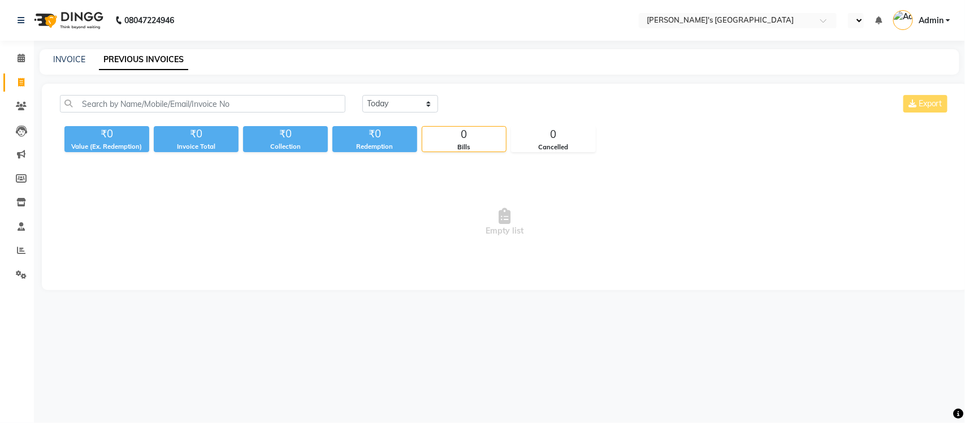
select select "en"
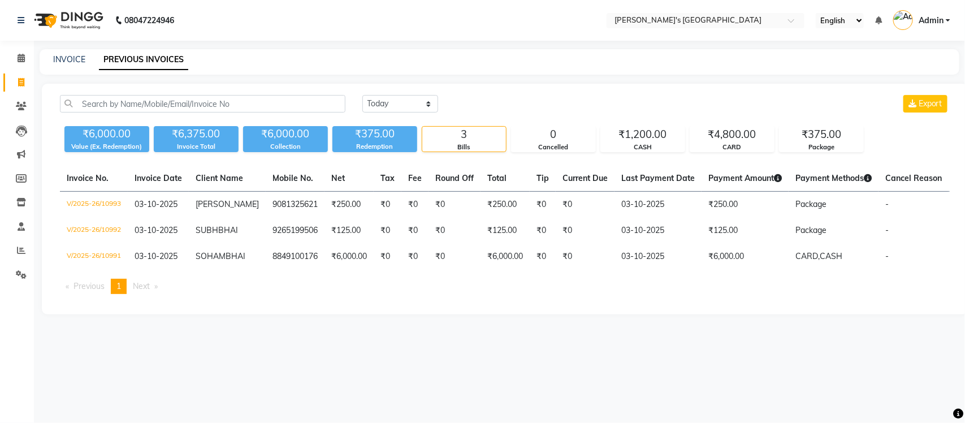
click at [738, 28] on nav "08047224946 Select Location × [PERSON_NAME]'s [GEOGRAPHIC_DATA] English ENGLISH…" at bounding box center [482, 20] width 965 height 41
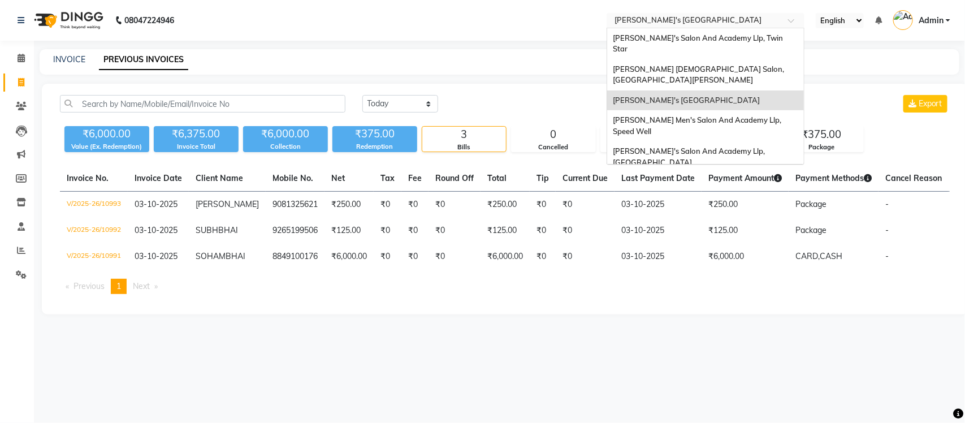
click at [744, 21] on input "text" at bounding box center [694, 21] width 164 height 11
click at [746, 63] on div "[PERSON_NAME] [DEMOGRAPHIC_DATA] Salon, [GEOGRAPHIC_DATA][PERSON_NAME]" at bounding box center [705, 74] width 197 height 31
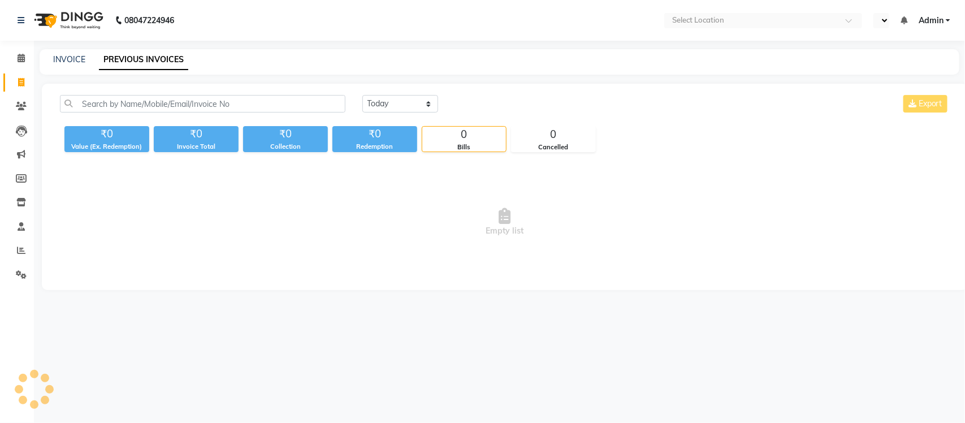
select select "en"
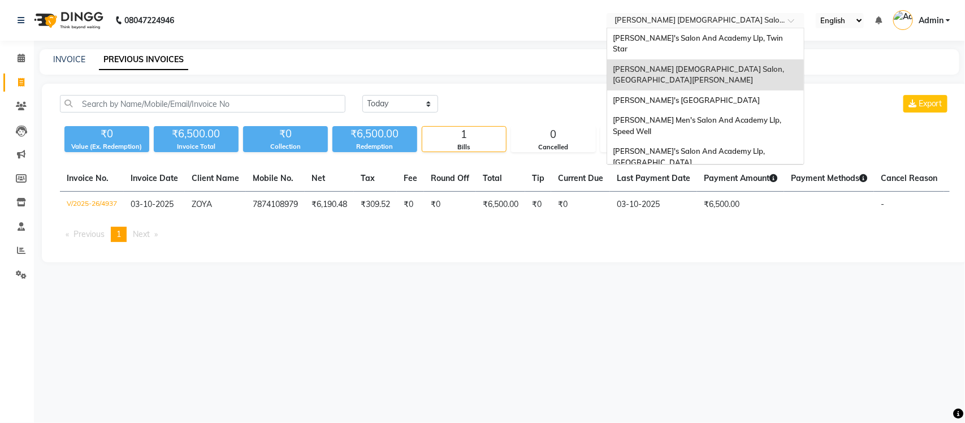
click at [749, 17] on input "text" at bounding box center [694, 21] width 164 height 11
click at [741, 44] on div "[PERSON_NAME]'s Salon And Academy Llp, Twin Star" at bounding box center [705, 43] width 197 height 31
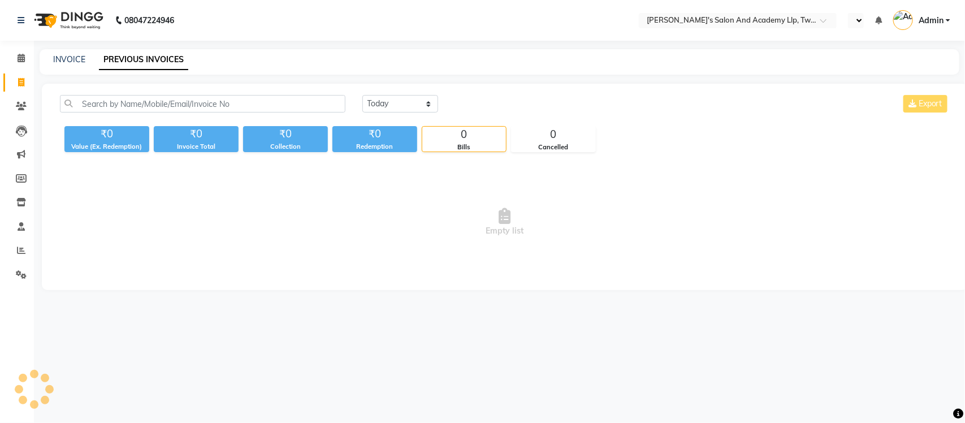
select select "en"
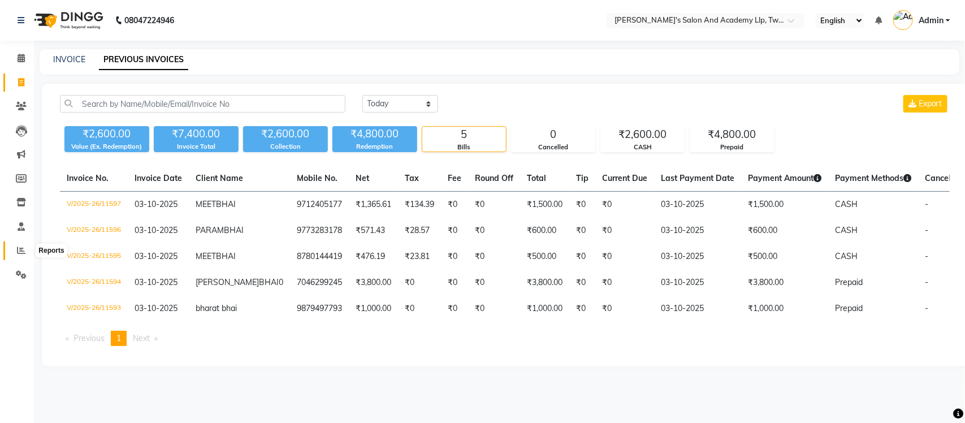
click at [26, 250] on span at bounding box center [21, 250] width 20 height 13
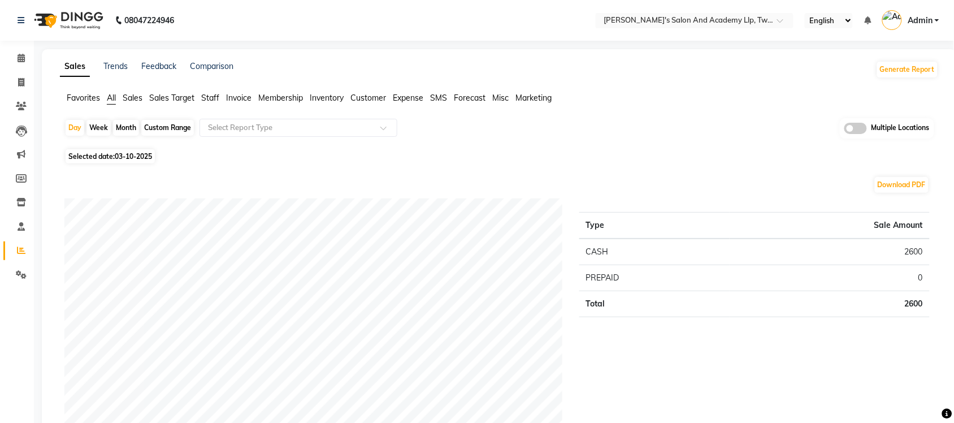
click at [210, 94] on span "Staff" at bounding box center [210, 98] width 18 height 10
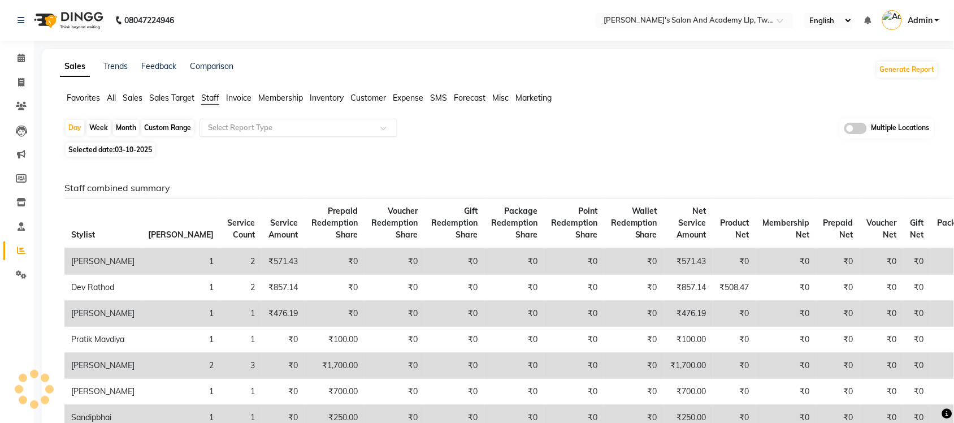
click at [267, 124] on input "text" at bounding box center [287, 127] width 163 height 11
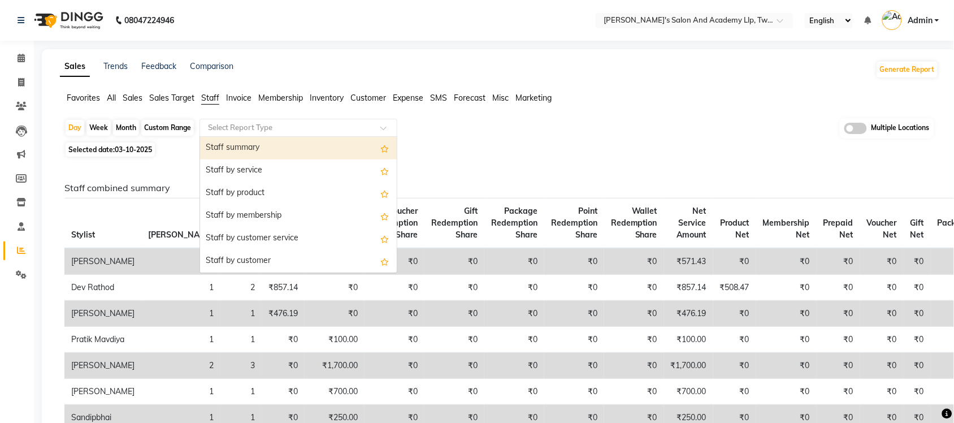
click at [290, 148] on div "Staff summary" at bounding box center [298, 148] width 197 height 23
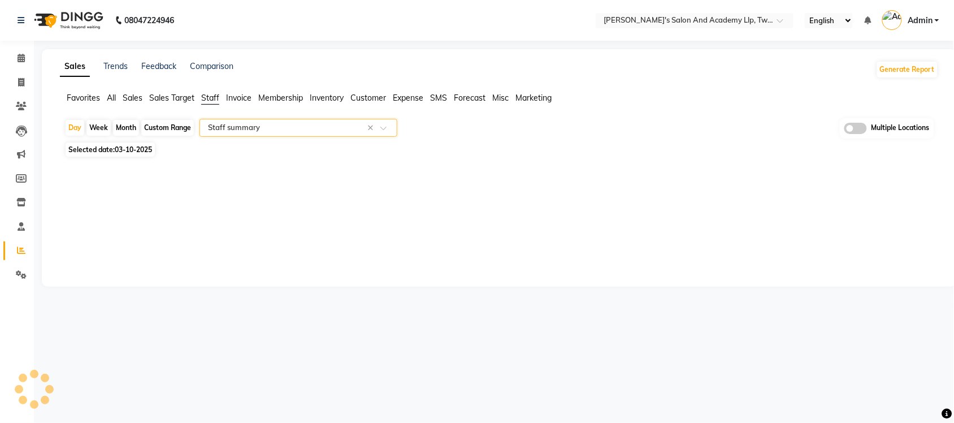
select select "full_report"
select select "csv"
click at [229, 131] on input "text" at bounding box center [287, 127] width 163 height 11
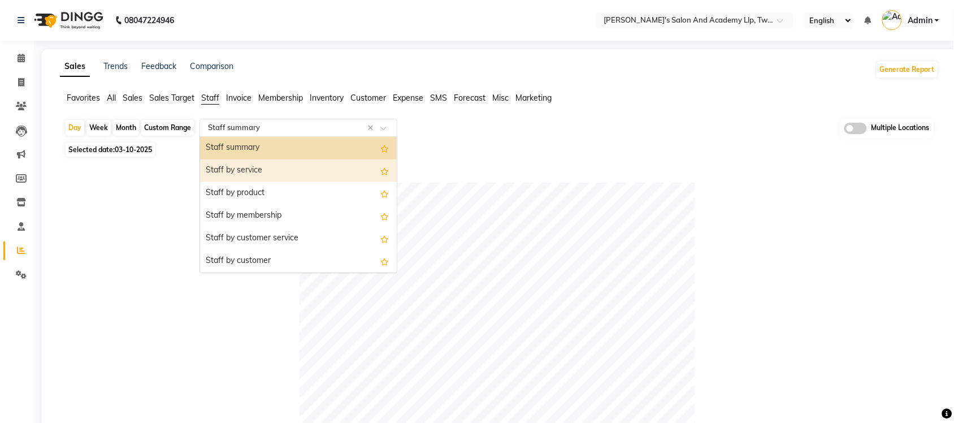
click at [233, 174] on div "Staff by service" at bounding box center [298, 170] width 197 height 23
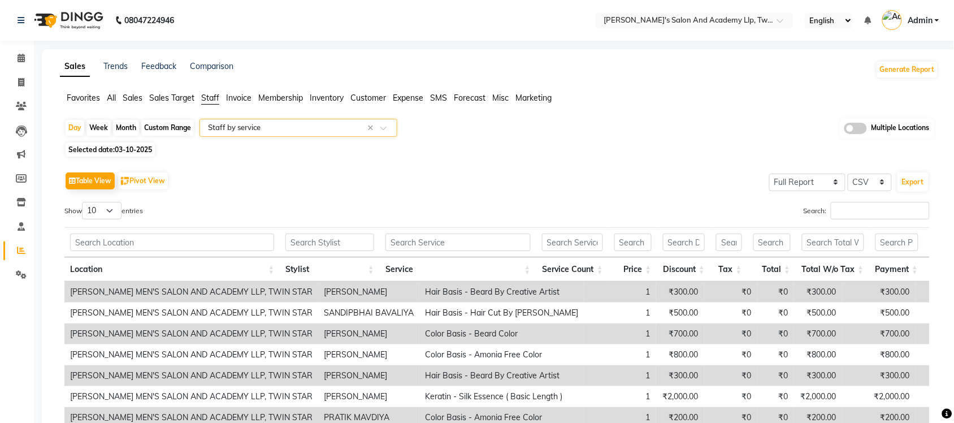
click at [752, 8] on nav "08047224946 Select Location × [PERSON_NAME]'s Salon And Academy Llp, Twin Star …" at bounding box center [477, 20] width 954 height 41
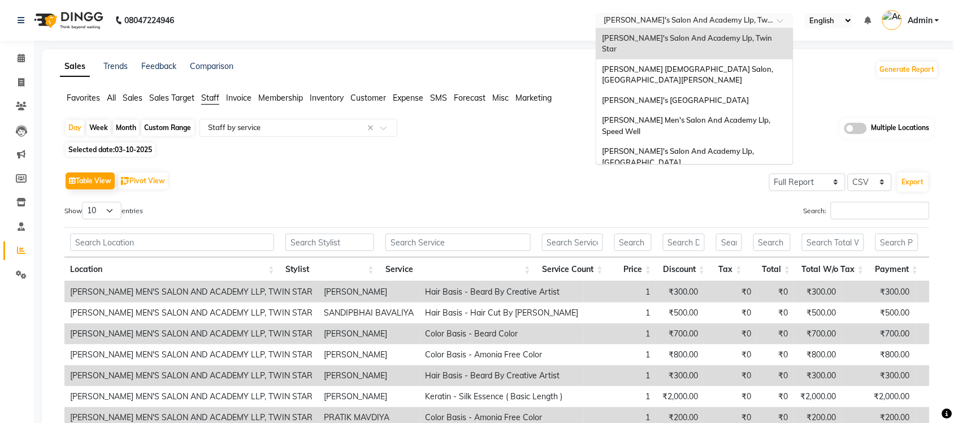
click at [744, 24] on input "text" at bounding box center [683, 21] width 164 height 11
click at [697, 146] on span "[PERSON_NAME]'s Salon And Academy Llp, [GEOGRAPHIC_DATA]" at bounding box center [679, 156] width 154 height 20
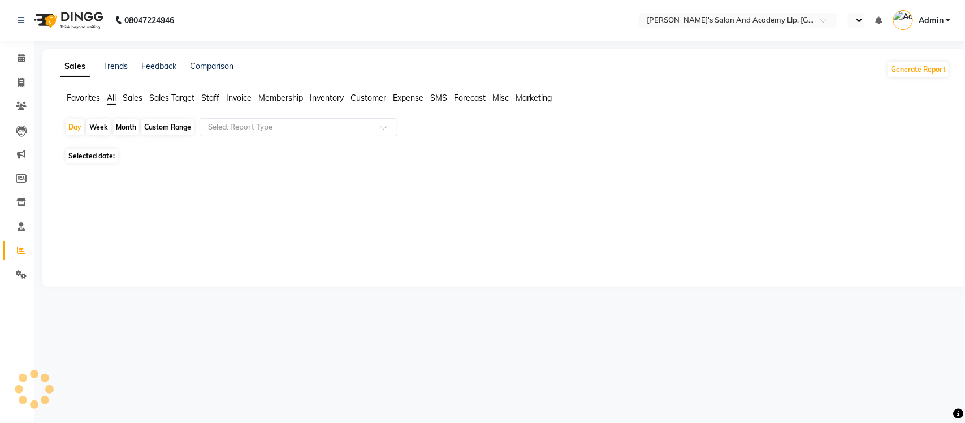
select select "en"
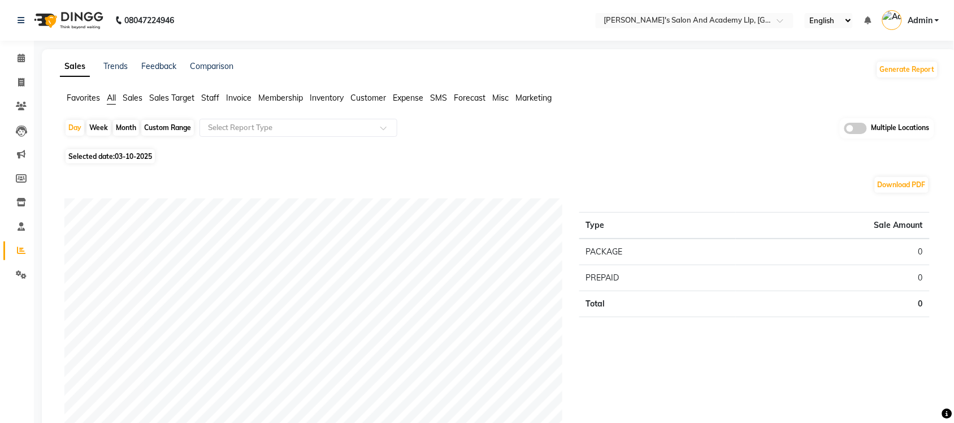
click at [215, 97] on span "Staff" at bounding box center [210, 98] width 18 height 10
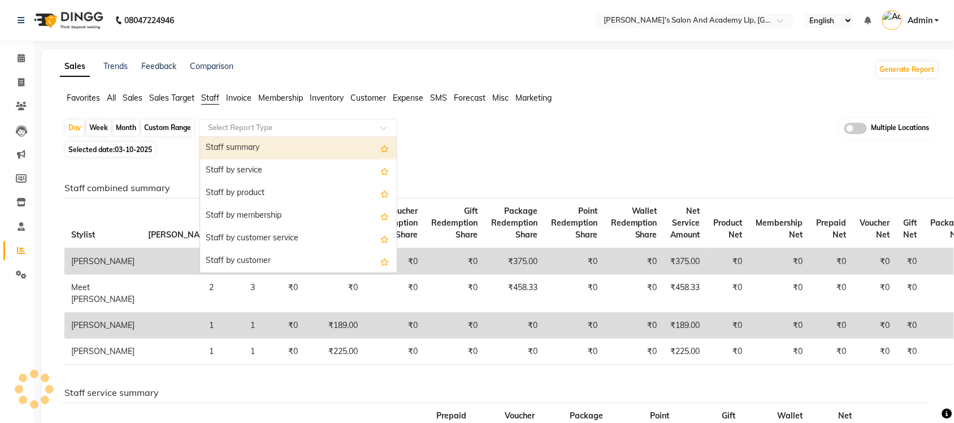
click at [301, 131] on input "text" at bounding box center [287, 127] width 163 height 11
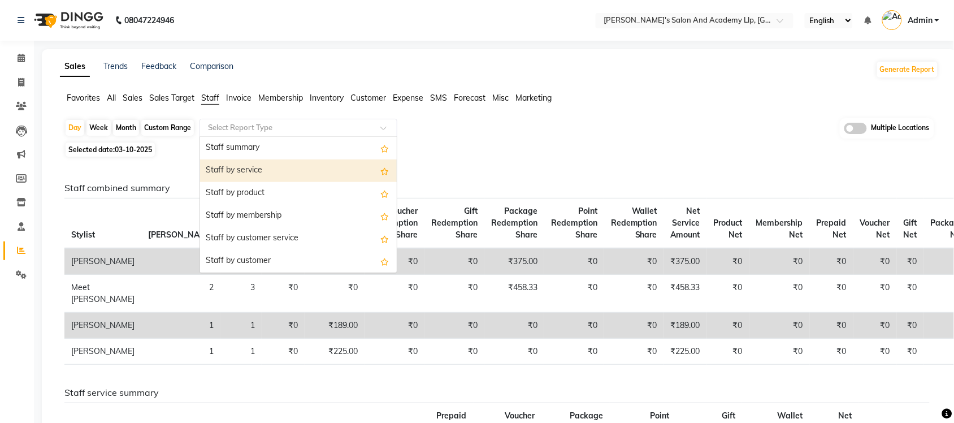
click at [310, 170] on div "Staff by service" at bounding box center [298, 170] width 197 height 23
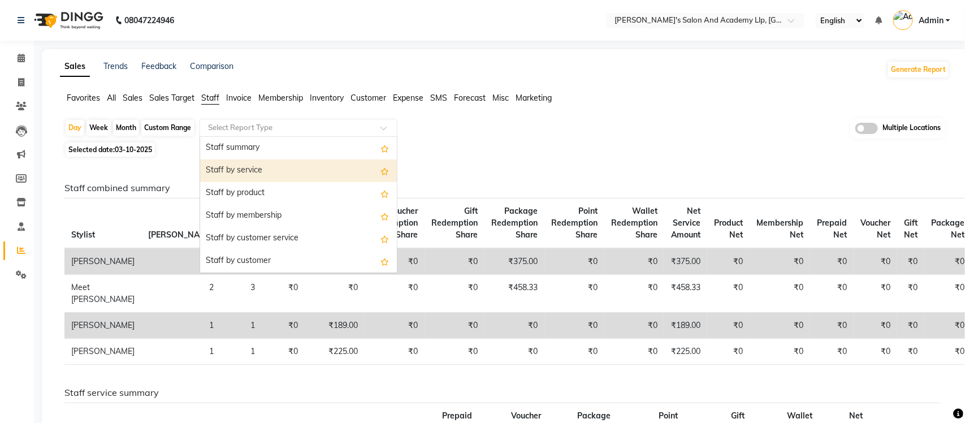
select select "full_report"
select select "csv"
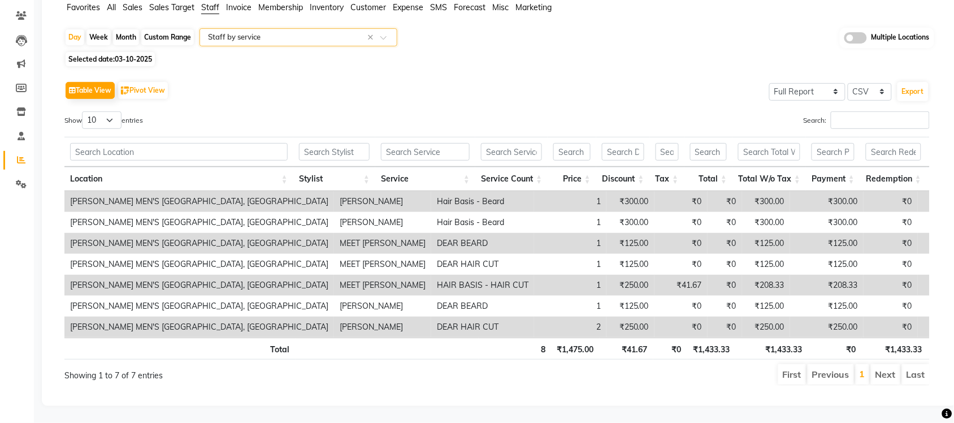
scroll to position [113, 0]
click at [140, 55] on span "03-10-2025" at bounding box center [133, 59] width 37 height 8
select select "10"
select select "2025"
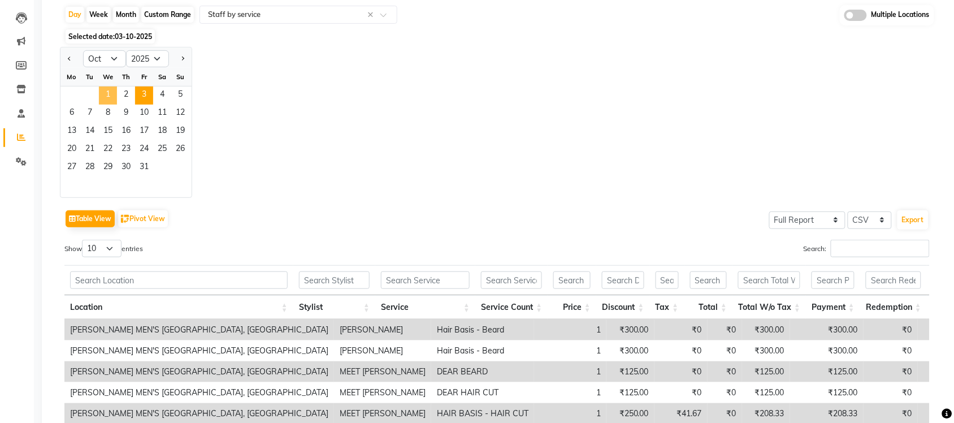
click at [106, 99] on span "1" at bounding box center [108, 95] width 18 height 18
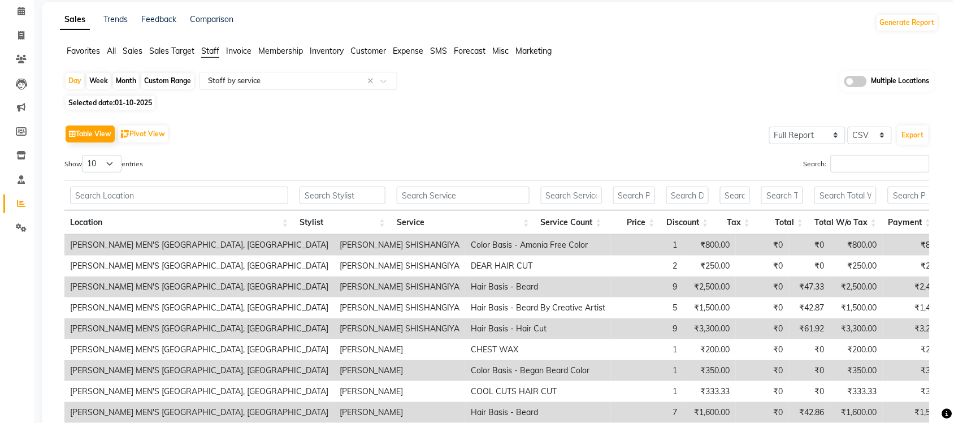
scroll to position [141, 0]
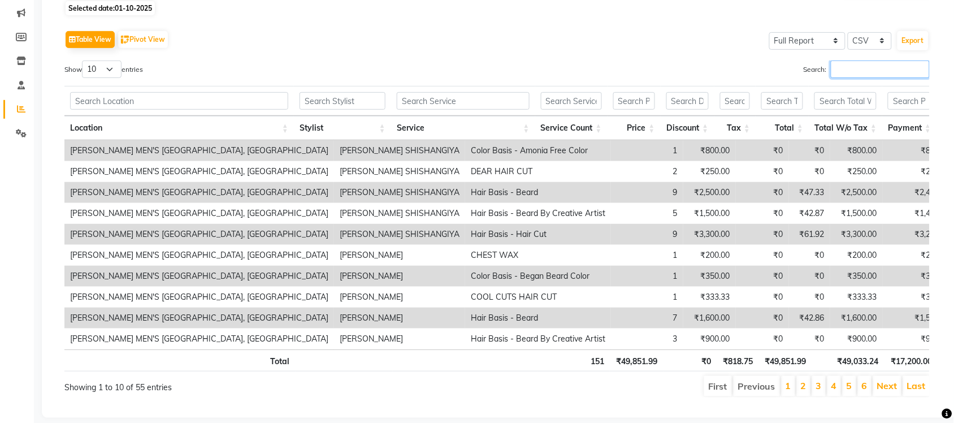
click at [857, 63] on input "Search:" at bounding box center [880, 69] width 99 height 18
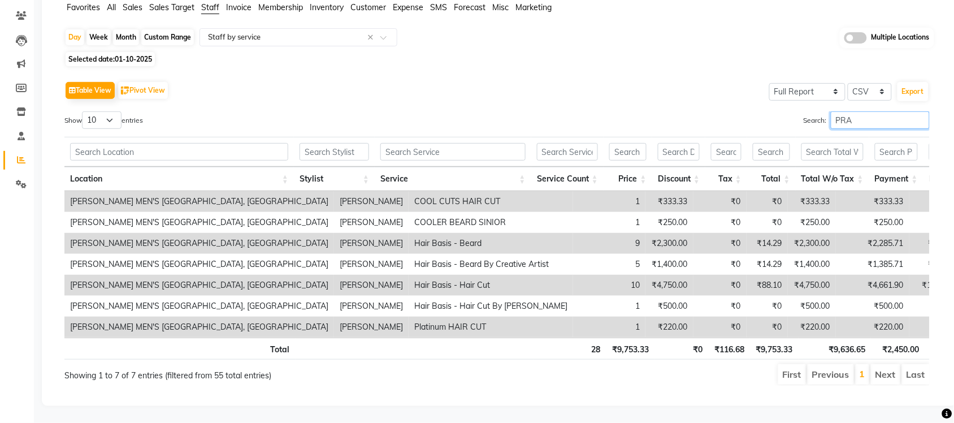
scroll to position [113, 0]
type input "P"
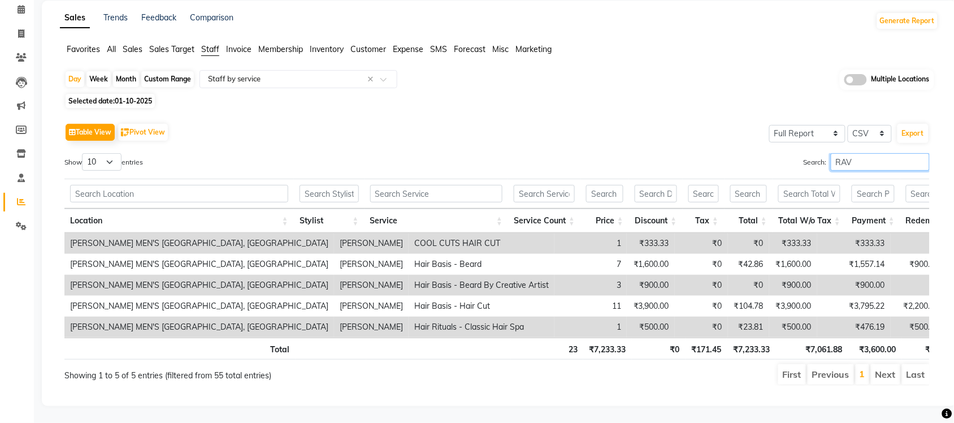
scroll to position [71, 0]
type input "RAVI"
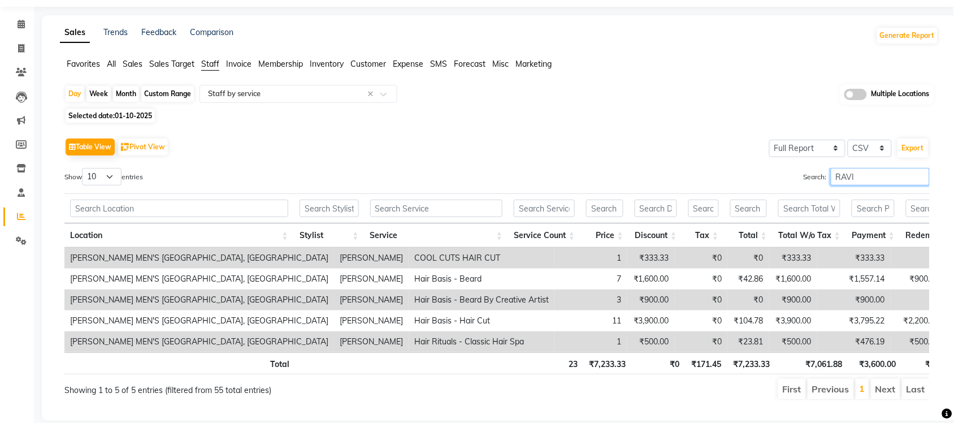
scroll to position [0, 0]
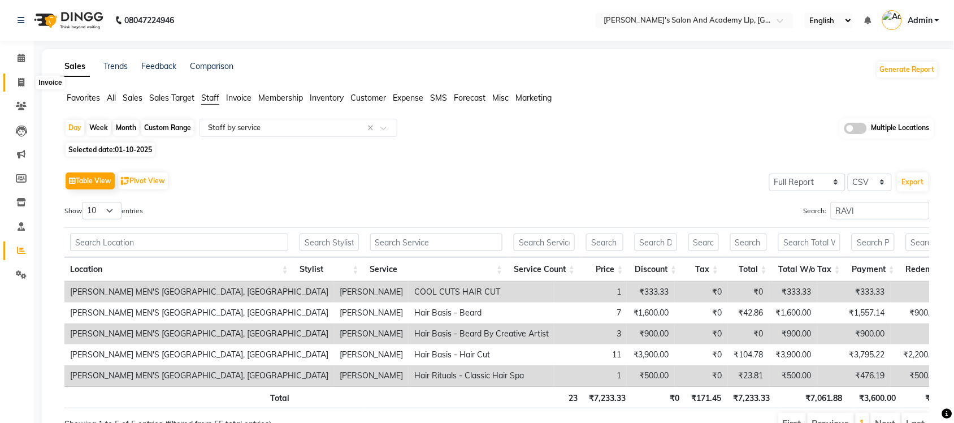
click at [23, 84] on icon at bounding box center [21, 82] width 6 height 8
select select "service"
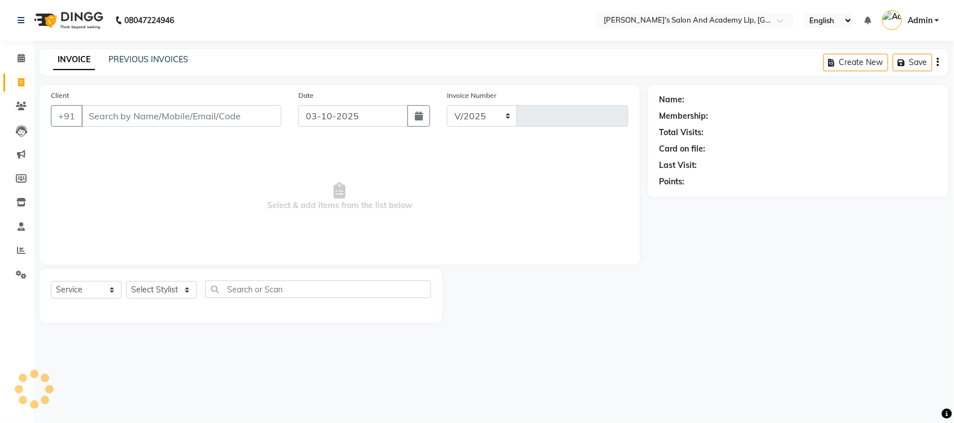
select select "6983"
type input "13852"
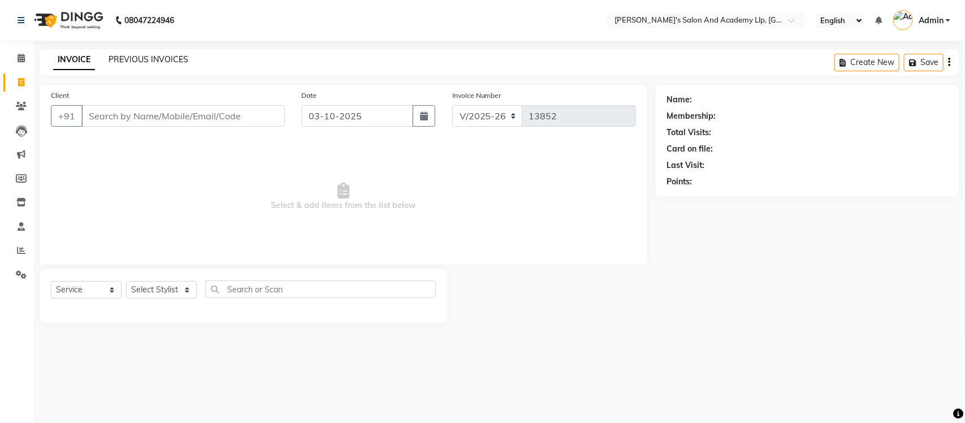
click at [184, 61] on link "PREVIOUS INVOICES" at bounding box center [148, 59] width 80 height 10
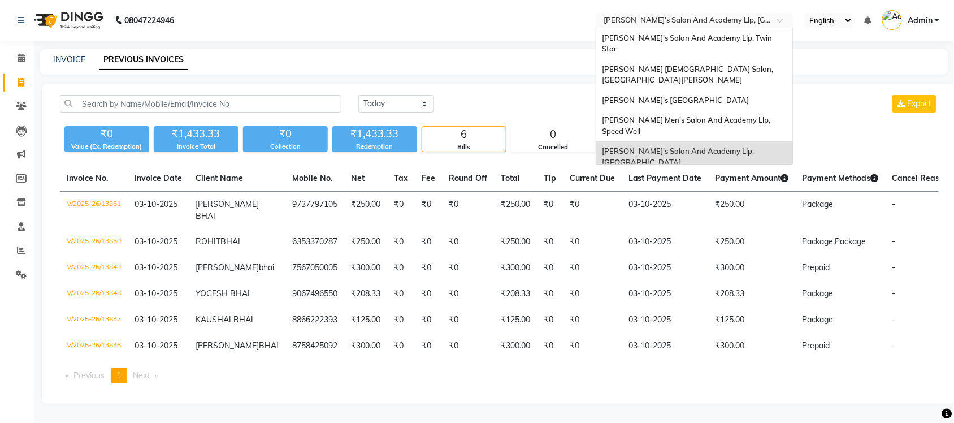
click at [694, 21] on input "text" at bounding box center [683, 21] width 164 height 11
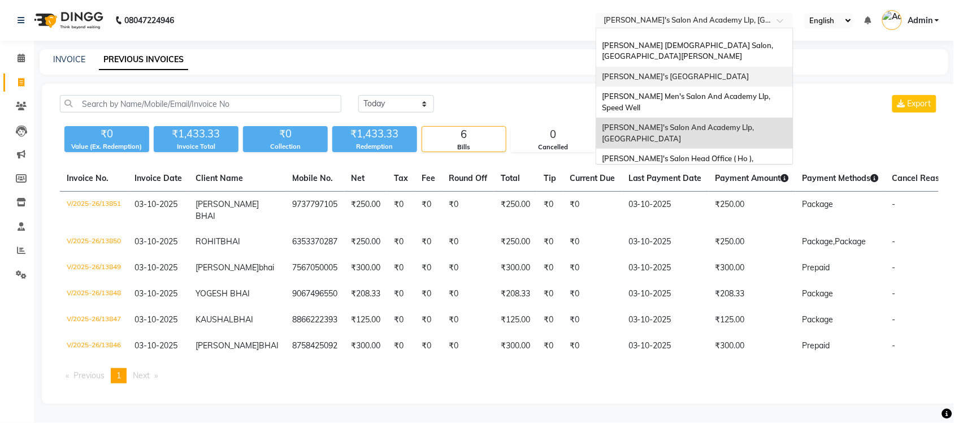
scroll to position [37, 0]
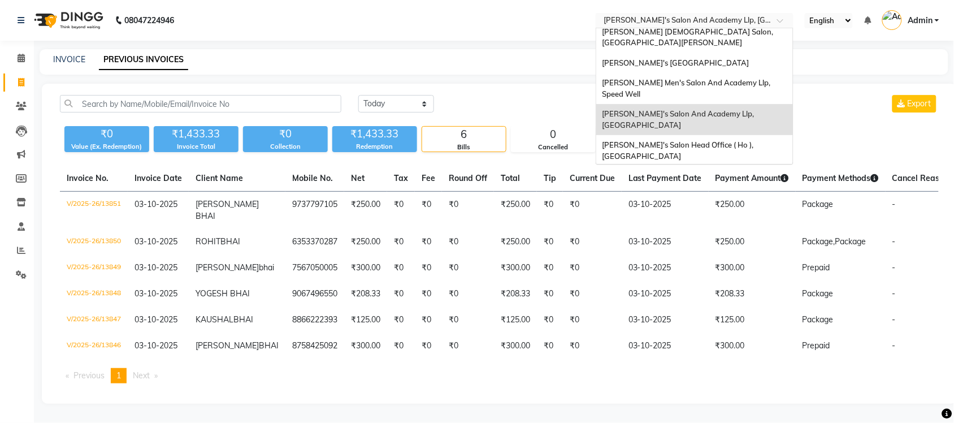
click at [713, 166] on div "[PERSON_NAME] Men's Salon & Academy Llp, [GEOGRAPHIC_DATA]" at bounding box center [694, 181] width 197 height 31
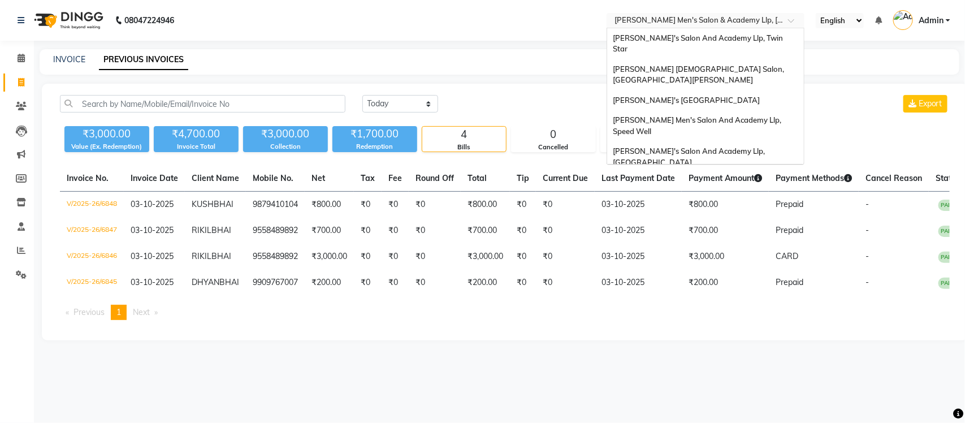
click at [704, 18] on input "text" at bounding box center [694, 21] width 164 height 11
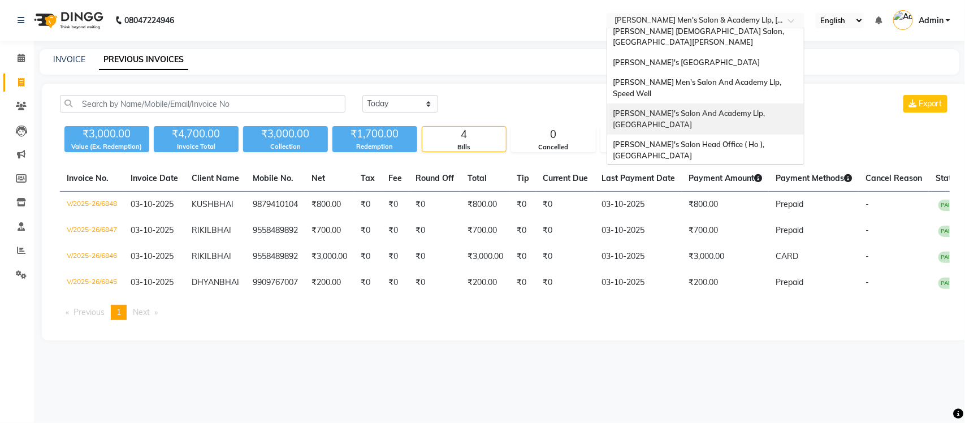
click at [713, 108] on span "[PERSON_NAME]'s Salon And Academy Llp, [GEOGRAPHIC_DATA]" at bounding box center [690, 118] width 154 height 20
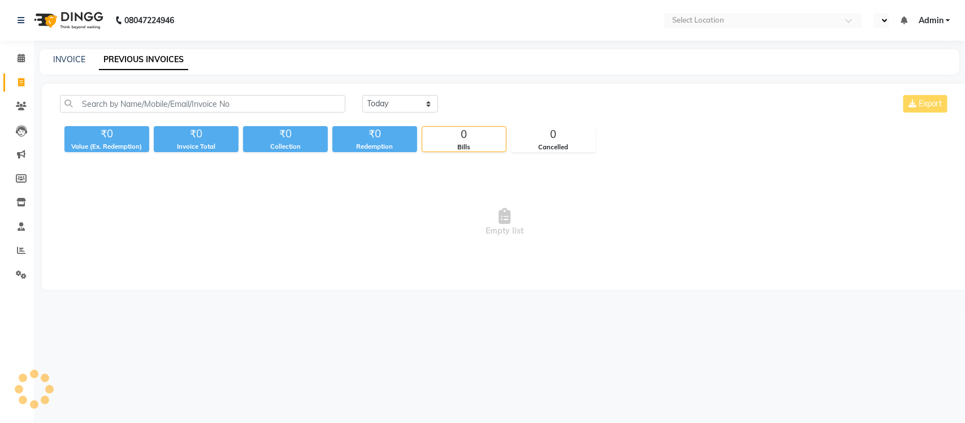
select select "en"
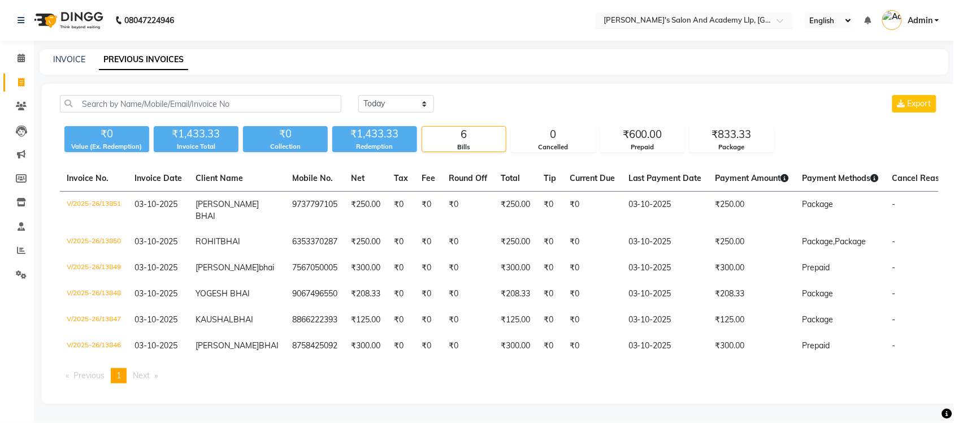
click at [685, 18] on input "text" at bounding box center [683, 21] width 164 height 11
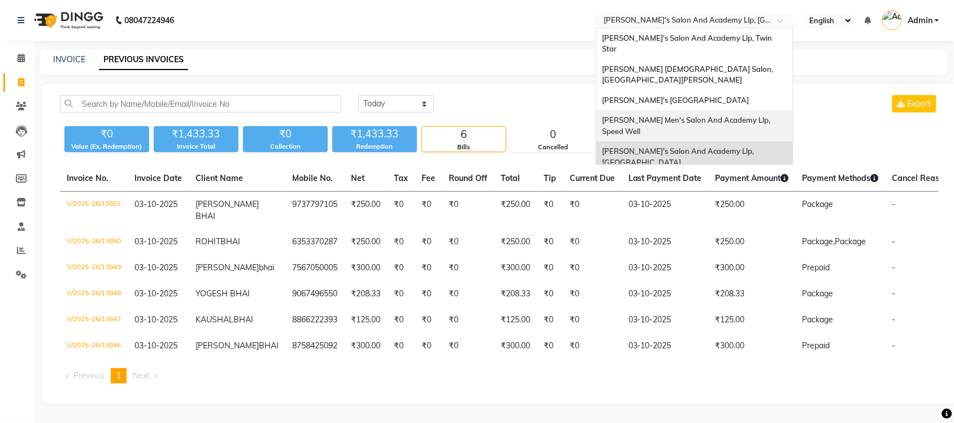
click at [696, 115] on span "[PERSON_NAME] Men's Salon And Academy Llp, Speed Well" at bounding box center [687, 125] width 170 height 20
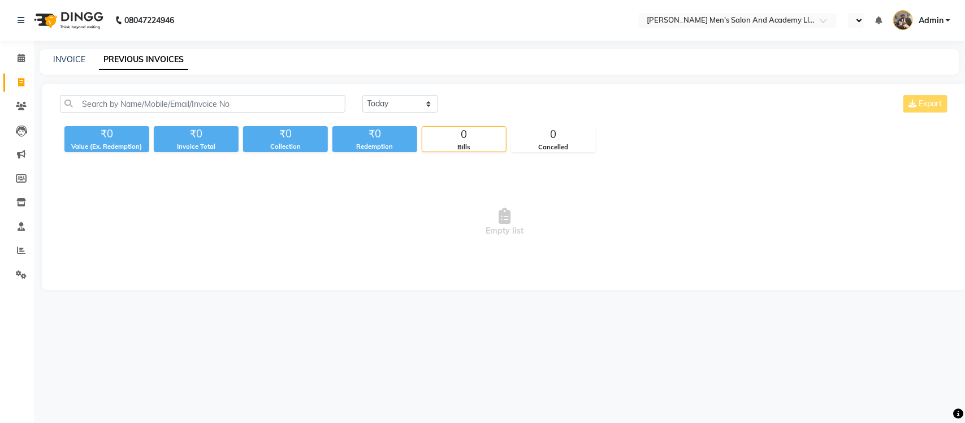
select select "en"
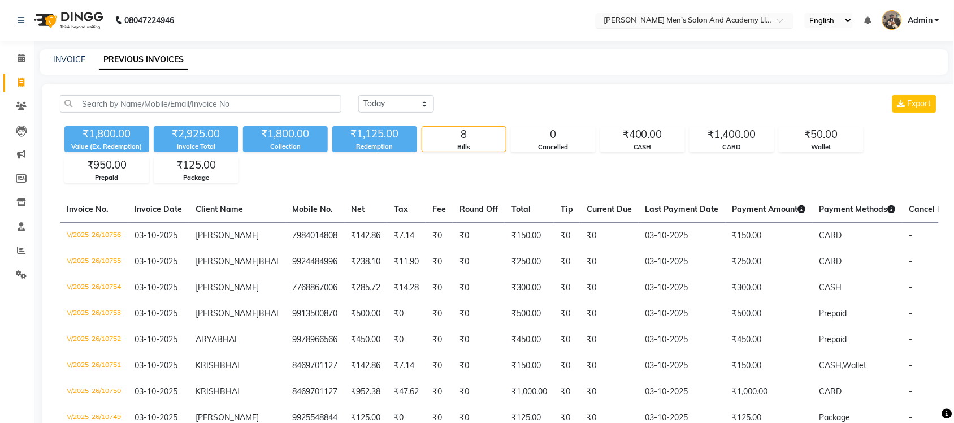
click at [739, 20] on input "text" at bounding box center [683, 21] width 164 height 11
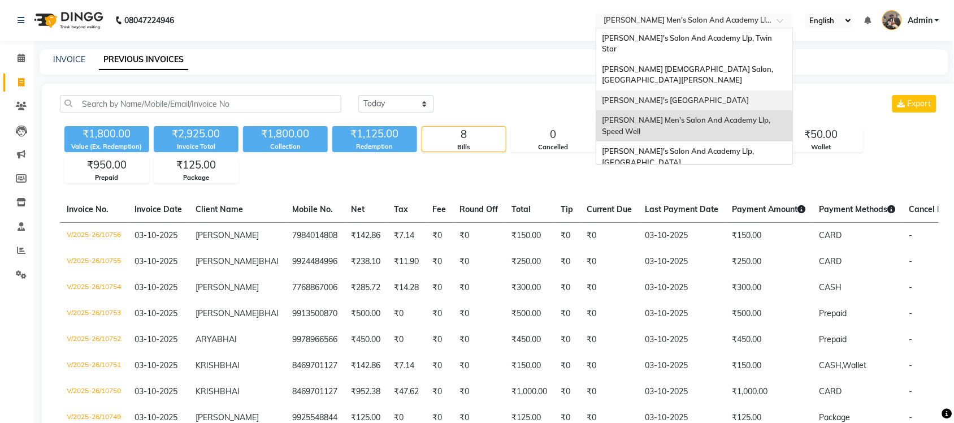
click at [747, 95] on span "[PERSON_NAME]'s [GEOGRAPHIC_DATA]" at bounding box center [675, 99] width 147 height 9
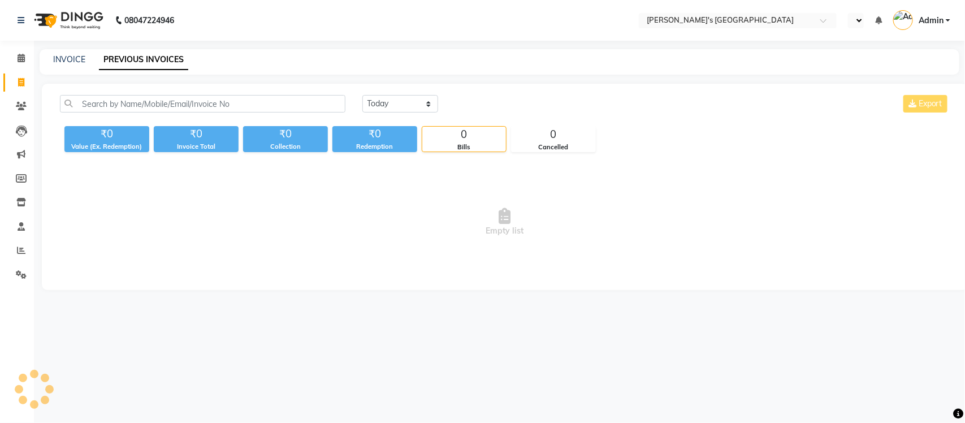
select select "en"
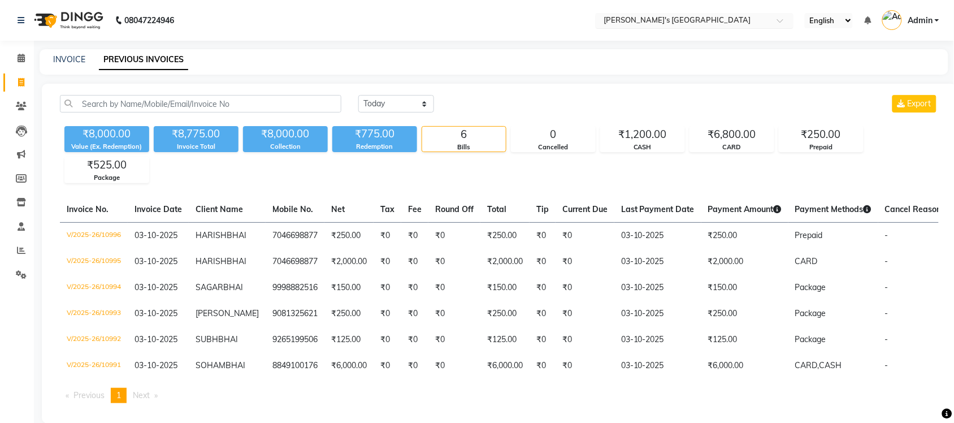
click at [743, 20] on input "text" at bounding box center [683, 21] width 164 height 11
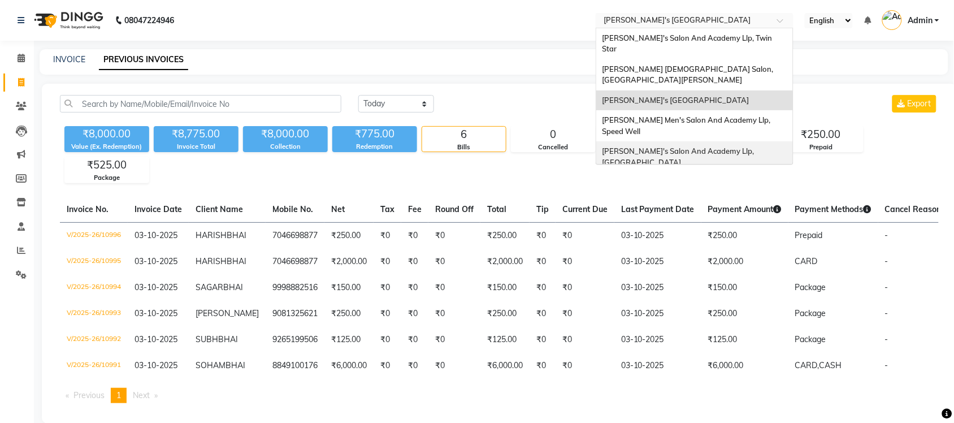
scroll to position [37, 0]
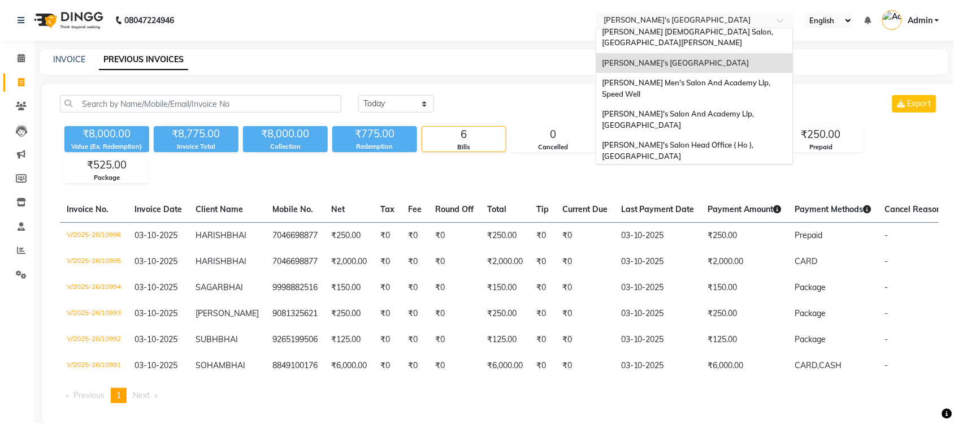
click at [723, 171] on span "[PERSON_NAME] Men's Salon & Academy Llp, [GEOGRAPHIC_DATA]" at bounding box center [682, 181] width 160 height 20
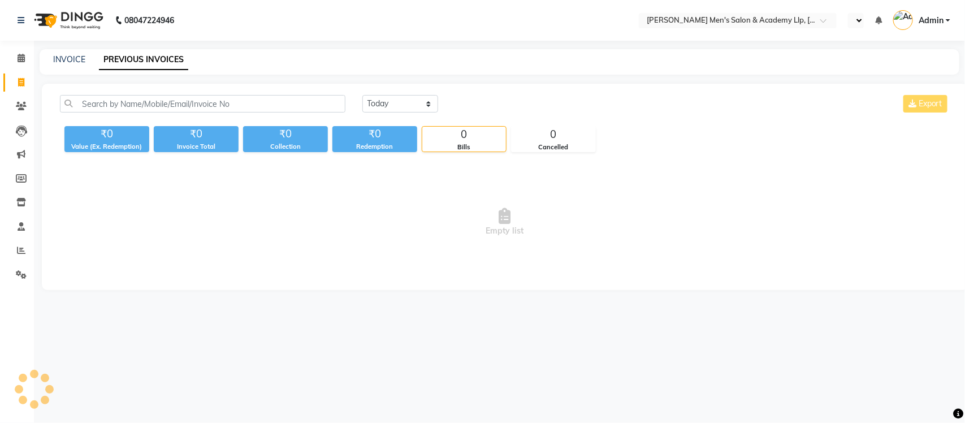
select select "en"
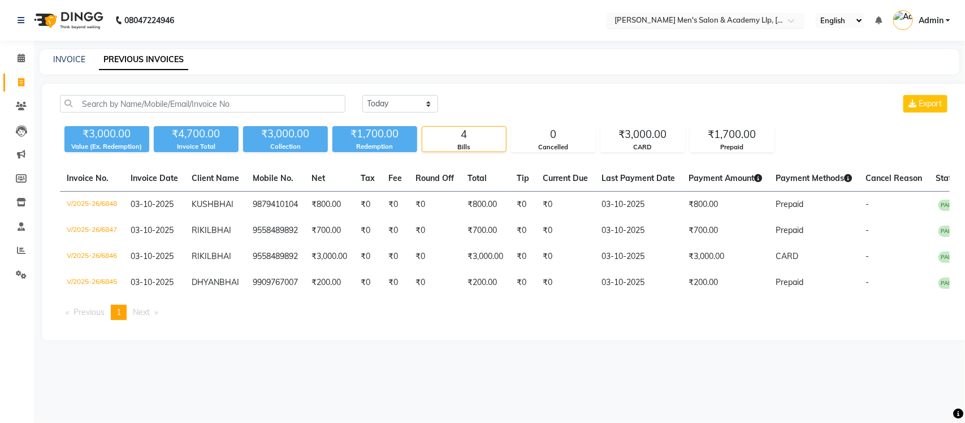
click at [702, 20] on input "text" at bounding box center [694, 21] width 164 height 11
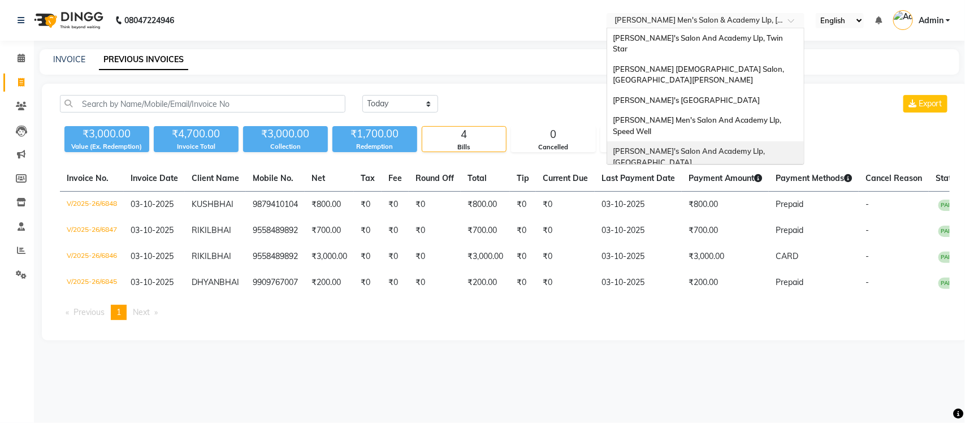
scroll to position [37, 0]
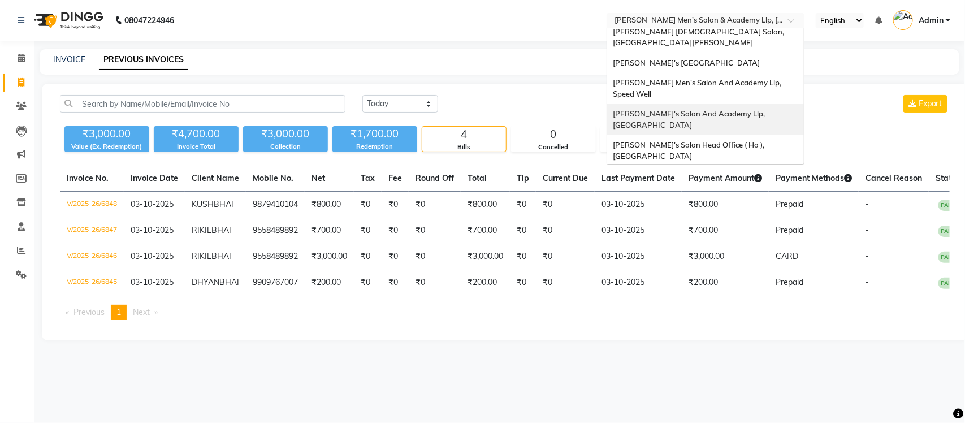
click at [713, 104] on div "[PERSON_NAME]'s Salon And Academy Llp, [GEOGRAPHIC_DATA]" at bounding box center [705, 119] width 197 height 31
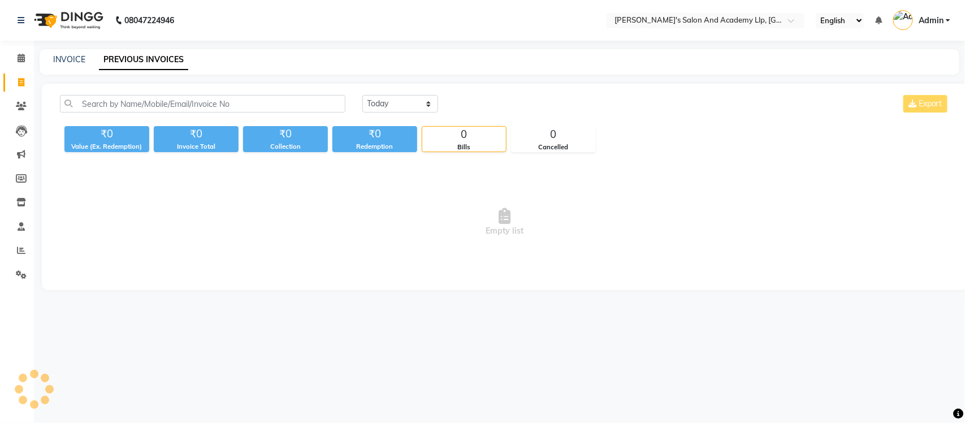
select select "en"
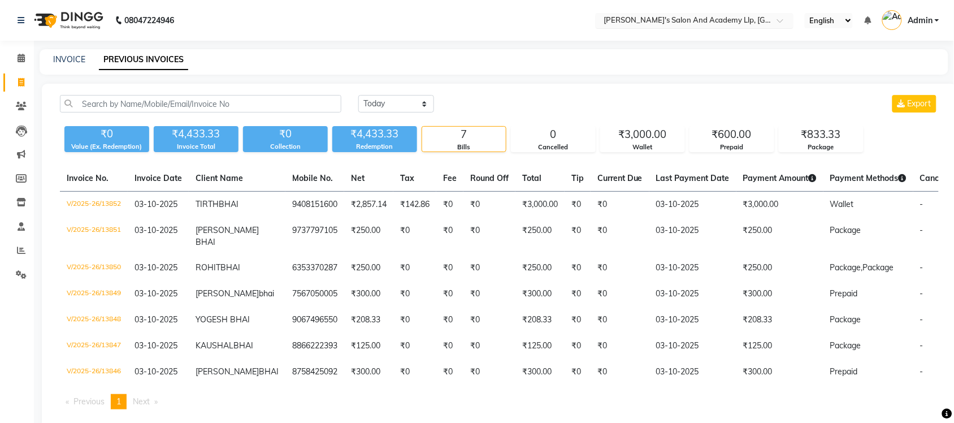
click at [733, 20] on input "text" at bounding box center [683, 21] width 164 height 11
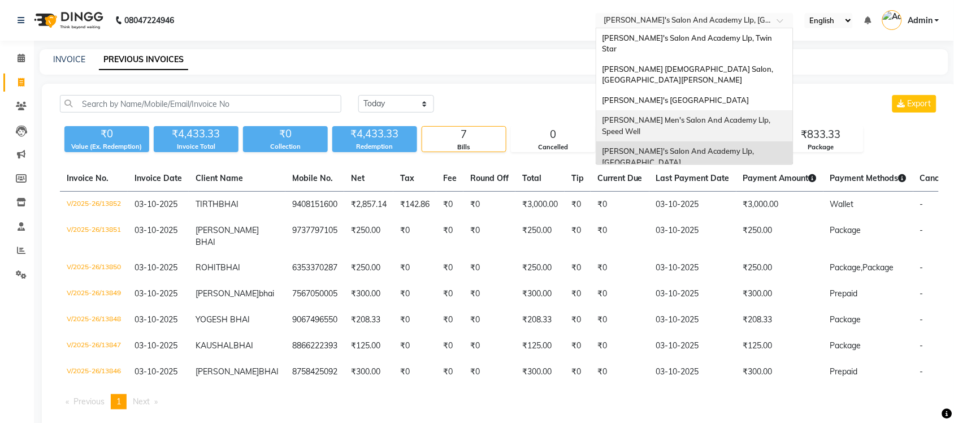
click at [733, 115] on span "[PERSON_NAME] Men's Salon And Academy Llp, Speed Well" at bounding box center [687, 125] width 170 height 20
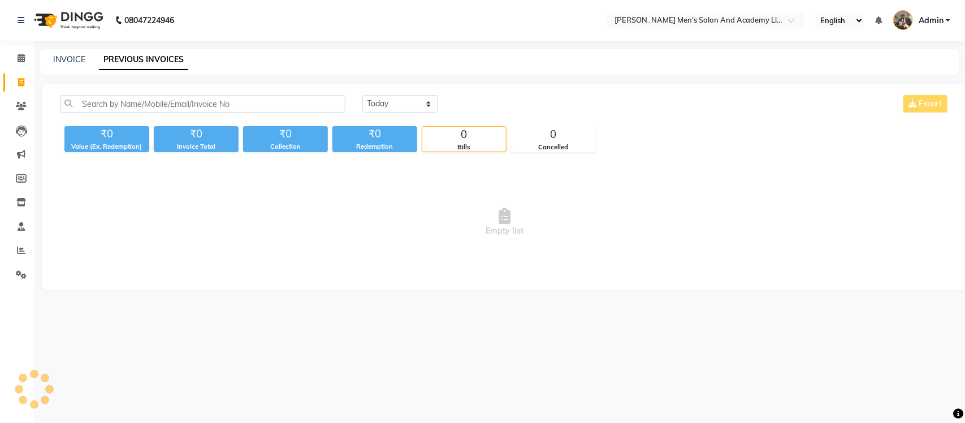
select select "en"
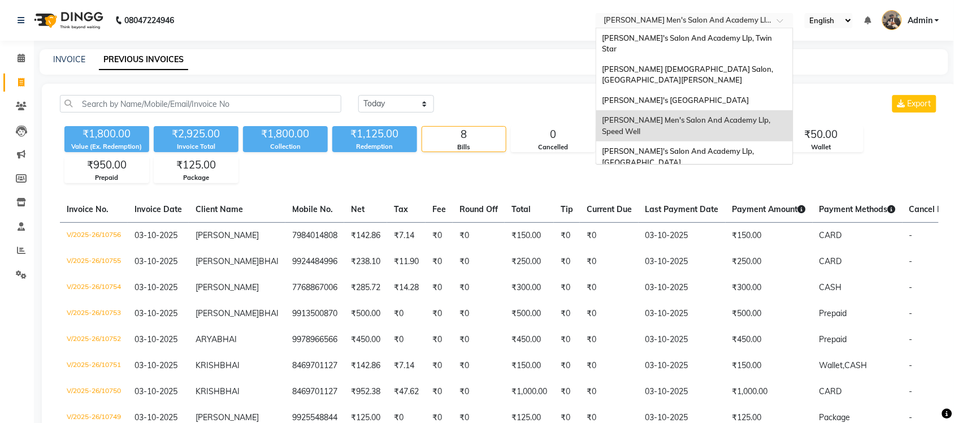
click at [722, 20] on input "text" at bounding box center [683, 21] width 164 height 11
click at [724, 95] on span "[PERSON_NAME]'s [GEOGRAPHIC_DATA]" at bounding box center [675, 99] width 147 height 9
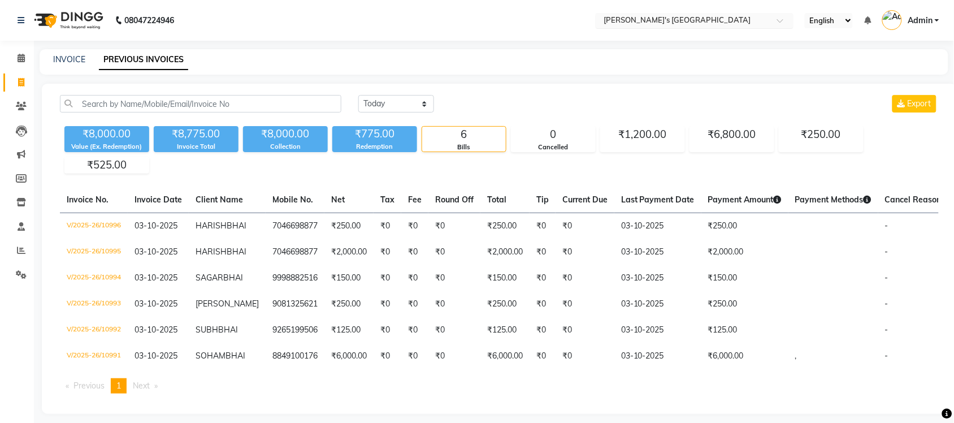
click at [722, 16] on input "text" at bounding box center [683, 21] width 164 height 11
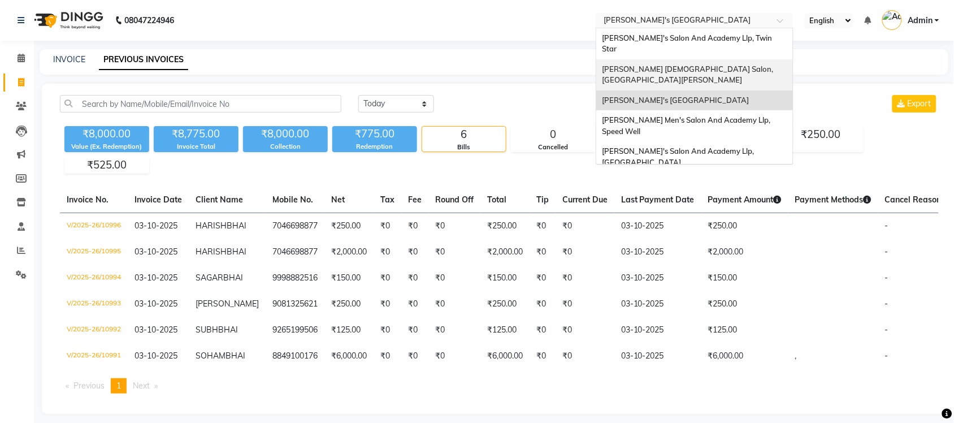
click at [716, 63] on div "[PERSON_NAME] [DEMOGRAPHIC_DATA] Salon, [GEOGRAPHIC_DATA][PERSON_NAME]" at bounding box center [694, 74] width 197 height 31
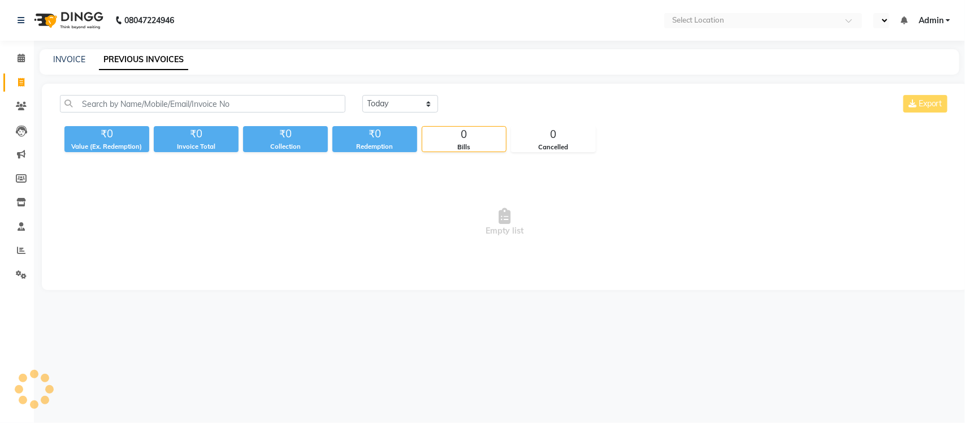
select select "en"
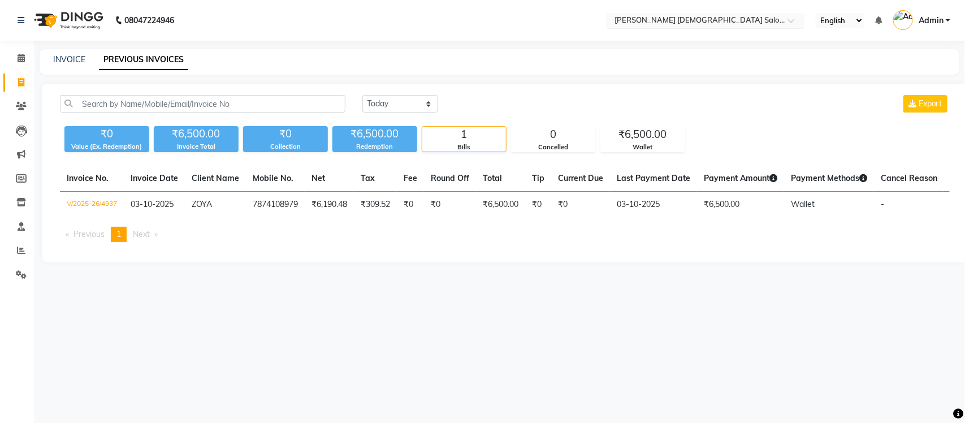
click at [742, 19] on input "text" at bounding box center [694, 21] width 164 height 11
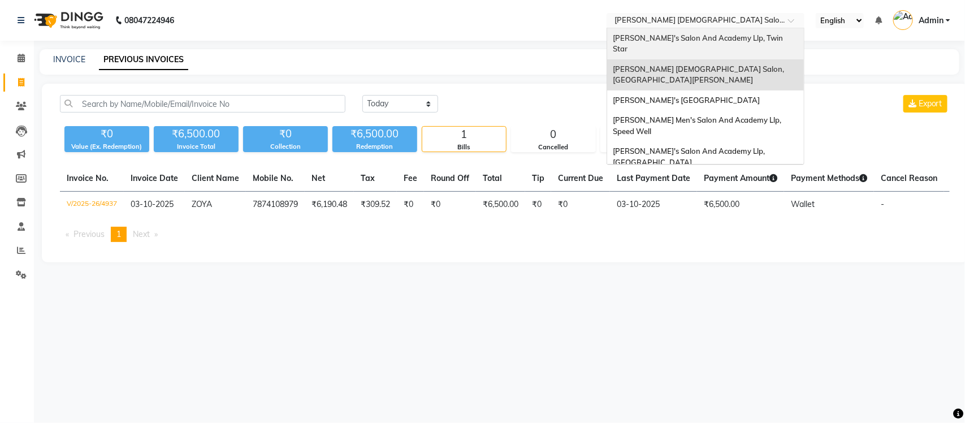
click at [735, 32] on div "[PERSON_NAME]'s Salon And Academy Llp, Twin Star" at bounding box center [705, 43] width 197 height 31
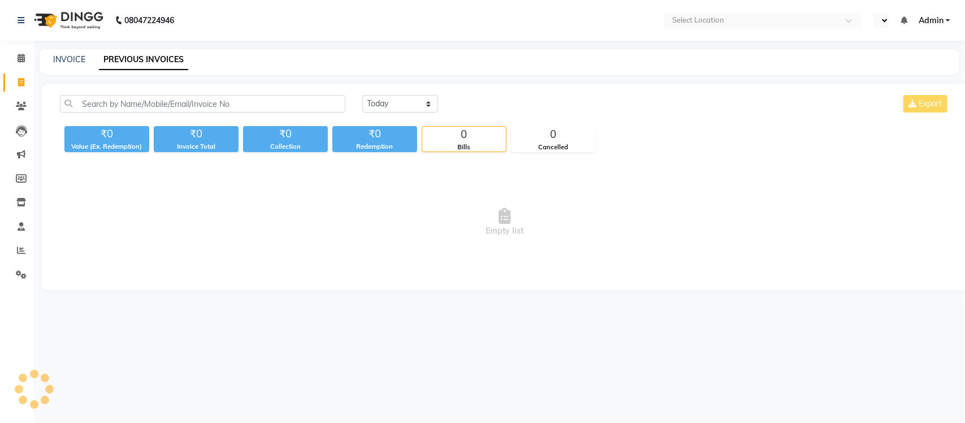
select select "en"
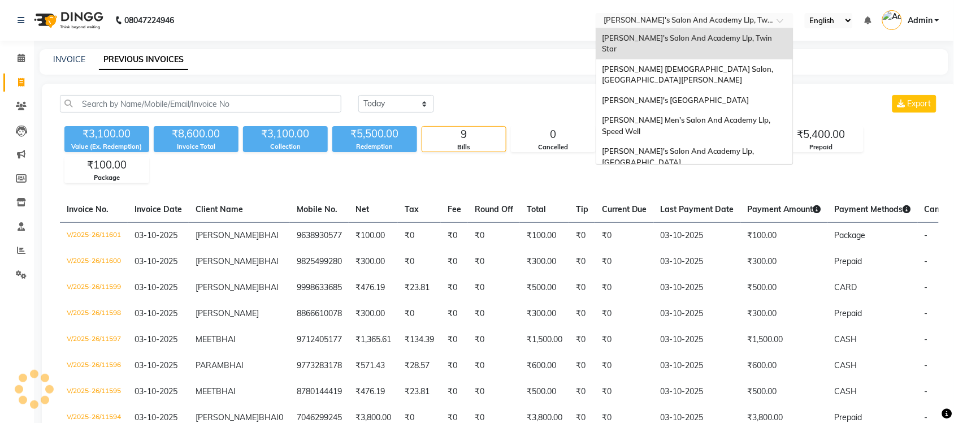
click at [685, 18] on input "text" at bounding box center [683, 21] width 164 height 11
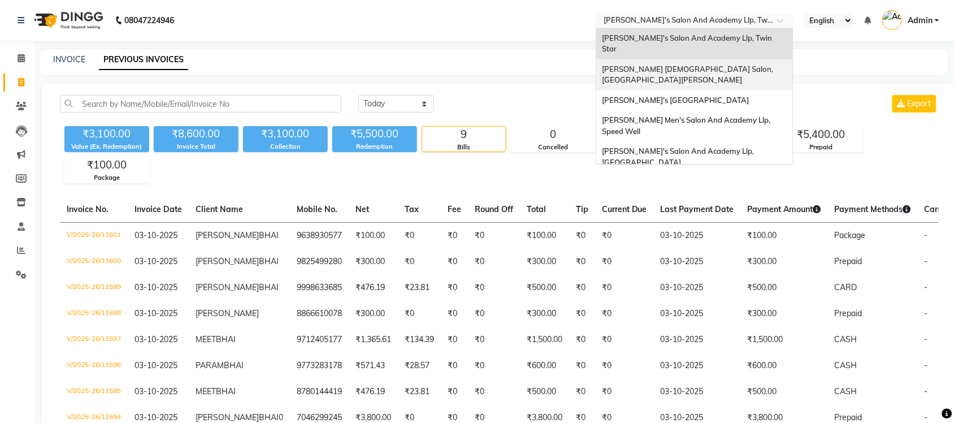
click at [689, 64] on span "[PERSON_NAME] [DEMOGRAPHIC_DATA] Salon, [GEOGRAPHIC_DATA][PERSON_NAME]" at bounding box center [688, 74] width 173 height 20
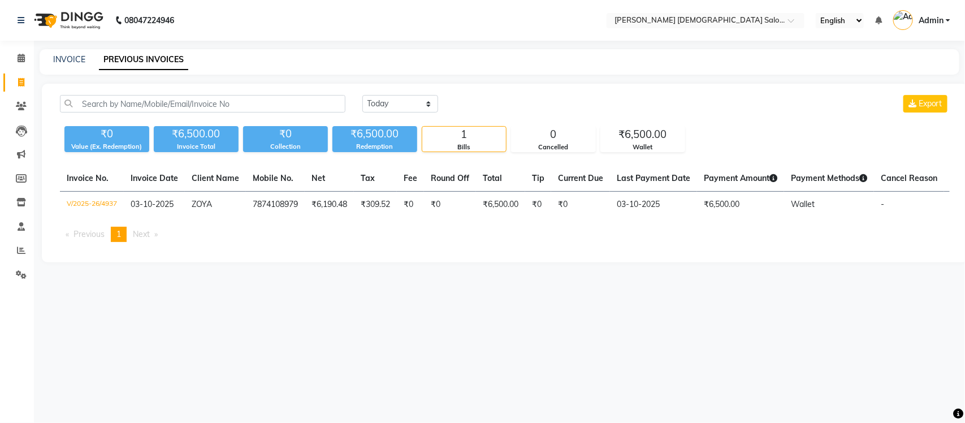
select select "en"
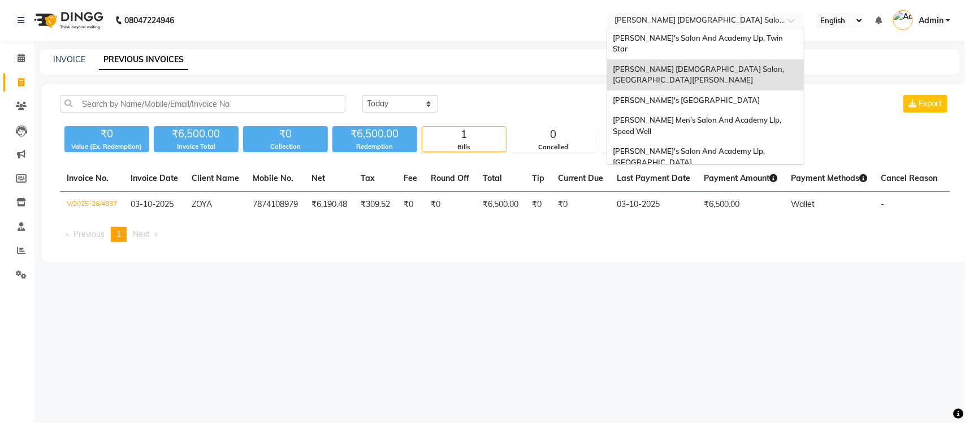
click at [698, 19] on input "text" at bounding box center [694, 21] width 164 height 11
click at [721, 34] on span "[PERSON_NAME]'s Salon And Academy Llp, Twin Star" at bounding box center [699, 43] width 172 height 20
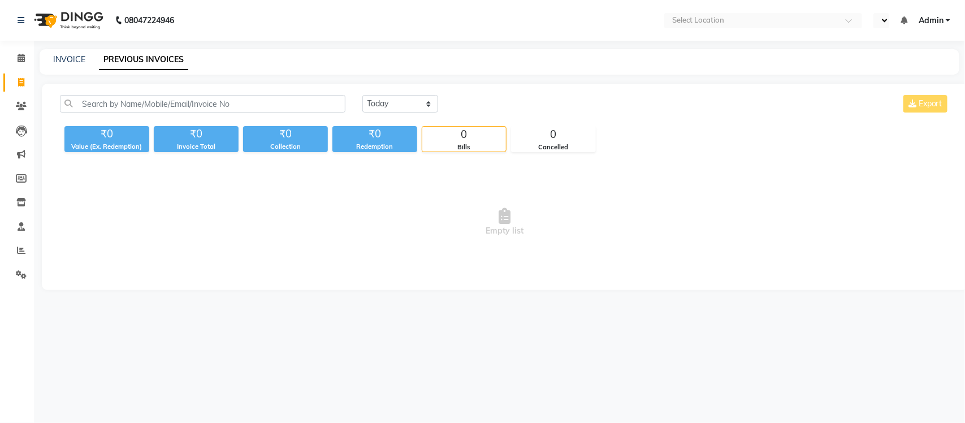
select select "en"
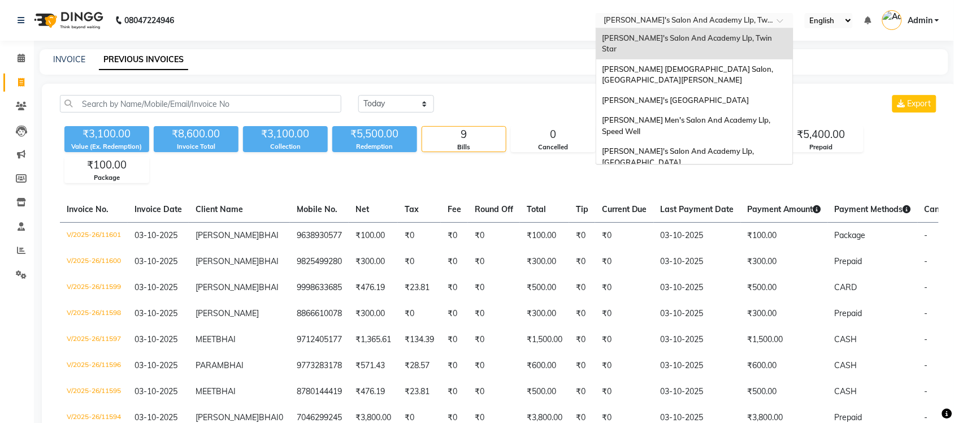
click at [724, 21] on input "text" at bounding box center [683, 21] width 164 height 11
click at [715, 64] on span "[PERSON_NAME] [DEMOGRAPHIC_DATA] Salon, [GEOGRAPHIC_DATA][PERSON_NAME]" at bounding box center [688, 74] width 173 height 20
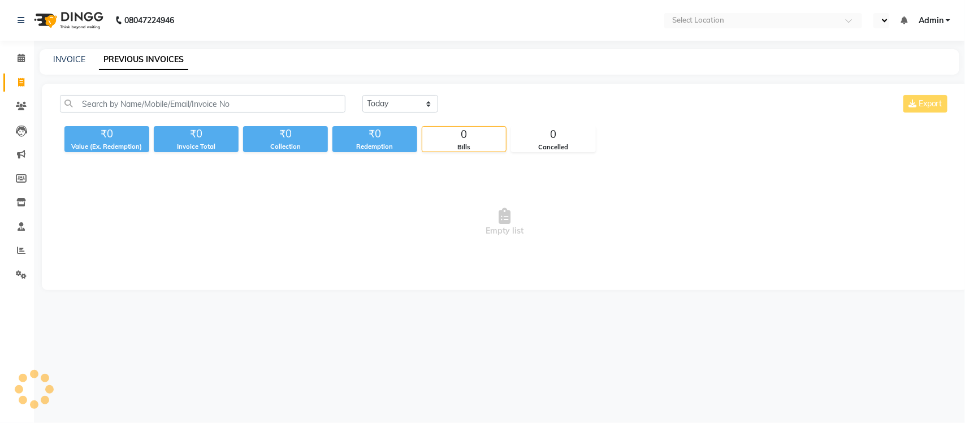
select select "en"
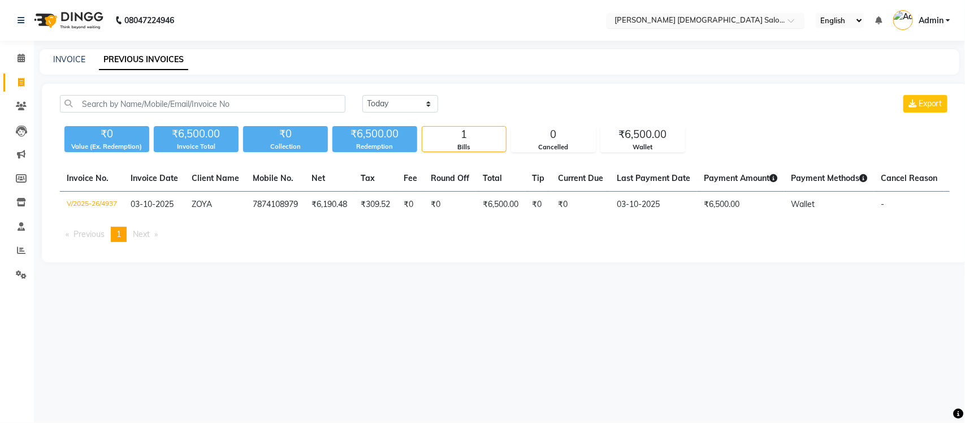
click at [656, 23] on input "text" at bounding box center [694, 21] width 164 height 11
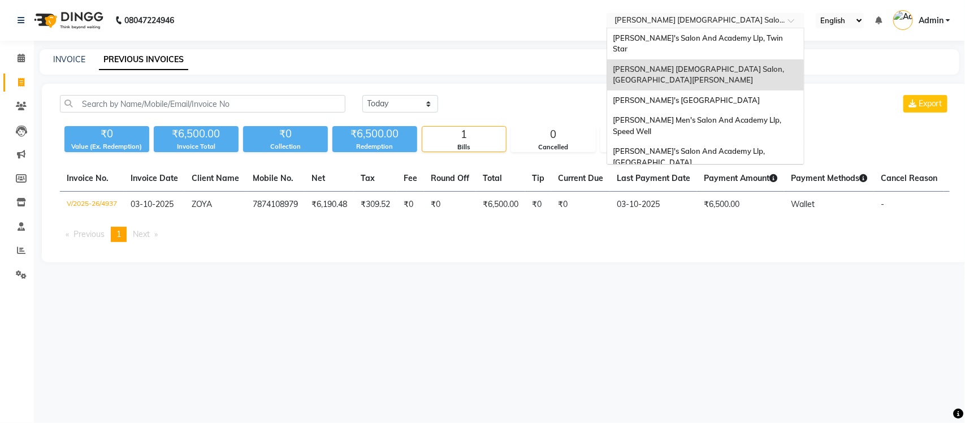
scroll to position [37, 0]
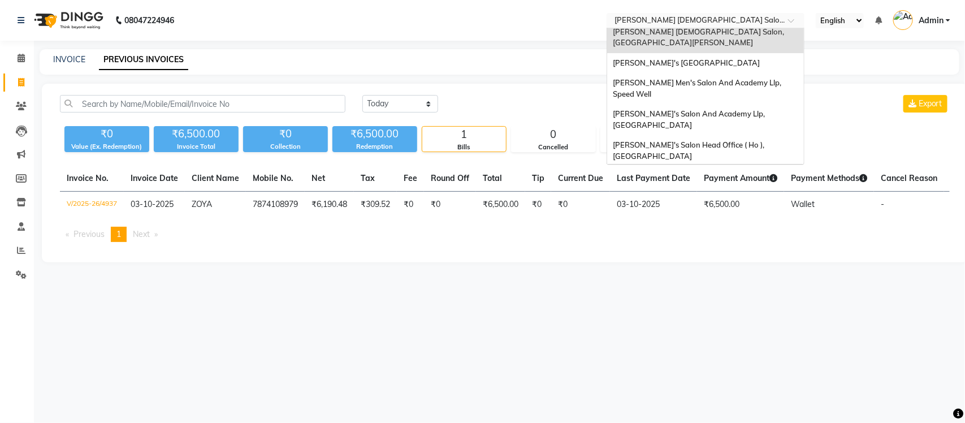
click at [693, 171] on span "Sandy Men's Salon & Academy Llp, Ravapar Road" at bounding box center [693, 181] width 160 height 20
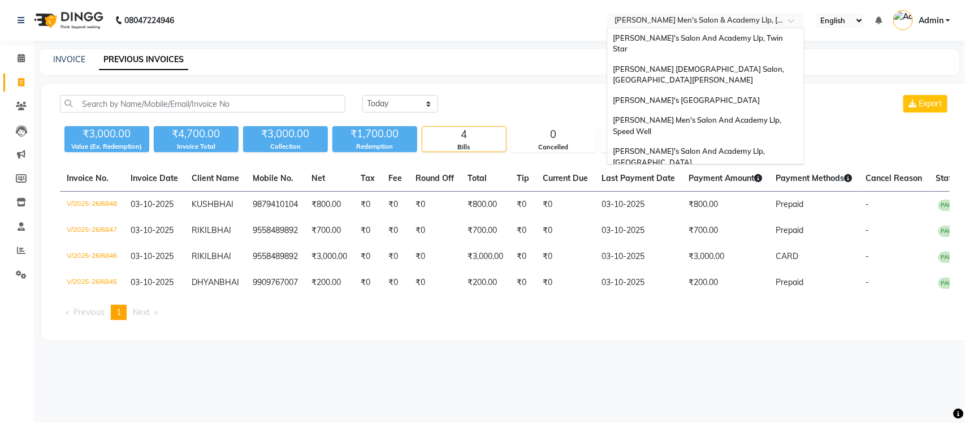
click at [738, 21] on input "text" at bounding box center [694, 21] width 164 height 11
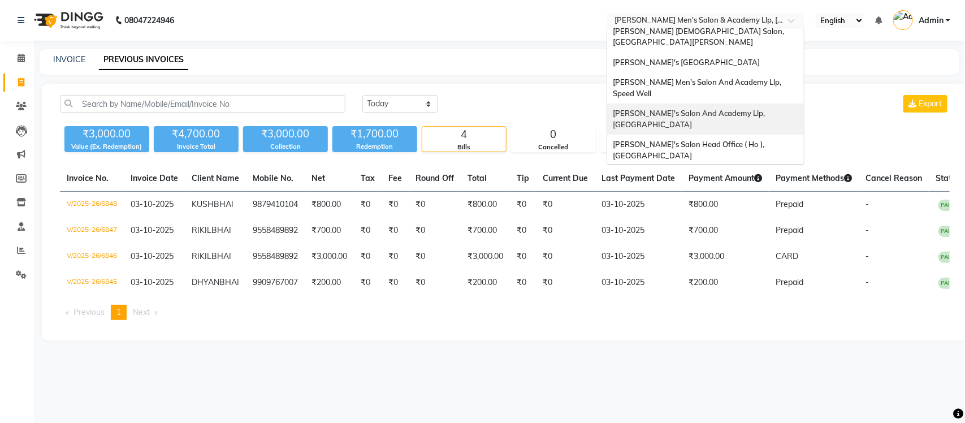
click at [724, 108] on span "[PERSON_NAME]'s Salon And Academy Llp, [GEOGRAPHIC_DATA]" at bounding box center [690, 118] width 154 height 20
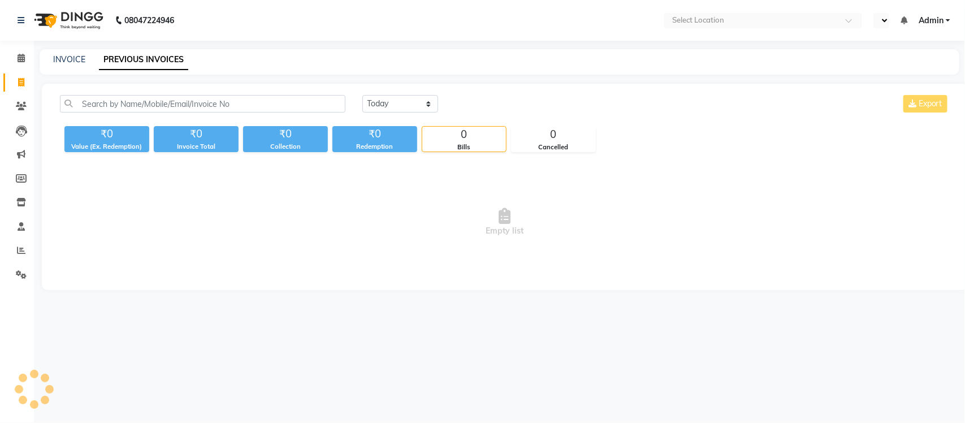
select select "en"
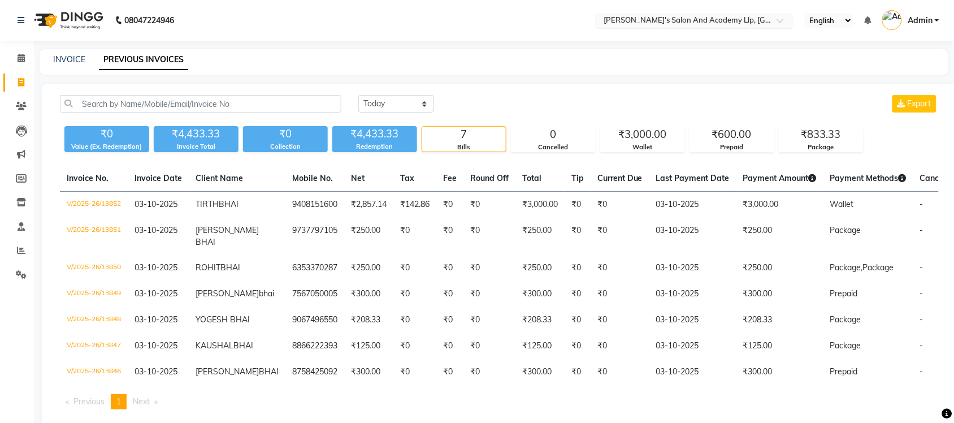
click at [724, 18] on input "text" at bounding box center [683, 21] width 164 height 11
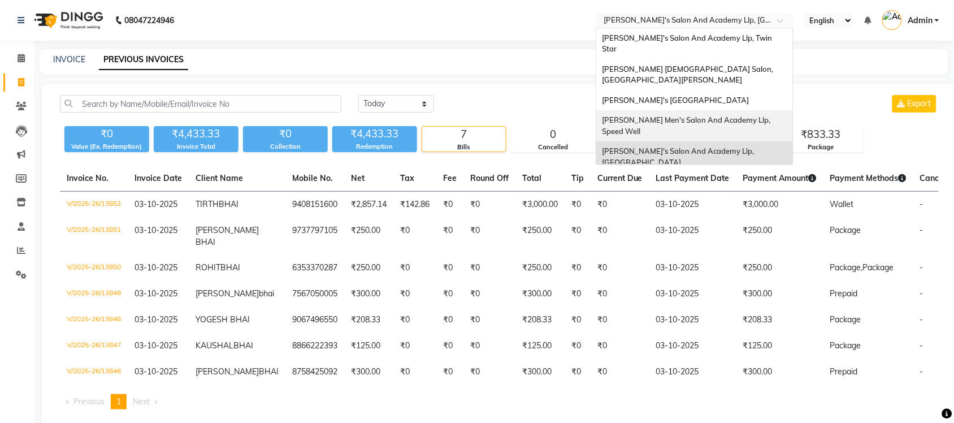
click at [740, 115] on span "[PERSON_NAME] Men's Salon And Academy Llp, Speed Well" at bounding box center [687, 125] width 170 height 20
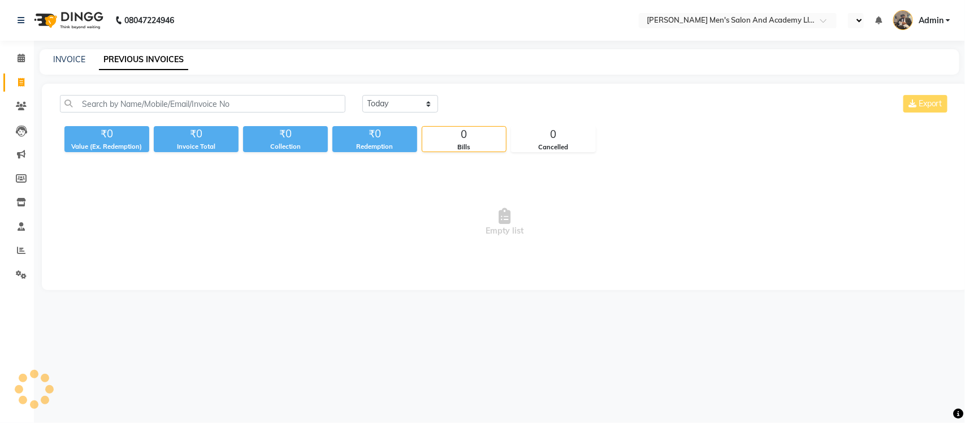
select select "en"
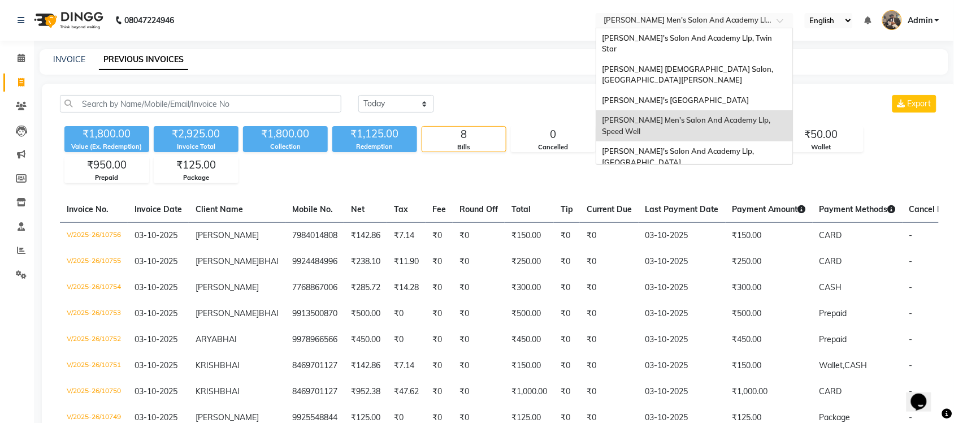
click at [713, 16] on input "text" at bounding box center [683, 21] width 164 height 11
click at [729, 95] on span "[PERSON_NAME]'s [GEOGRAPHIC_DATA]" at bounding box center [675, 99] width 147 height 9
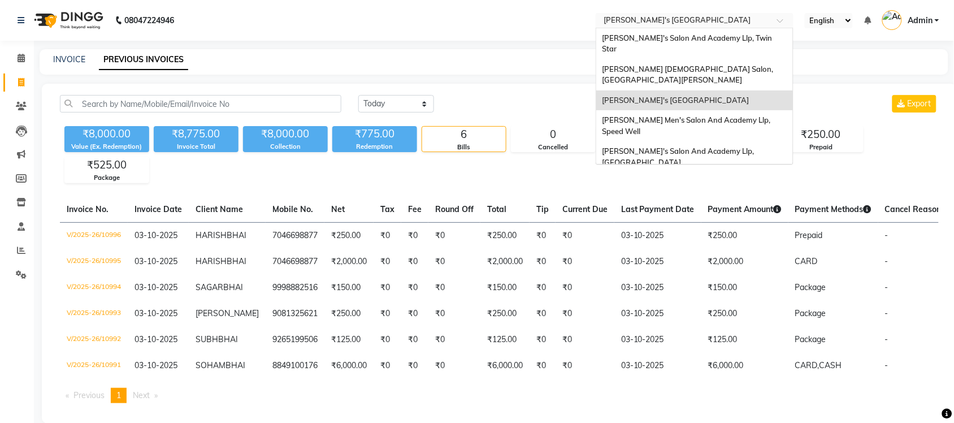
click at [718, 18] on input "text" at bounding box center [683, 21] width 164 height 11
click at [718, 63] on div "[PERSON_NAME] [DEMOGRAPHIC_DATA] Salon, [GEOGRAPHIC_DATA][PERSON_NAME]" at bounding box center [694, 74] width 197 height 31
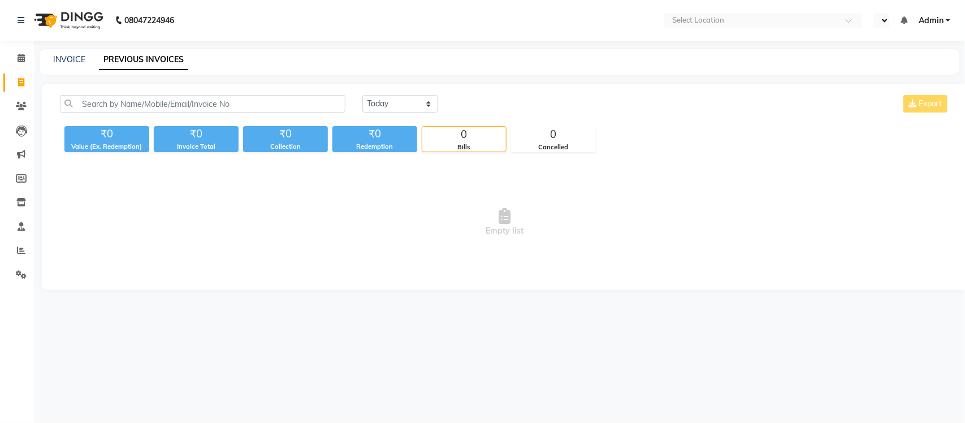
select select "en"
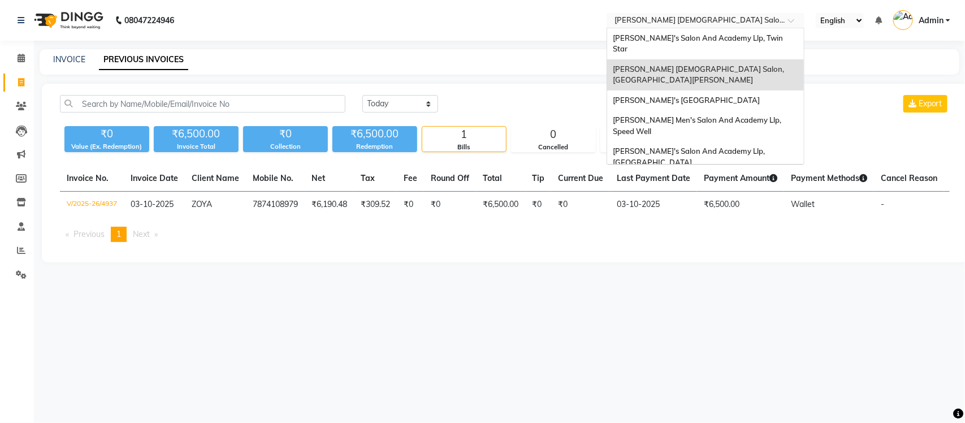
drag, startPoint x: 665, startPoint y: 20, endPoint x: 683, endPoint y: 91, distance: 72.8
click at [665, 20] on input "text" at bounding box center [694, 21] width 164 height 11
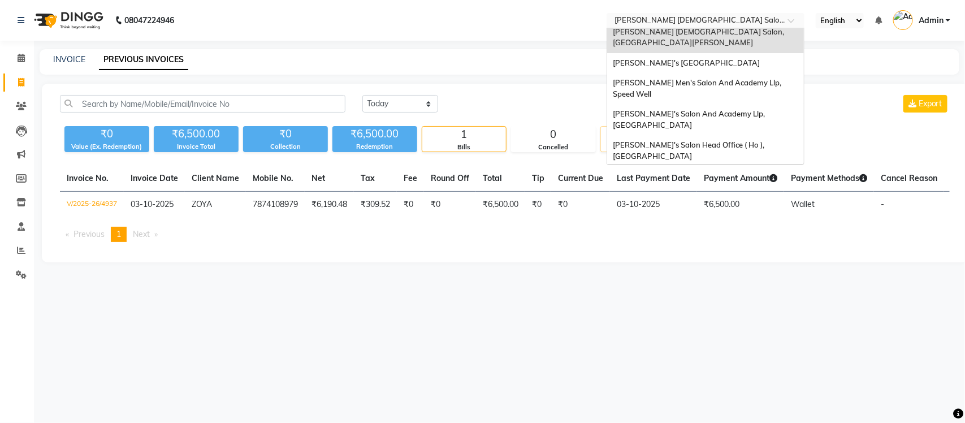
click at [676, 171] on span "Sandy Men's Salon & Academy Llp, Ravapar Road" at bounding box center [693, 181] width 160 height 20
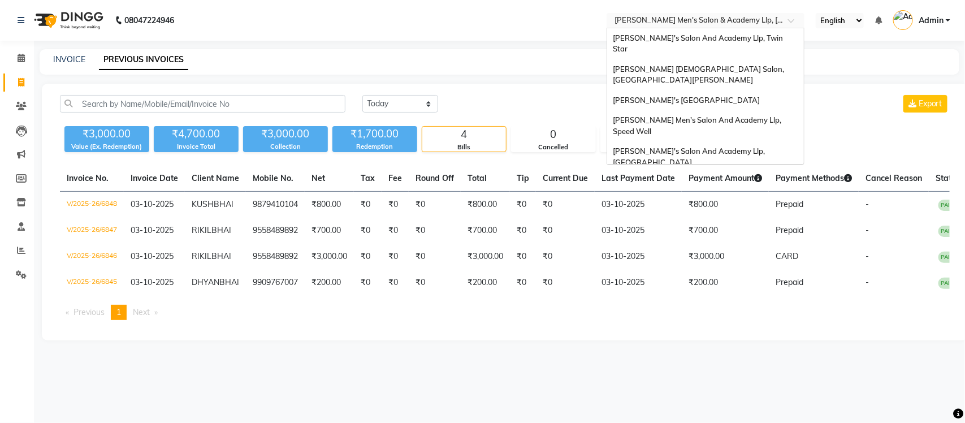
click at [684, 20] on input "text" at bounding box center [694, 21] width 164 height 11
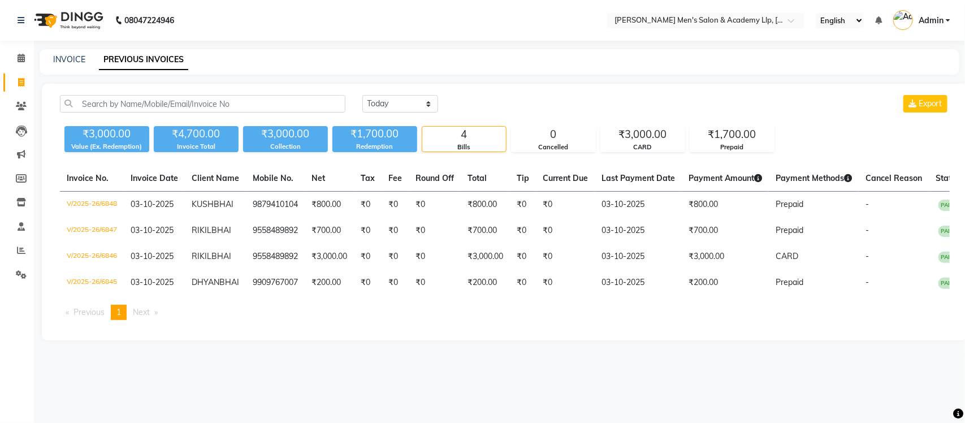
click at [602, 82] on main "INVOICE PREVIOUS INVOICES Today Yesterday Custom Range Export ₹3,000.00 Value (…" at bounding box center [499, 203] width 931 height 308
click at [705, 16] on input "text" at bounding box center [694, 21] width 164 height 11
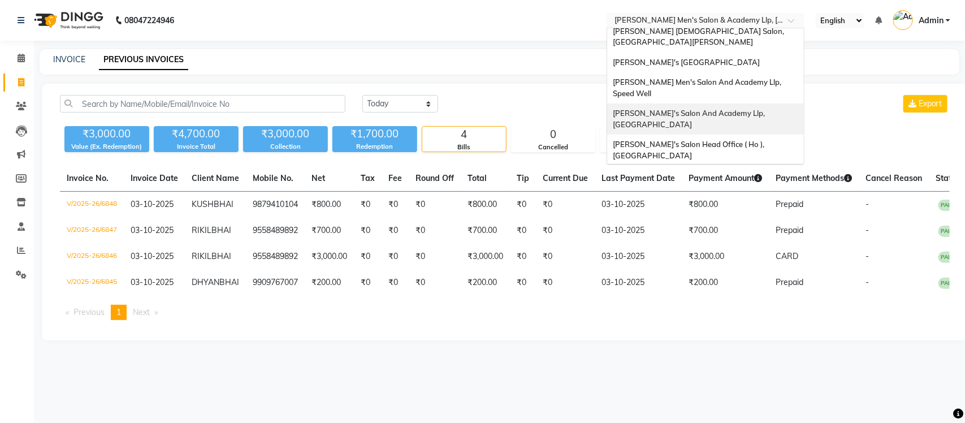
click at [705, 108] on span "[PERSON_NAME]'s Salon And Academy Llp, [GEOGRAPHIC_DATA]" at bounding box center [690, 118] width 154 height 20
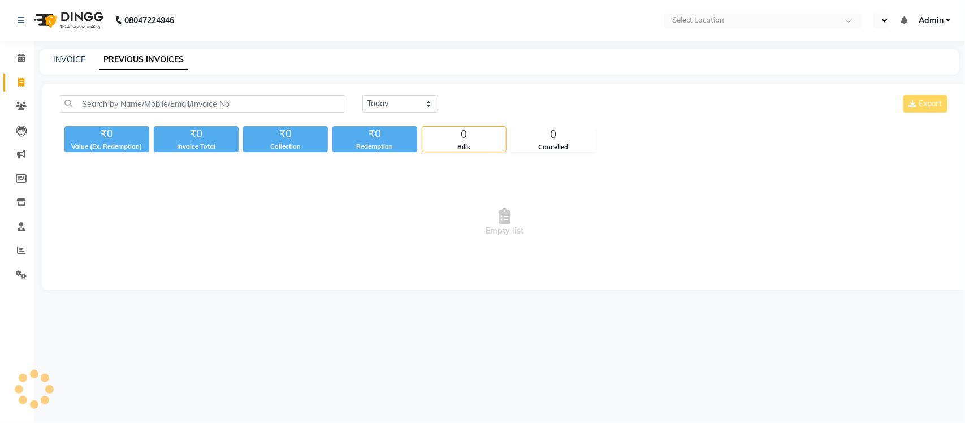
select select "en"
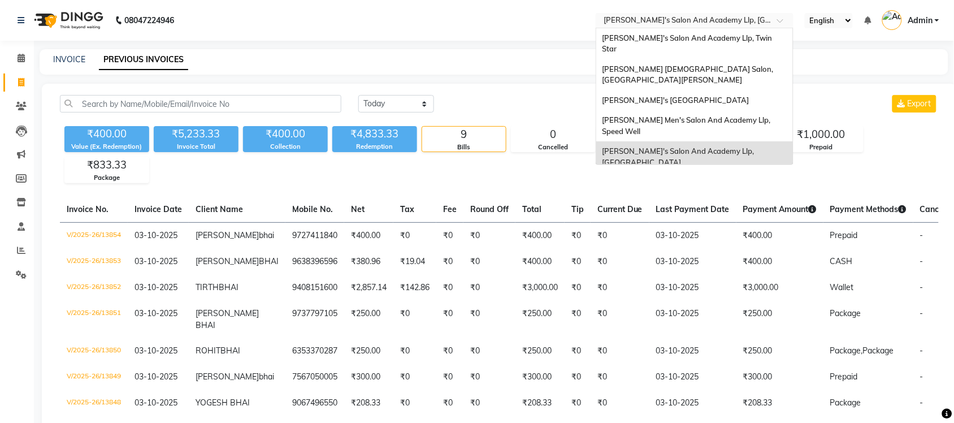
click at [707, 20] on input "text" at bounding box center [683, 21] width 164 height 11
click at [696, 110] on div "Sandy Men's Salon And Academy Llp, Speed Well" at bounding box center [694, 125] width 197 height 31
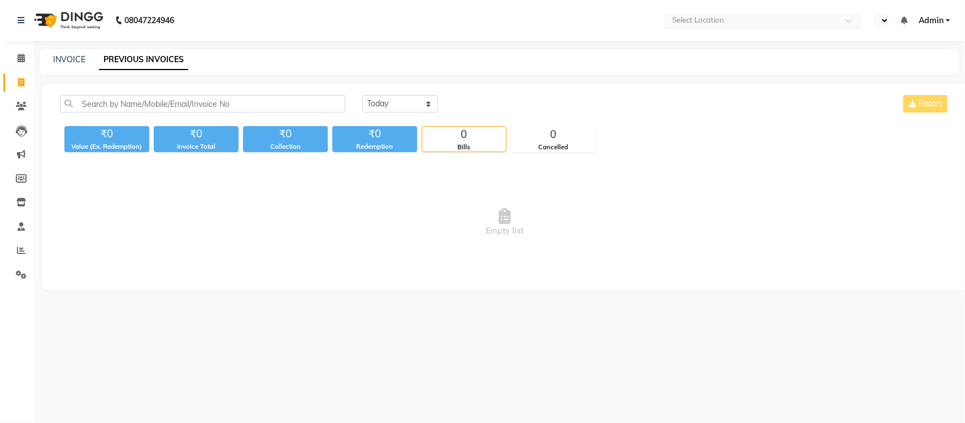
select select "en"
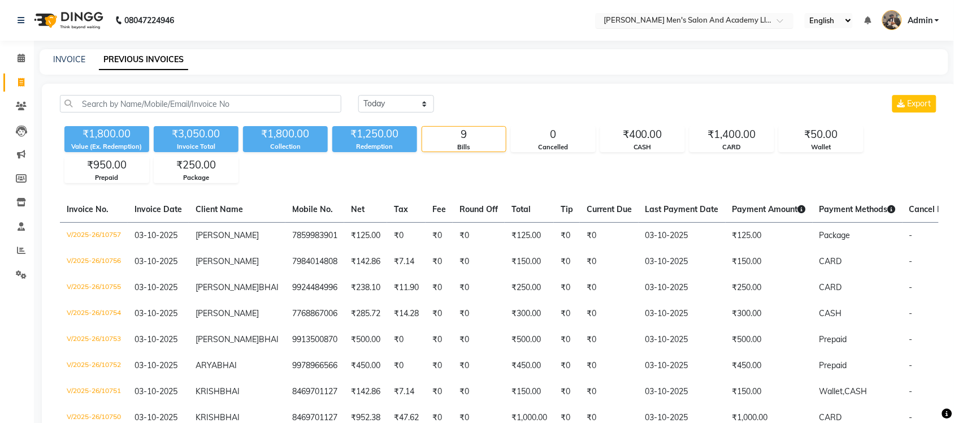
click at [705, 18] on input "text" at bounding box center [683, 21] width 164 height 11
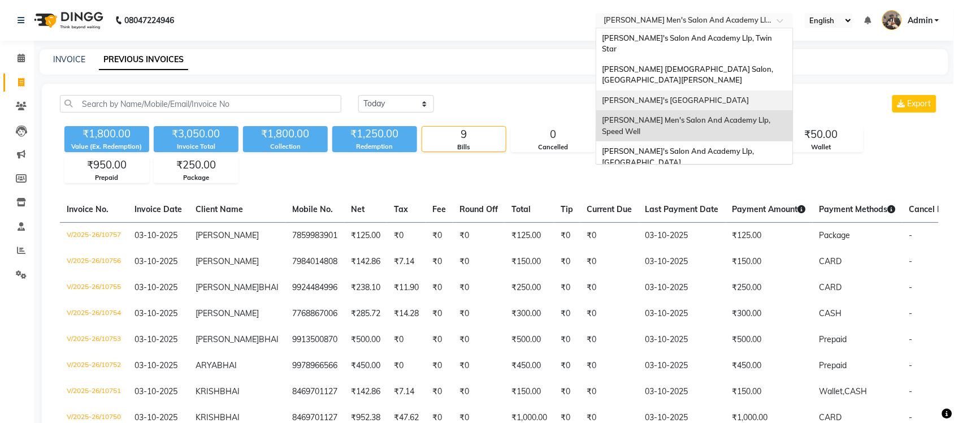
click at [705, 90] on div "[PERSON_NAME]'s [GEOGRAPHIC_DATA]" at bounding box center [694, 100] width 197 height 20
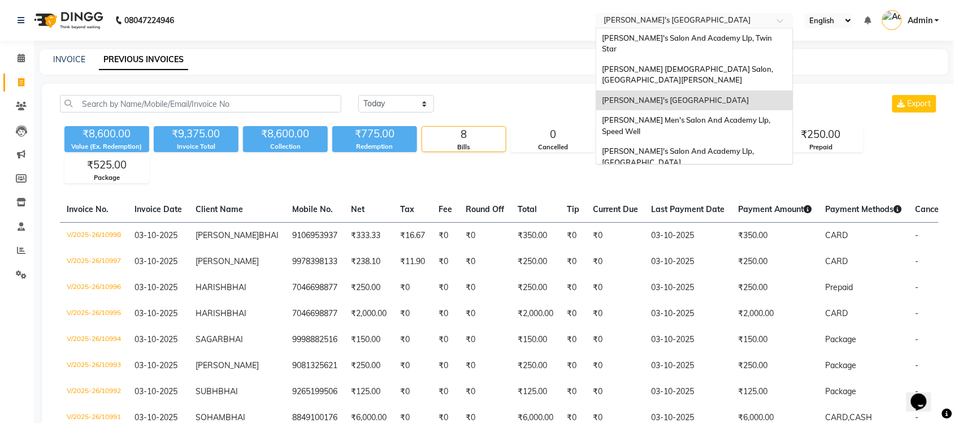
click at [687, 17] on input "text" at bounding box center [683, 21] width 164 height 11
click at [696, 64] on span "[PERSON_NAME] [DEMOGRAPHIC_DATA] Salon, [GEOGRAPHIC_DATA][PERSON_NAME]" at bounding box center [688, 74] width 173 height 20
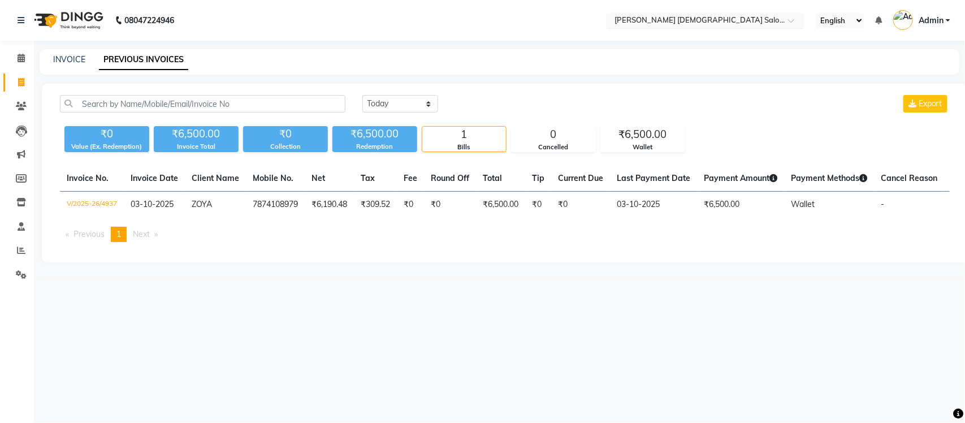
click at [693, 16] on input "text" at bounding box center [694, 21] width 164 height 11
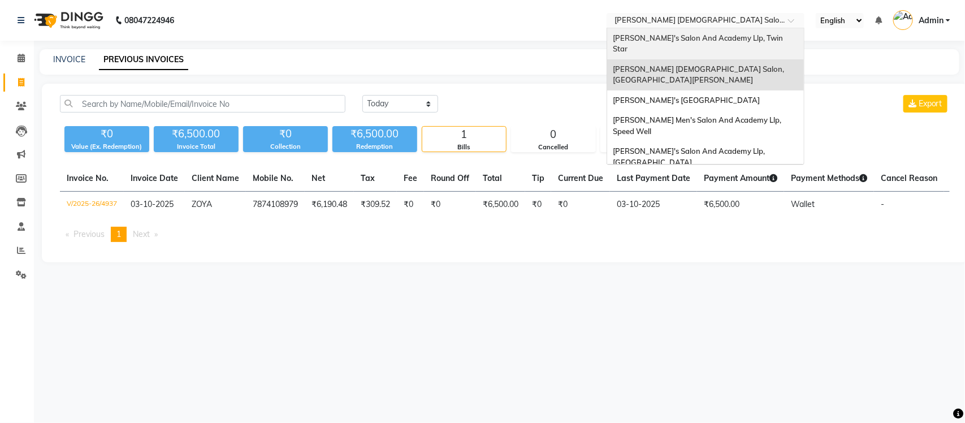
click at [695, 38] on span "Sandy Men's Salon And Academy Llp, Twin Star" at bounding box center [699, 43] width 172 height 20
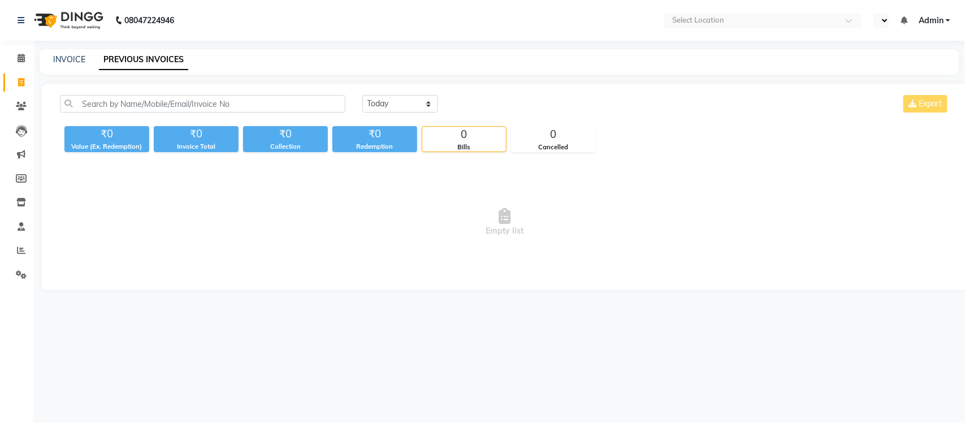
select select "en"
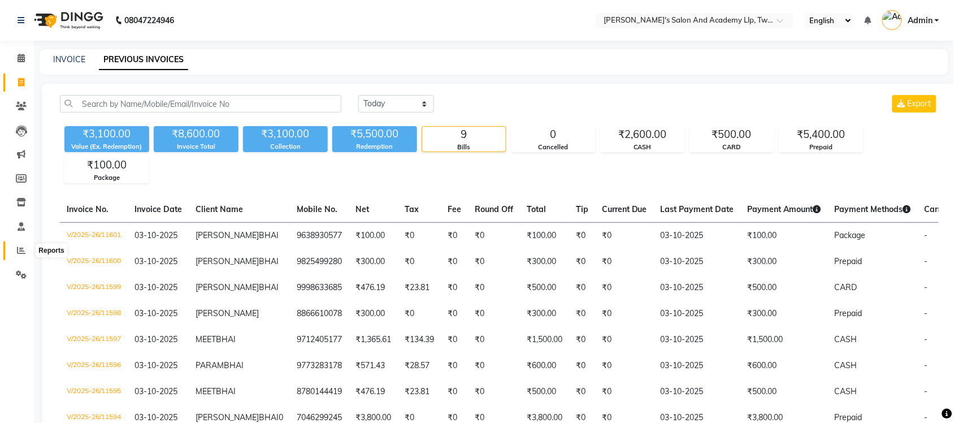
click at [20, 246] on icon at bounding box center [21, 250] width 8 height 8
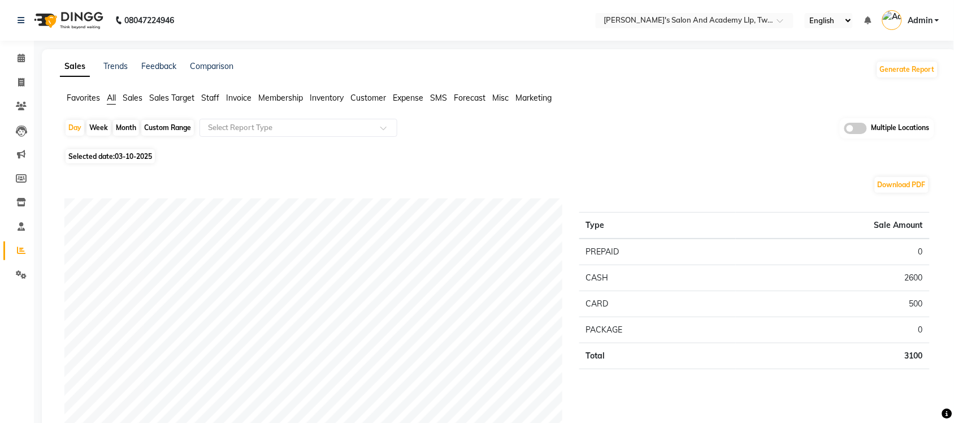
click at [856, 130] on span at bounding box center [855, 128] width 23 height 11
click at [844, 130] on input "checkbox" at bounding box center [844, 130] width 0 height 0
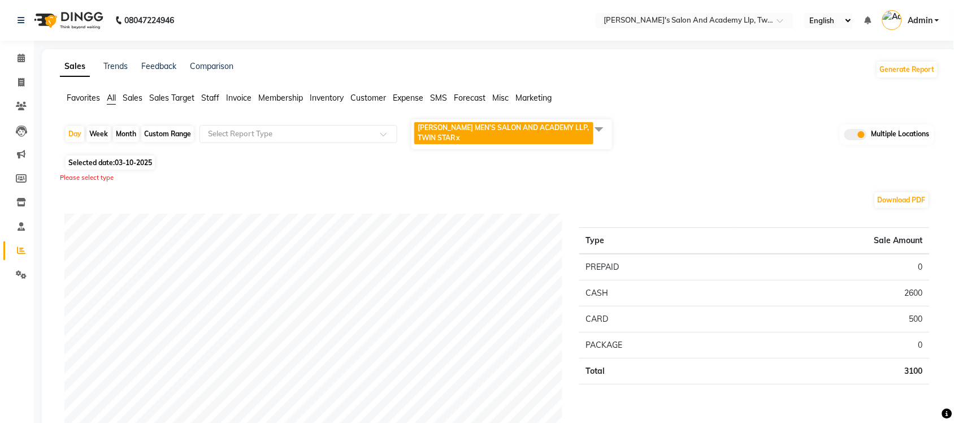
click at [587, 133] on span "[PERSON_NAME] MEN'S SALON AND ACADEMY LLP, TWIN STAR x" at bounding box center [503, 133] width 179 height 22
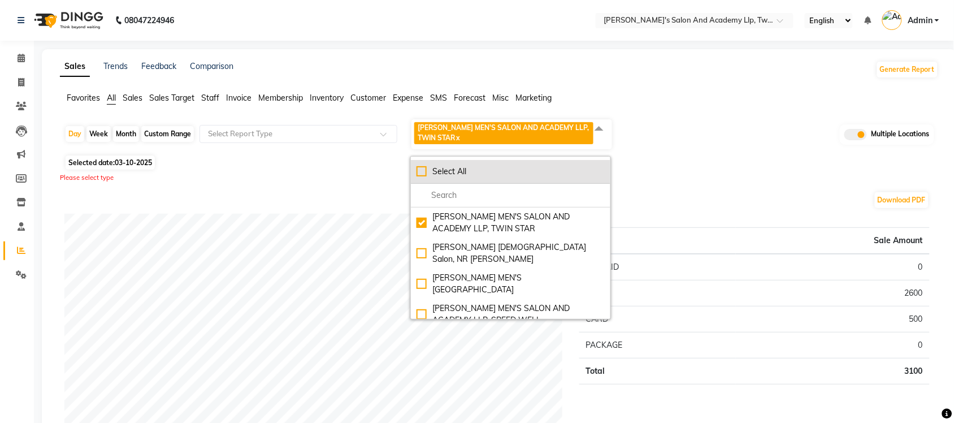
click at [423, 167] on div "Select All" at bounding box center [510, 172] width 188 height 12
checkbox input "true"
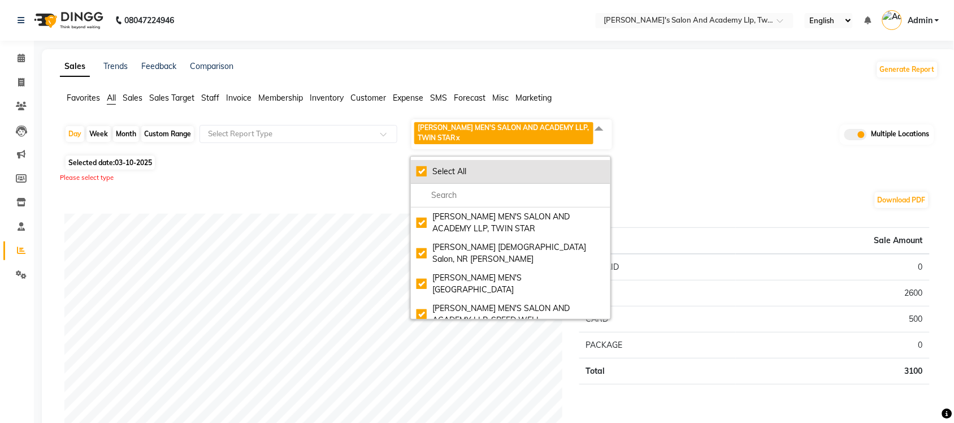
checkbox input "true"
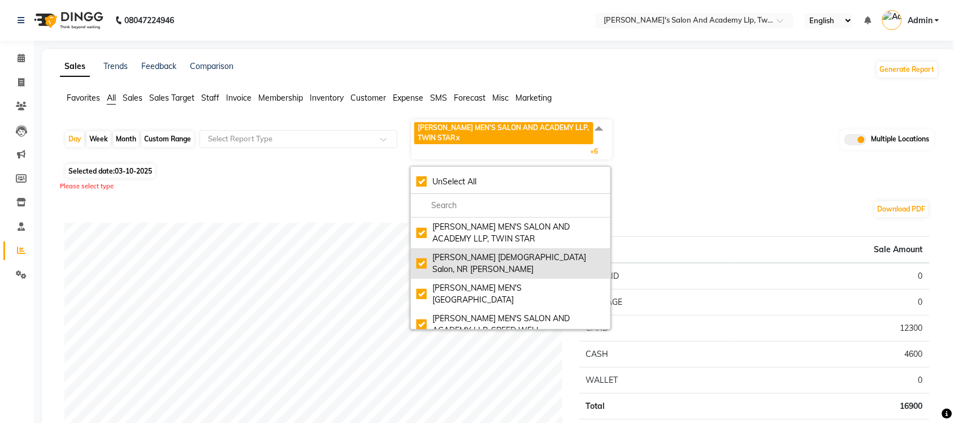
click at [420, 257] on div "[PERSON_NAME] [DEMOGRAPHIC_DATA] Salon, NR [PERSON_NAME]" at bounding box center [510, 263] width 188 height 24
checkbox input "false"
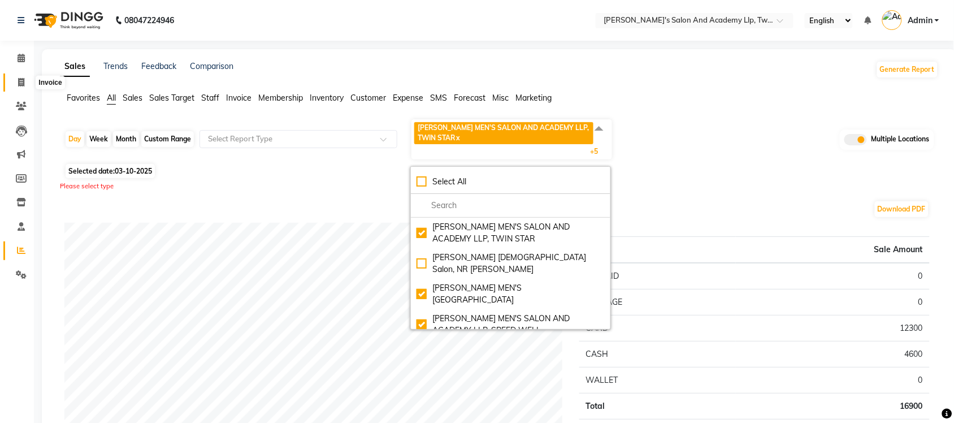
click at [13, 86] on span at bounding box center [21, 82] width 20 height 13
select select "service"
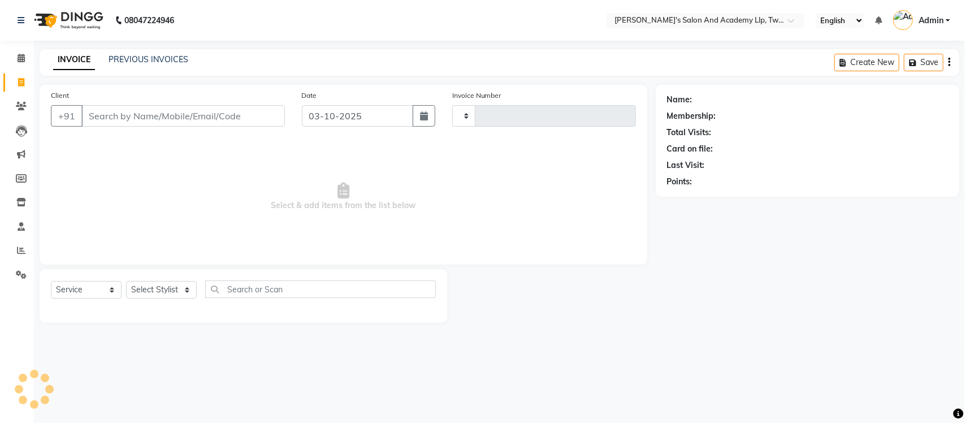
click at [125, 65] on div "PREVIOUS INVOICES" at bounding box center [148, 60] width 80 height 12
click at [188, 63] on div "INVOICE PREVIOUS INVOICES" at bounding box center [121, 60] width 162 height 13
type input "11602"
select select "6985"
click at [171, 64] on div "PREVIOUS INVOICES" at bounding box center [148, 60] width 80 height 12
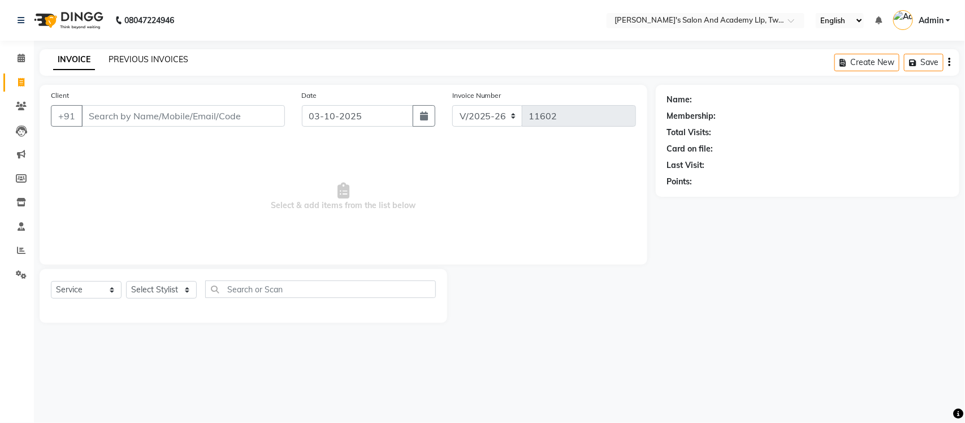
select select "membership"
click at [170, 57] on link "PREVIOUS INVOICES" at bounding box center [148, 59] width 80 height 10
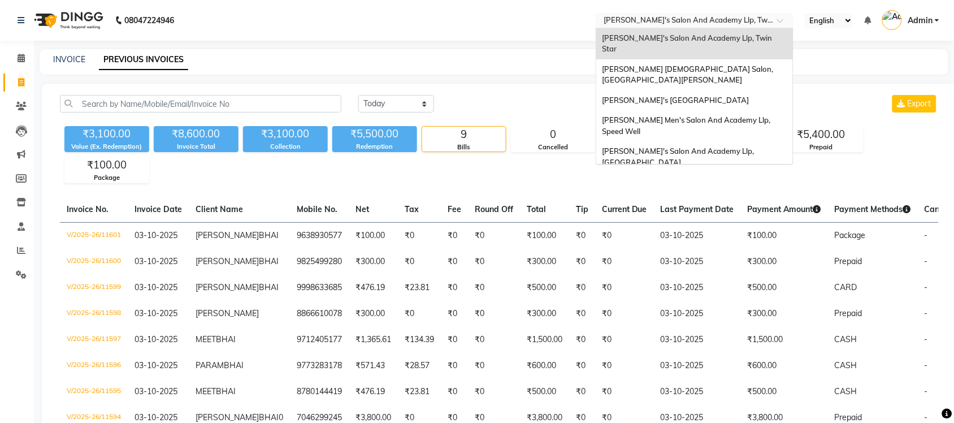
click at [695, 18] on input "text" at bounding box center [683, 21] width 164 height 11
click at [726, 115] on span "[PERSON_NAME] Men's Salon And Academy Llp, Speed Well" at bounding box center [687, 125] width 170 height 20
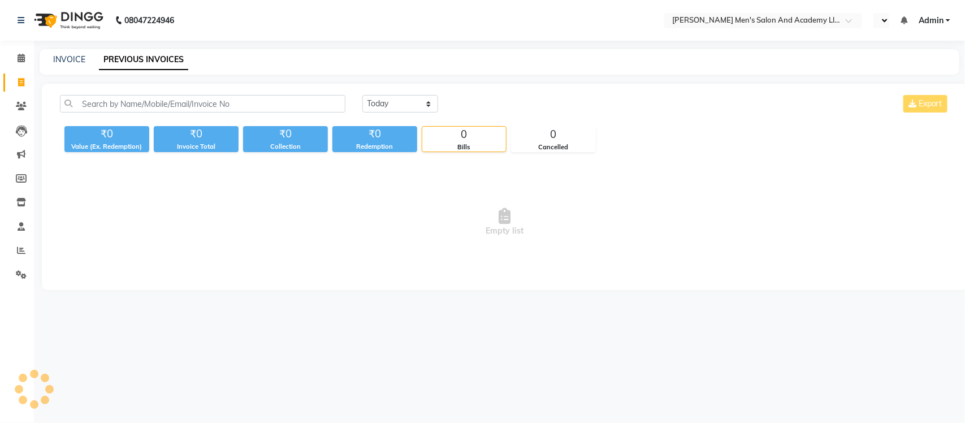
select select "en"
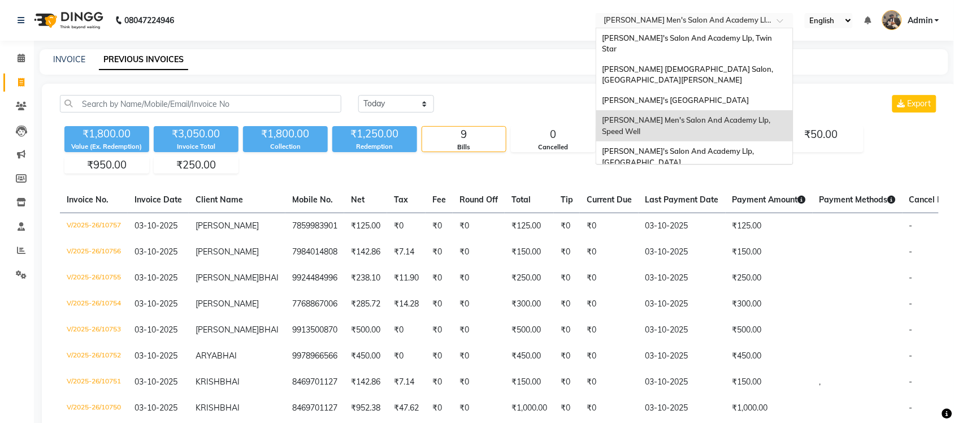
click at [690, 24] on input "text" at bounding box center [683, 21] width 164 height 11
click at [722, 43] on div "[PERSON_NAME]'s Salon And Academy Llp, Twin Star" at bounding box center [694, 43] width 197 height 31
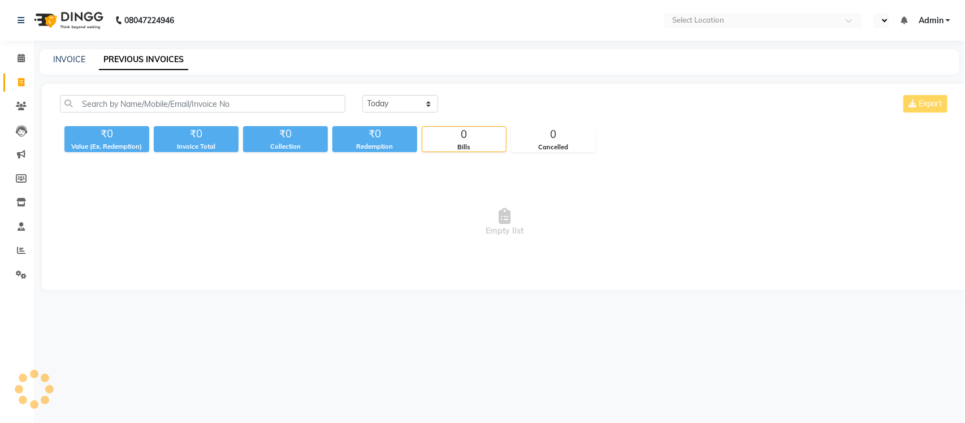
select select "en"
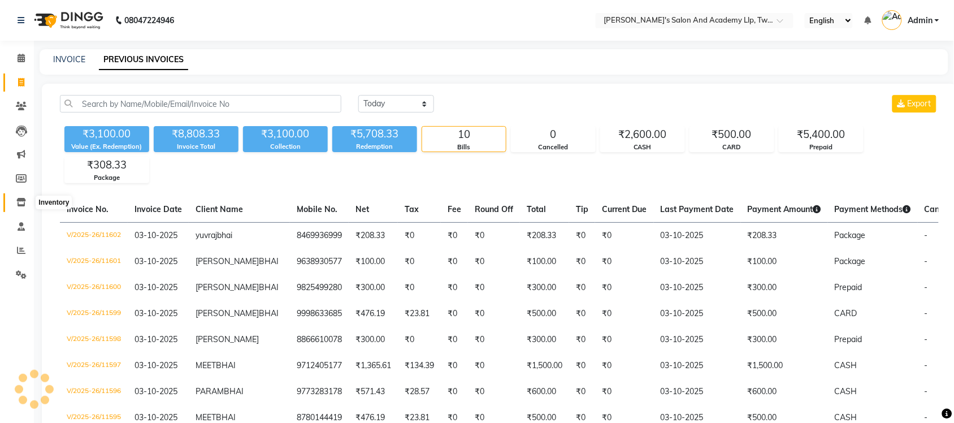
click at [24, 202] on icon at bounding box center [21, 202] width 10 height 8
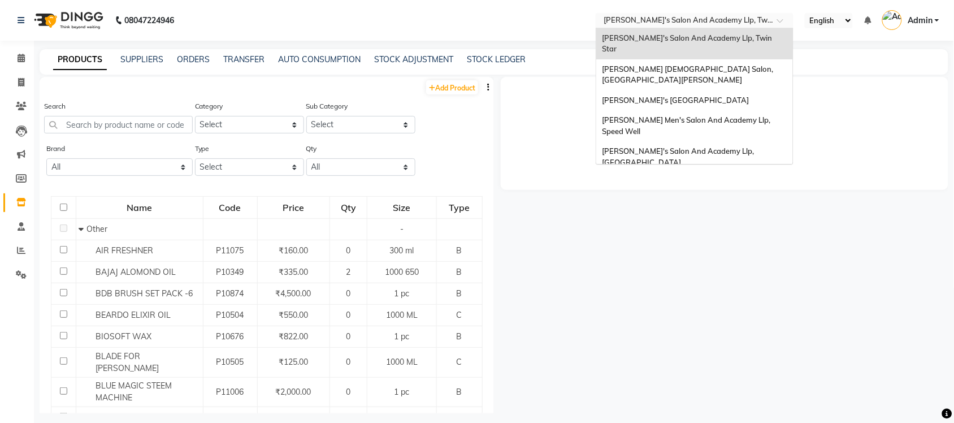
click at [684, 26] on input "text" at bounding box center [683, 21] width 164 height 11
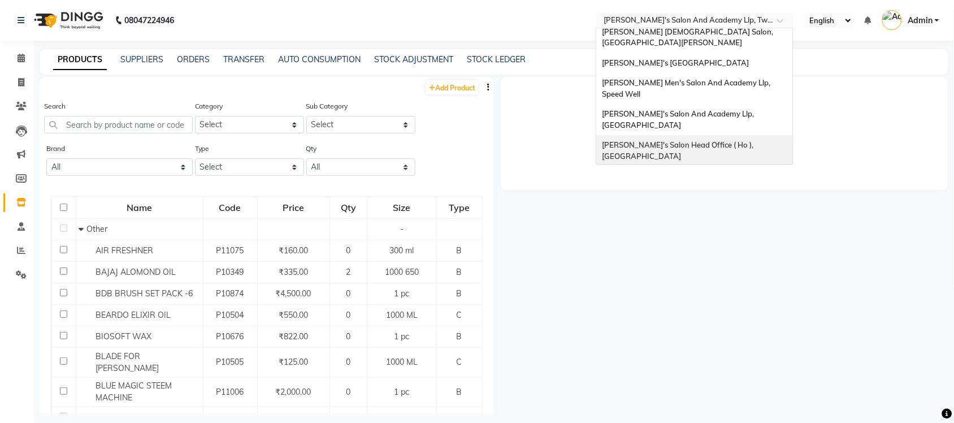
click at [731, 140] on span "[PERSON_NAME]'s Salon Head Office ( Ho ), [GEOGRAPHIC_DATA]" at bounding box center [678, 150] width 153 height 20
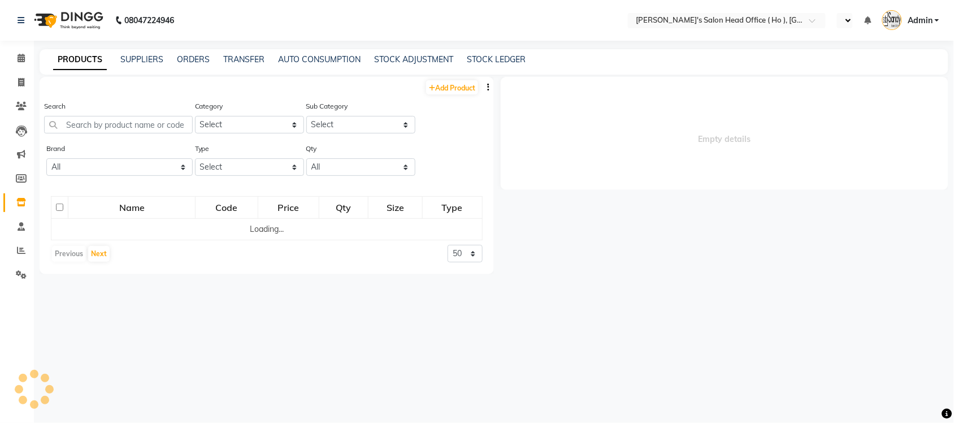
select select "en"
select select
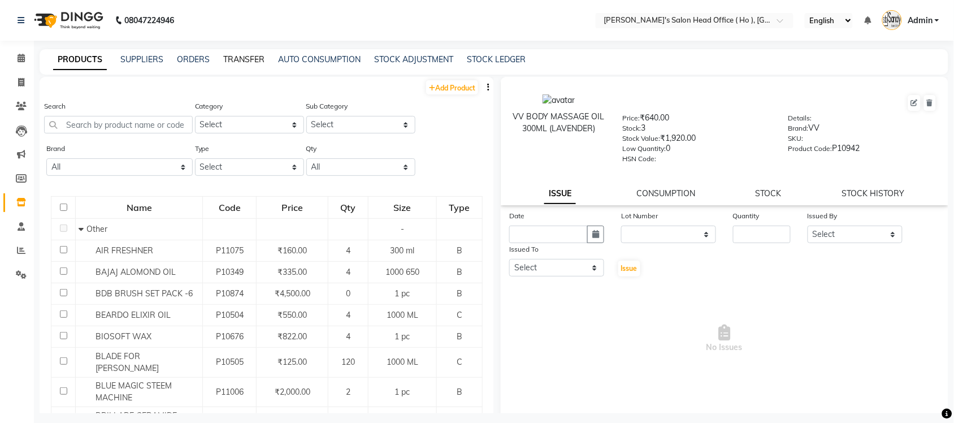
click at [250, 59] on link "TRANSFER" at bounding box center [243, 59] width 41 height 10
select select "sender"
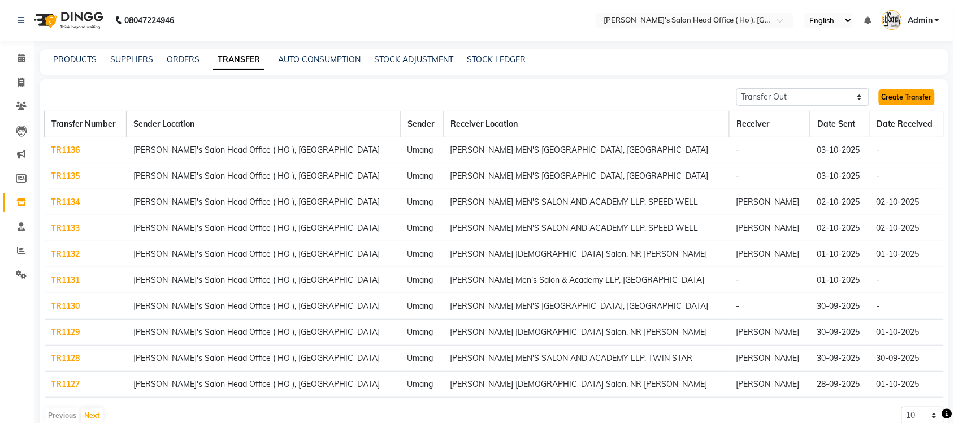
click at [924, 92] on link "Create Transfer" at bounding box center [907, 97] width 56 height 16
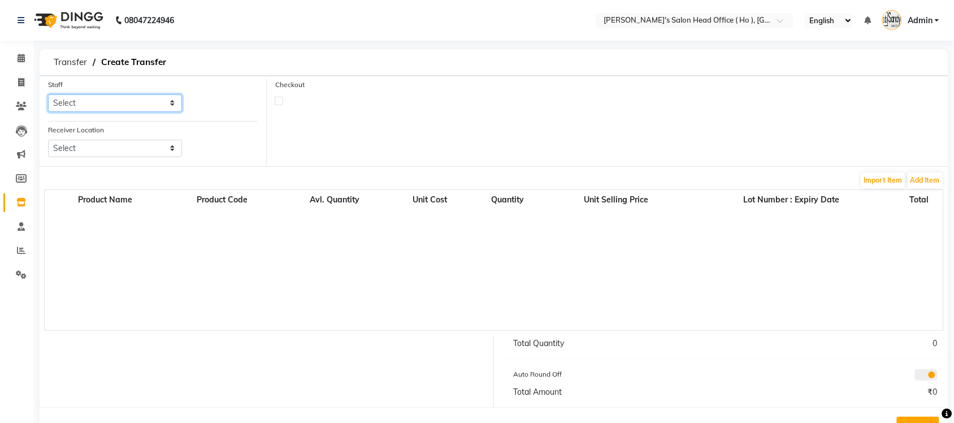
click at [118, 105] on select "Select ARYAN SEN HIRALAL SEN SUNNY SEN Umang" at bounding box center [115, 103] width 134 height 18
select select "58746"
click at [48, 94] on select "Select ARYAN SEN HIRALAL SEN SUNNY SEN Umang" at bounding box center [115, 103] width 134 height 18
click at [128, 142] on select "Select Sandy Men's Salon And Academy Llp, Twin Star Elaine Ladies Salon, Nr Bal…" at bounding box center [115, 149] width 134 height 18
select select "2703"
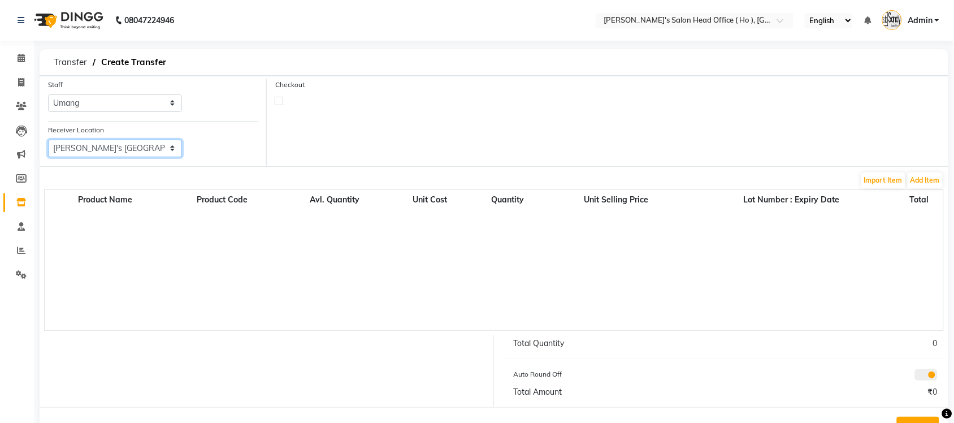
click at [48, 140] on select "Select Sandy Men's Salon And Academy Llp, Twin Star Elaine Ladies Salon, Nr Bal…" at bounding box center [115, 149] width 134 height 18
click at [911, 176] on button "Add Item" at bounding box center [924, 180] width 35 height 16
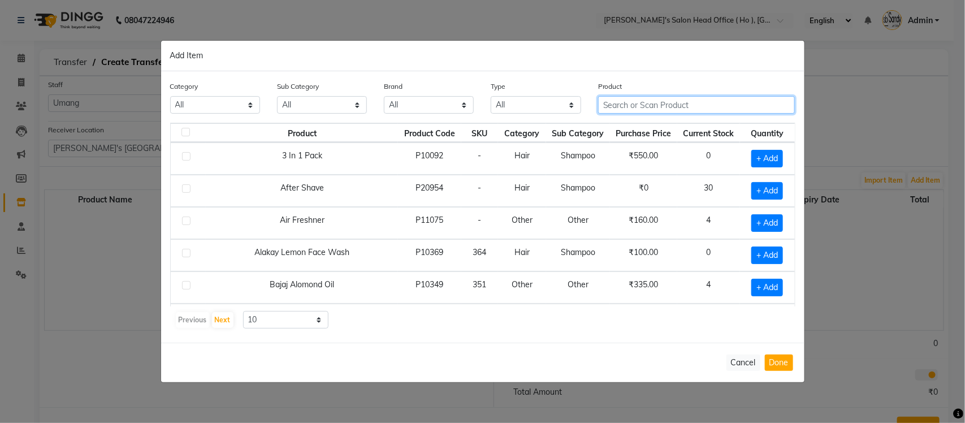
click at [627, 108] on input "text" at bounding box center [696, 105] width 197 height 18
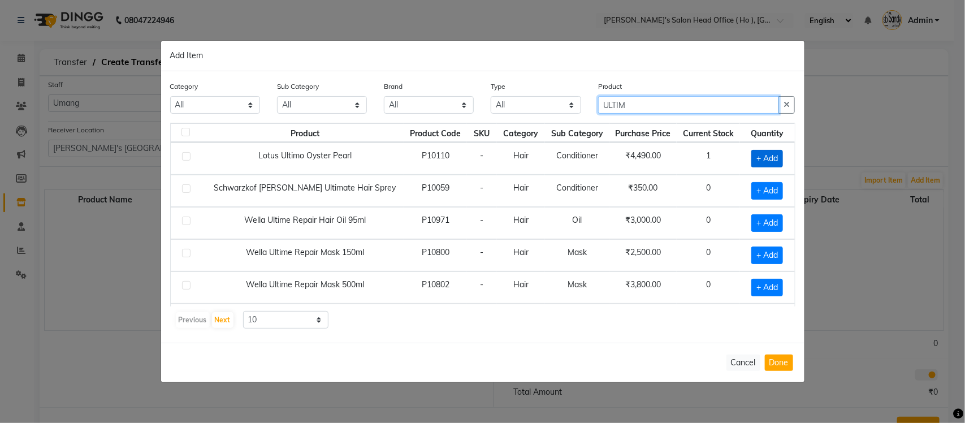
type input "ULTIM"
click at [758, 153] on span "+ Add" at bounding box center [767, 159] width 32 height 18
checkbox input "true"
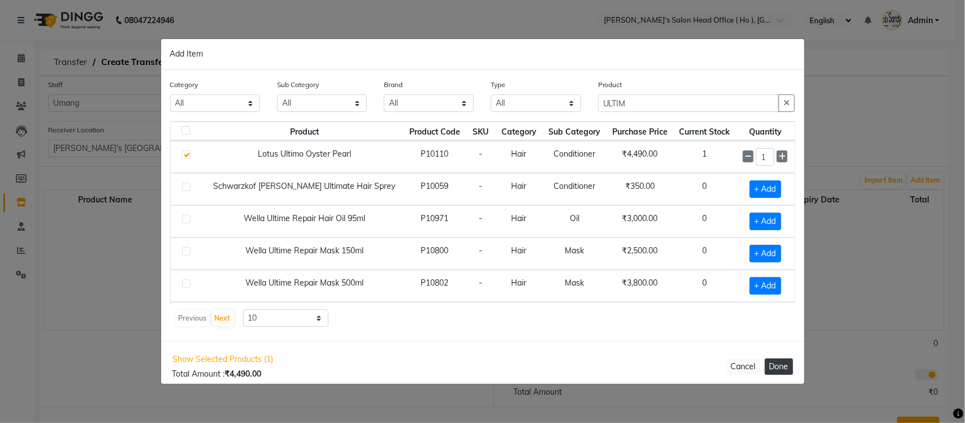
click at [783, 359] on button "Done" at bounding box center [779, 366] width 28 height 16
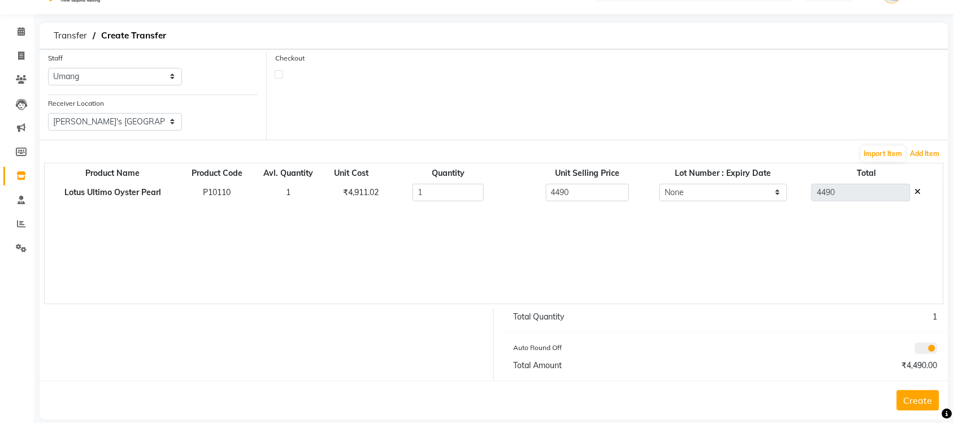
scroll to position [41, 0]
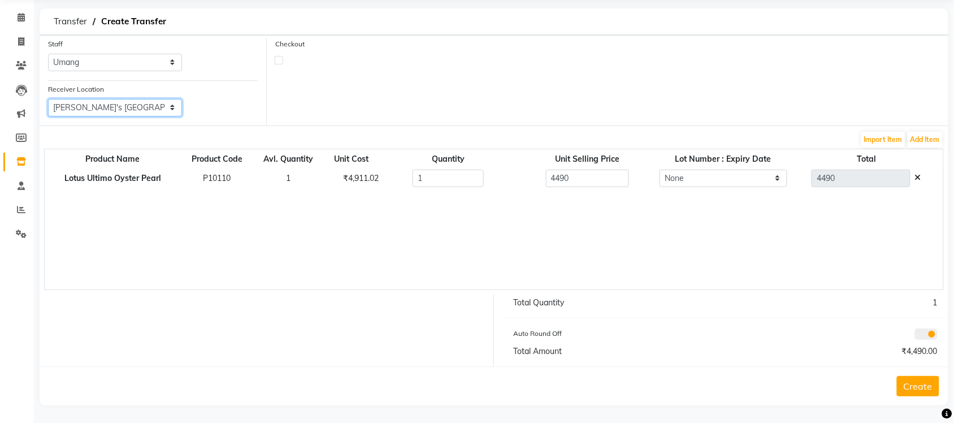
click at [176, 108] on select "Select Sandy Men's Salon And Academy Llp, Twin Star Elaine Ladies Salon, Nr Bal…" at bounding box center [115, 108] width 134 height 18
click at [48, 99] on select "Select Sandy Men's Salon And Academy Llp, Twin Star Elaine Ladies Salon, Nr Bal…" at bounding box center [115, 108] width 134 height 18
click at [908, 385] on button "Create" at bounding box center [918, 386] width 42 height 20
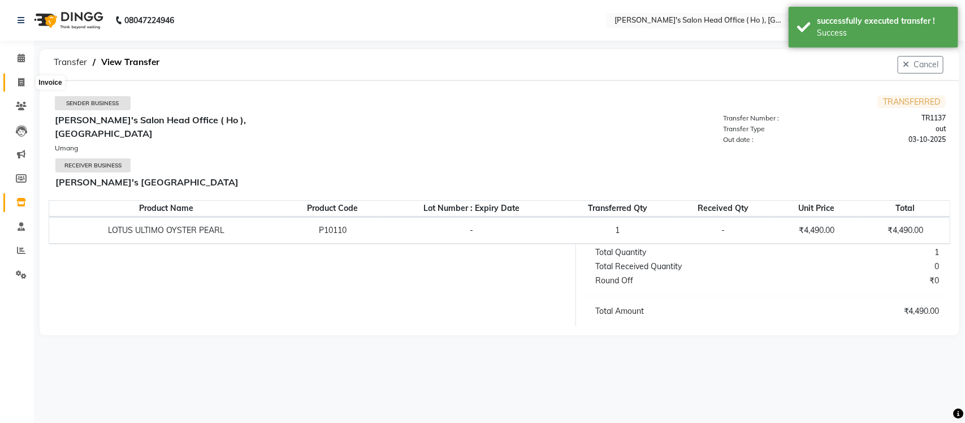
click at [20, 84] on icon at bounding box center [21, 82] width 6 height 8
select select "service"
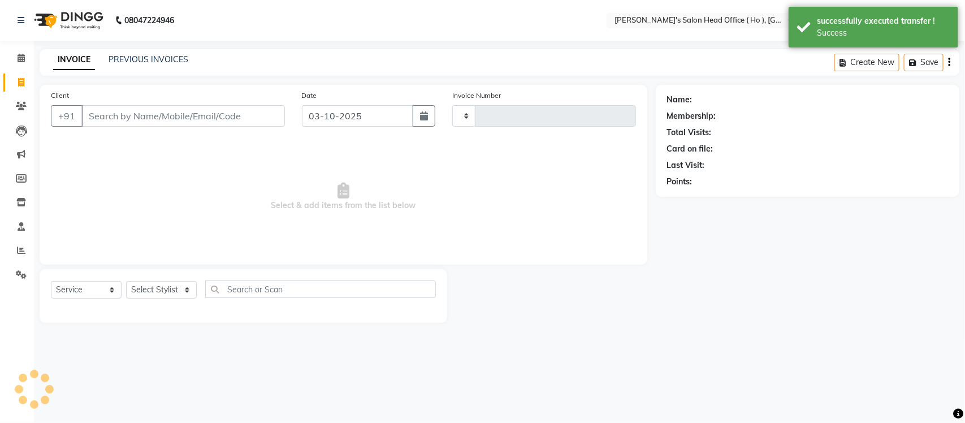
type input "0007"
select select "6981"
click at [151, 63] on link "PREVIOUS INVOICES" at bounding box center [148, 59] width 80 height 10
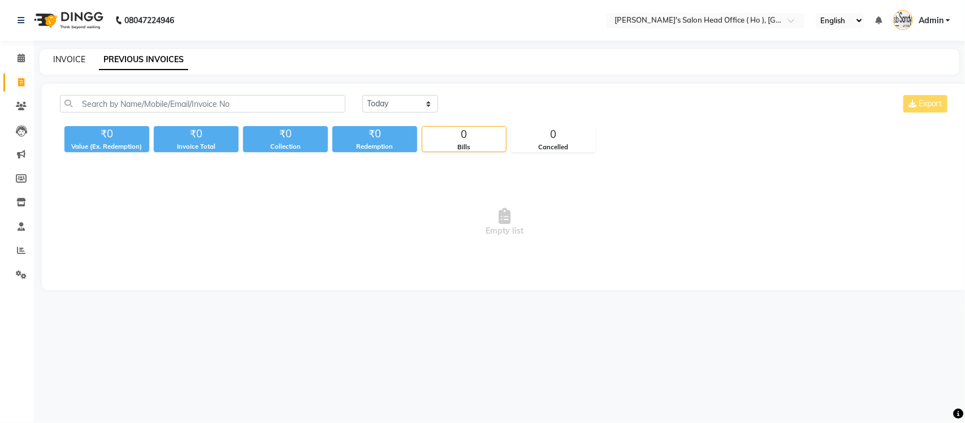
click at [68, 55] on link "INVOICE" at bounding box center [69, 59] width 32 height 10
select select "service"
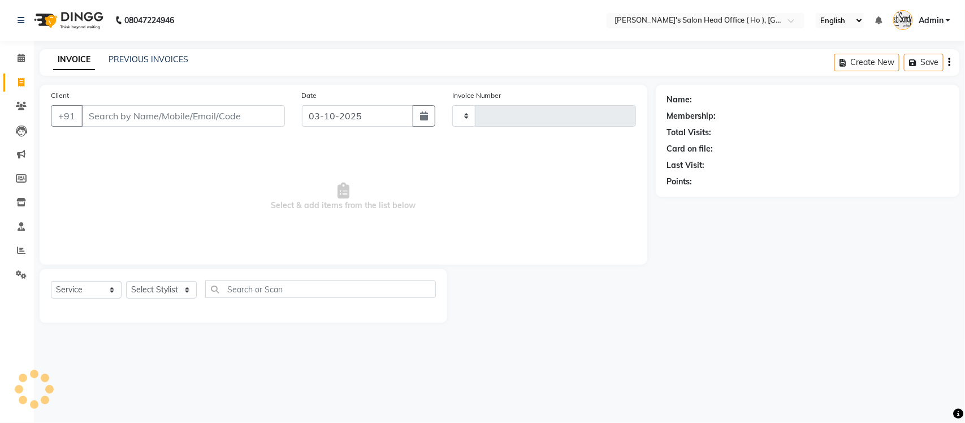
type input "0007"
select select "6981"
click at [145, 55] on link "PREVIOUS INVOICES" at bounding box center [148, 59] width 80 height 10
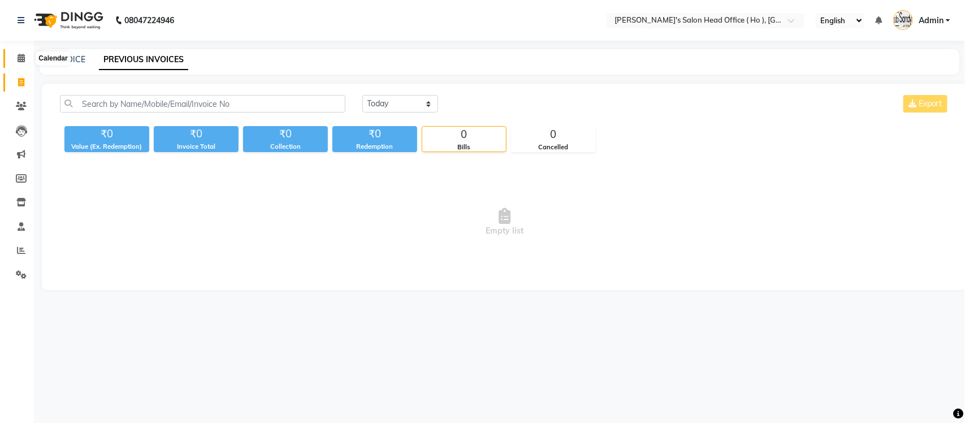
click at [27, 58] on span at bounding box center [21, 58] width 20 height 13
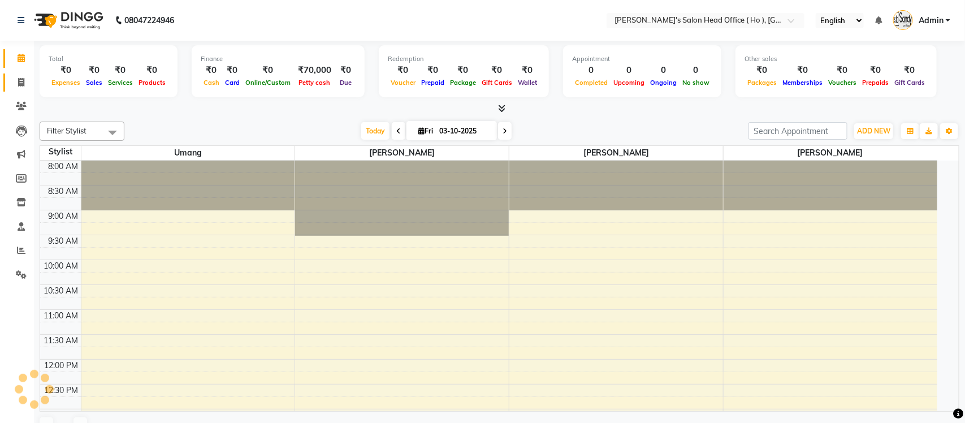
click at [24, 86] on span at bounding box center [21, 82] width 20 height 13
select select "service"
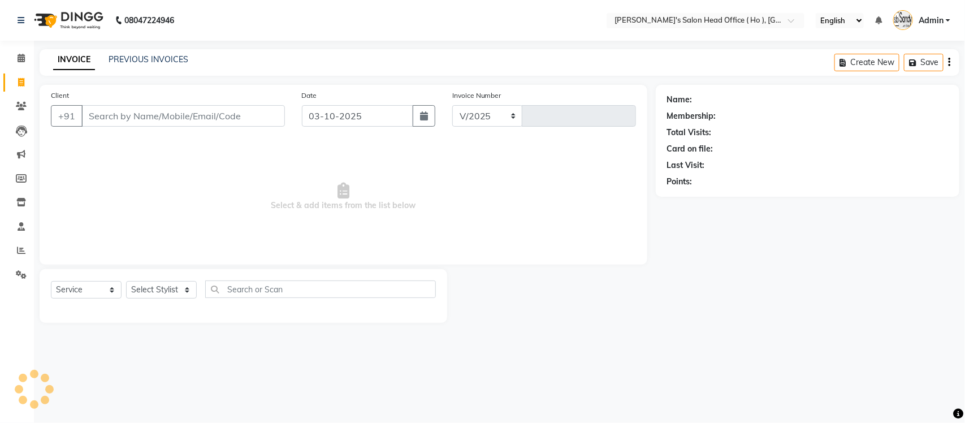
select select "6981"
type input "0007"
click at [125, 59] on link "PREVIOUS INVOICES" at bounding box center [148, 59] width 80 height 10
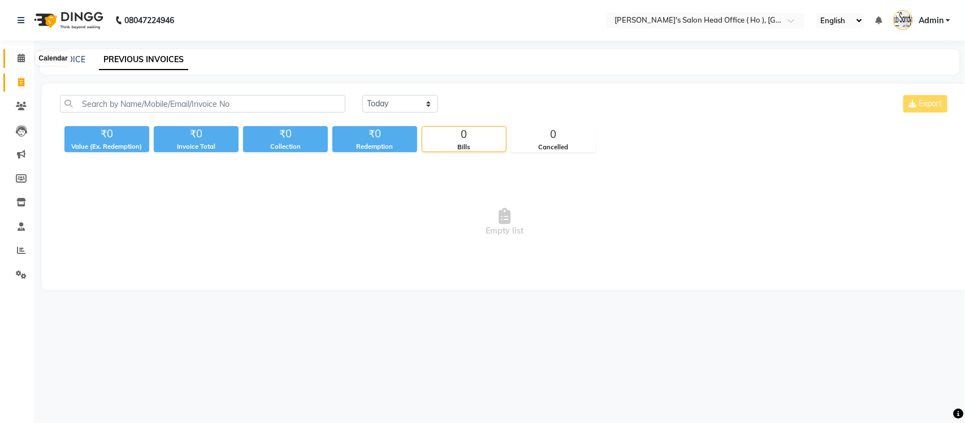
click at [24, 62] on icon at bounding box center [21, 58] width 7 height 8
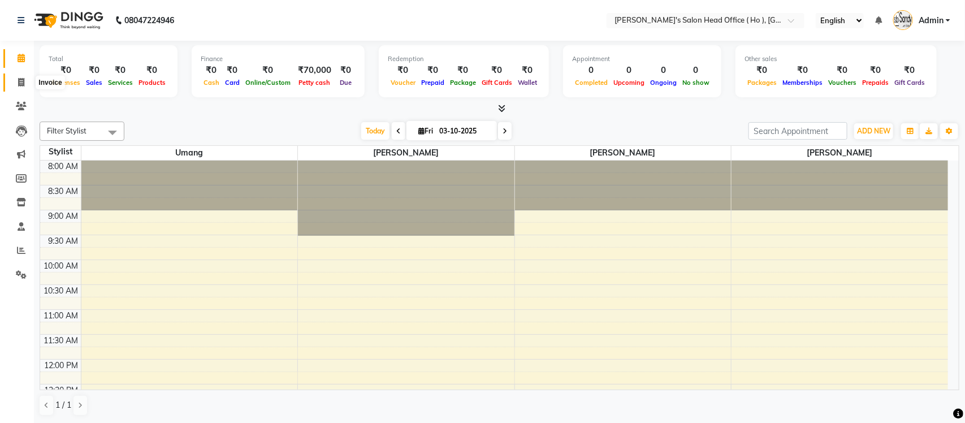
click at [15, 83] on span at bounding box center [21, 82] width 20 height 13
select select "service"
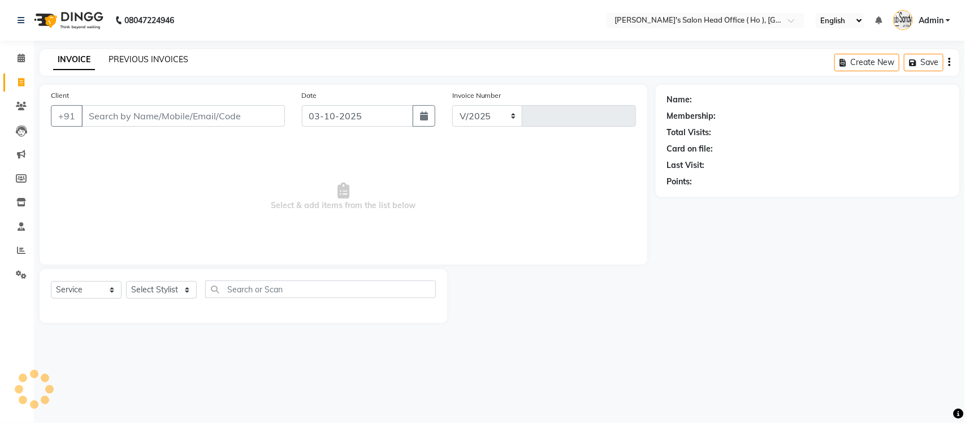
select select "6981"
type input "0007"
click at [137, 58] on link "PREVIOUS INVOICES" at bounding box center [148, 59] width 80 height 10
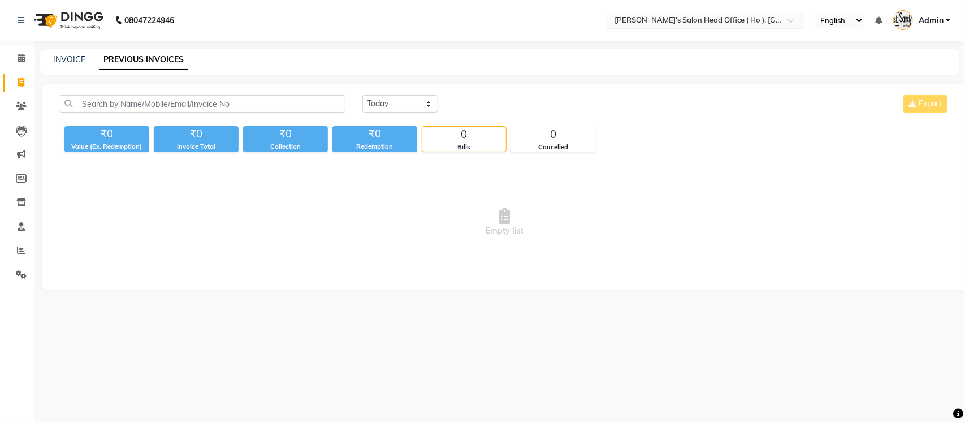
click at [725, 23] on input "text" at bounding box center [694, 21] width 164 height 11
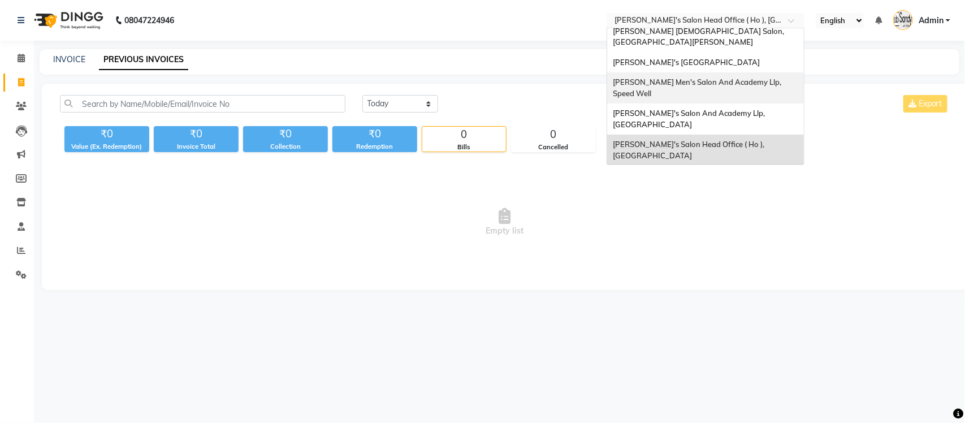
scroll to position [37, 0]
click at [744, 171] on span "[PERSON_NAME] Men's Salon & Academy Llp, [GEOGRAPHIC_DATA]" at bounding box center [693, 181] width 160 height 20
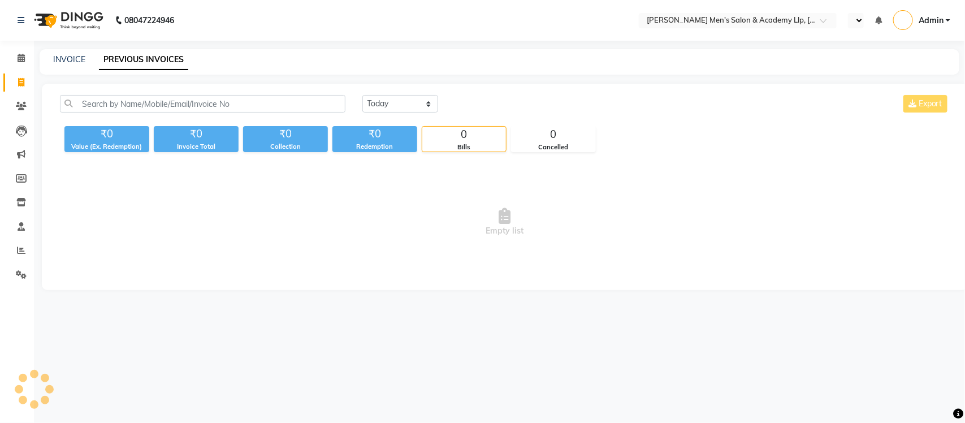
select select "en"
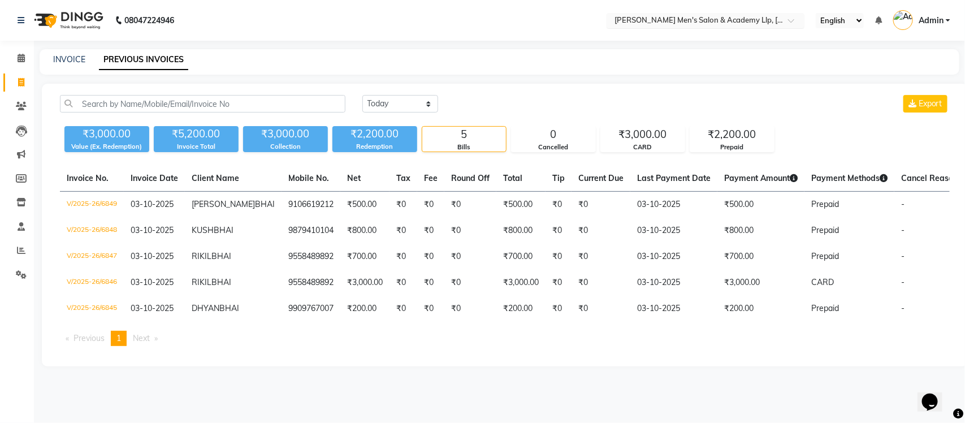
click at [718, 17] on input "text" at bounding box center [694, 21] width 164 height 11
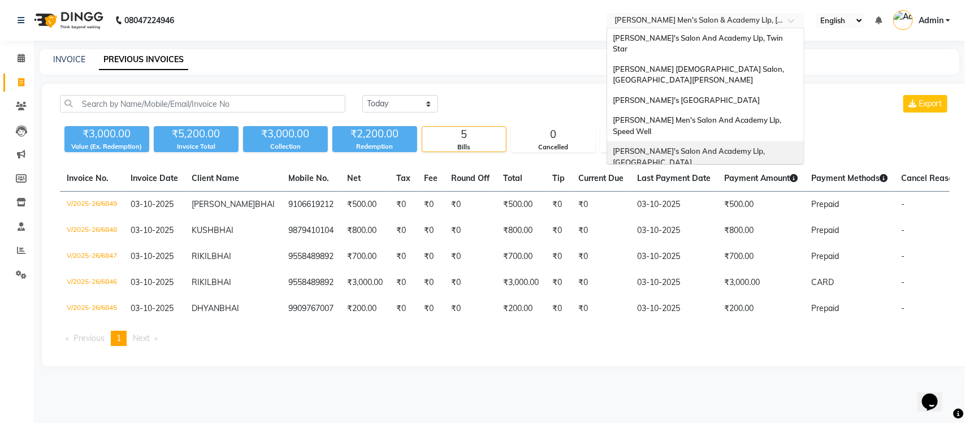
click at [712, 141] on div "[PERSON_NAME]'s Salon And Academy Llp, [GEOGRAPHIC_DATA]" at bounding box center [705, 156] width 197 height 31
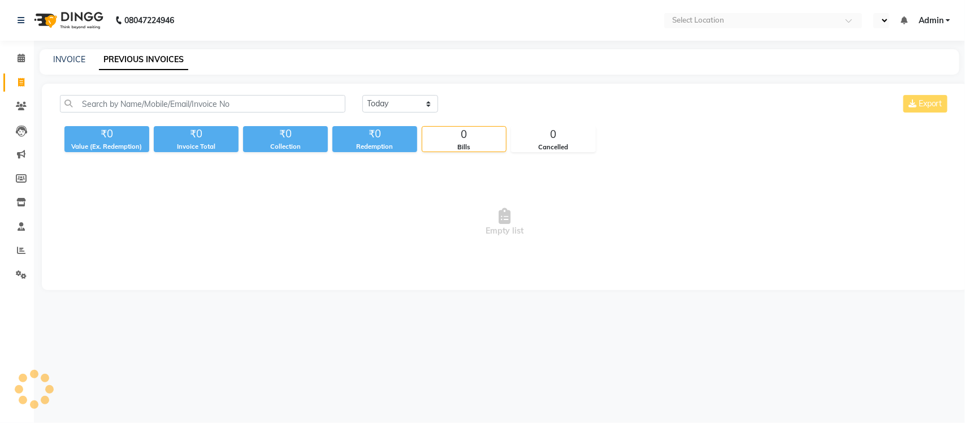
select select "en"
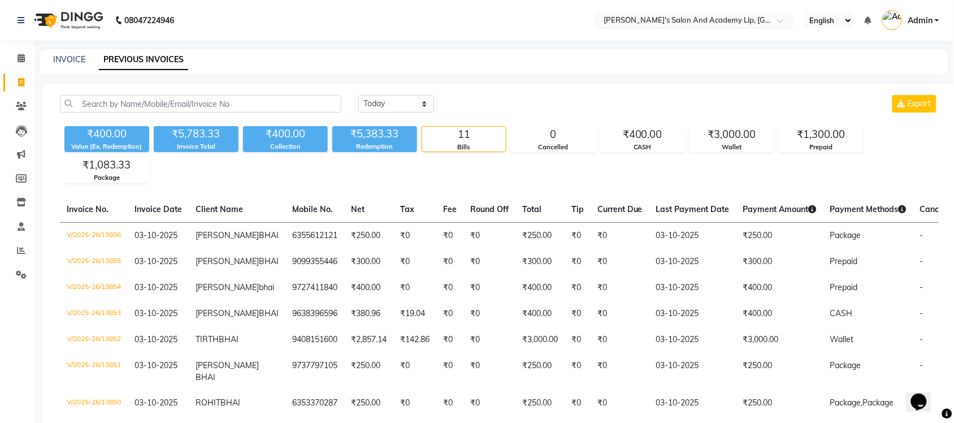
click at [763, 24] on input "text" at bounding box center [683, 21] width 164 height 11
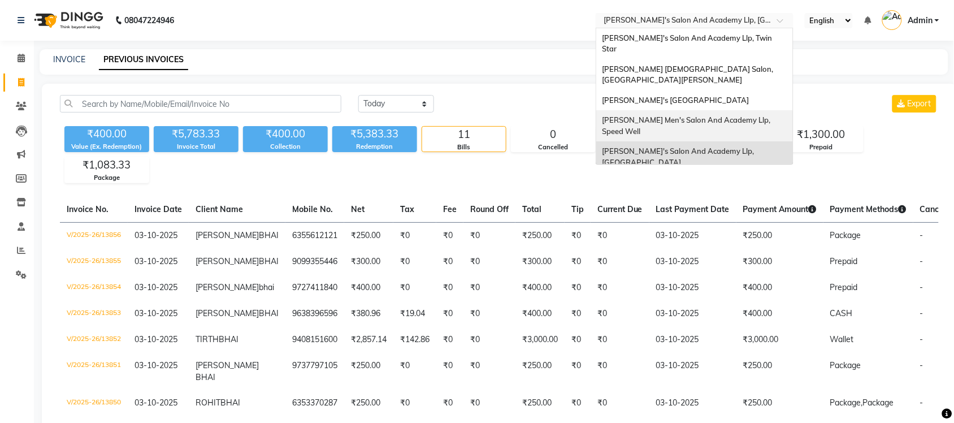
click at [733, 115] on span "[PERSON_NAME] Men's Salon And Academy Llp, Speed Well" at bounding box center [687, 125] width 170 height 20
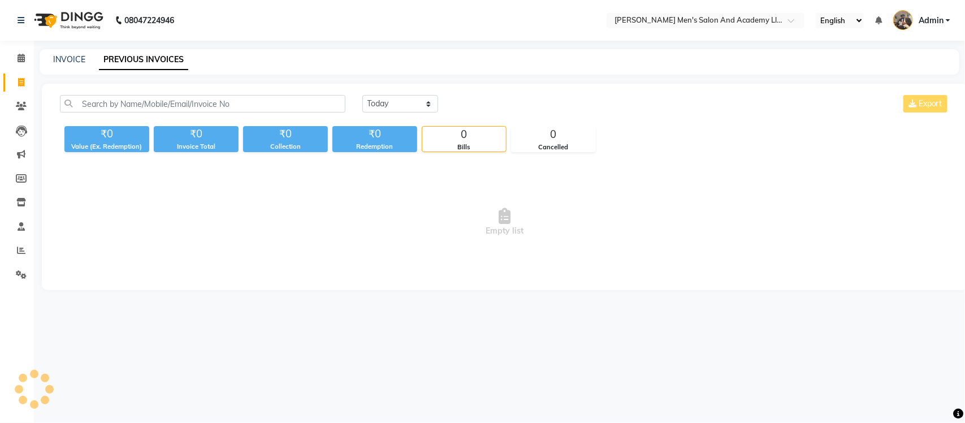
select select "en"
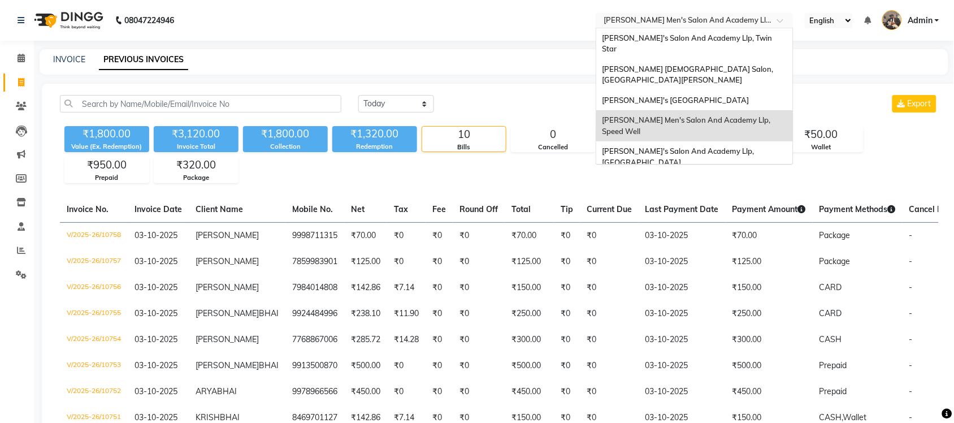
click at [752, 20] on input "text" at bounding box center [683, 21] width 164 height 11
click at [748, 95] on span "[PERSON_NAME]'s [GEOGRAPHIC_DATA]" at bounding box center [675, 99] width 147 height 9
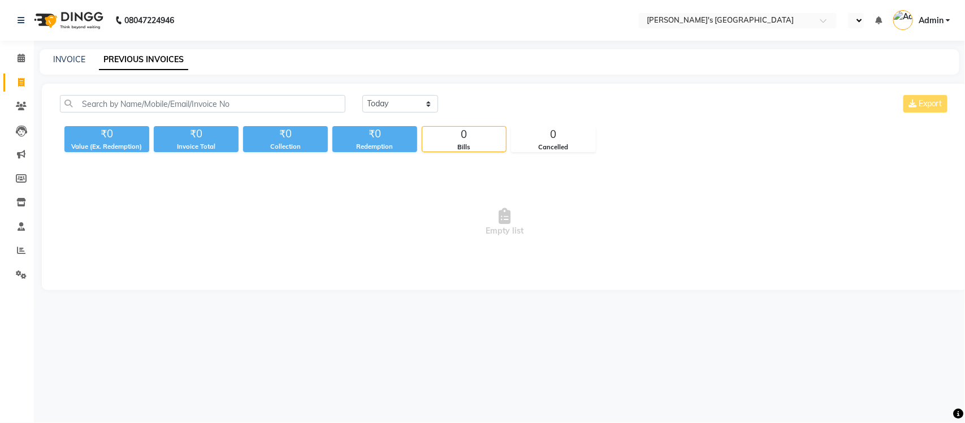
select select "en"
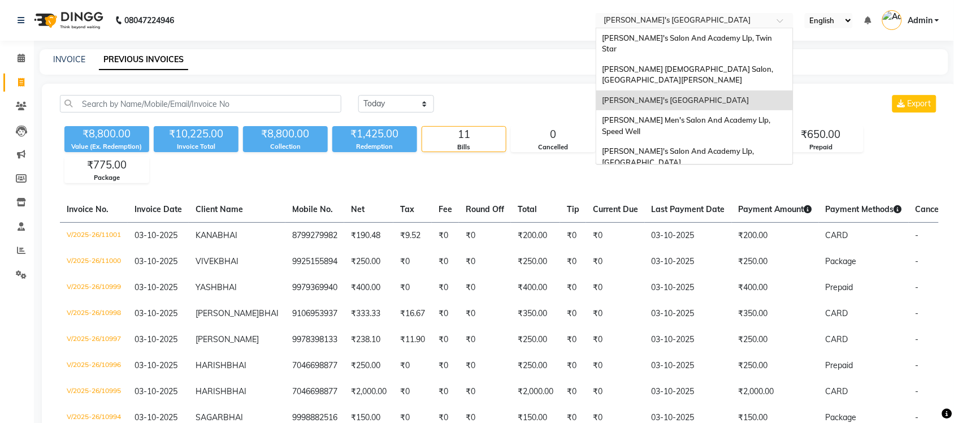
click at [736, 23] on input "text" at bounding box center [683, 21] width 164 height 11
click at [740, 59] on div "[PERSON_NAME] [DEMOGRAPHIC_DATA] Salon, [GEOGRAPHIC_DATA][PERSON_NAME]" at bounding box center [694, 74] width 197 height 31
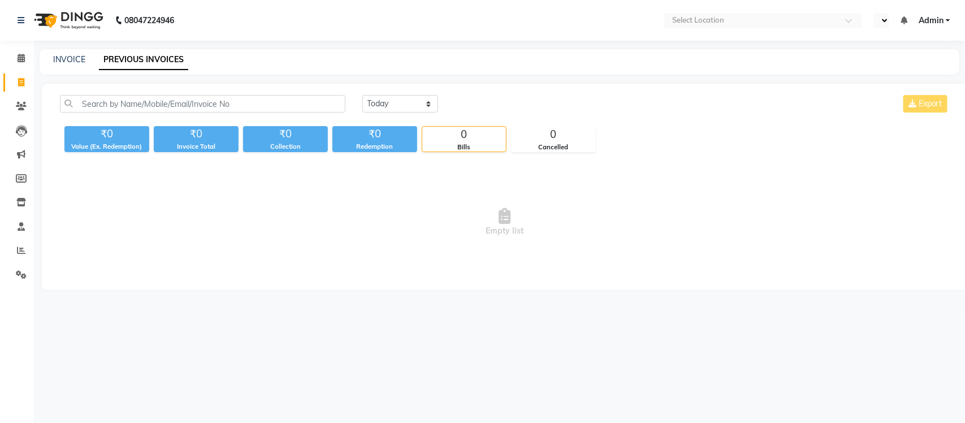
select select "en"
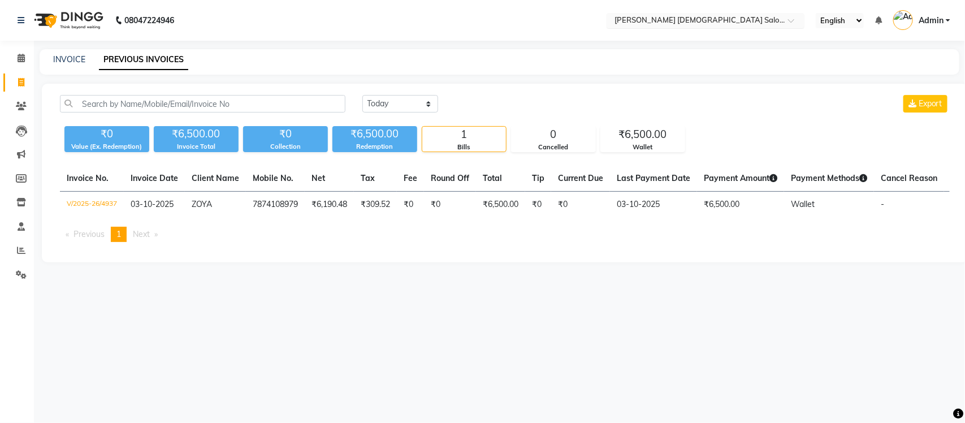
click at [710, 16] on input "text" at bounding box center [694, 21] width 164 height 11
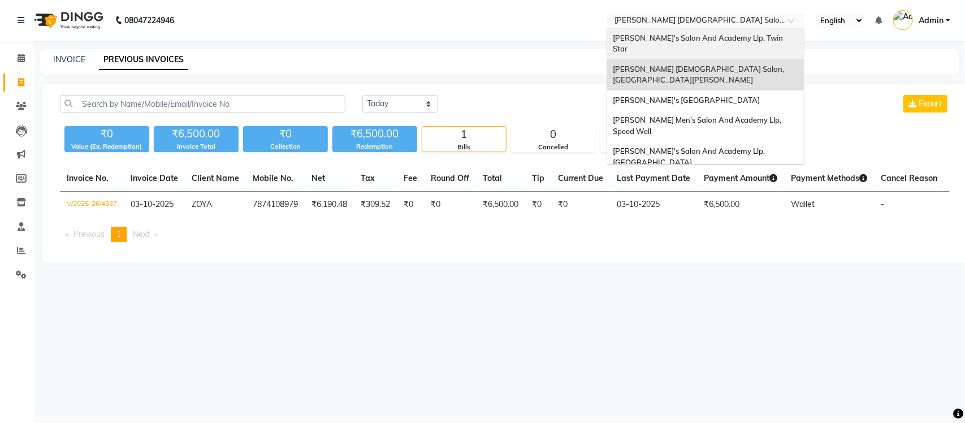
click at [705, 37] on span "[PERSON_NAME]'s Salon And Academy Llp, Twin Star" at bounding box center [699, 43] width 172 height 20
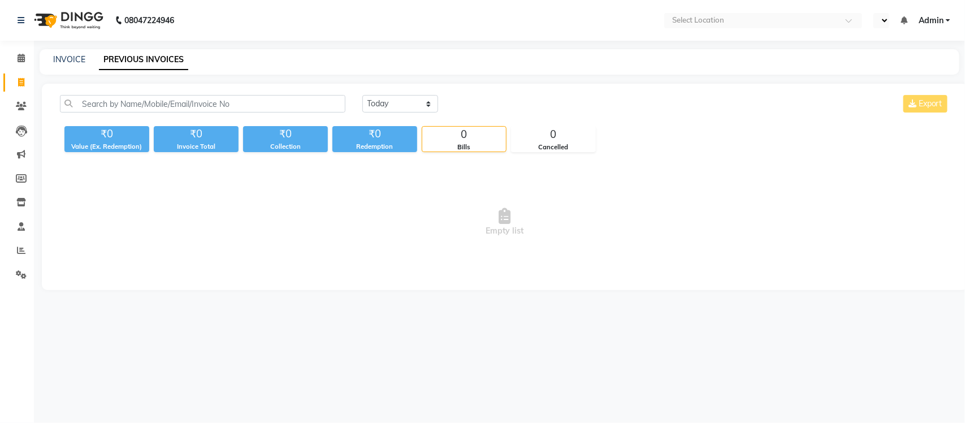
select select "en"
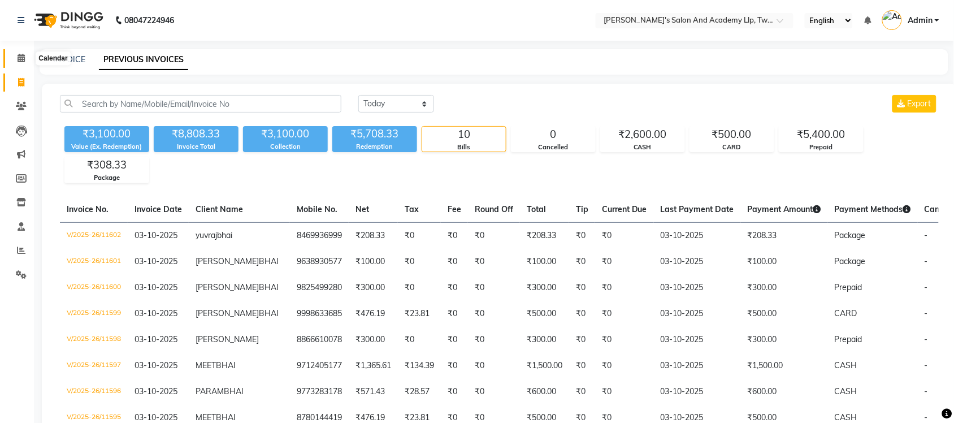
click at [20, 57] on icon at bounding box center [21, 58] width 7 height 8
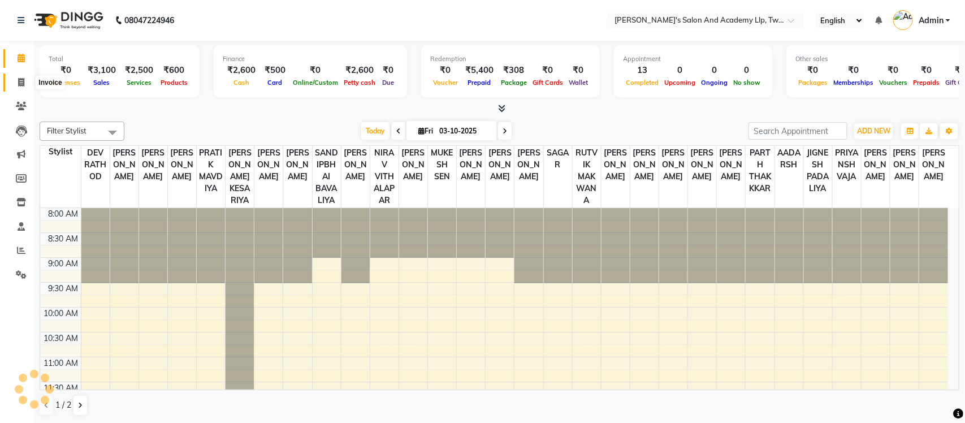
scroll to position [302, 0]
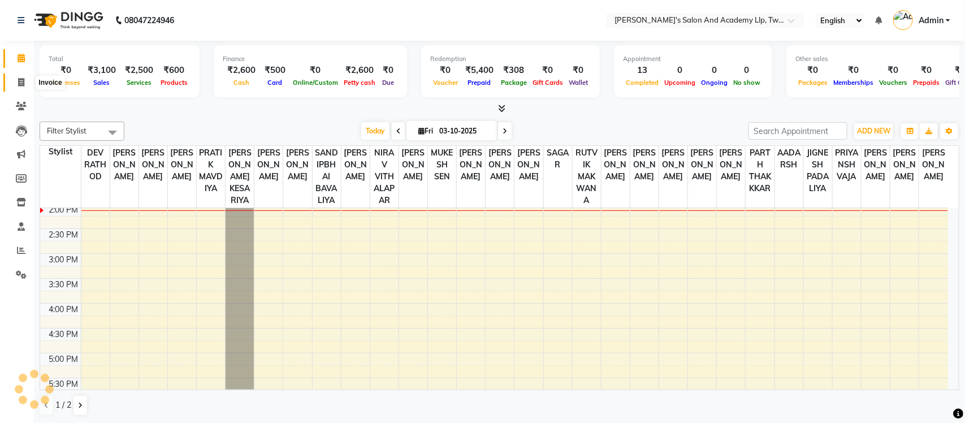
click at [23, 80] on icon at bounding box center [21, 82] width 6 height 8
select select "service"
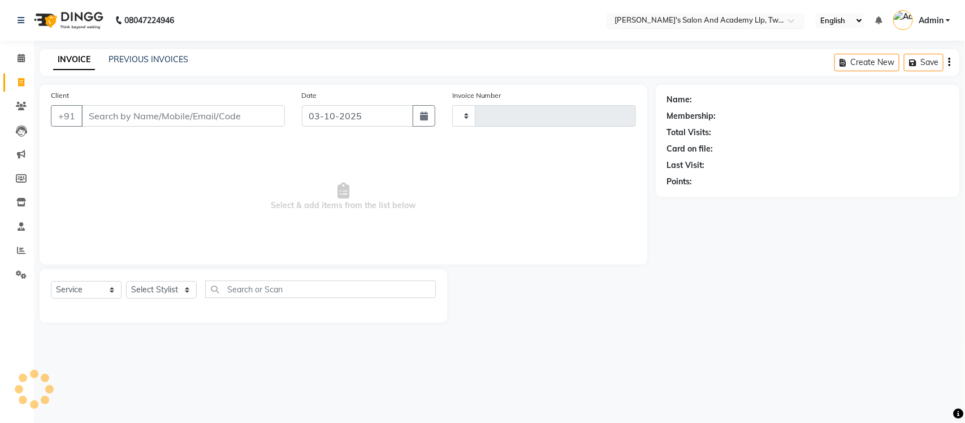
type input "11603"
select select "6985"
click at [670, 19] on input "text" at bounding box center [694, 21] width 164 height 11
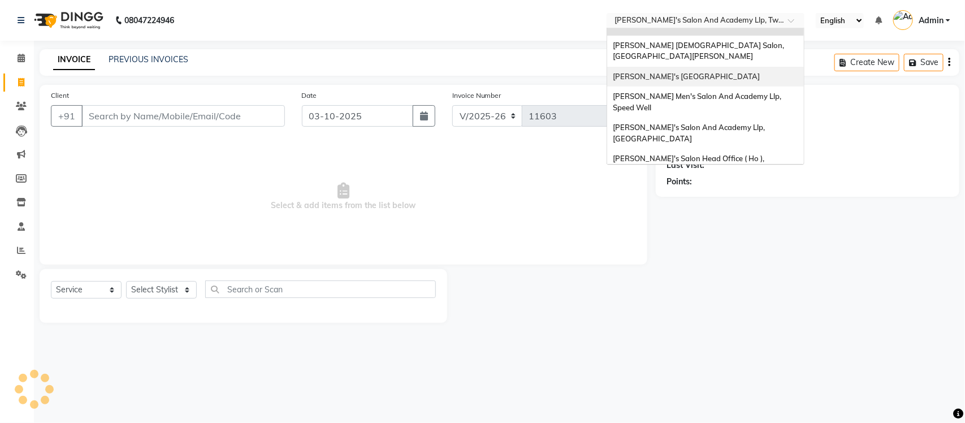
scroll to position [37, 0]
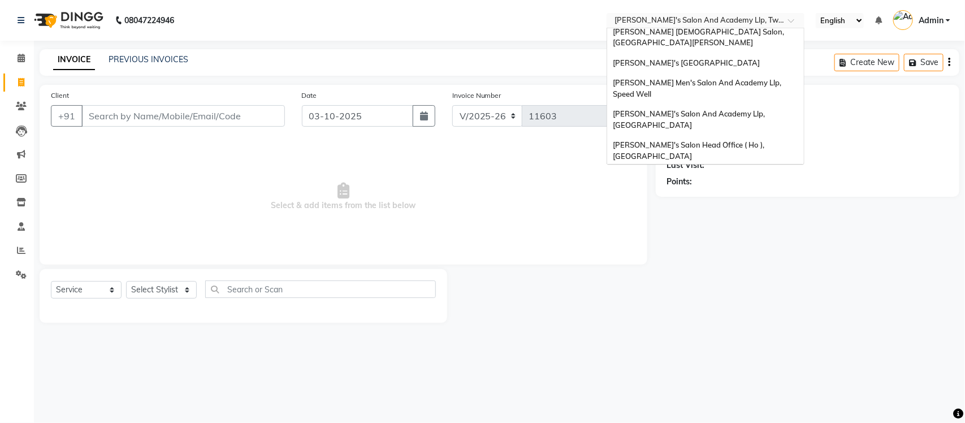
select select "membership"
click at [699, 171] on span "[PERSON_NAME] Men's Salon & Academy Llp, [GEOGRAPHIC_DATA]" at bounding box center [693, 181] width 160 height 20
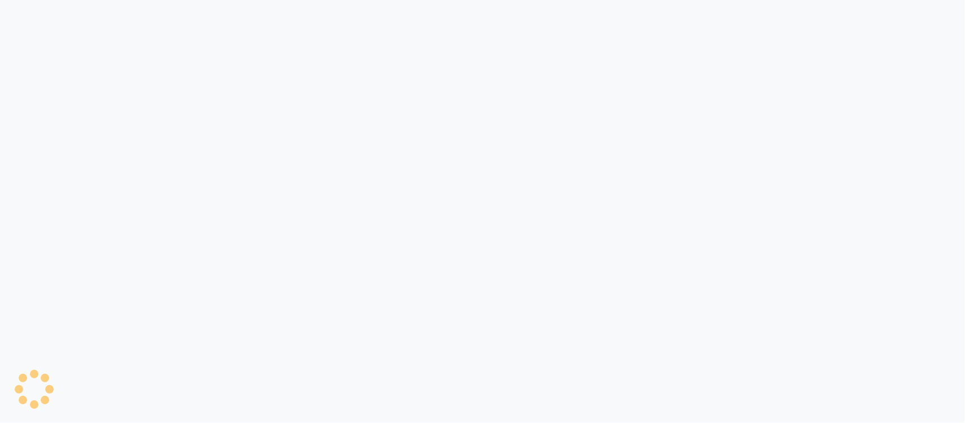
select select "service"
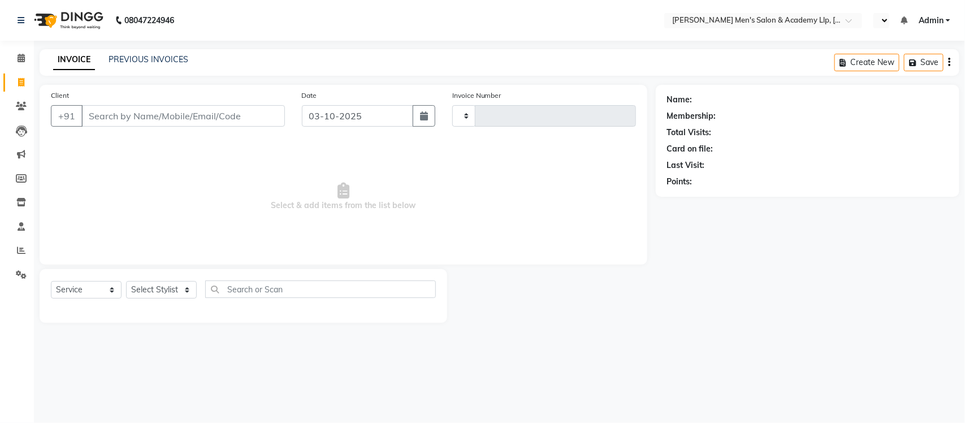
type input "6851"
select select "en"
select select "8248"
select select "membership"
click at [123, 58] on link "PREVIOUS INVOICES" at bounding box center [148, 59] width 80 height 10
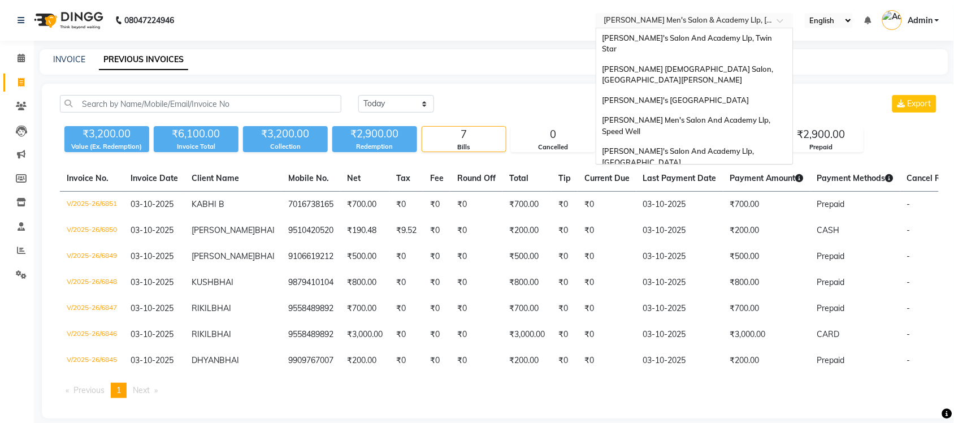
click at [750, 15] on div "× Sandy Men's Salon & Academy Llp, Ravapar Road" at bounding box center [688, 20] width 170 height 11
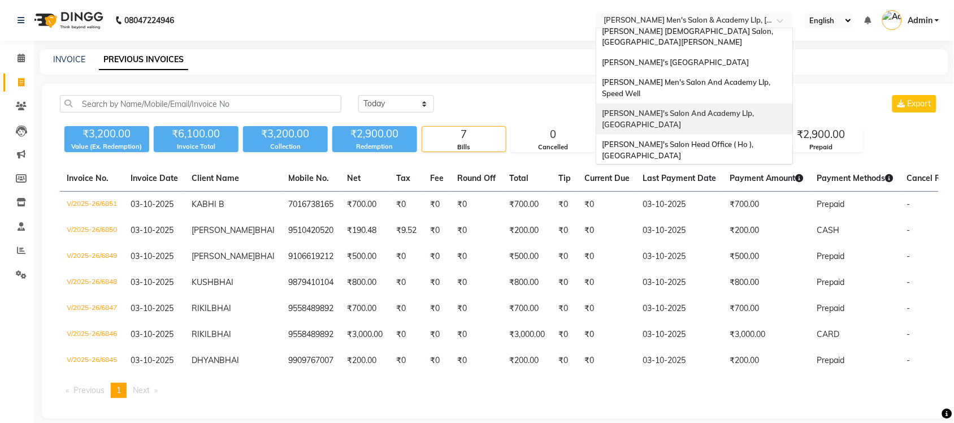
scroll to position [37, 0]
click at [750, 109] on span "[PERSON_NAME]'s Salon And Academy Llp, [GEOGRAPHIC_DATA]" at bounding box center [679, 119] width 154 height 20
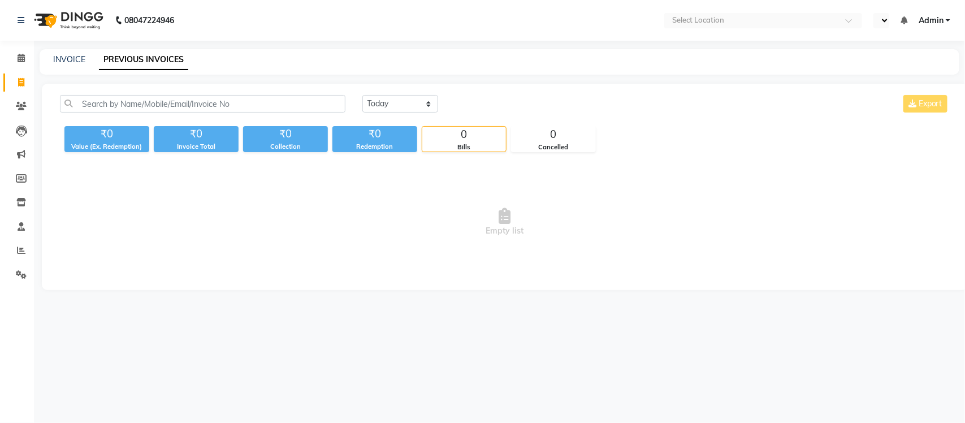
select select "en"
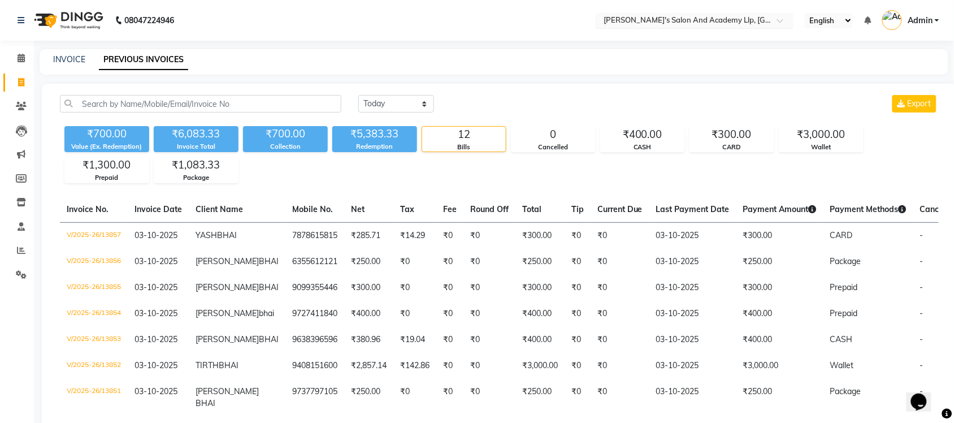
click at [766, 19] on div at bounding box center [695, 21] width 198 height 11
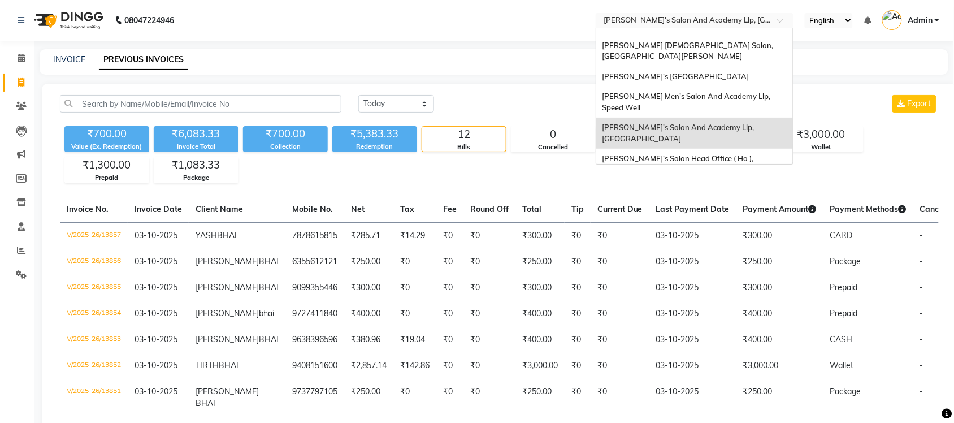
scroll to position [37, 0]
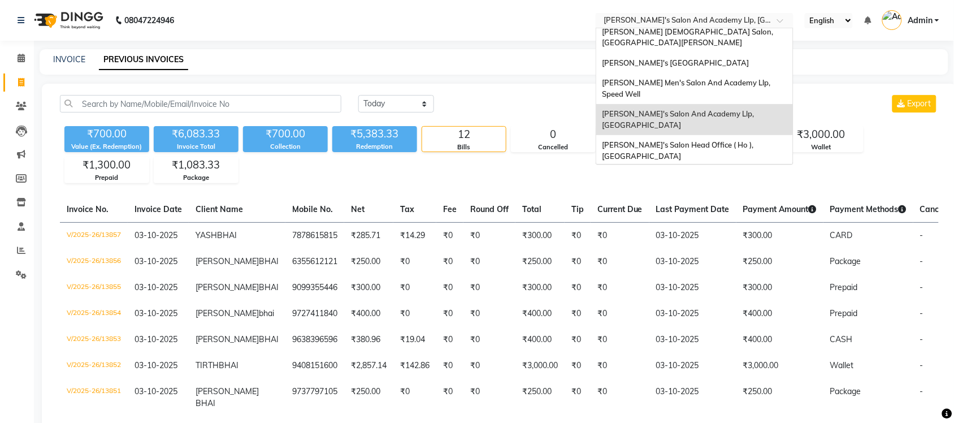
click at [747, 171] on span "Sandy Men's Salon & Academy Llp, Ravapar Road" at bounding box center [682, 181] width 160 height 20
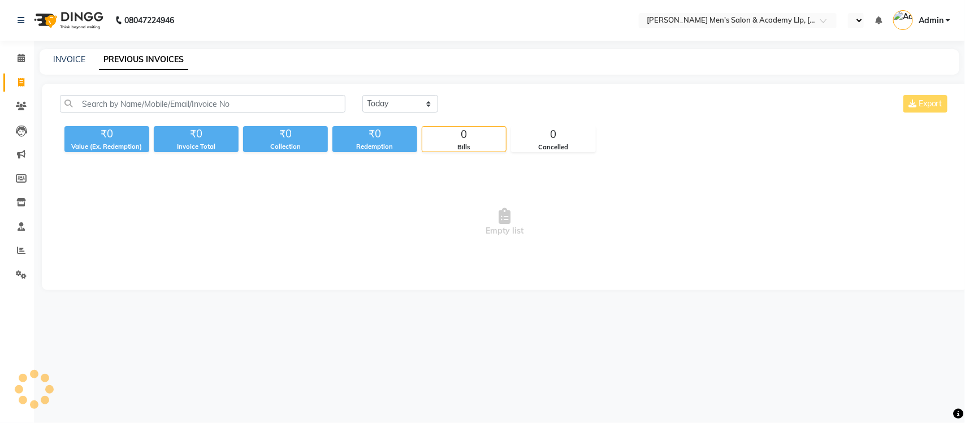
select select "en"
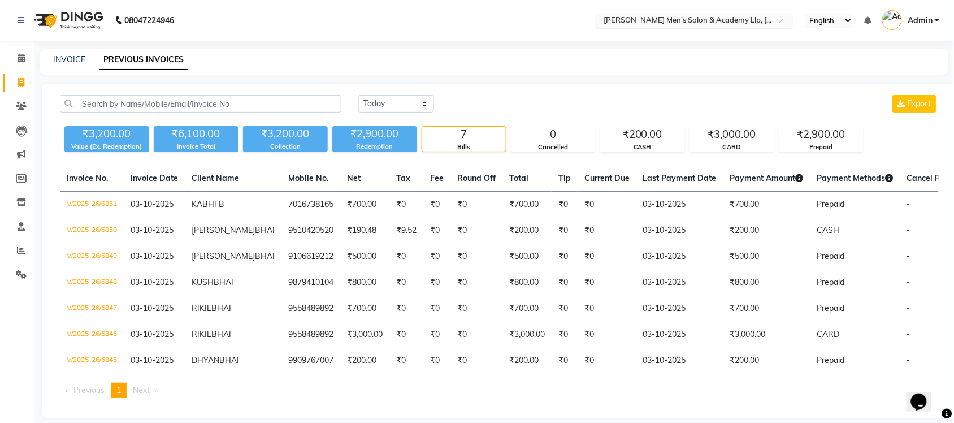
click at [749, 16] on input "text" at bounding box center [683, 21] width 164 height 11
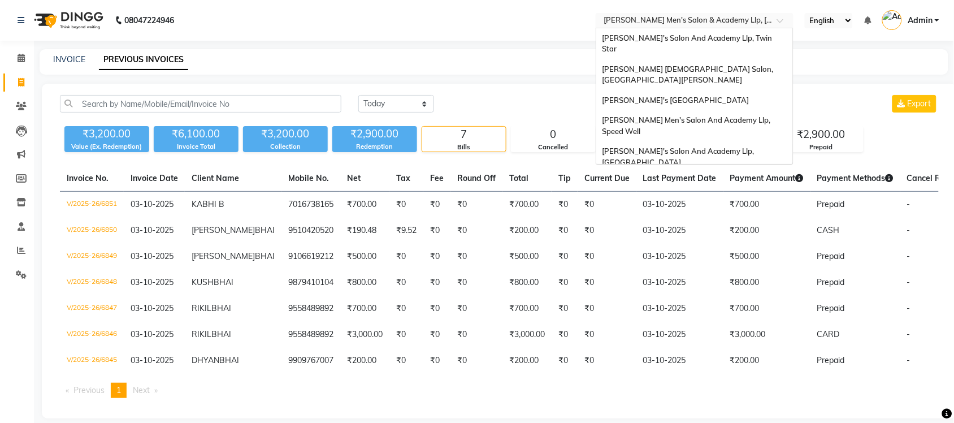
scroll to position [38, 0]
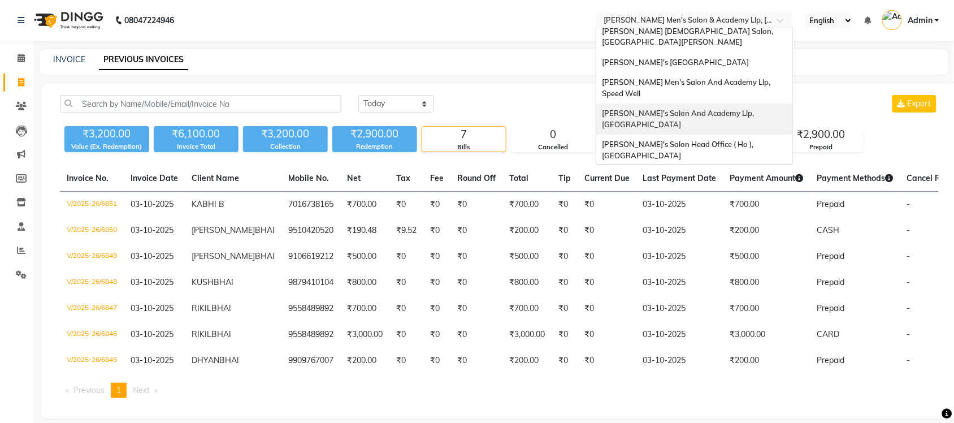
click at [750, 103] on div "[PERSON_NAME]'s Salon And Academy Llp, [GEOGRAPHIC_DATA]" at bounding box center [694, 118] width 197 height 31
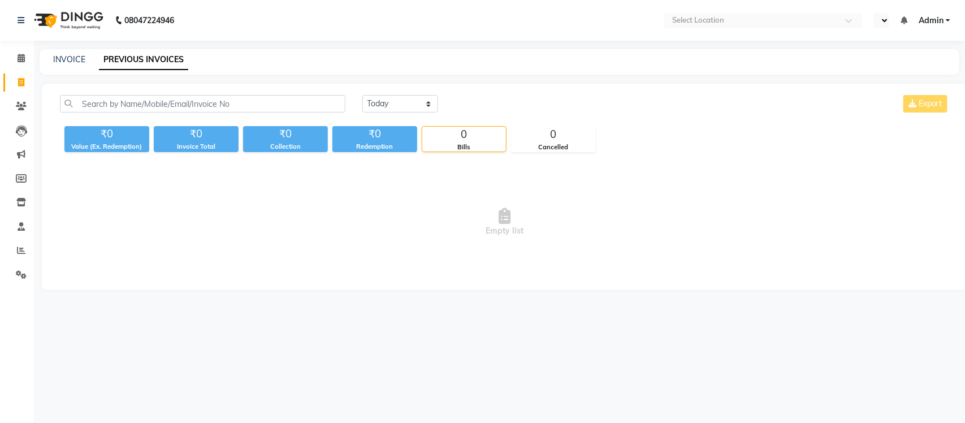
select select "en"
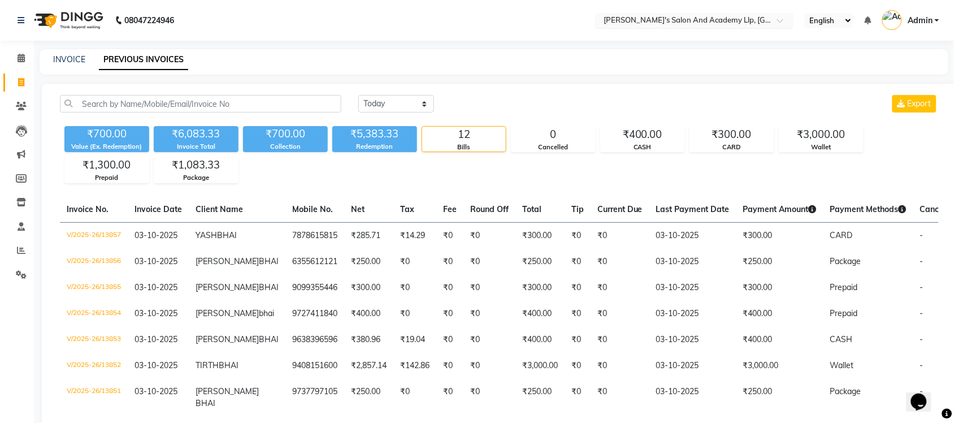
click at [749, 17] on input "text" at bounding box center [683, 21] width 164 height 11
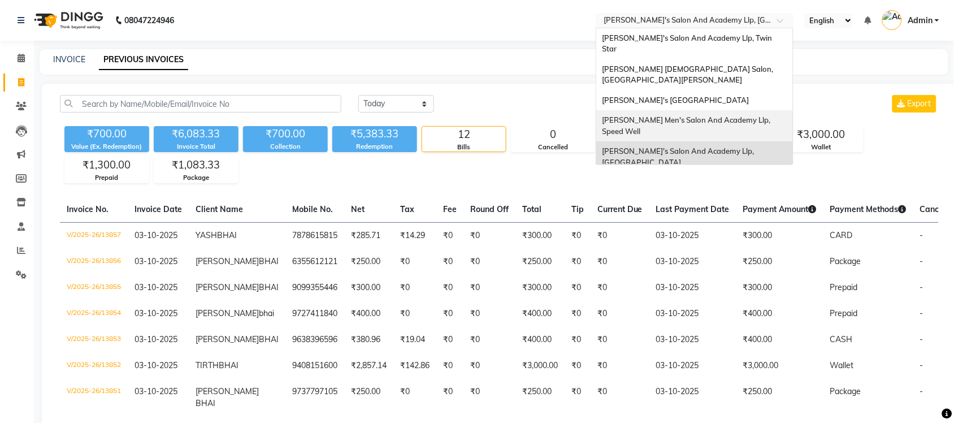
click at [757, 110] on div "[PERSON_NAME] Men's Salon And Academy Llp, Speed Well" at bounding box center [694, 125] width 197 height 31
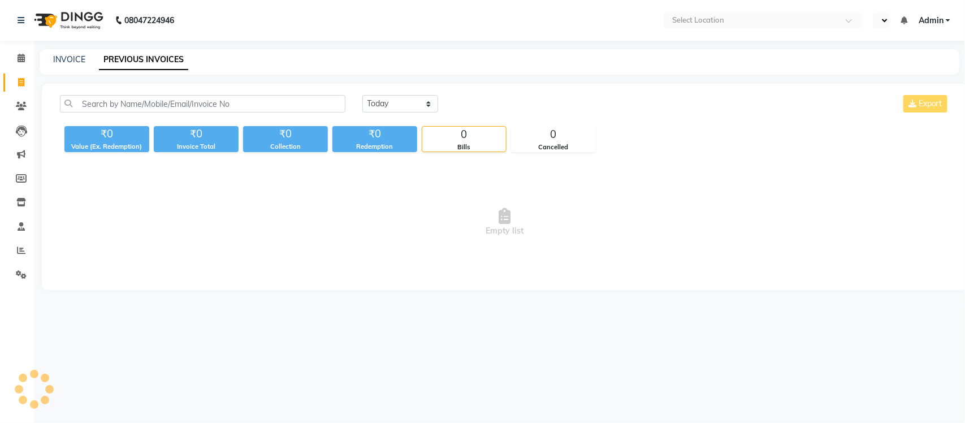
select select "en"
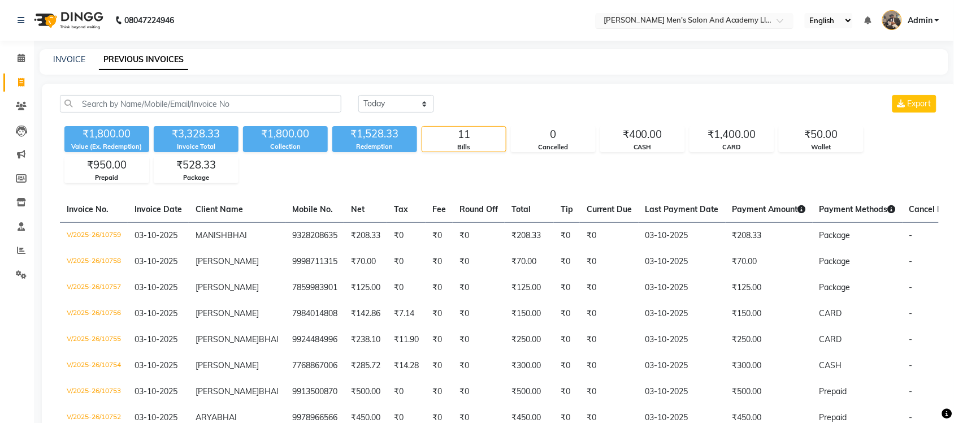
click at [746, 19] on input "text" at bounding box center [683, 21] width 164 height 11
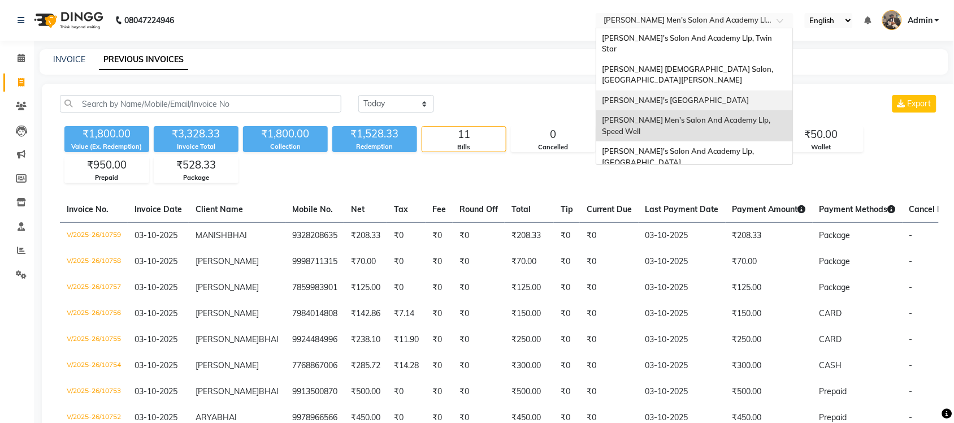
click at [748, 95] on span "[PERSON_NAME]'s [GEOGRAPHIC_DATA]" at bounding box center [675, 99] width 147 height 9
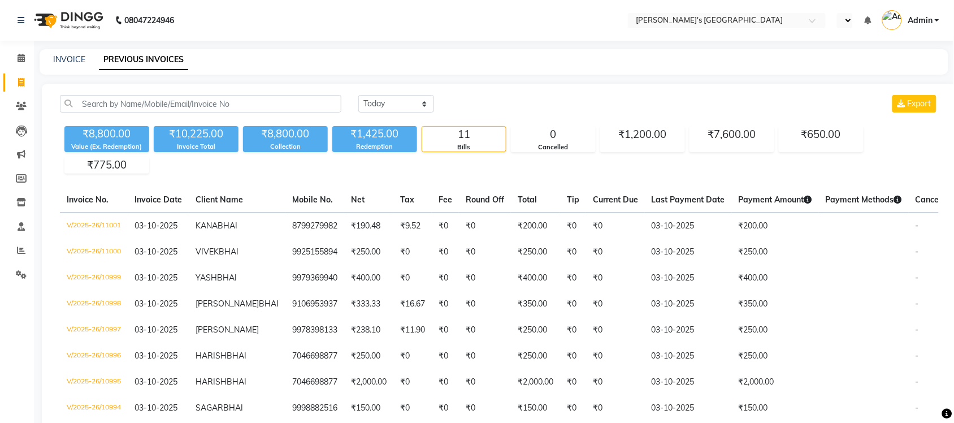
select select "en"
click at [761, 23] on input "text" at bounding box center [683, 21] width 164 height 11
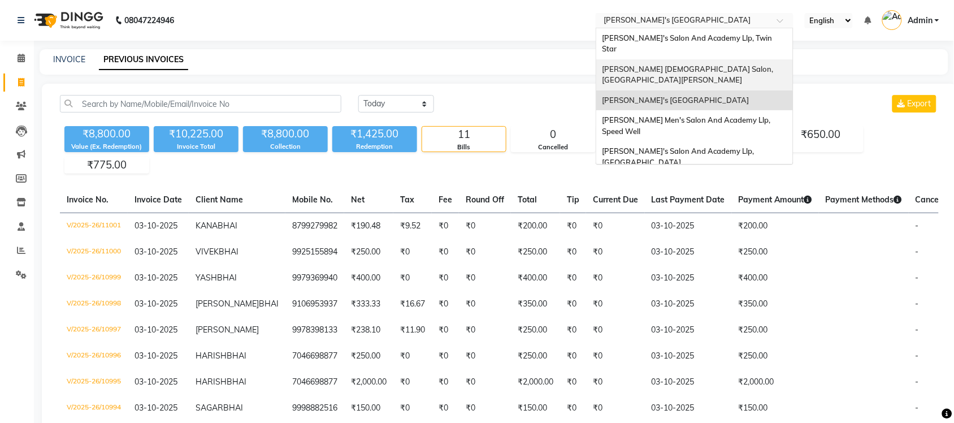
click at [746, 61] on div "[PERSON_NAME] [DEMOGRAPHIC_DATA] Salon, [GEOGRAPHIC_DATA][PERSON_NAME]" at bounding box center [694, 74] width 197 height 31
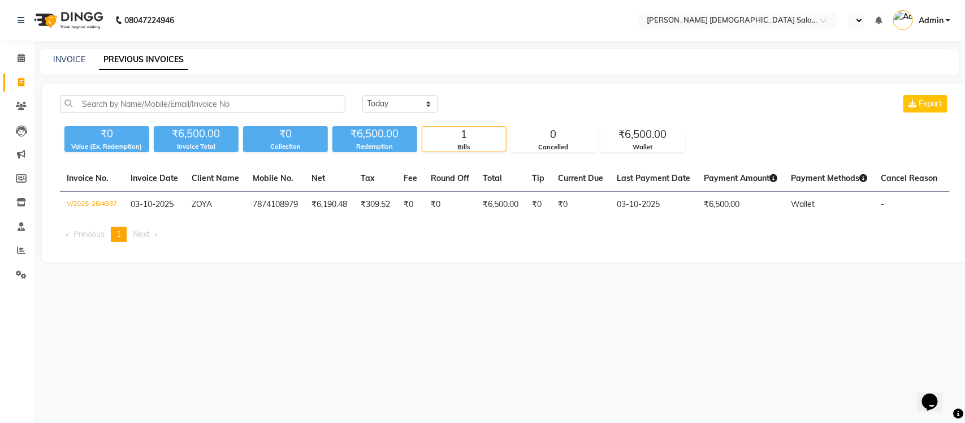
select select "en"
click at [767, 25] on input "text" at bounding box center [694, 21] width 164 height 11
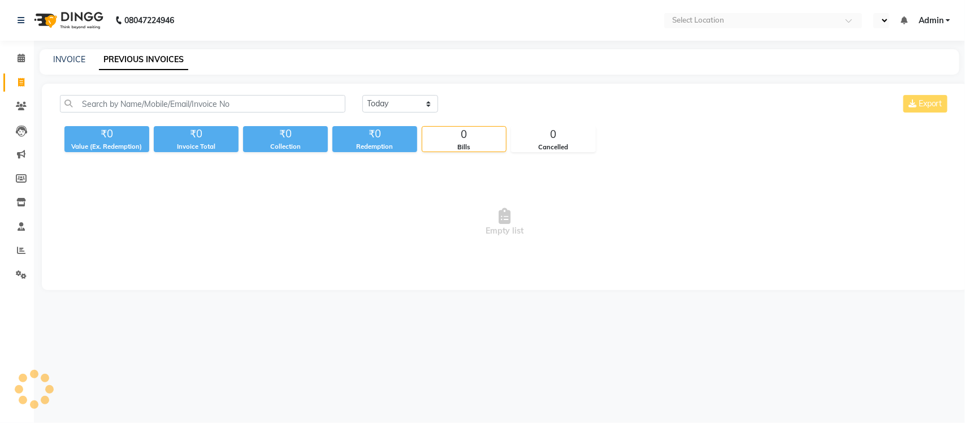
select select "en"
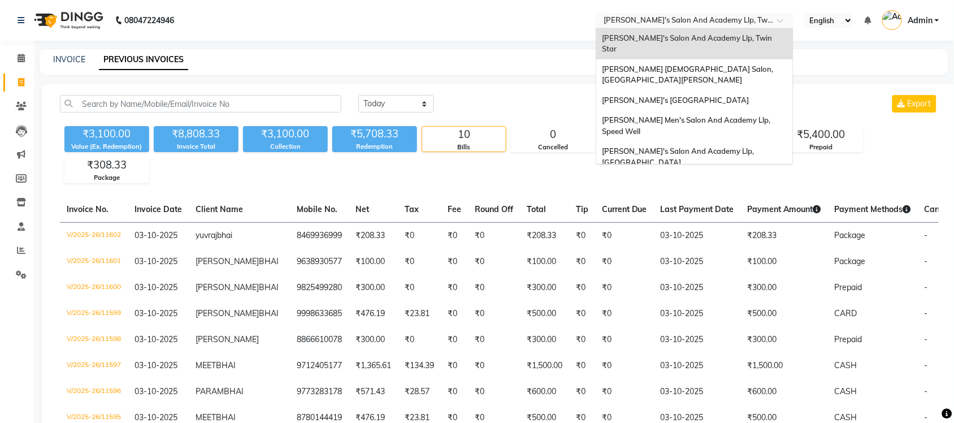
click at [740, 23] on input "text" at bounding box center [683, 21] width 164 height 11
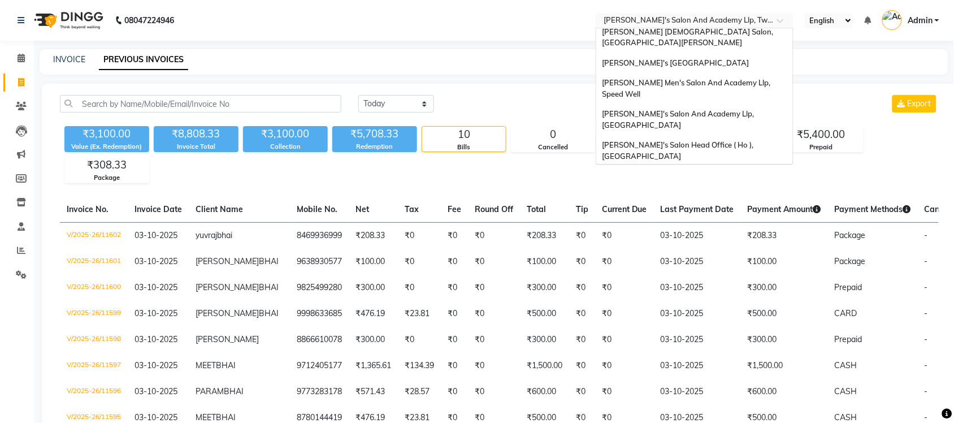
click at [714, 171] on span "[PERSON_NAME] Men's Salon & Academy Llp, [GEOGRAPHIC_DATA]" at bounding box center [682, 181] width 160 height 20
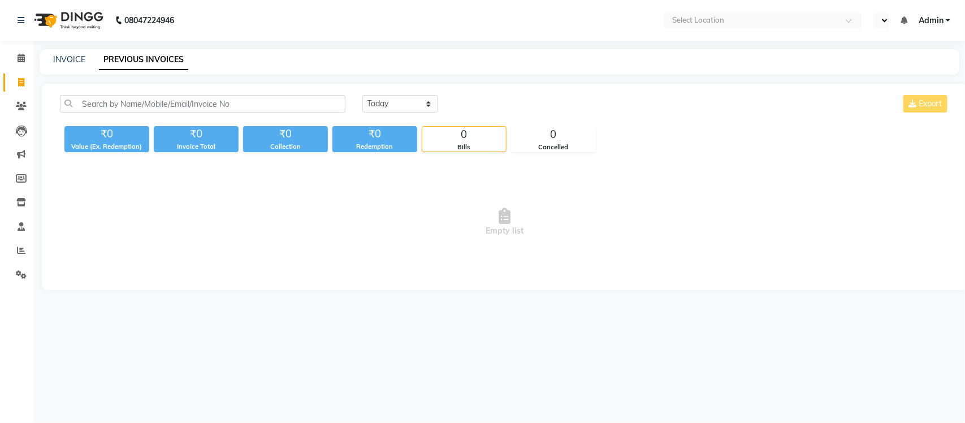
select select "en"
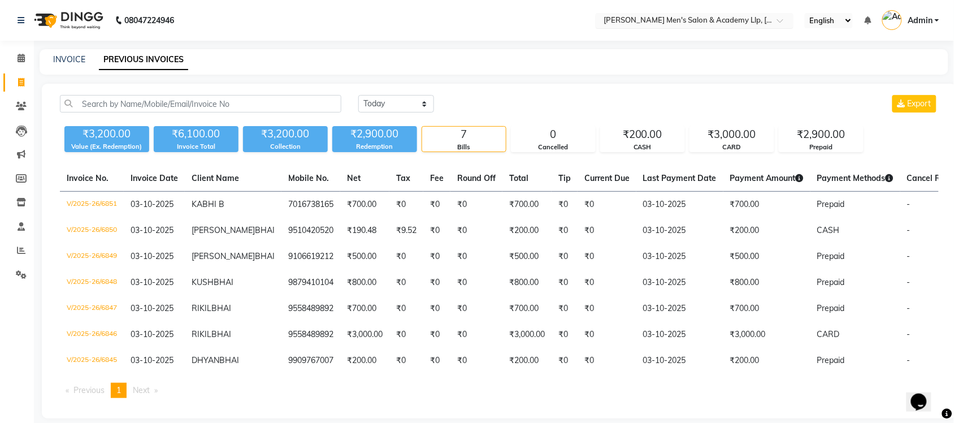
click at [712, 21] on input "text" at bounding box center [683, 21] width 164 height 11
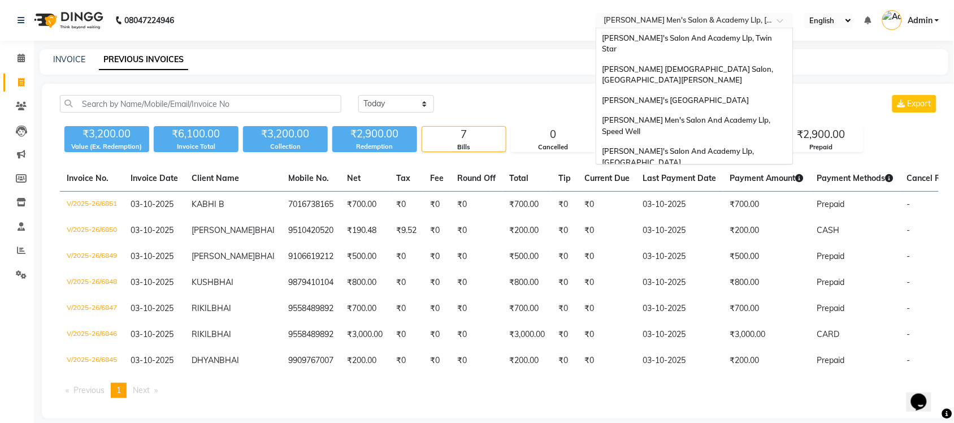
scroll to position [38, 0]
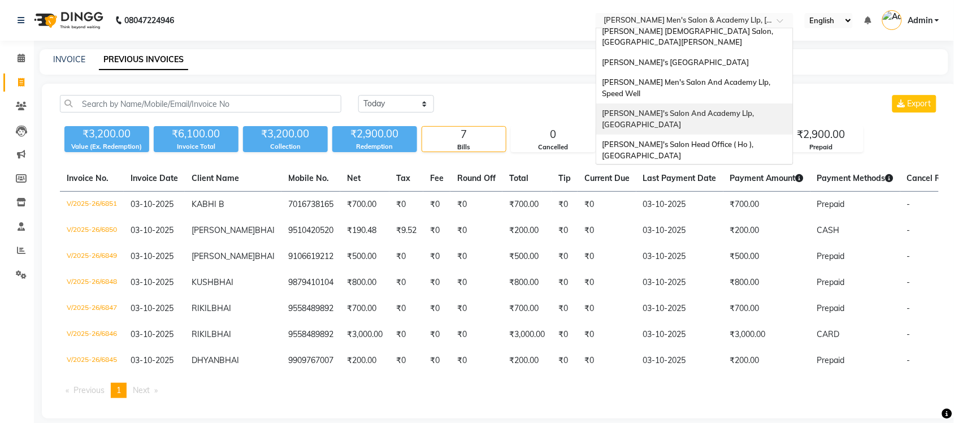
click at [704, 108] on span "[PERSON_NAME]'s Salon And Academy Llp, [GEOGRAPHIC_DATA]" at bounding box center [679, 118] width 154 height 20
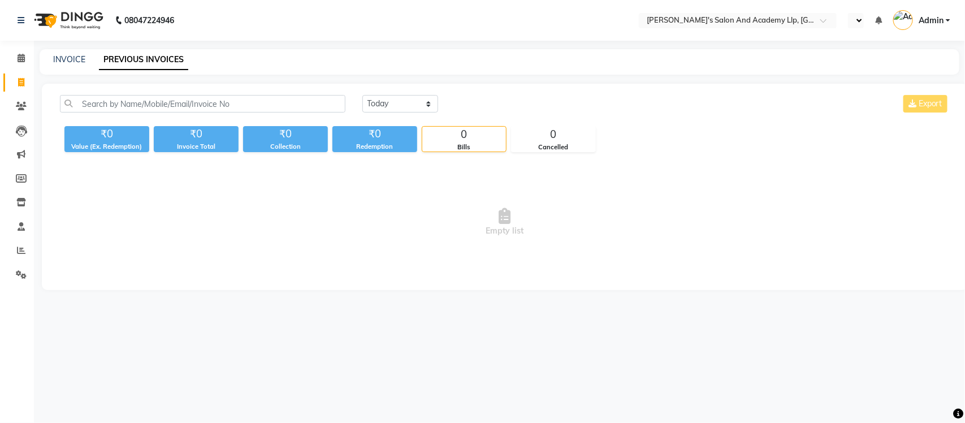
select select "en"
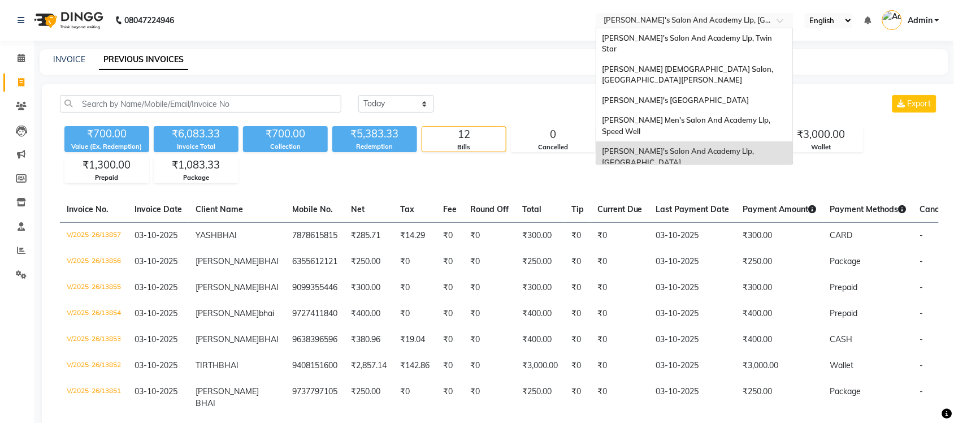
click at [702, 26] on input "text" at bounding box center [683, 21] width 164 height 11
click at [736, 115] on span "[PERSON_NAME] Men's Salon And Academy Llp, Speed Well" at bounding box center [687, 125] width 170 height 20
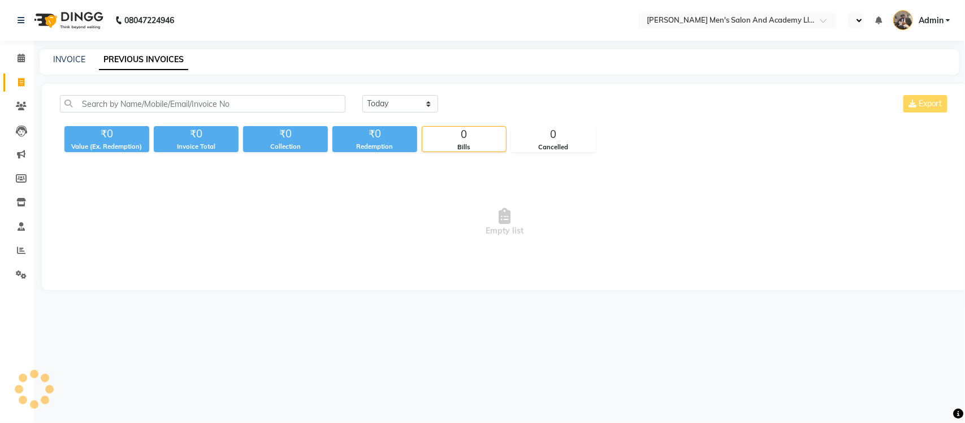
select select "en"
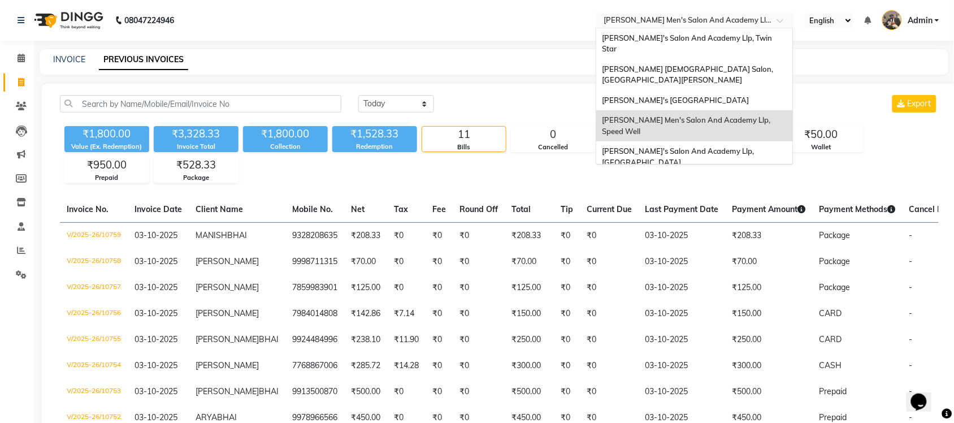
click at [727, 16] on input "text" at bounding box center [683, 21] width 164 height 11
click at [739, 95] on span "[PERSON_NAME]'s [GEOGRAPHIC_DATA]" at bounding box center [675, 99] width 147 height 9
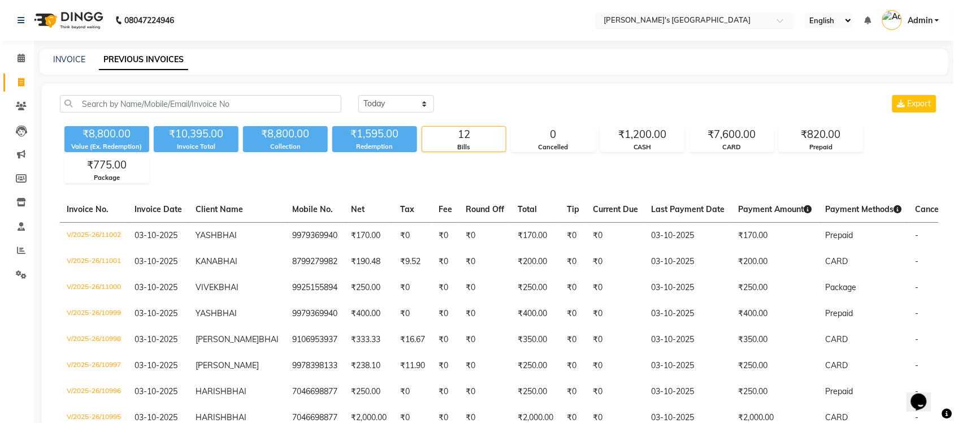
click at [729, 20] on input "text" at bounding box center [683, 21] width 164 height 11
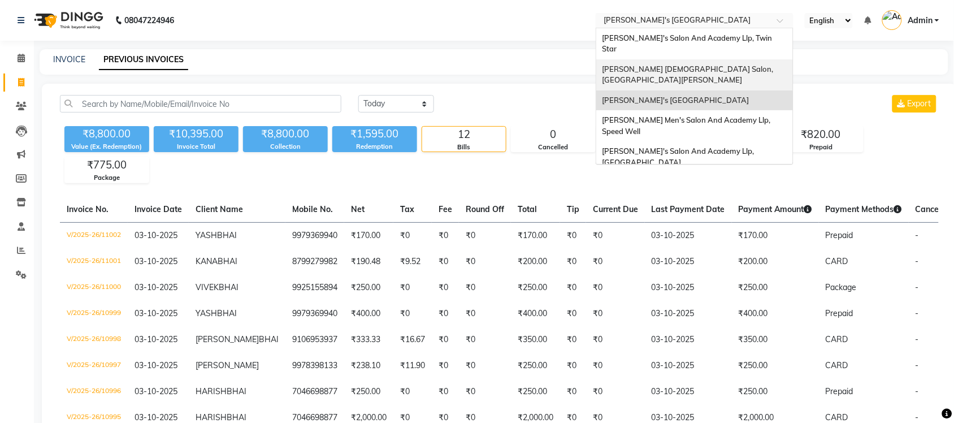
click at [727, 59] on div "[PERSON_NAME] [DEMOGRAPHIC_DATA] Salon, [GEOGRAPHIC_DATA][PERSON_NAME]" at bounding box center [694, 74] width 197 height 31
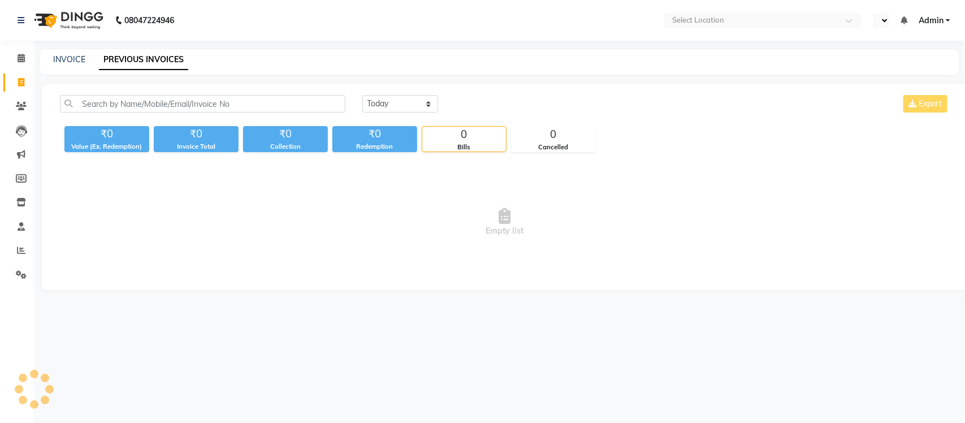
select select "en"
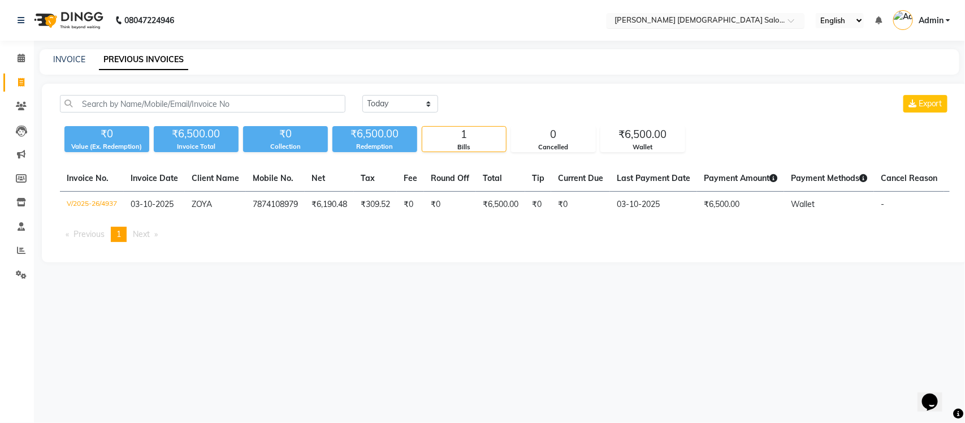
click at [735, 20] on input "text" at bounding box center [694, 21] width 164 height 11
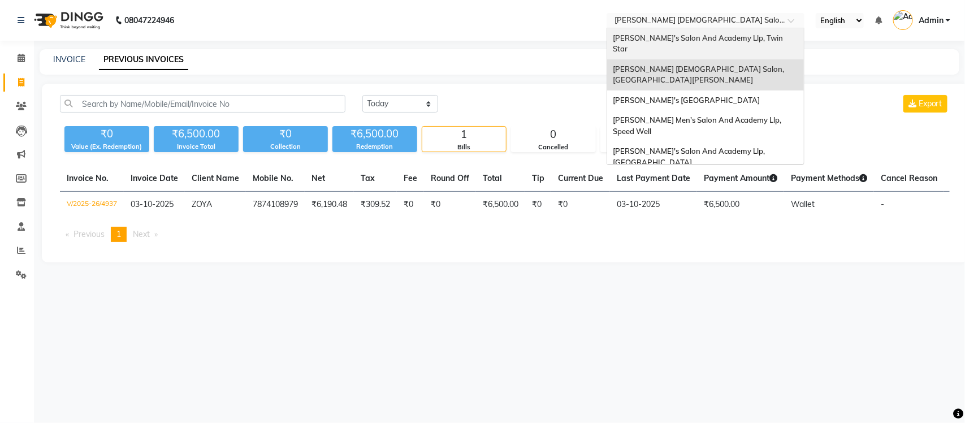
click at [731, 38] on span "[PERSON_NAME]'s Salon And Academy Llp, Twin Star" at bounding box center [699, 43] width 172 height 20
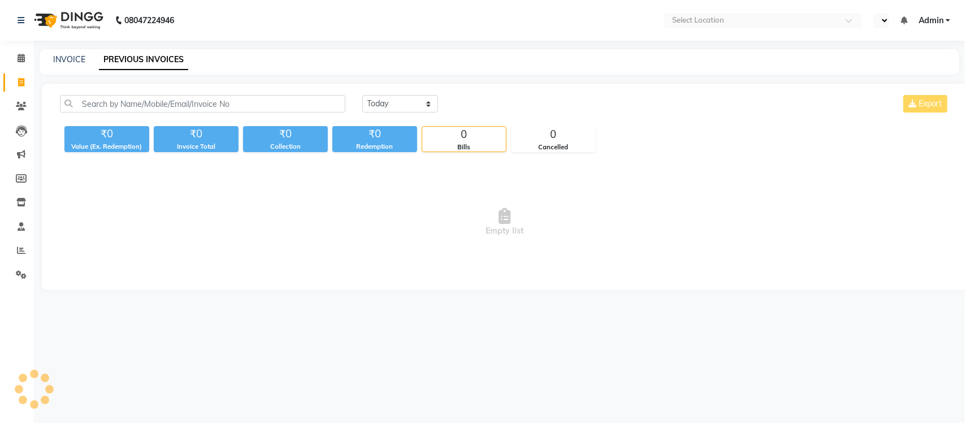
select select "en"
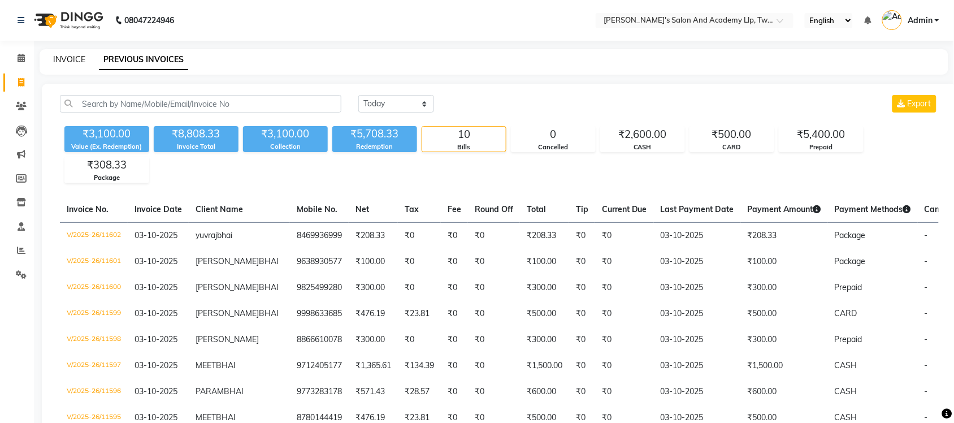
click at [58, 58] on link "INVOICE" at bounding box center [69, 59] width 32 height 10
select select "service"
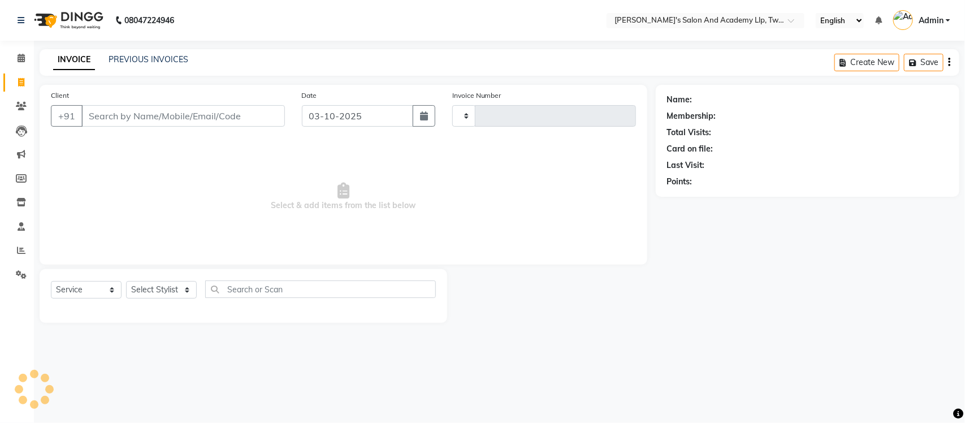
type input "11603"
select select "6985"
click at [137, 65] on div "PREVIOUS INVOICES" at bounding box center [148, 60] width 80 height 12
click at [142, 60] on link "PREVIOUS INVOICES" at bounding box center [148, 59] width 80 height 10
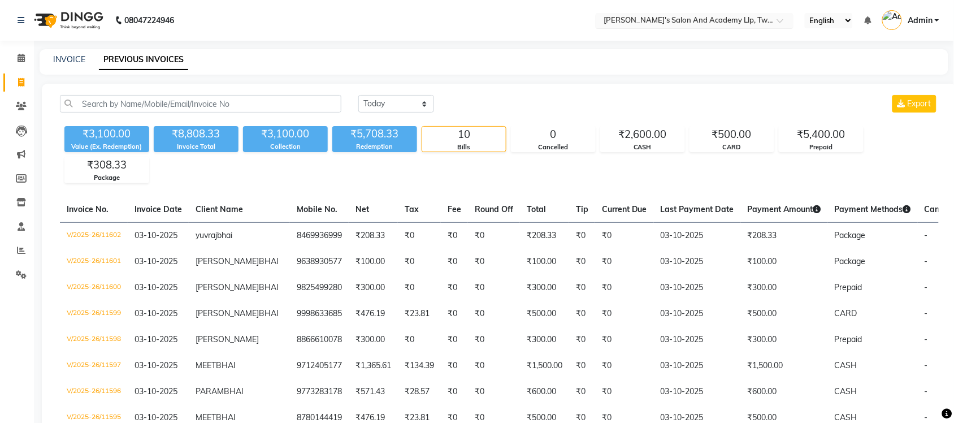
click at [725, 20] on input "text" at bounding box center [683, 21] width 164 height 11
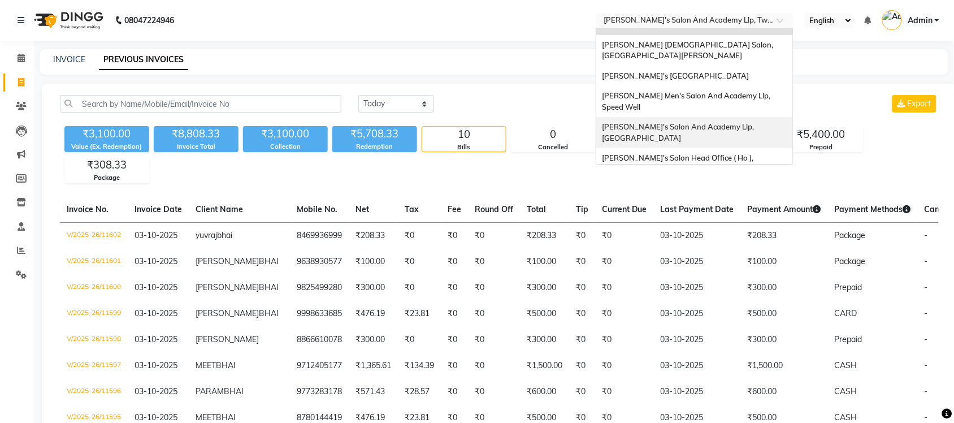
scroll to position [37, 0]
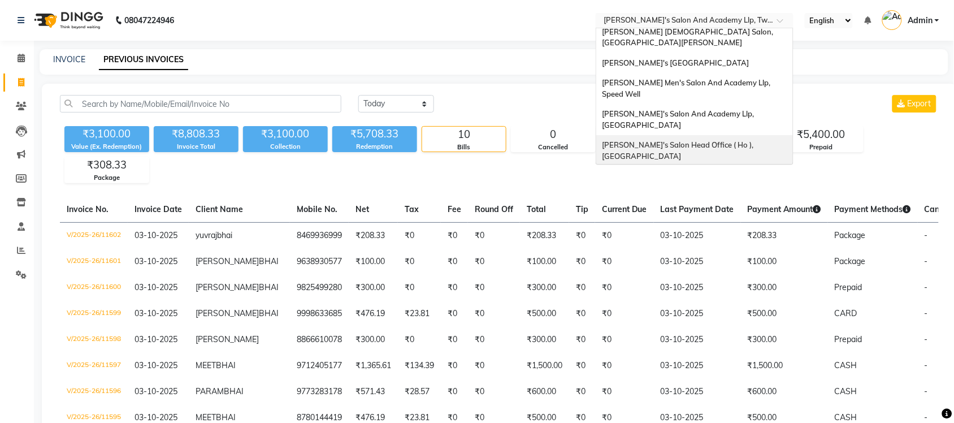
click at [529, 89] on div "[DATE] [DATE] Custom Range Export ₹3,100.00 Value (Ex. Redemption) ₹8,808.33 In…" at bounding box center [499, 306] width 915 height 444
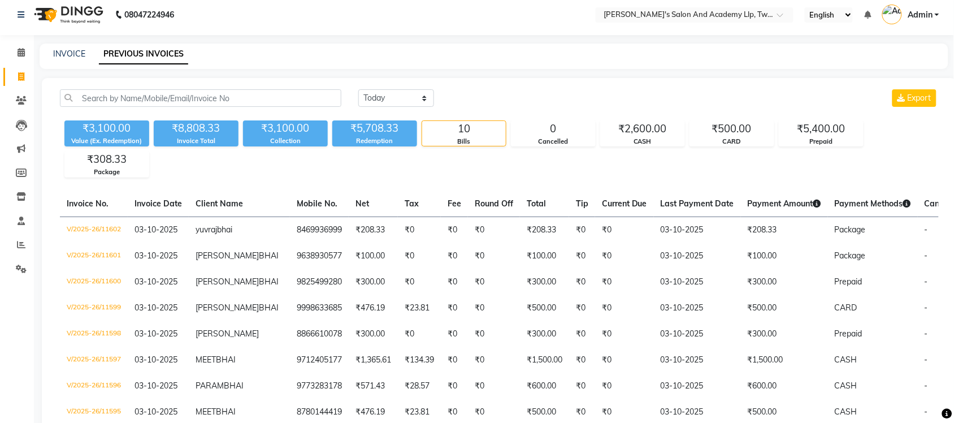
scroll to position [0, 0]
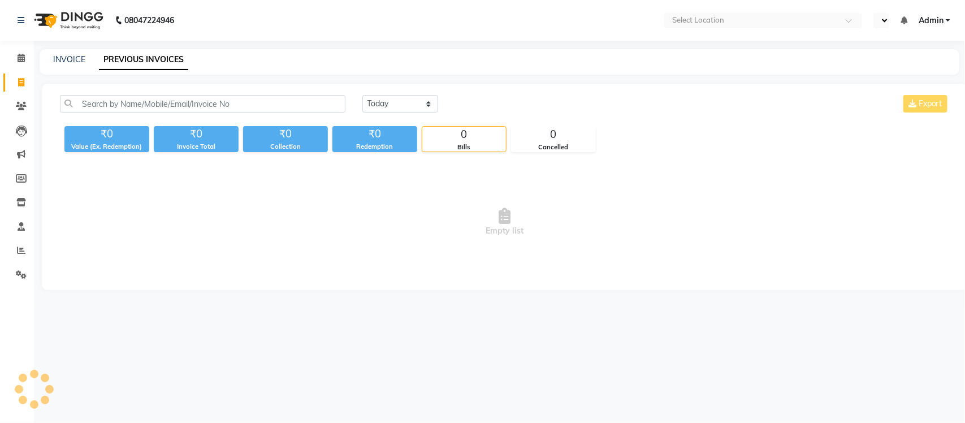
select select "en"
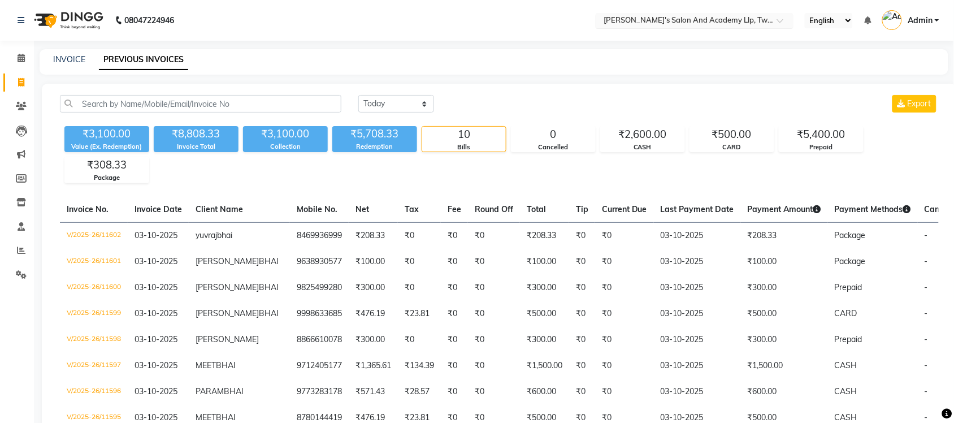
click at [721, 16] on input "text" at bounding box center [683, 21] width 164 height 11
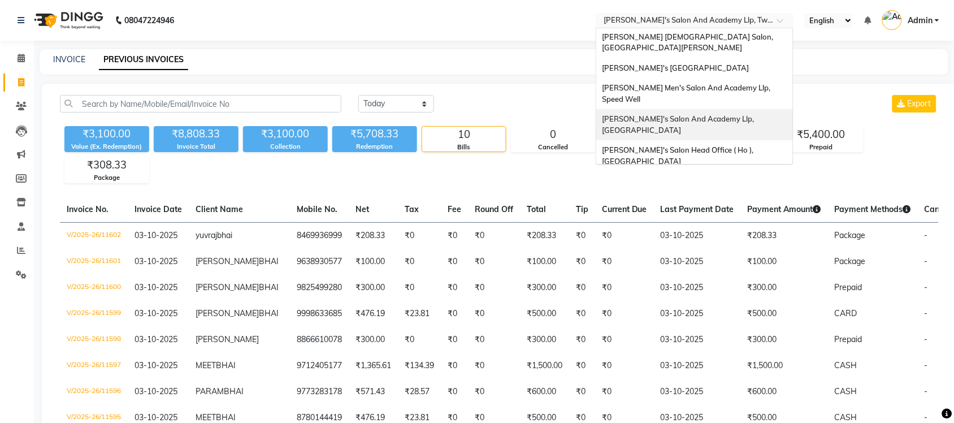
scroll to position [37, 0]
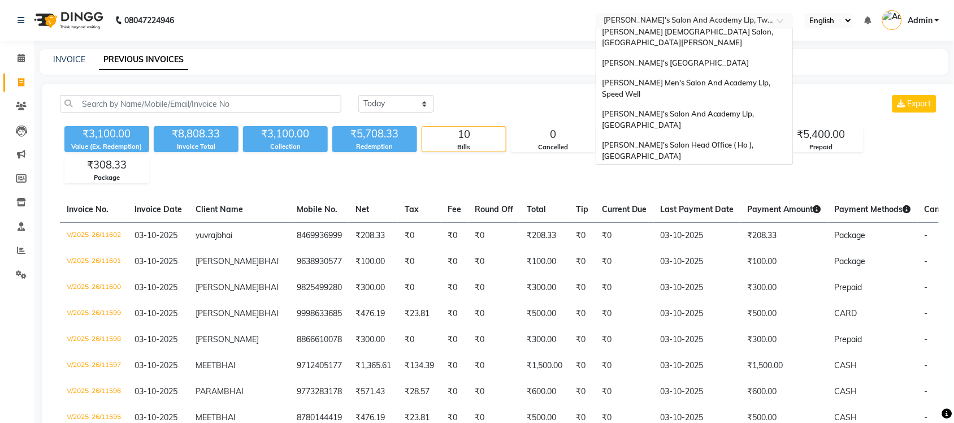
click at [719, 171] on span "[PERSON_NAME] Men's Salon & Academy Llp, [GEOGRAPHIC_DATA]" at bounding box center [682, 181] width 160 height 20
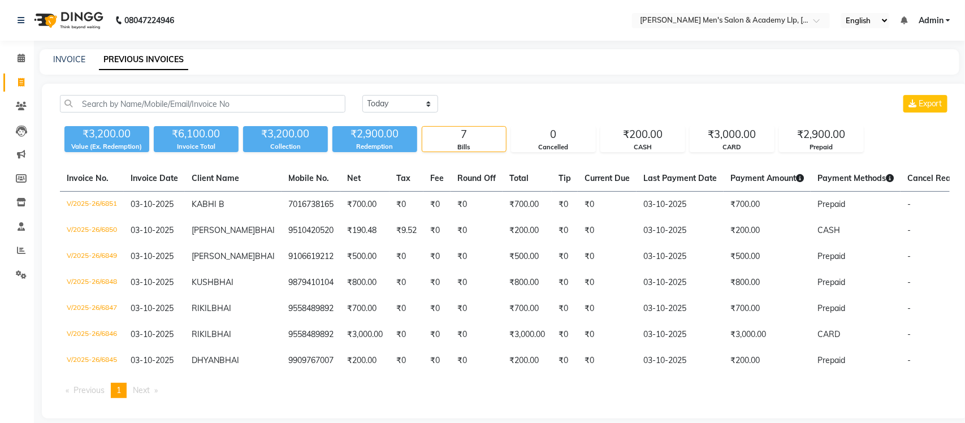
select select "en"
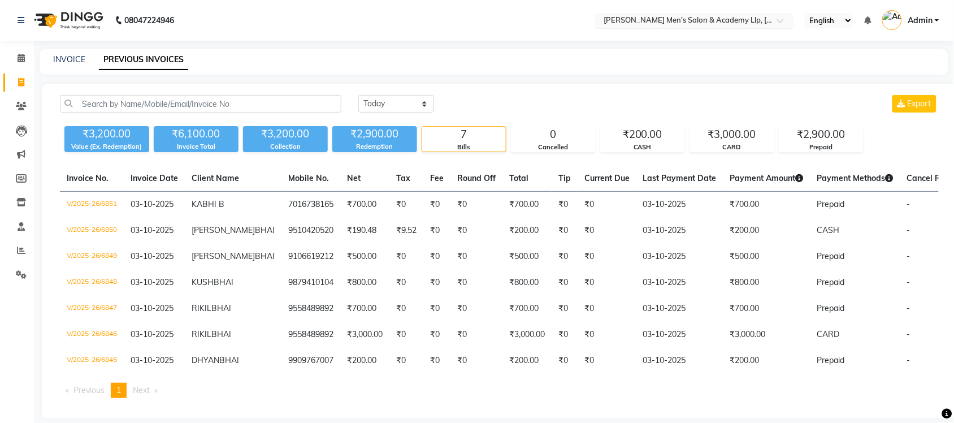
click at [761, 16] on input "text" at bounding box center [683, 21] width 164 height 11
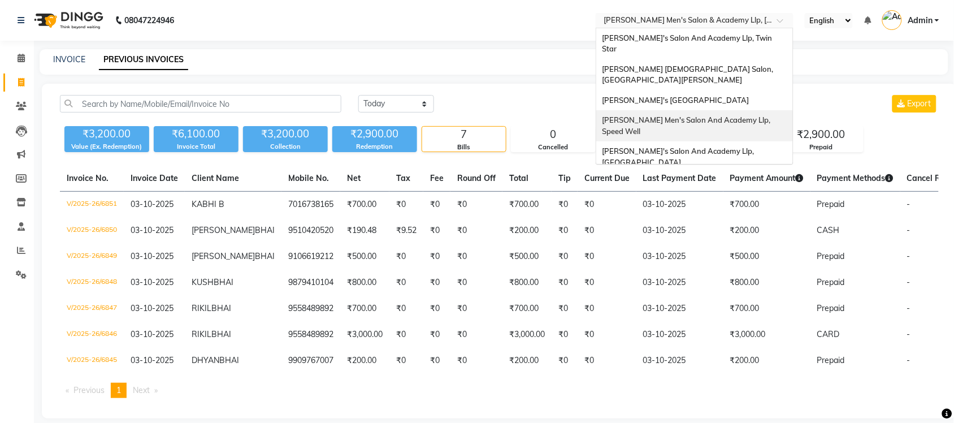
scroll to position [37, 0]
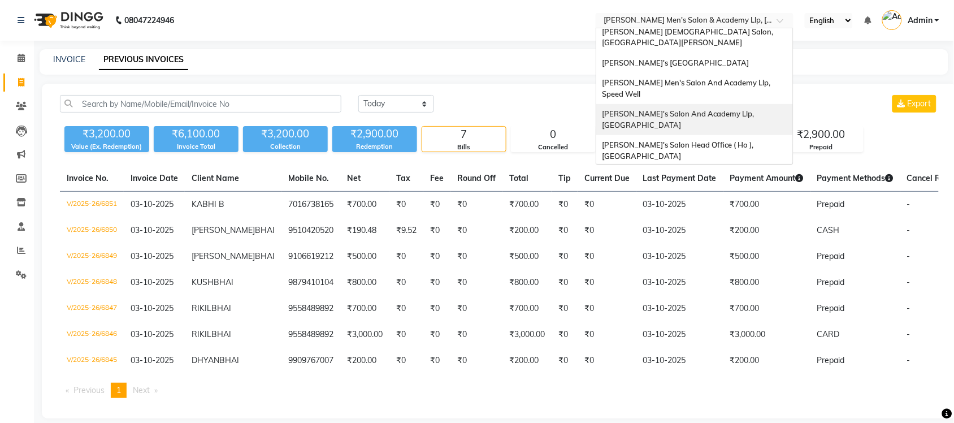
click at [739, 109] on span "[PERSON_NAME]'s Salon And Academy Llp, [GEOGRAPHIC_DATA]" at bounding box center [679, 119] width 154 height 20
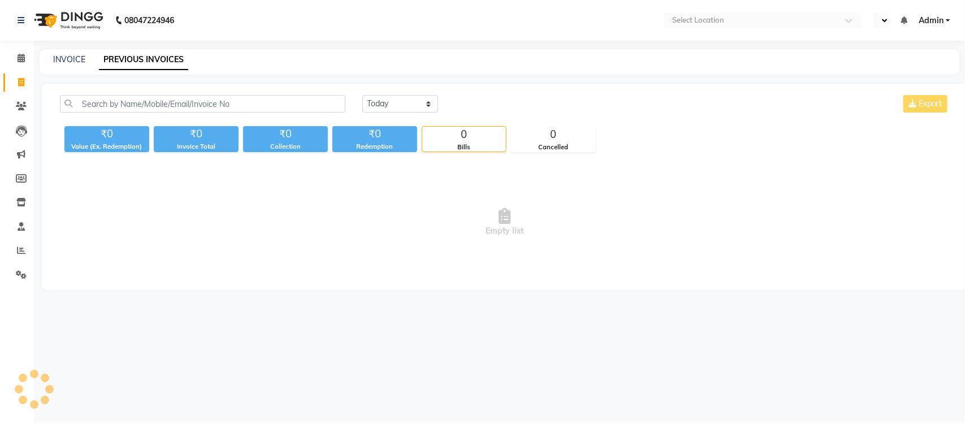
select select "en"
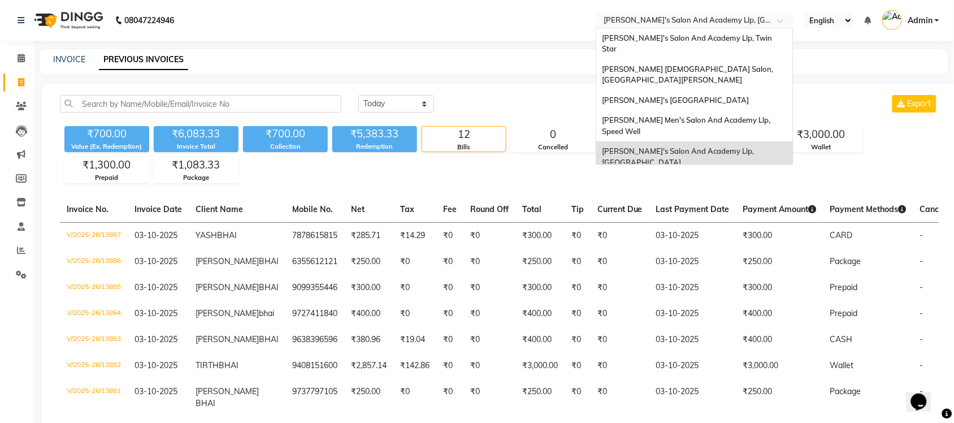
click at [691, 19] on input "text" at bounding box center [683, 21] width 164 height 11
click at [704, 110] on div "[PERSON_NAME] Men's Salon And Academy Llp, Speed Well" at bounding box center [694, 125] width 197 height 31
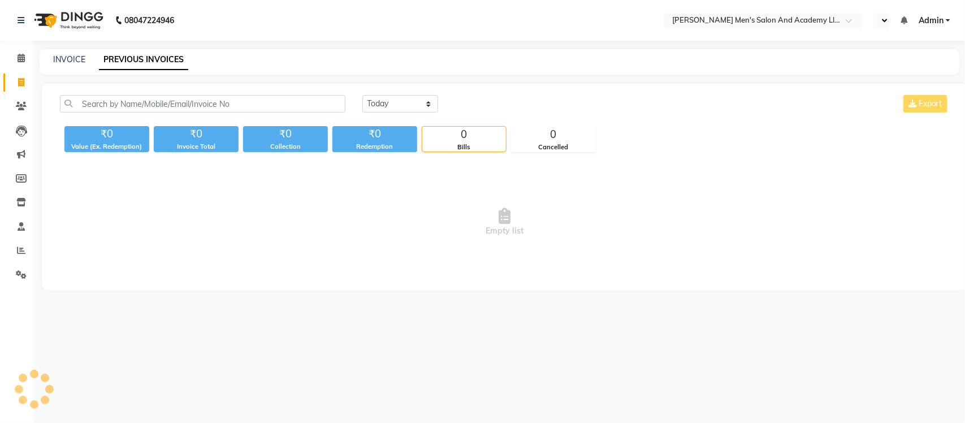
select select "en"
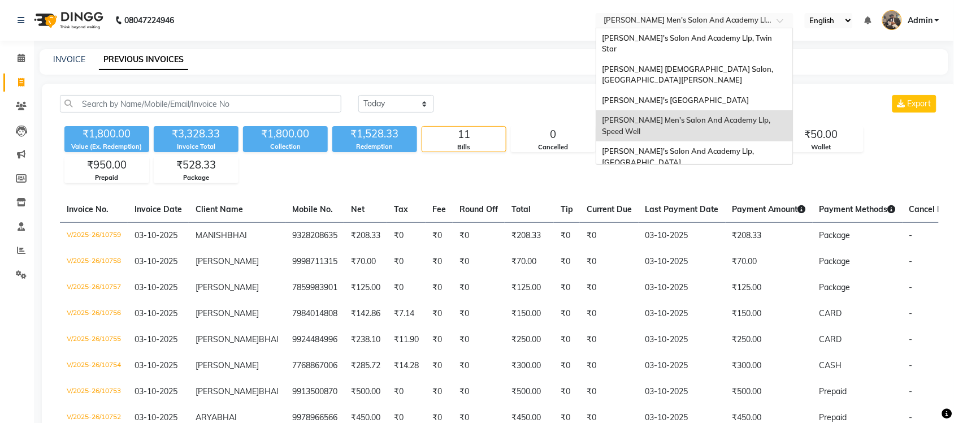
click at [713, 23] on input "text" at bounding box center [683, 21] width 164 height 11
click at [718, 95] on span "[PERSON_NAME]'s [GEOGRAPHIC_DATA]" at bounding box center [675, 99] width 147 height 9
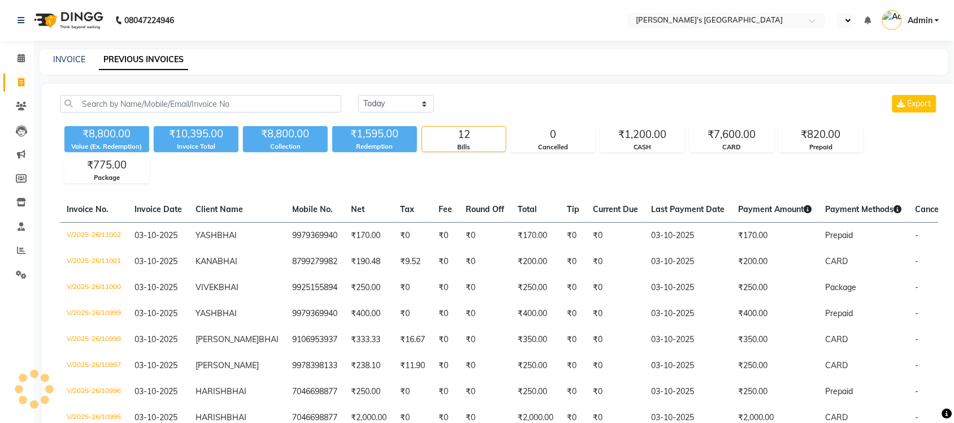
select select "en"
click at [724, 23] on input "text" at bounding box center [683, 21] width 164 height 11
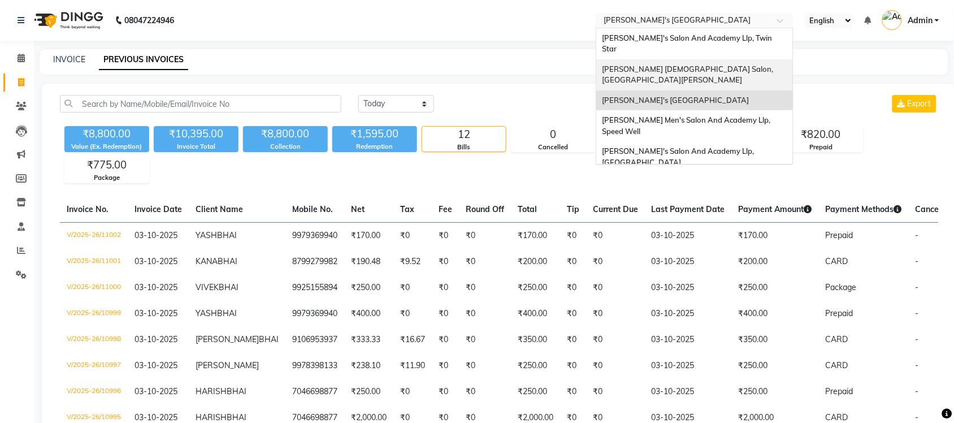
click at [723, 59] on div "[PERSON_NAME] [DEMOGRAPHIC_DATA] Salon, [GEOGRAPHIC_DATA][PERSON_NAME]" at bounding box center [694, 74] width 197 height 31
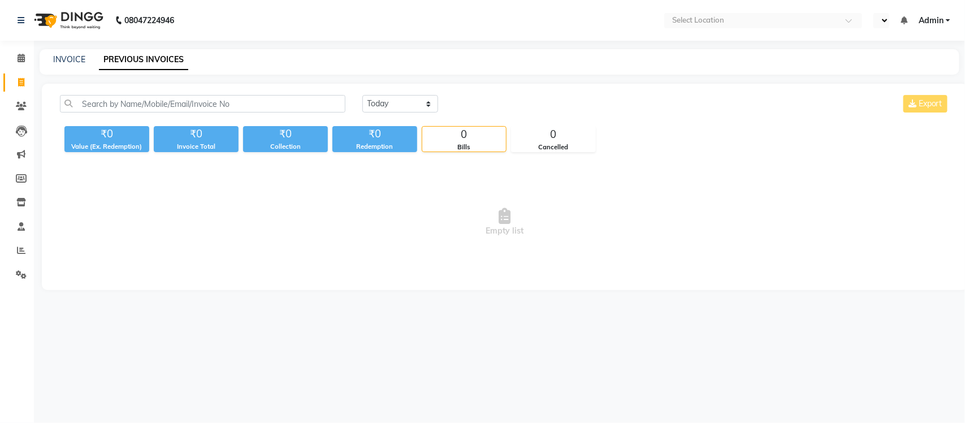
select select "en"
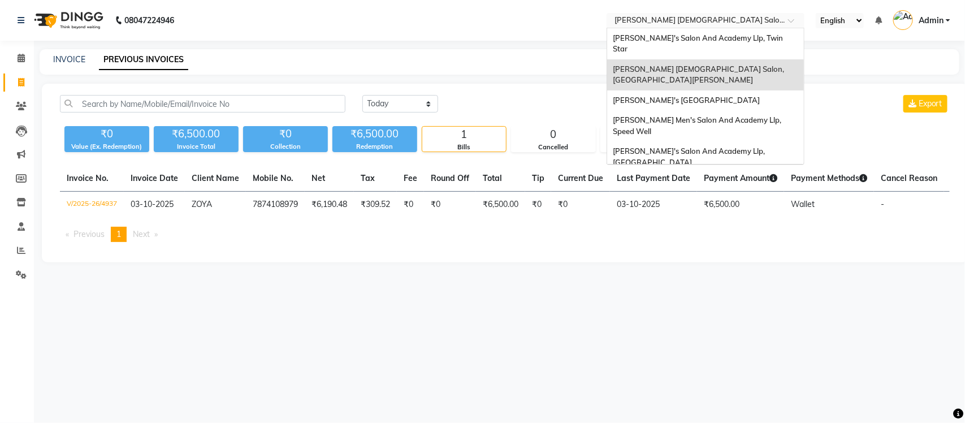
click at [716, 19] on input "text" at bounding box center [694, 21] width 164 height 11
click at [705, 37] on span "[PERSON_NAME]'s Salon And Academy Llp, Twin Star" at bounding box center [699, 43] width 172 height 20
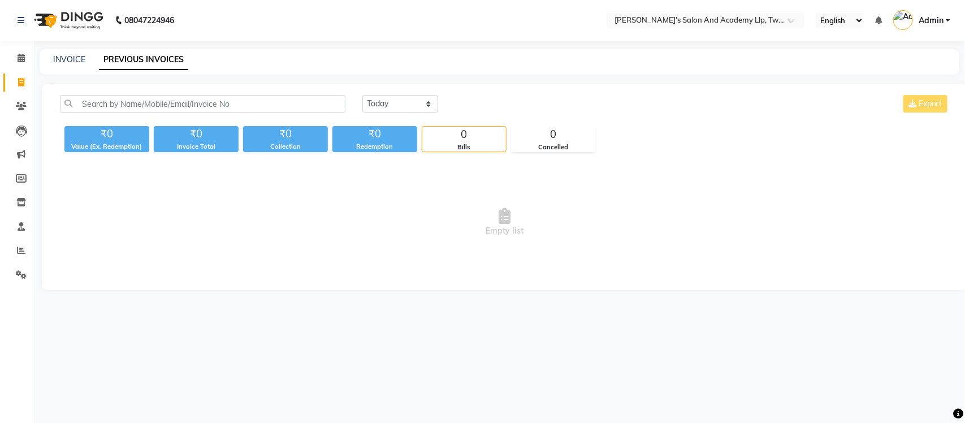
select select "en"
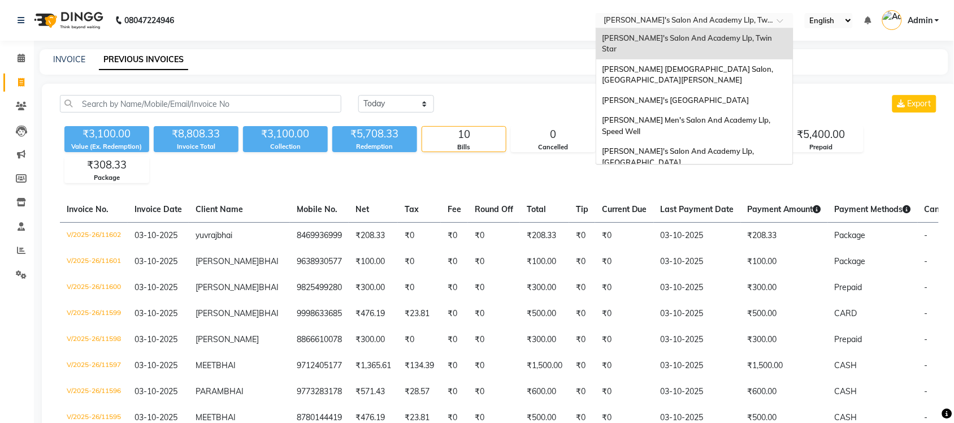
click at [682, 20] on input "text" at bounding box center [683, 21] width 164 height 11
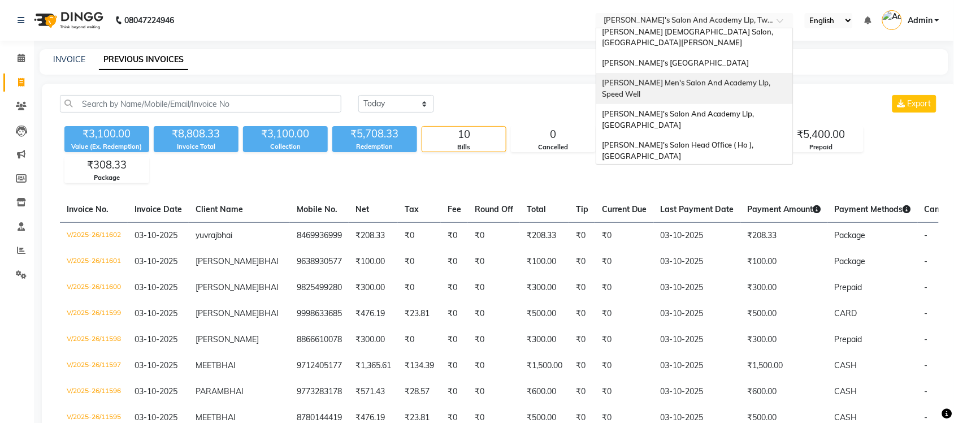
click at [727, 77] on div "[PERSON_NAME] Men's Salon And Academy Llp, Speed Well" at bounding box center [694, 88] width 197 height 31
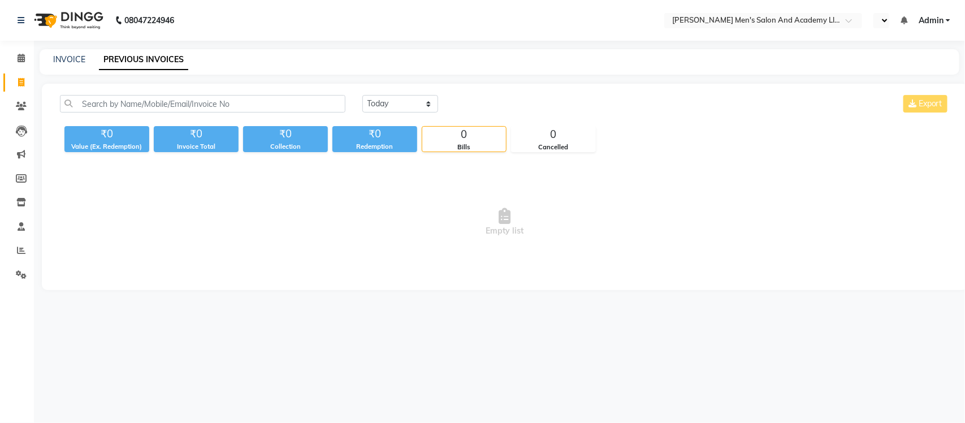
select select "en"
